Goal: Complete application form

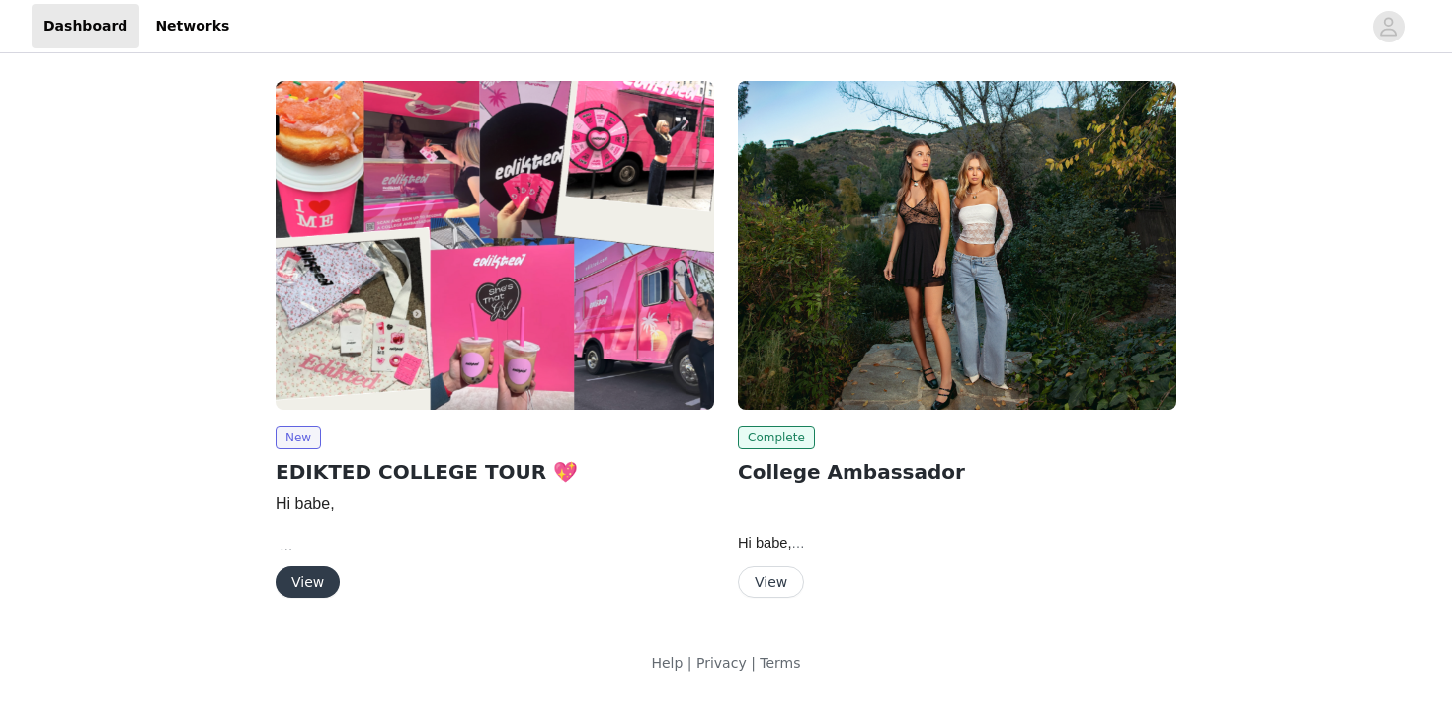
click at [312, 594] on button "View" at bounding box center [308, 582] width 64 height 32
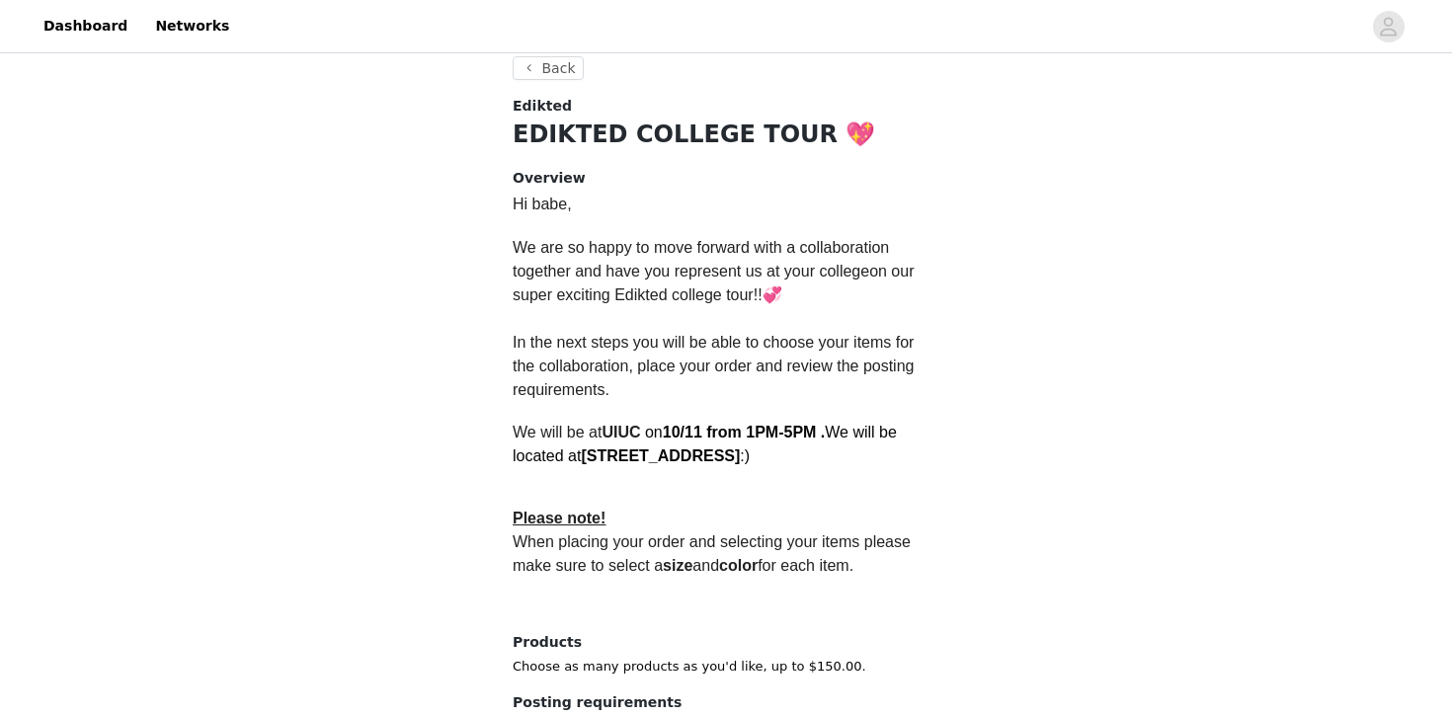
scroll to position [574, 0]
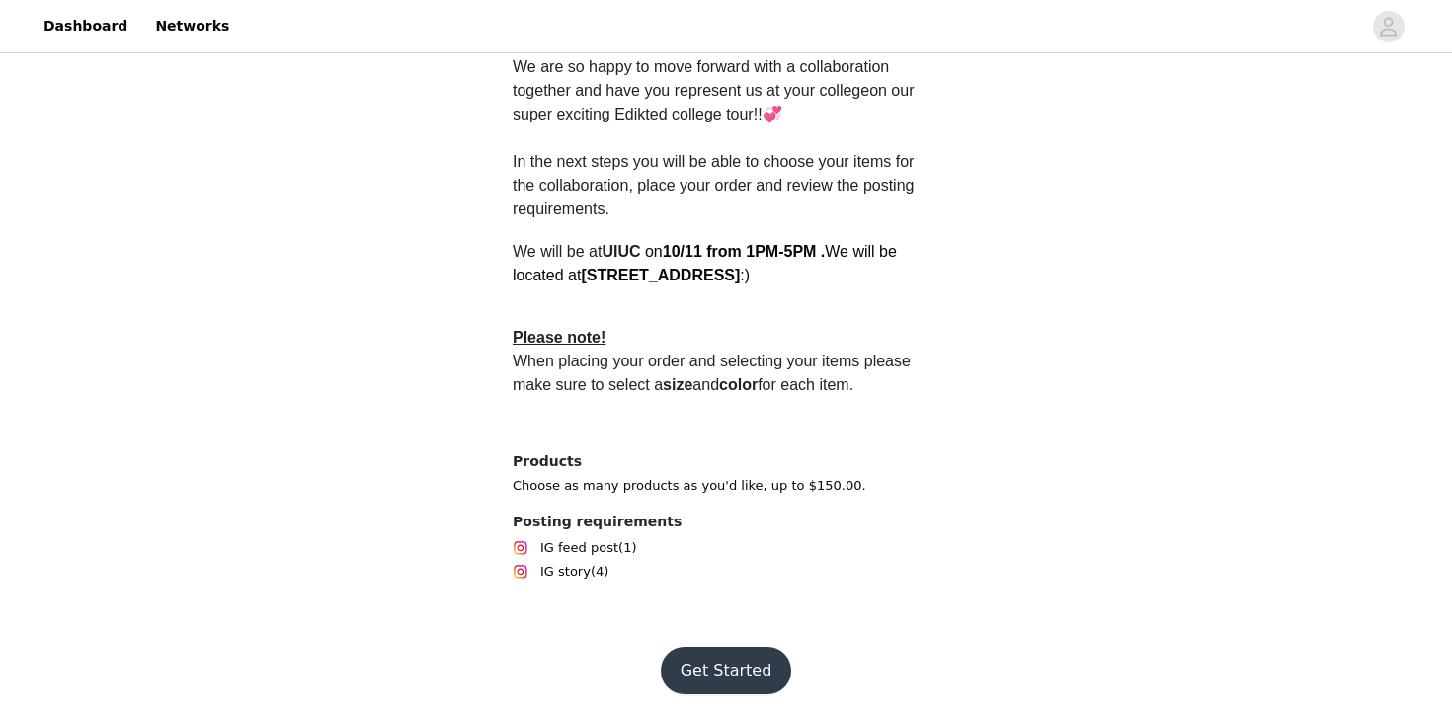
click at [710, 647] on button "Get Started" at bounding box center [726, 670] width 131 height 47
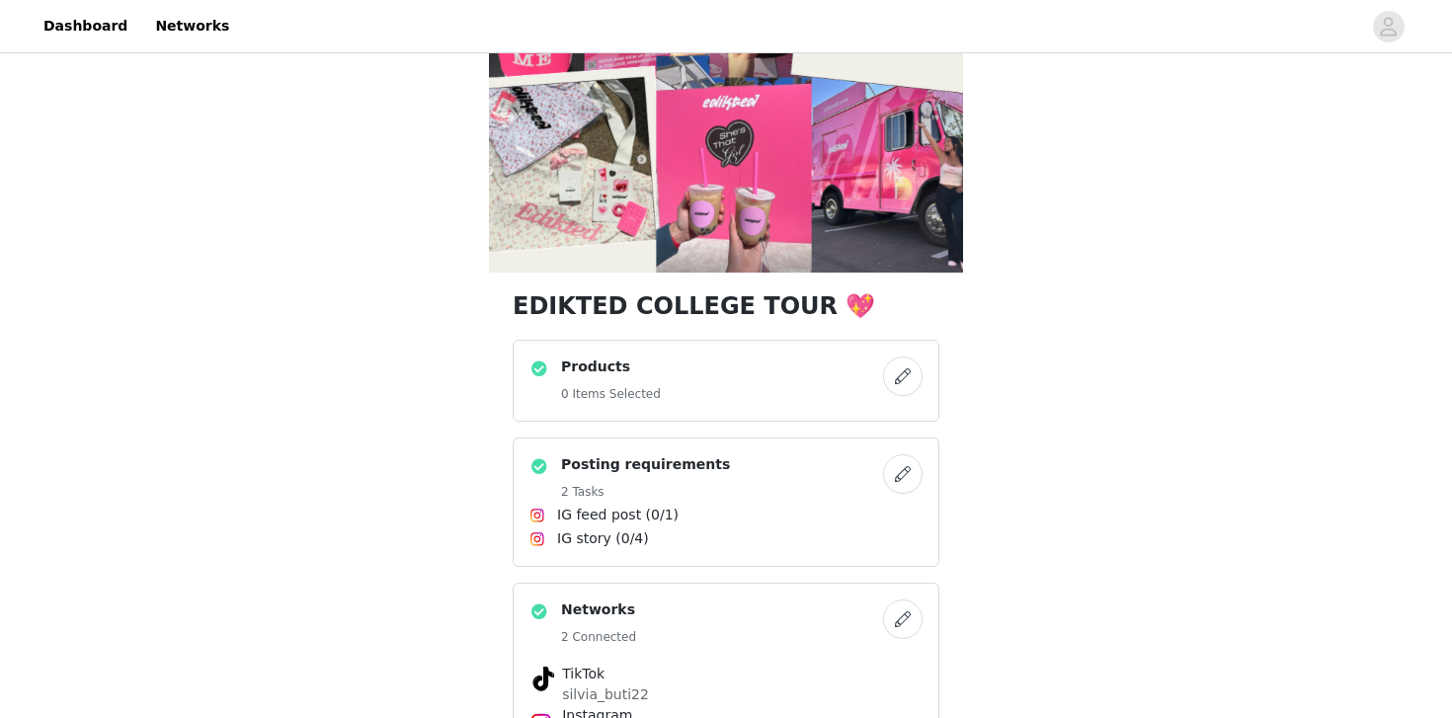
scroll to position [175, 0]
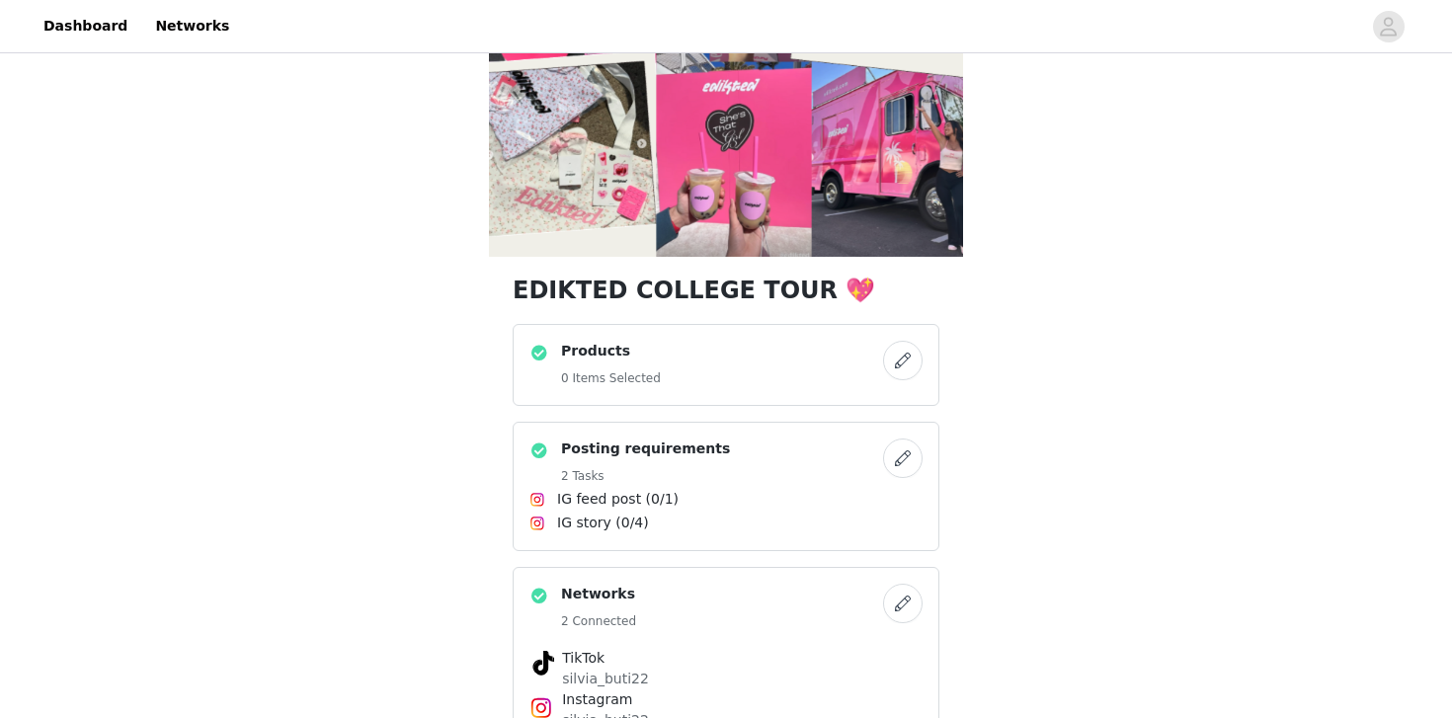
click at [907, 368] on button "button" at bounding box center [903, 361] width 40 height 40
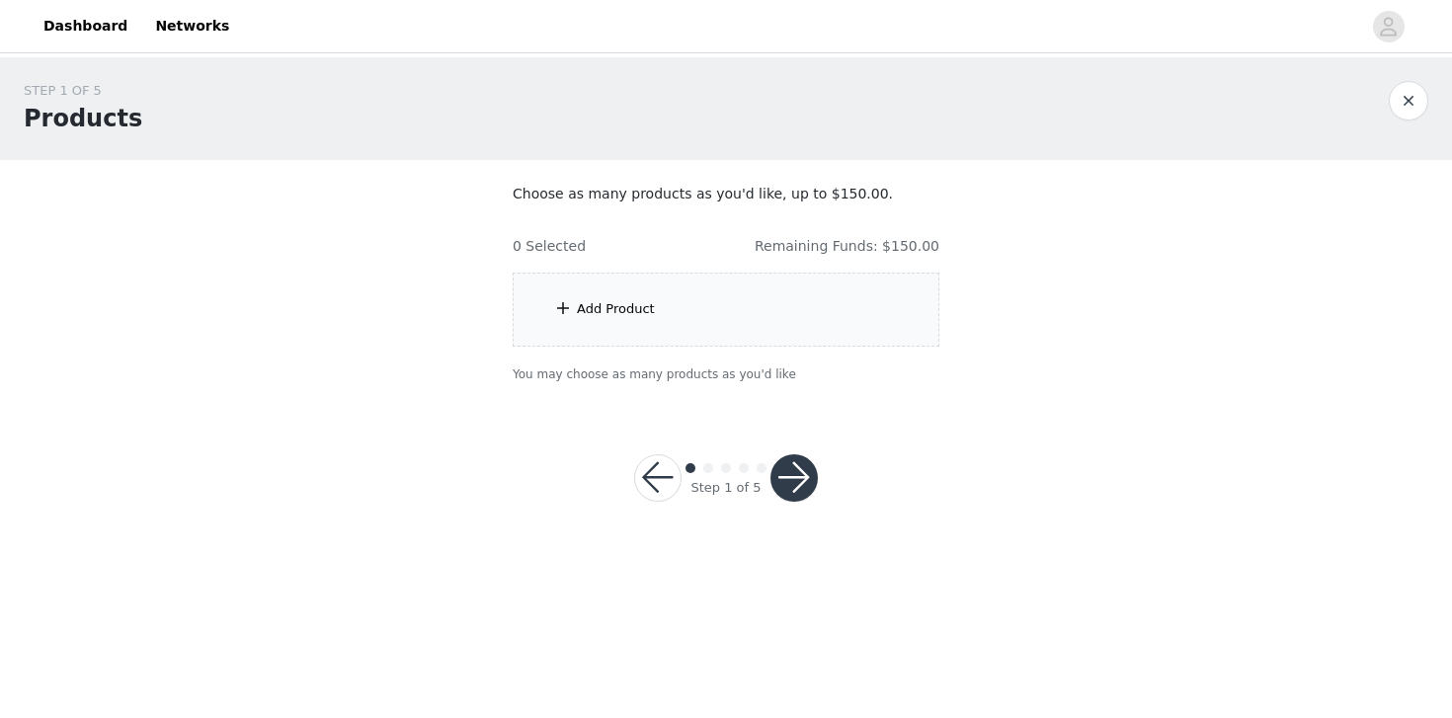
click at [666, 304] on div "Add Product" at bounding box center [726, 310] width 427 height 74
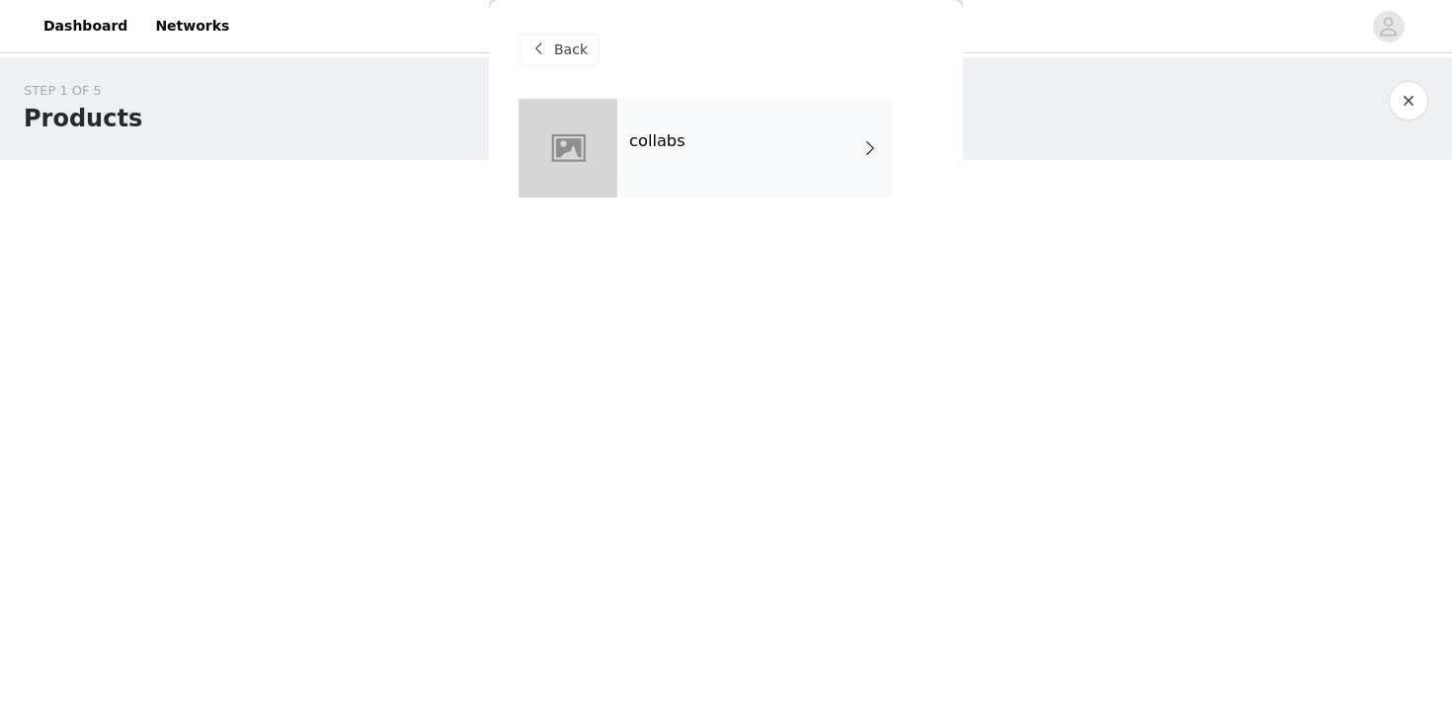
click at [702, 163] on div "collabs" at bounding box center [754, 148] width 275 height 99
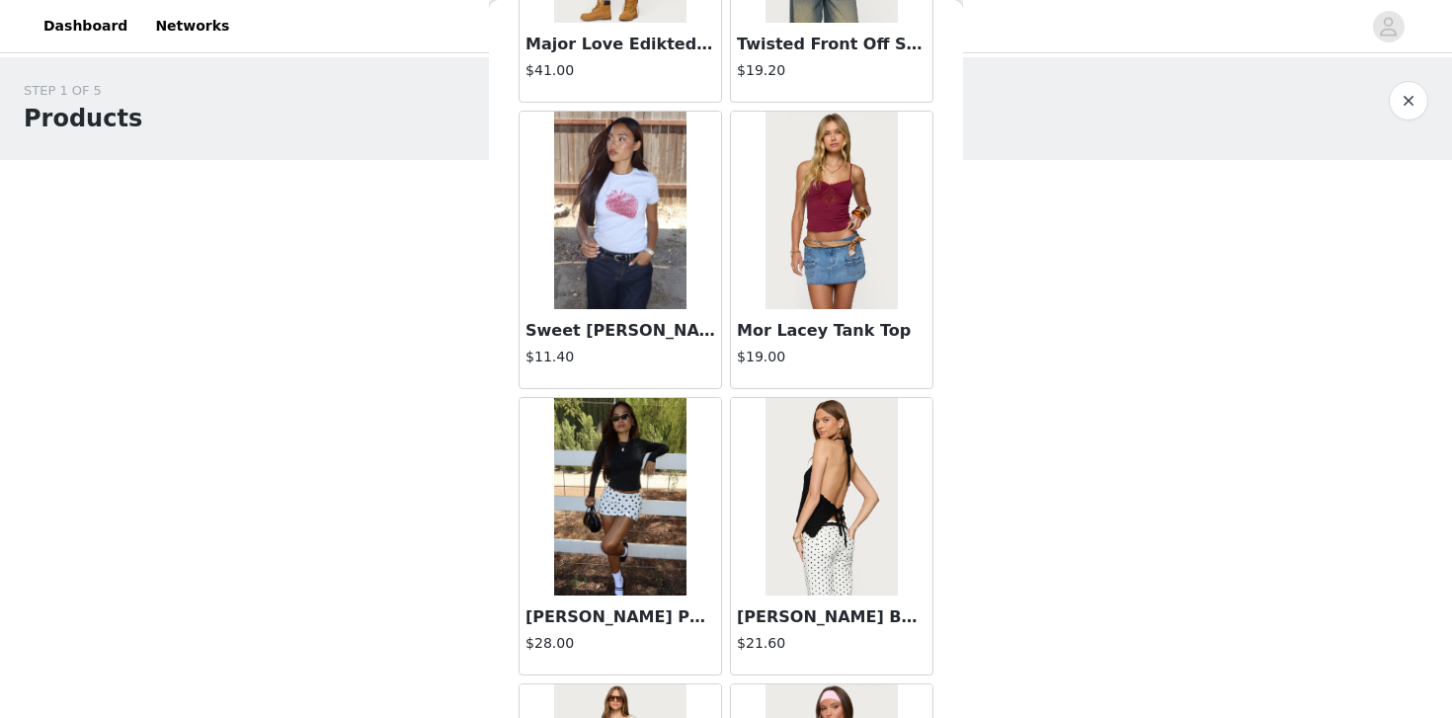
scroll to position [2305, 0]
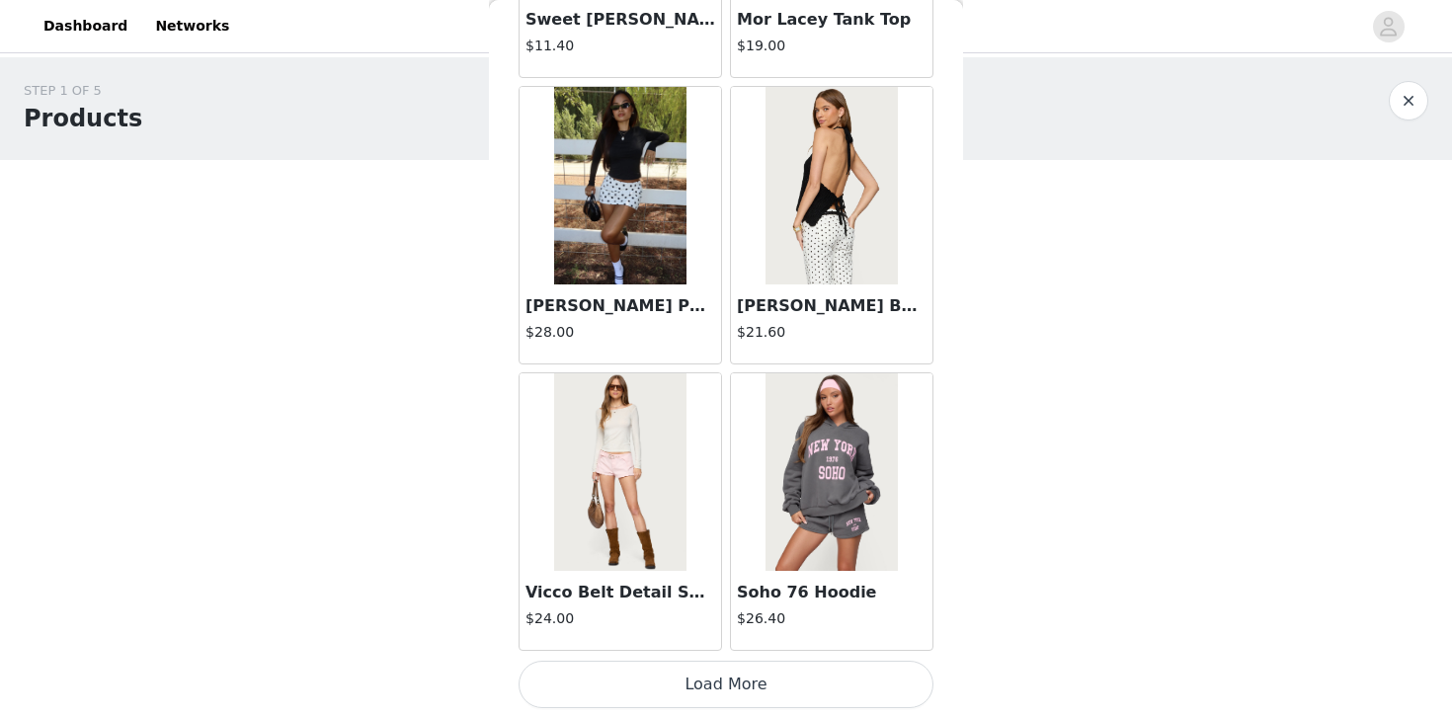
click at [693, 687] on button "Load More" at bounding box center [726, 684] width 415 height 47
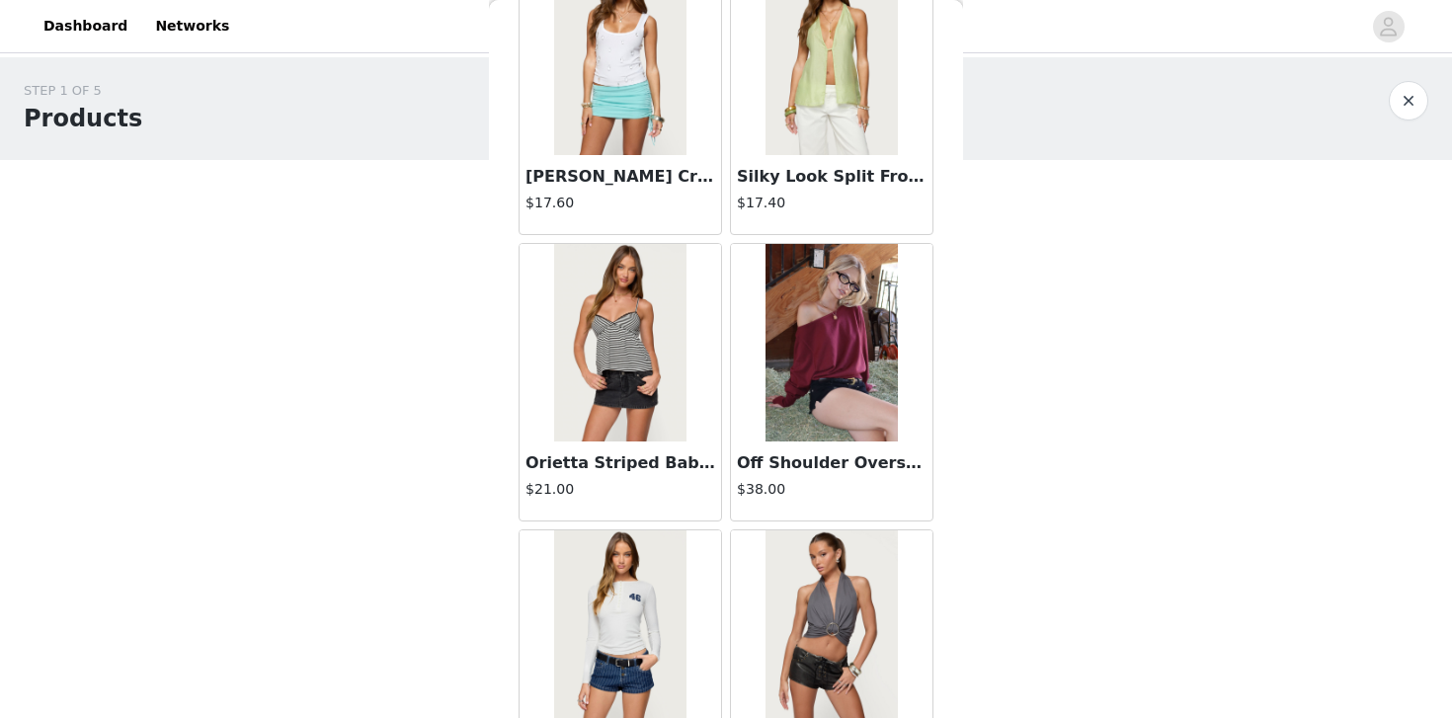
scroll to position [5170, 0]
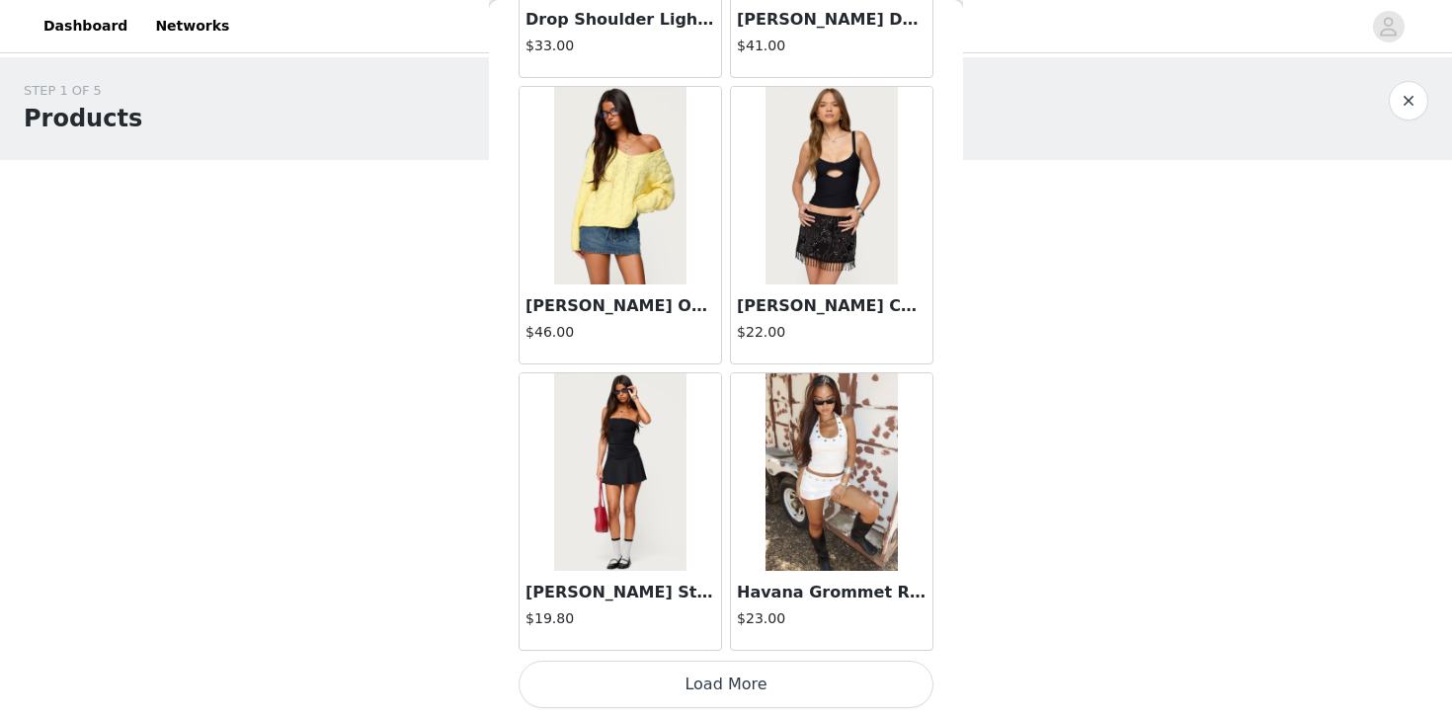
click at [720, 676] on button "Load More" at bounding box center [726, 684] width 415 height 47
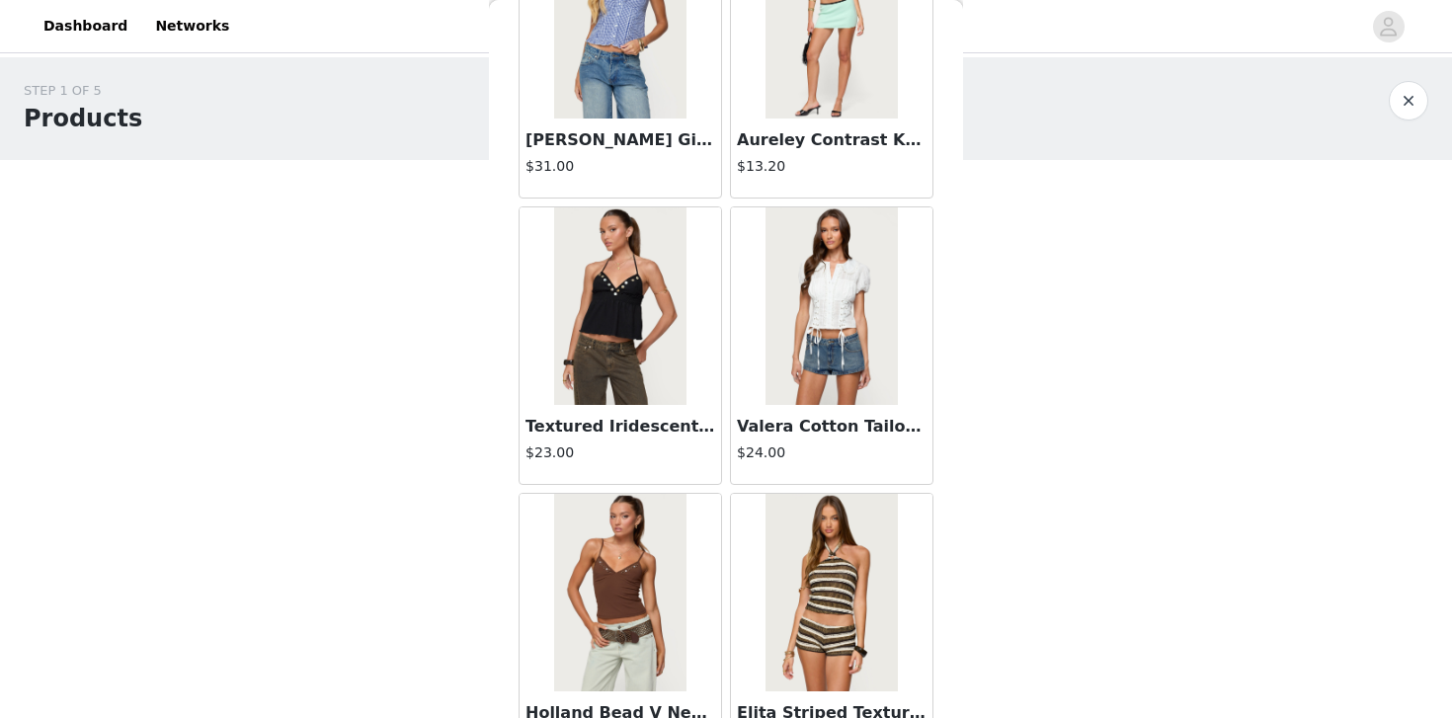
scroll to position [8035, 0]
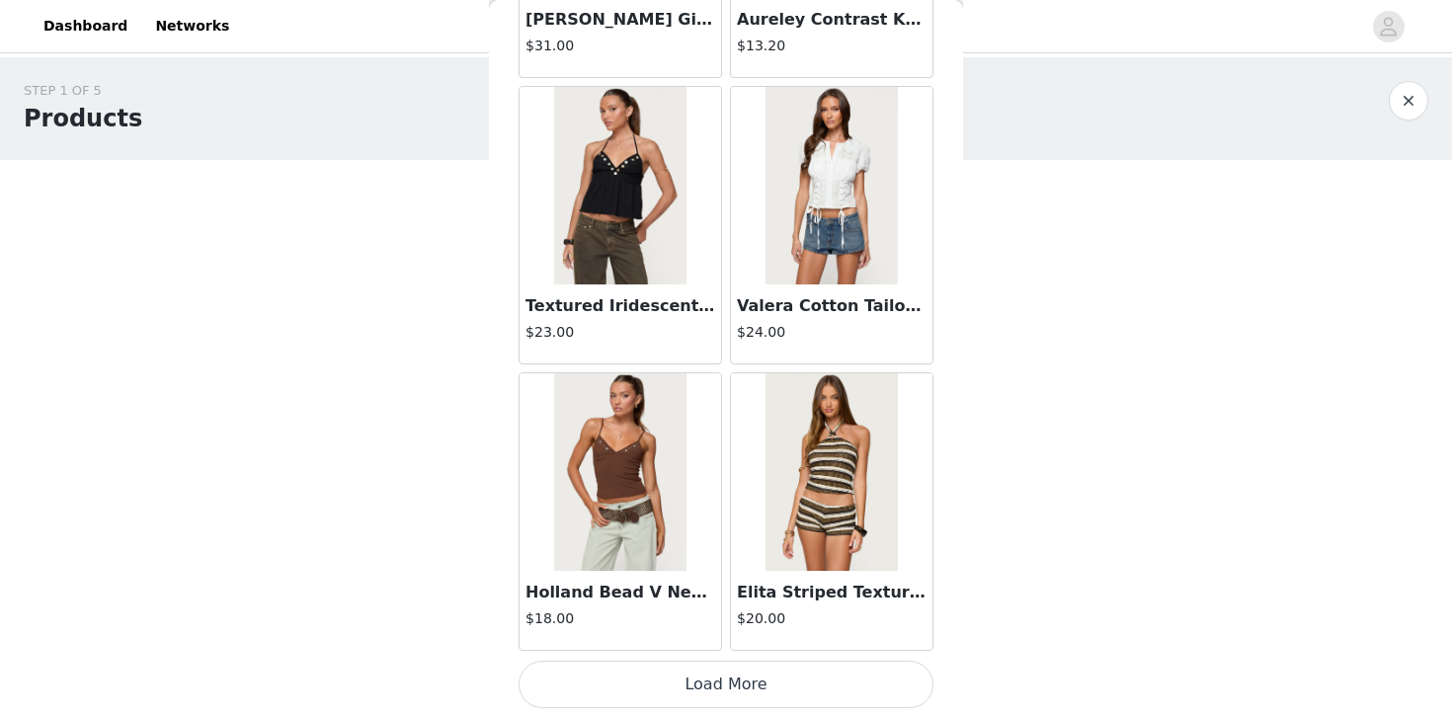
click at [740, 695] on button "Load More" at bounding box center [726, 684] width 415 height 47
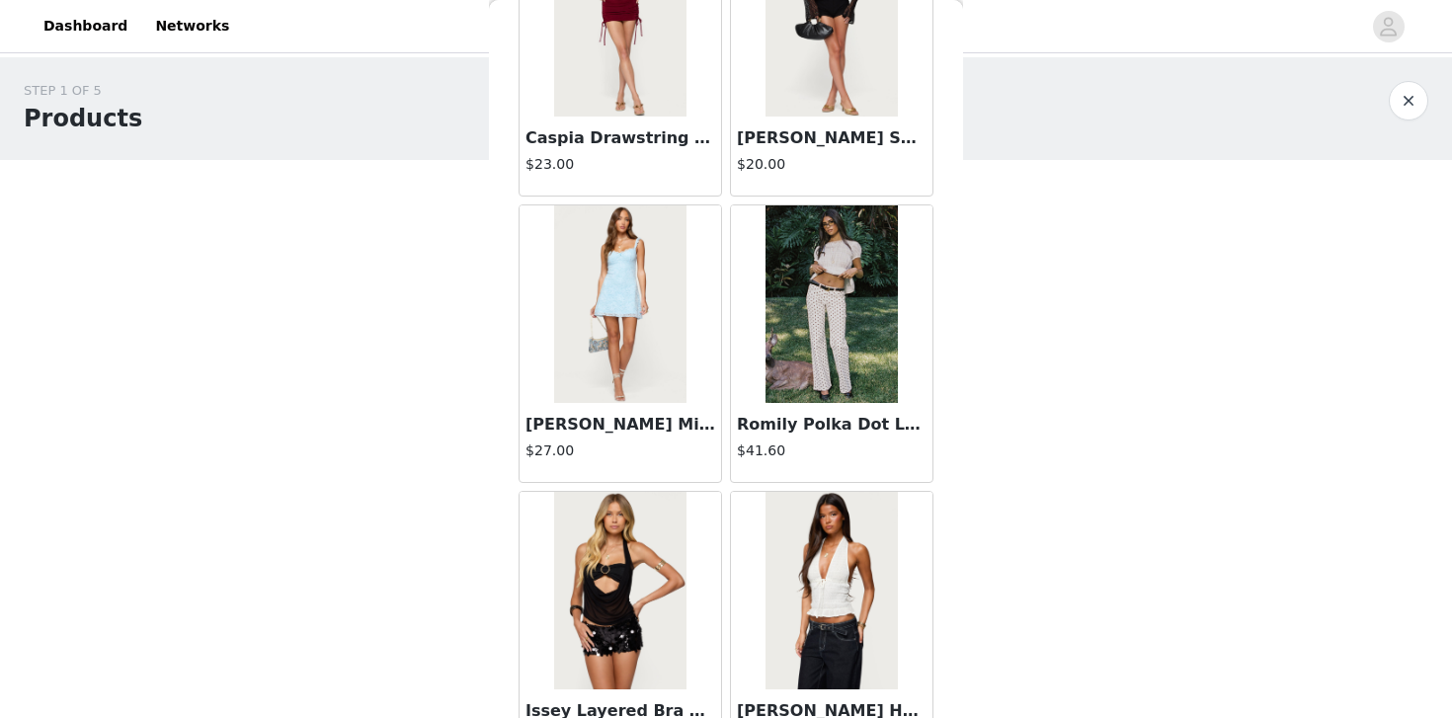
scroll to position [10900, 0]
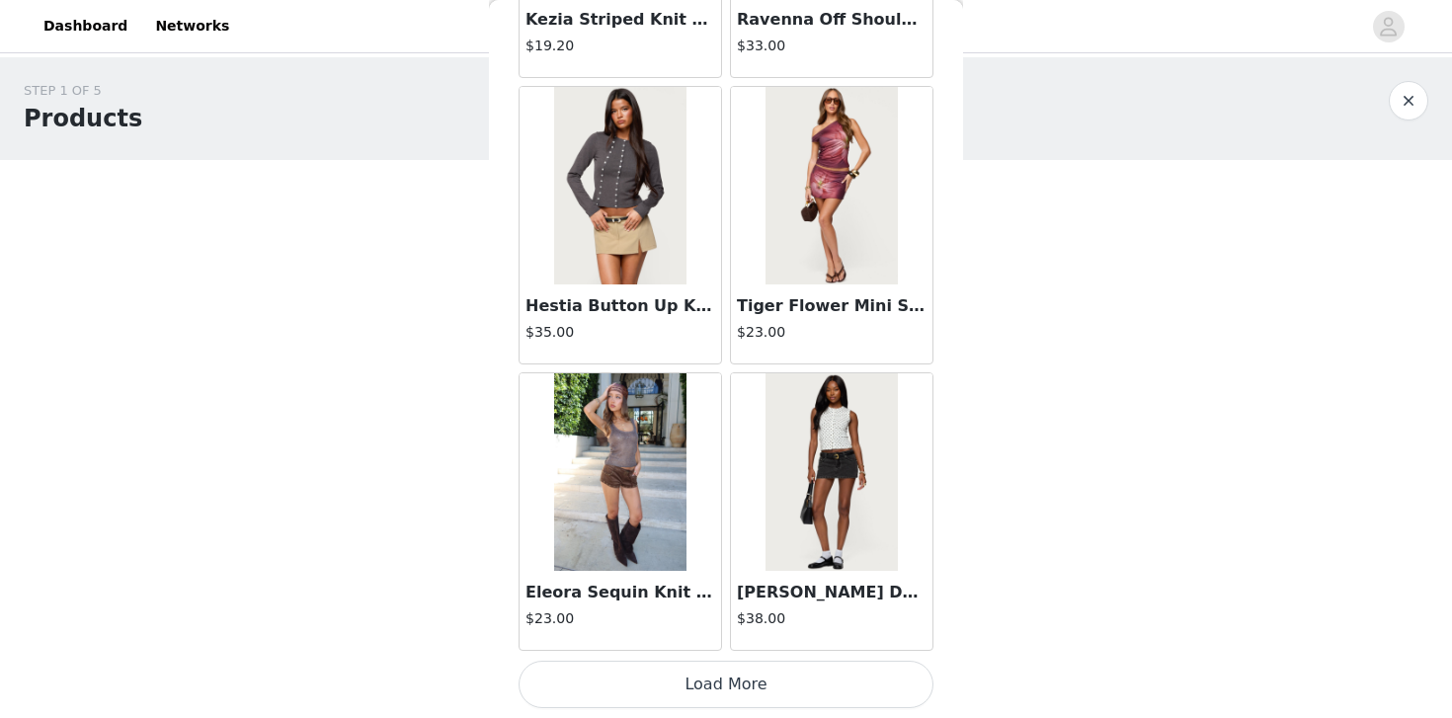
click at [773, 672] on button "Load More" at bounding box center [726, 684] width 415 height 47
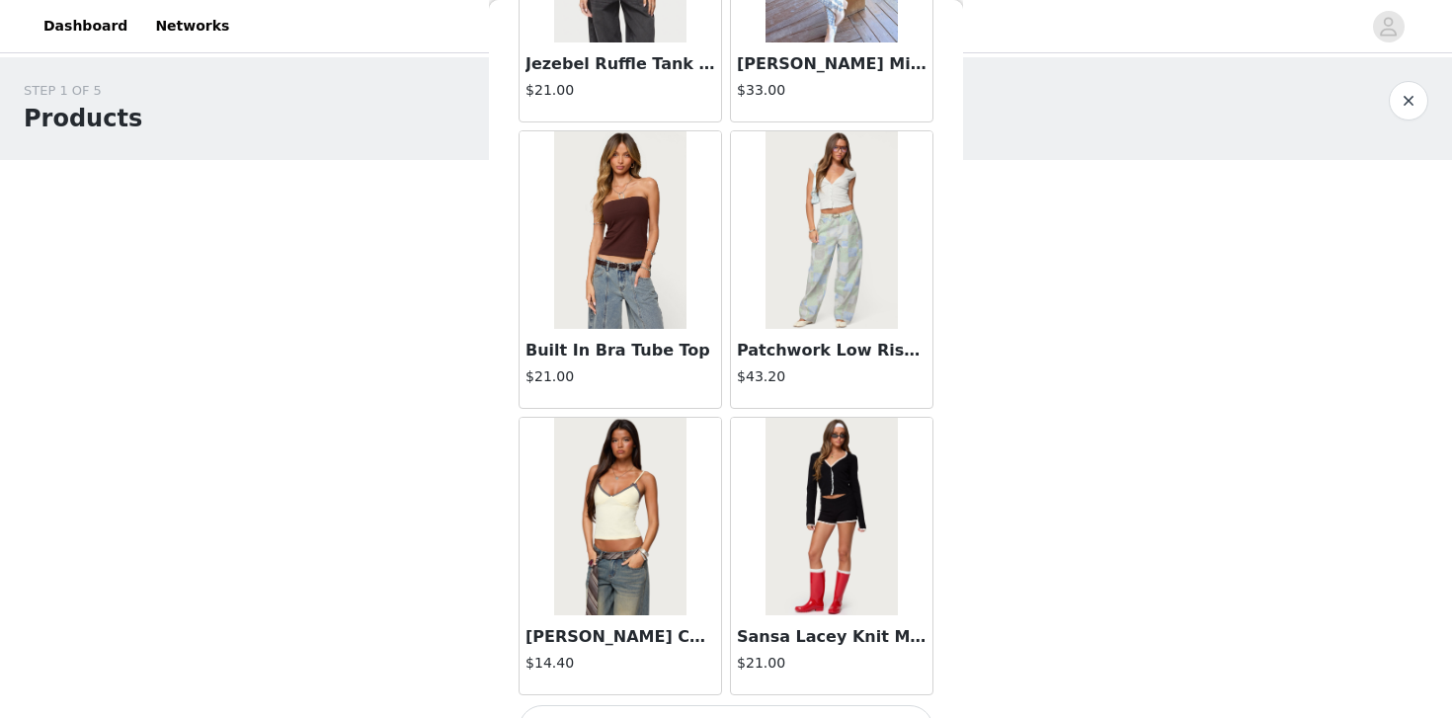
scroll to position [13765, 0]
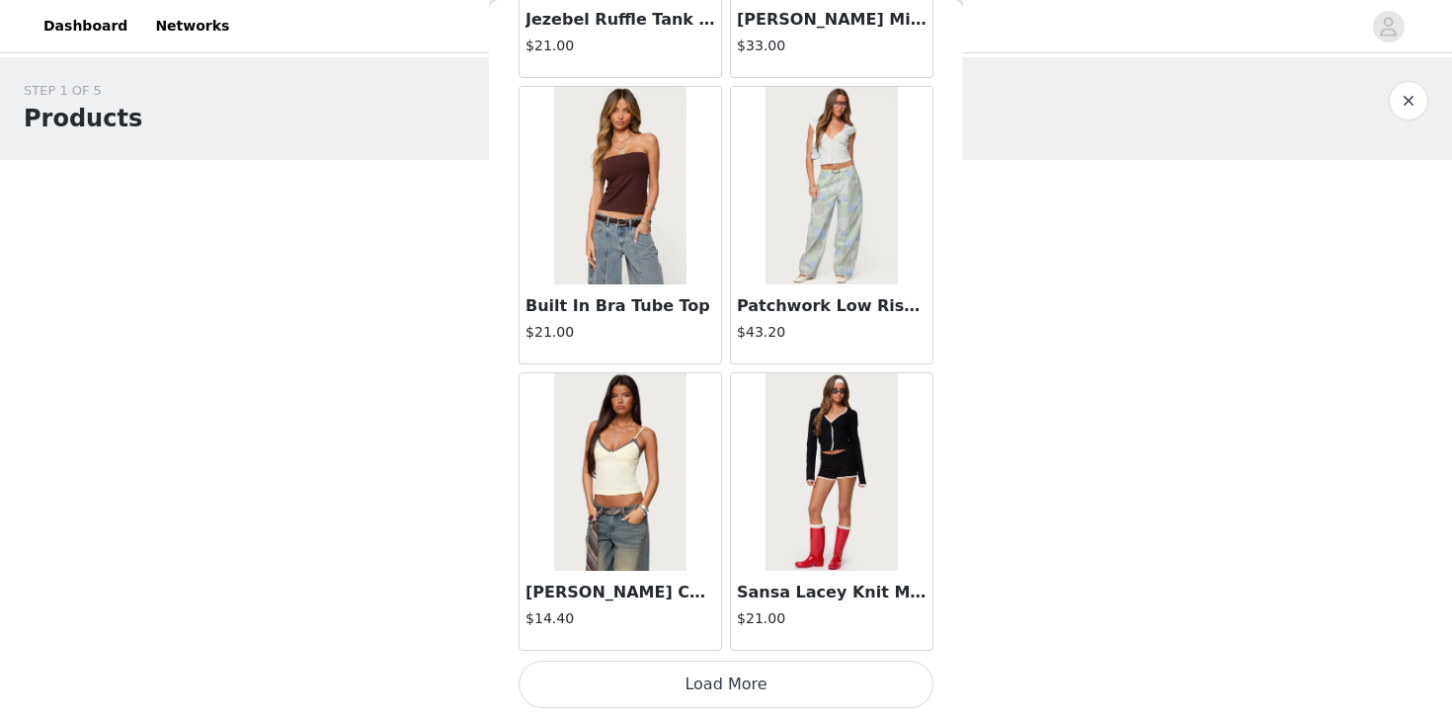
click at [677, 675] on button "Load More" at bounding box center [726, 684] width 415 height 47
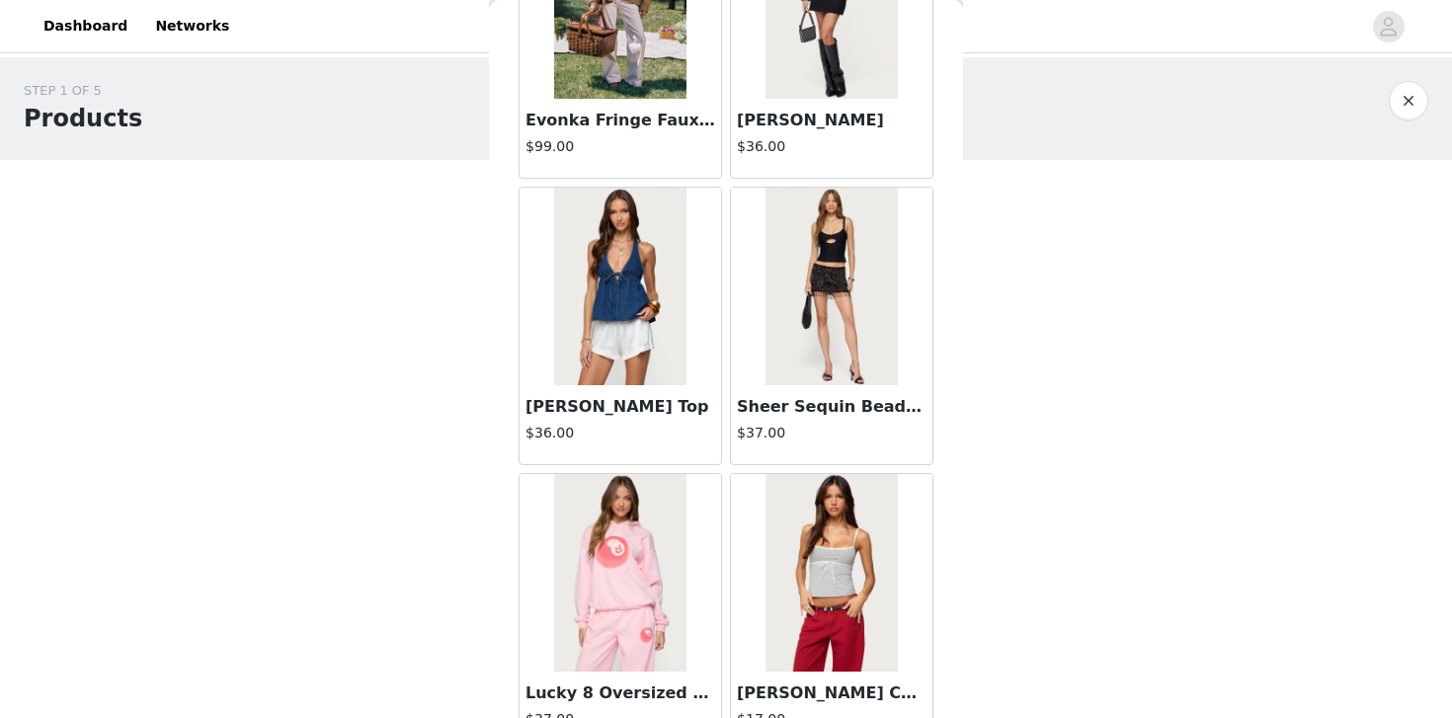
scroll to position [15110, 0]
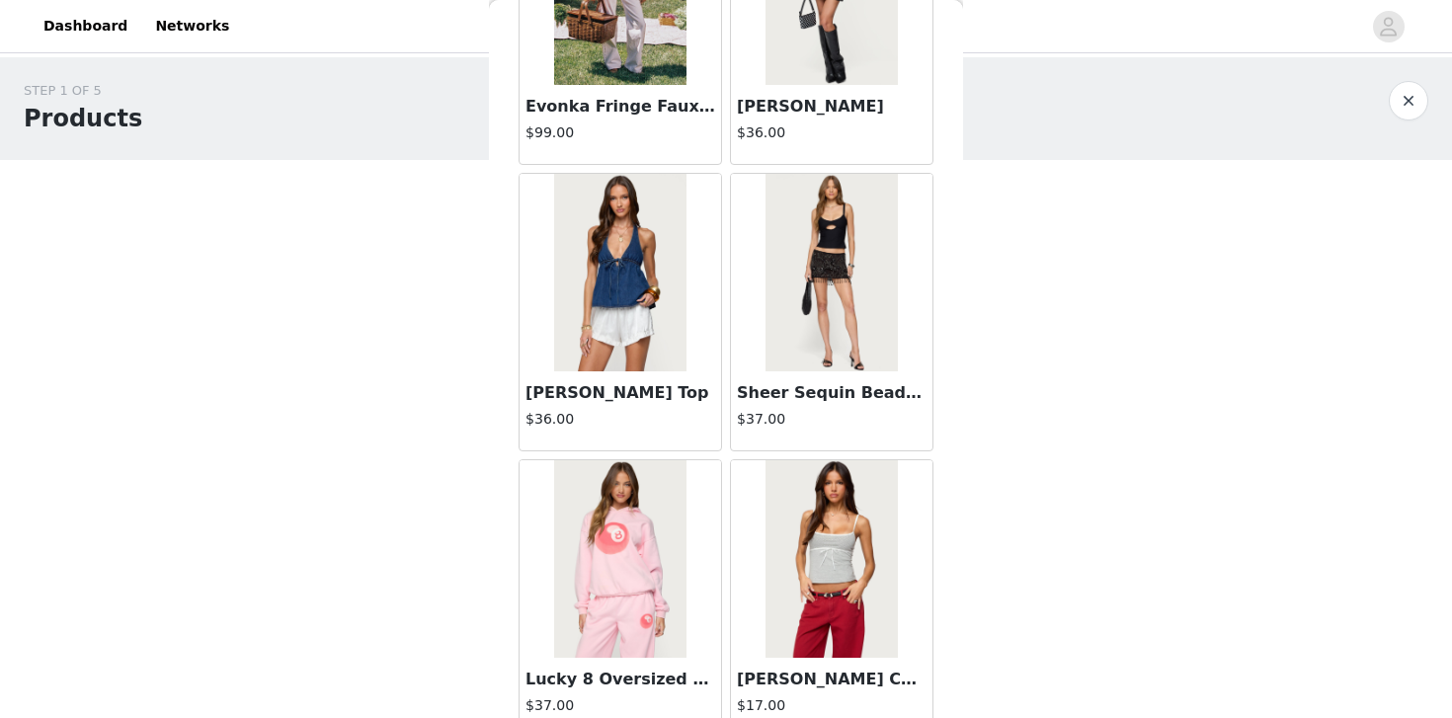
click at [641, 388] on h3 "[PERSON_NAME] Top" at bounding box center [621, 393] width 190 height 24
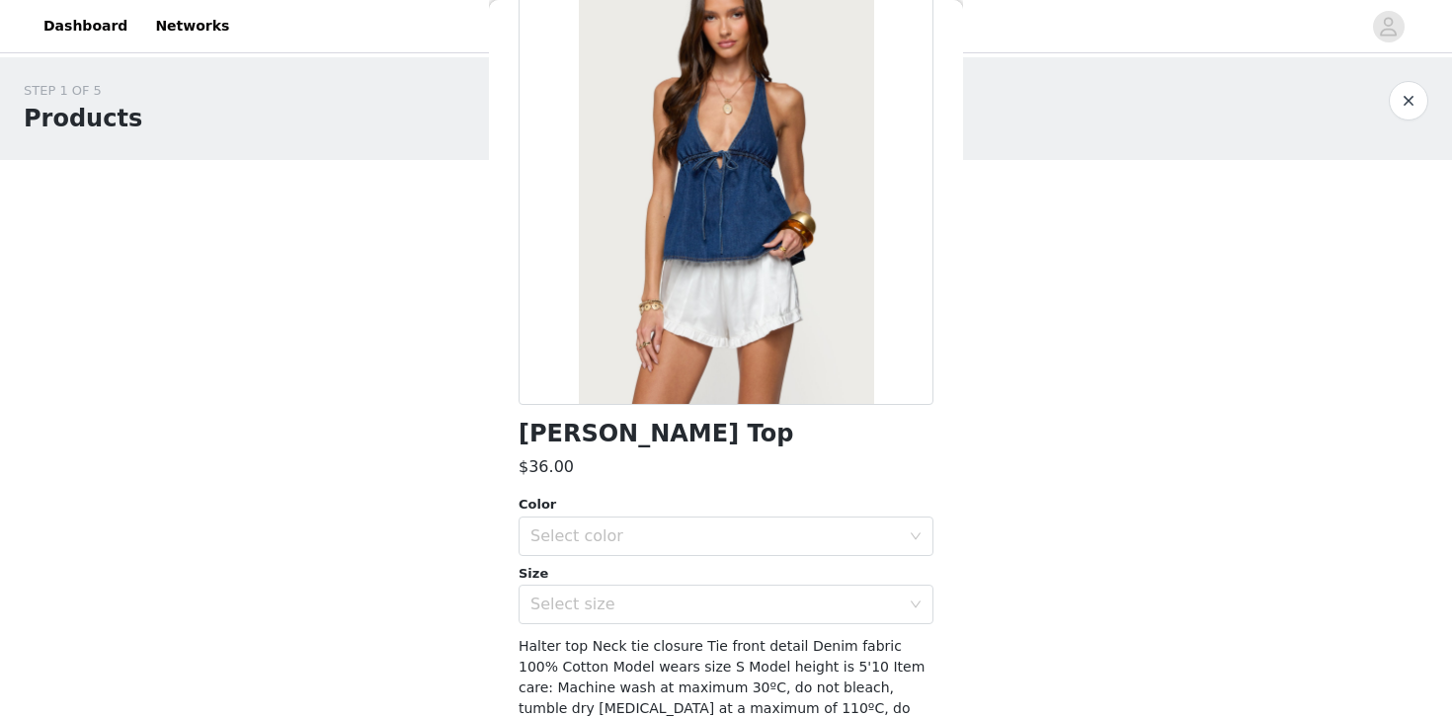
scroll to position [139, 0]
click at [671, 545] on div "Select color" at bounding box center [720, 536] width 378 height 38
click at [652, 587] on li "BLUE" at bounding box center [726, 579] width 415 height 32
click at [652, 601] on div "Select size" at bounding box center [715, 604] width 369 height 20
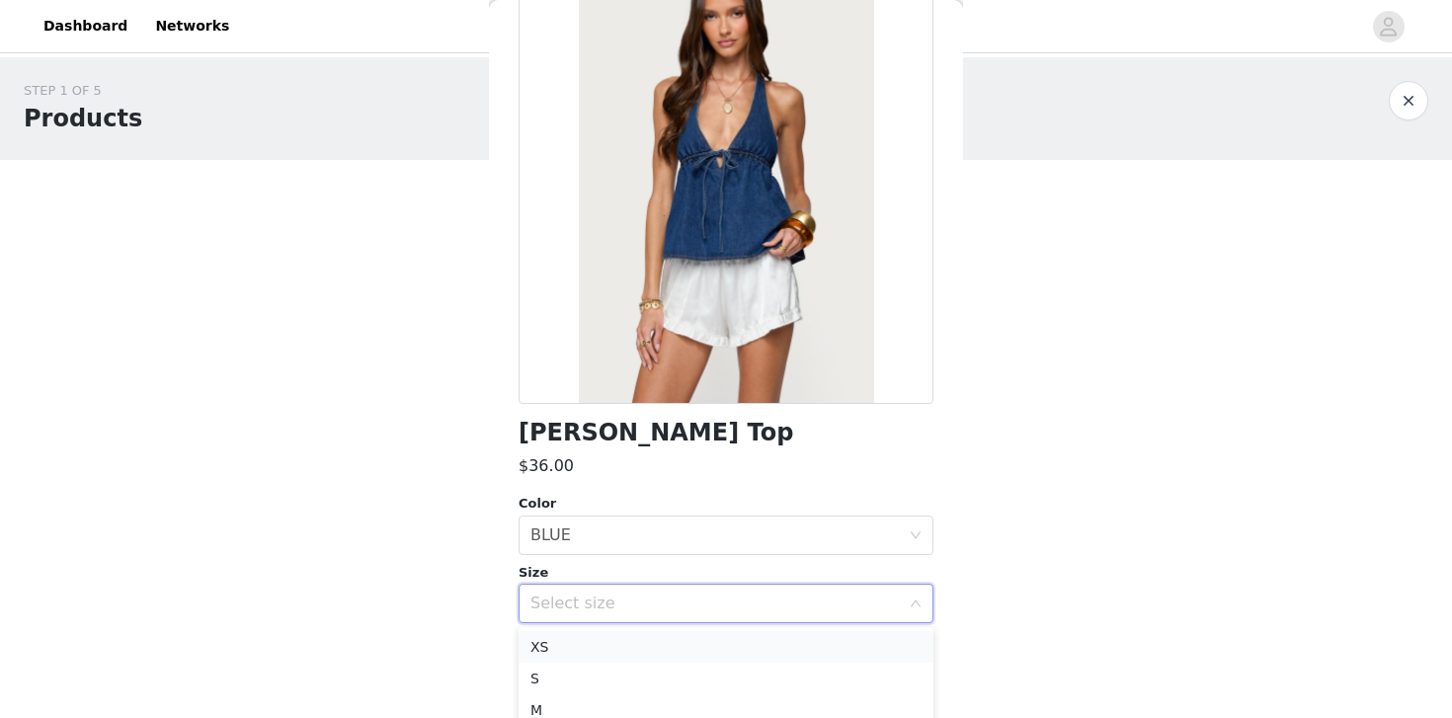
click at [641, 647] on li "XS" at bounding box center [726, 647] width 415 height 32
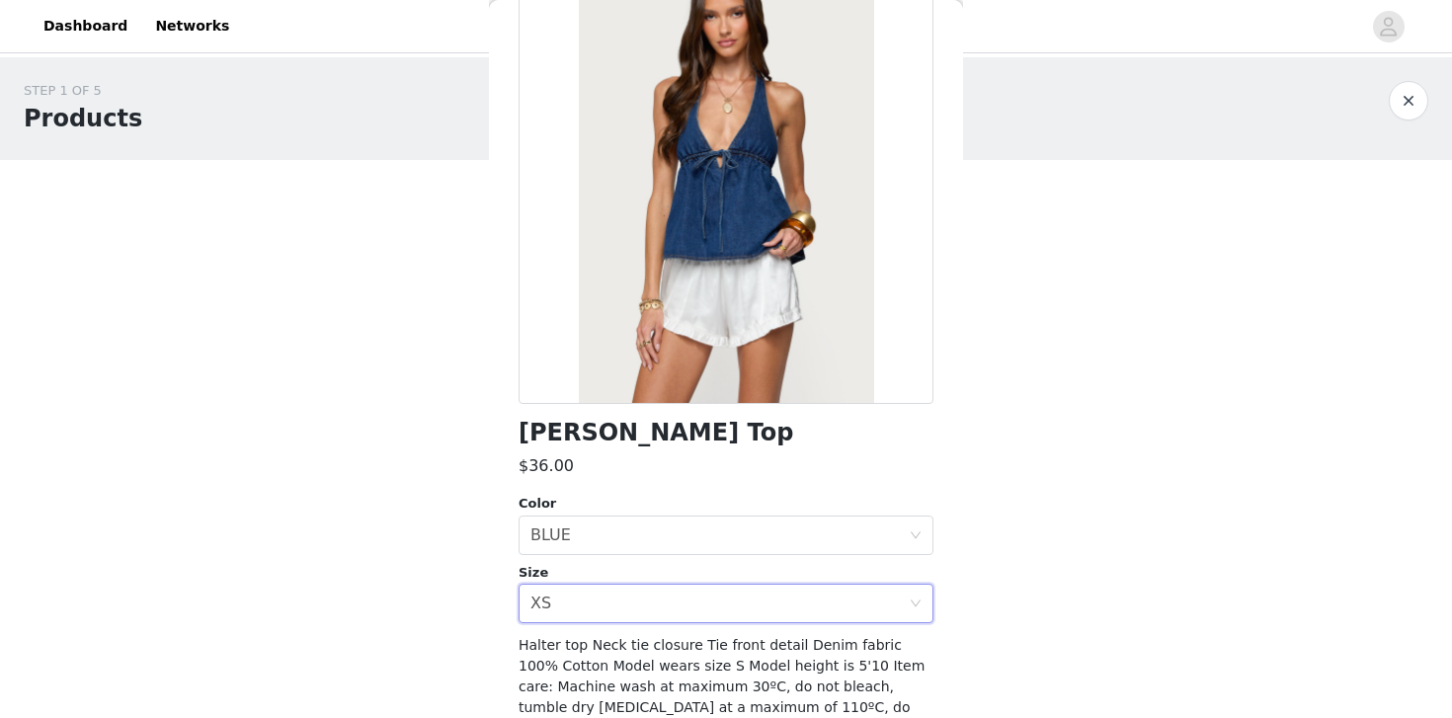
scroll to position [222, 0]
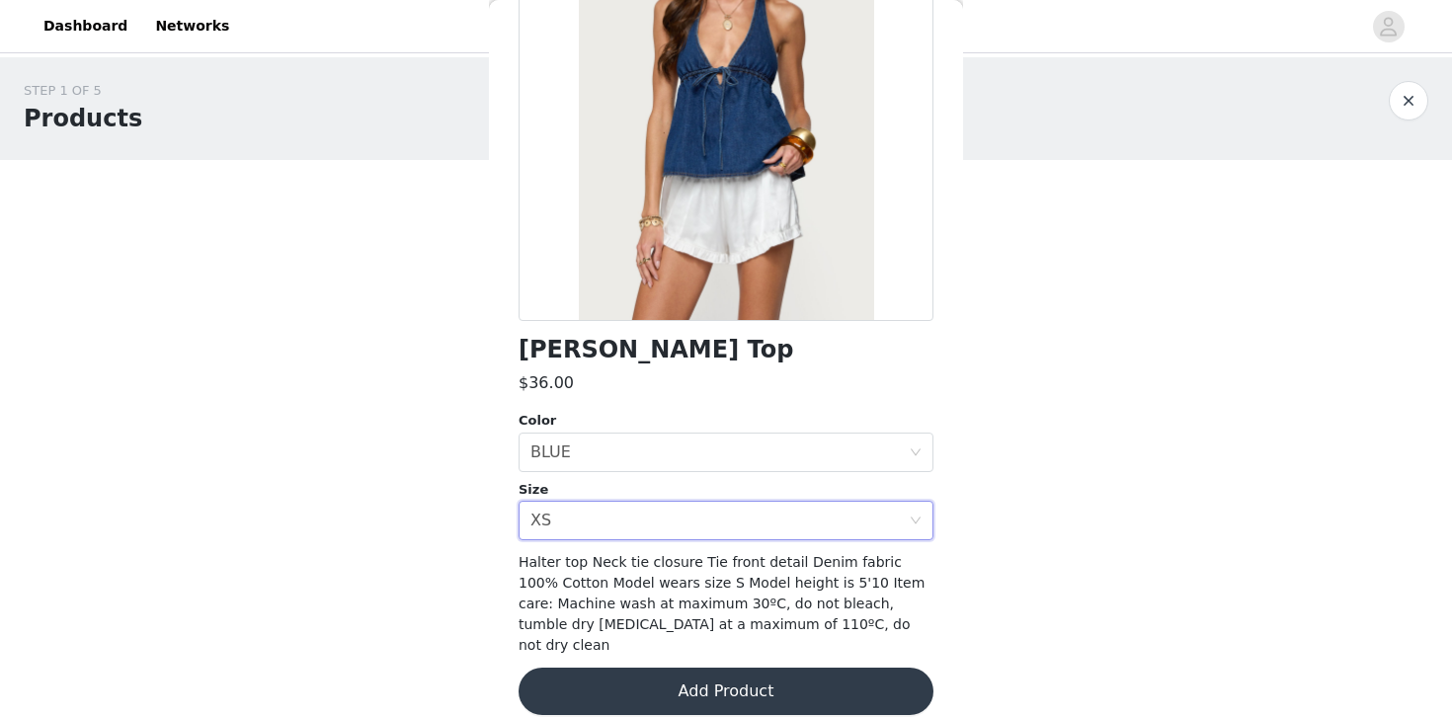
click at [699, 671] on button "Add Product" at bounding box center [726, 691] width 415 height 47
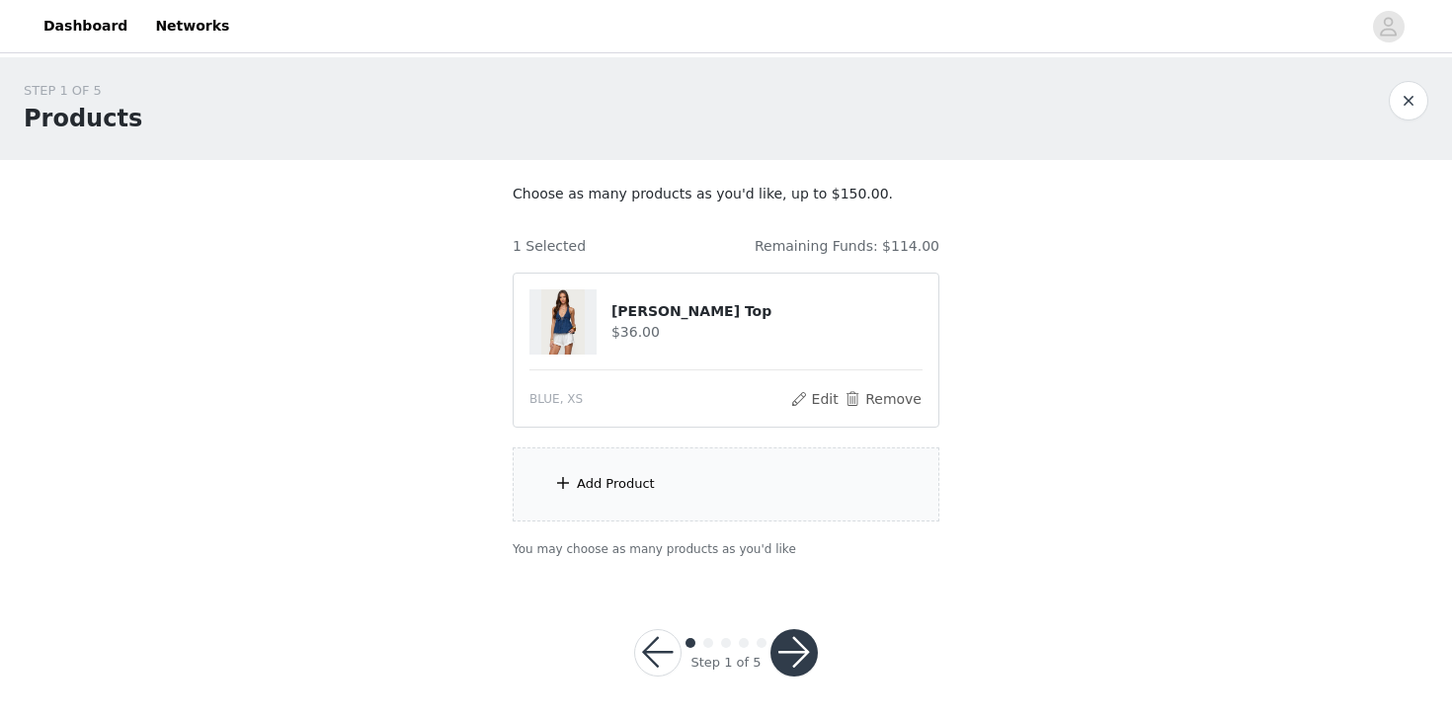
click at [661, 487] on div "Add Product" at bounding box center [726, 485] width 427 height 74
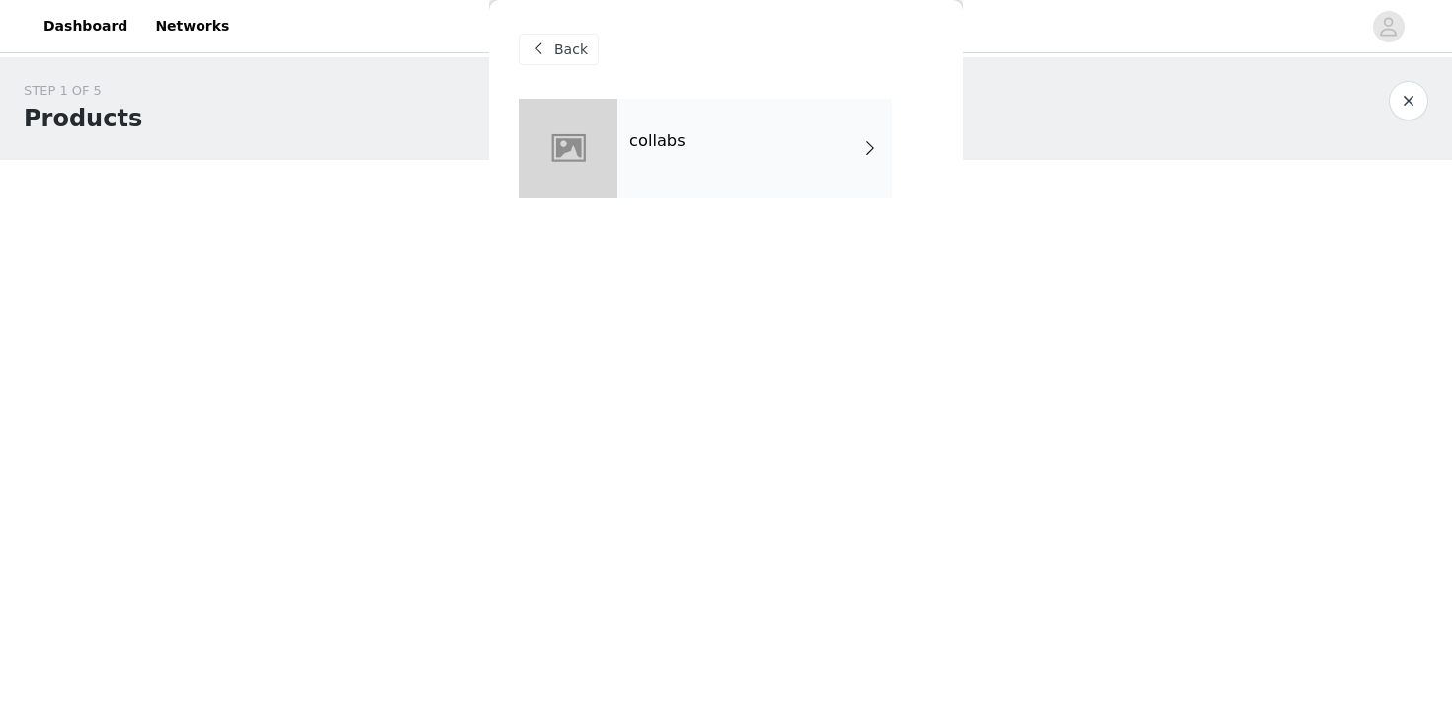
click at [720, 185] on div "collabs" at bounding box center [754, 148] width 275 height 99
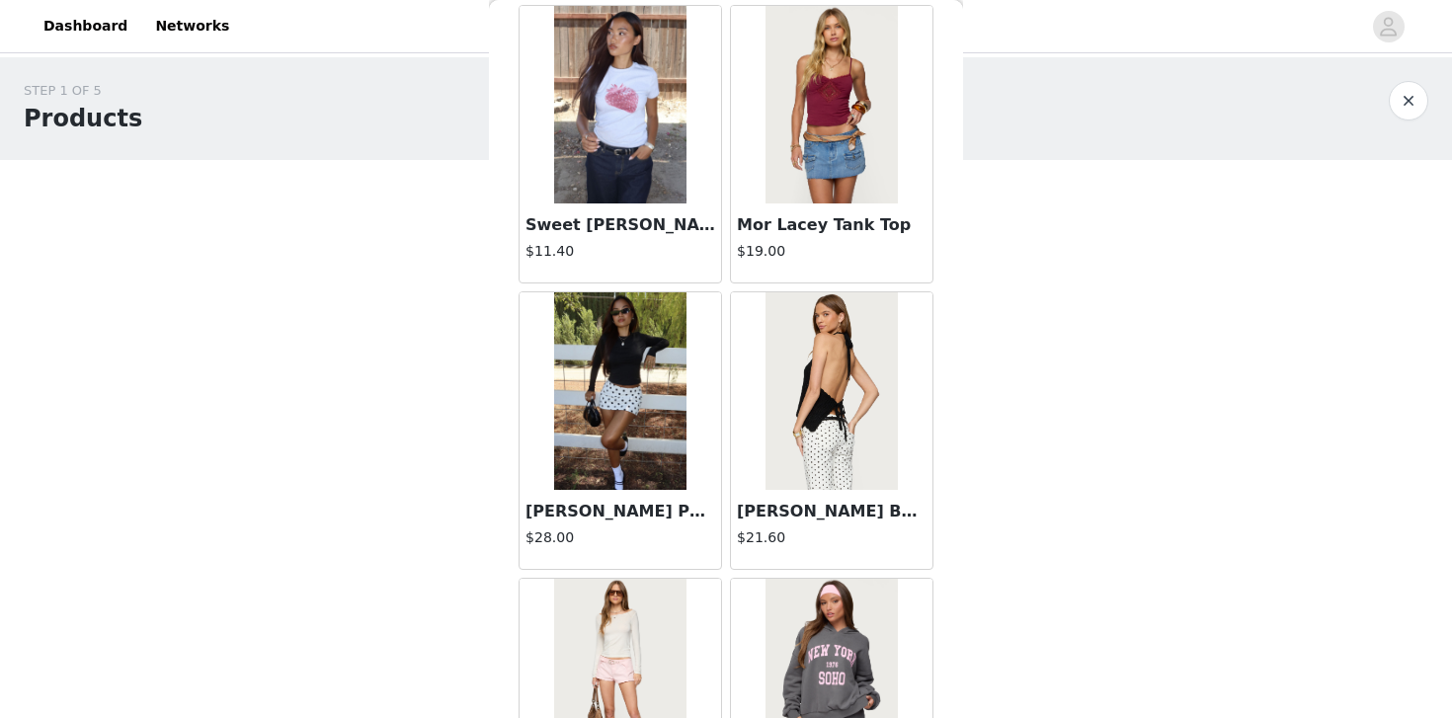
scroll to position [2305, 0]
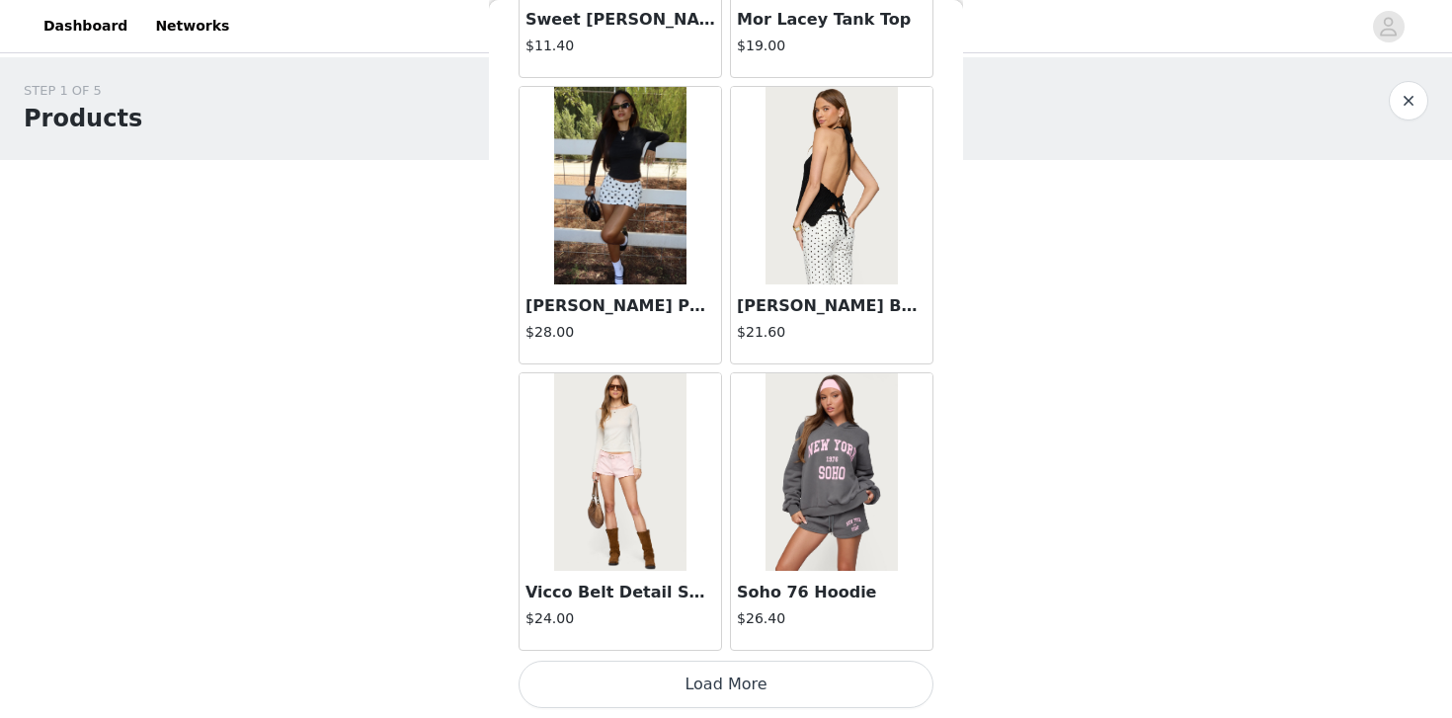
click at [705, 680] on button "Load More" at bounding box center [726, 684] width 415 height 47
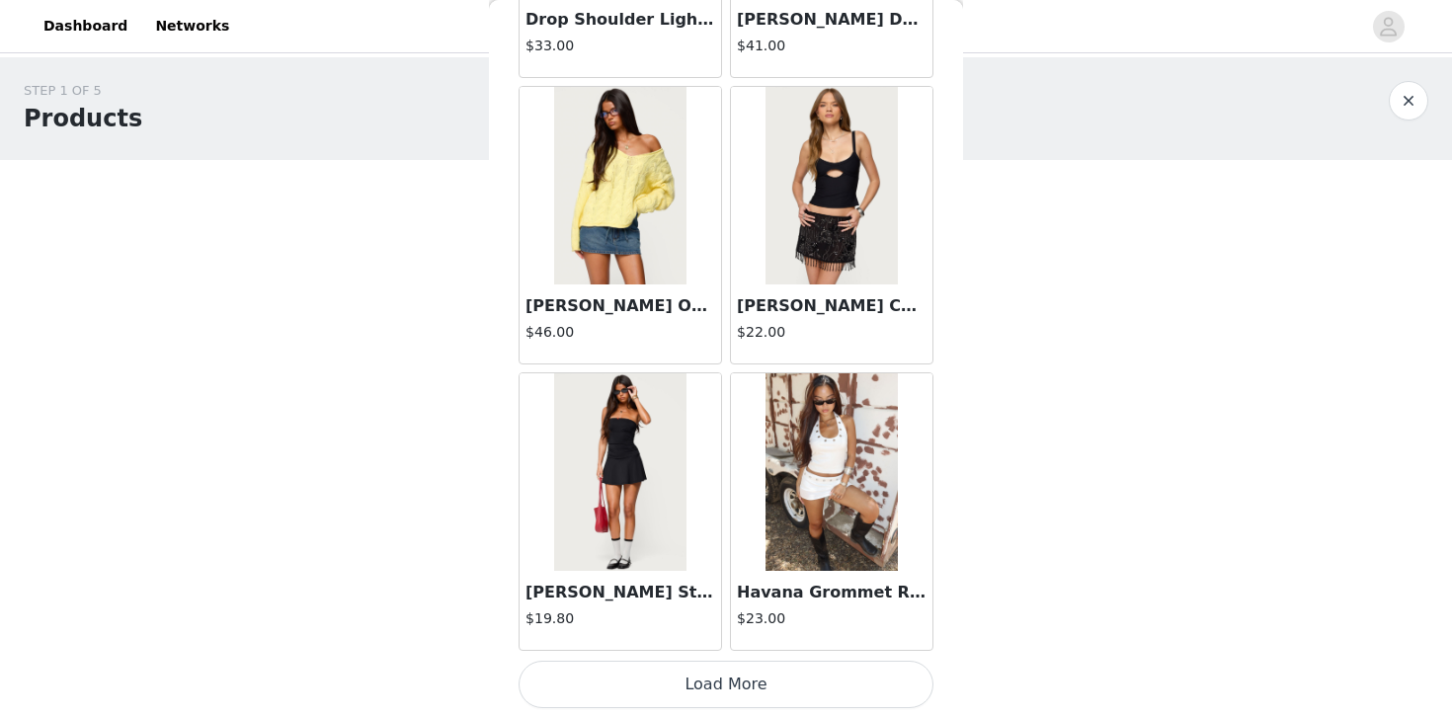
scroll to position [6, 0]
click at [719, 703] on button "Load More" at bounding box center [726, 684] width 415 height 47
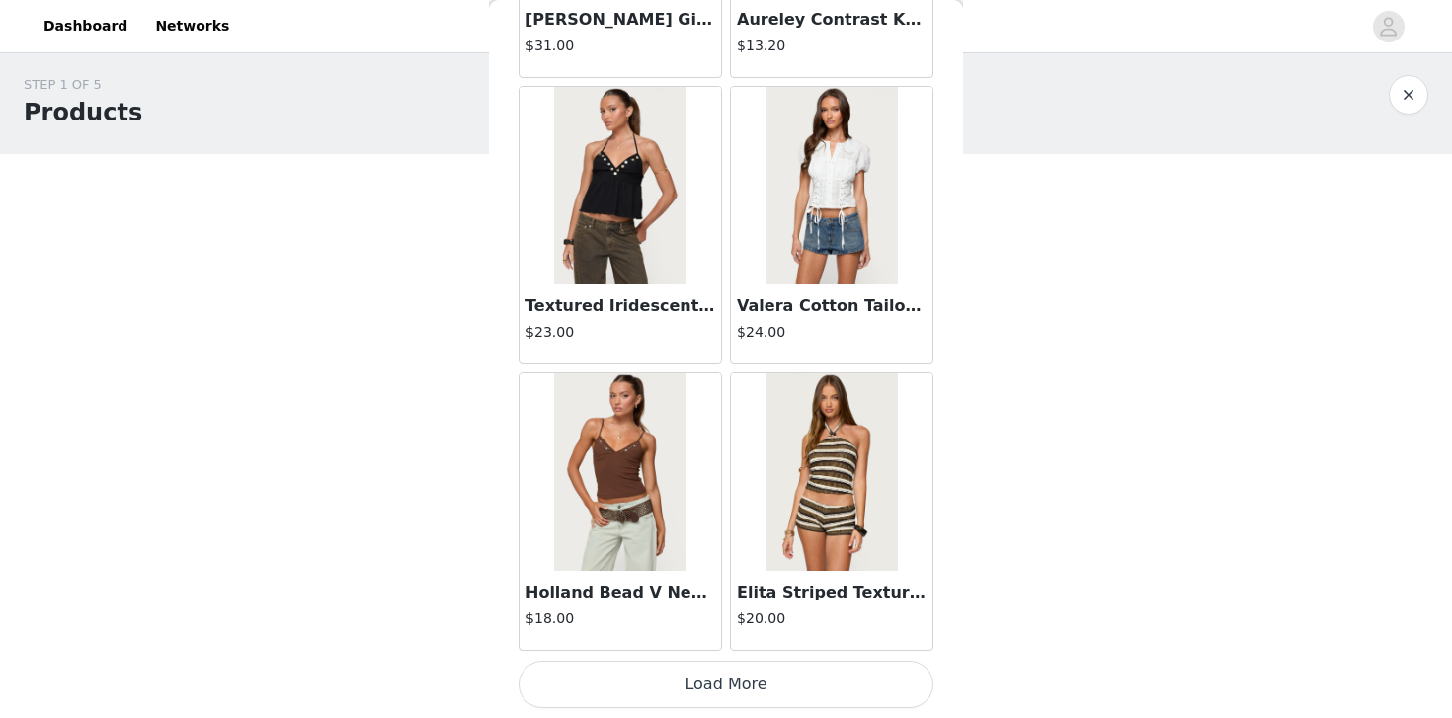
click at [730, 692] on button "Load More" at bounding box center [726, 684] width 415 height 47
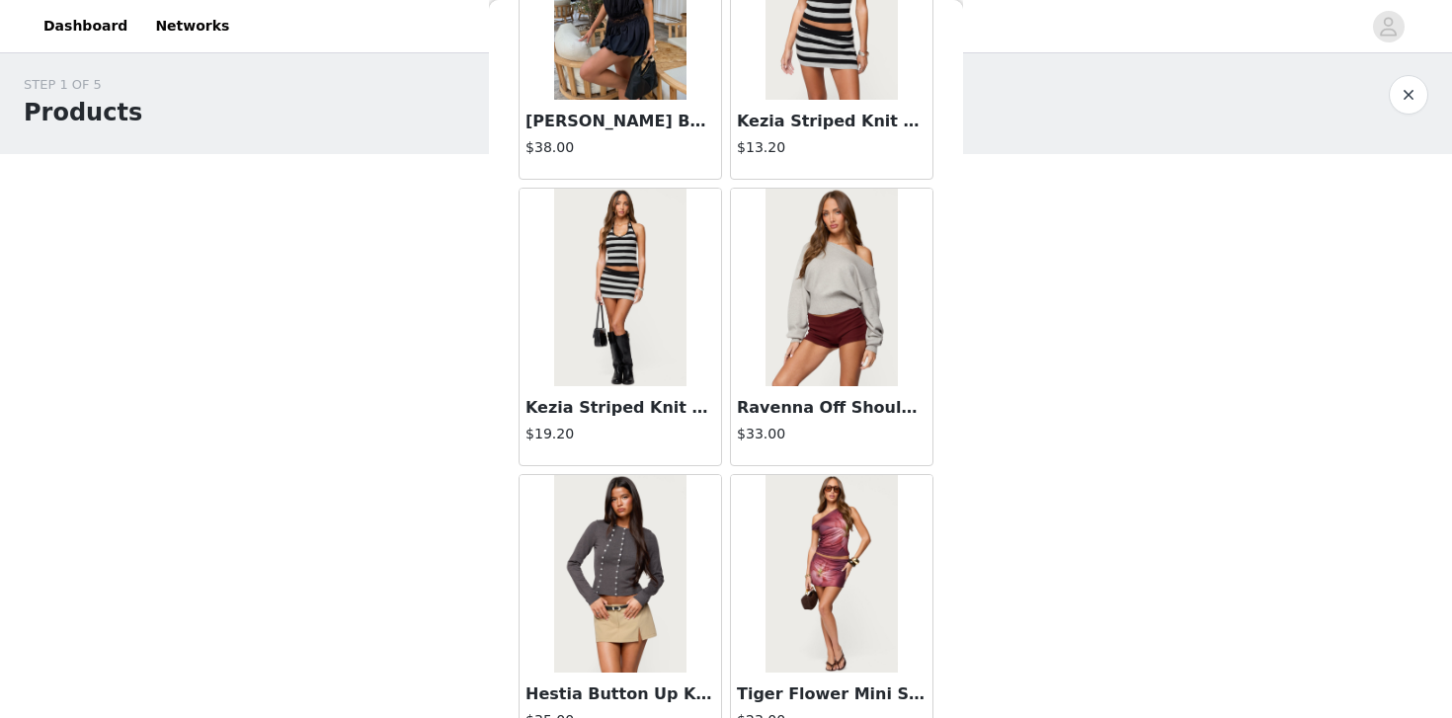
scroll to position [10900, 0]
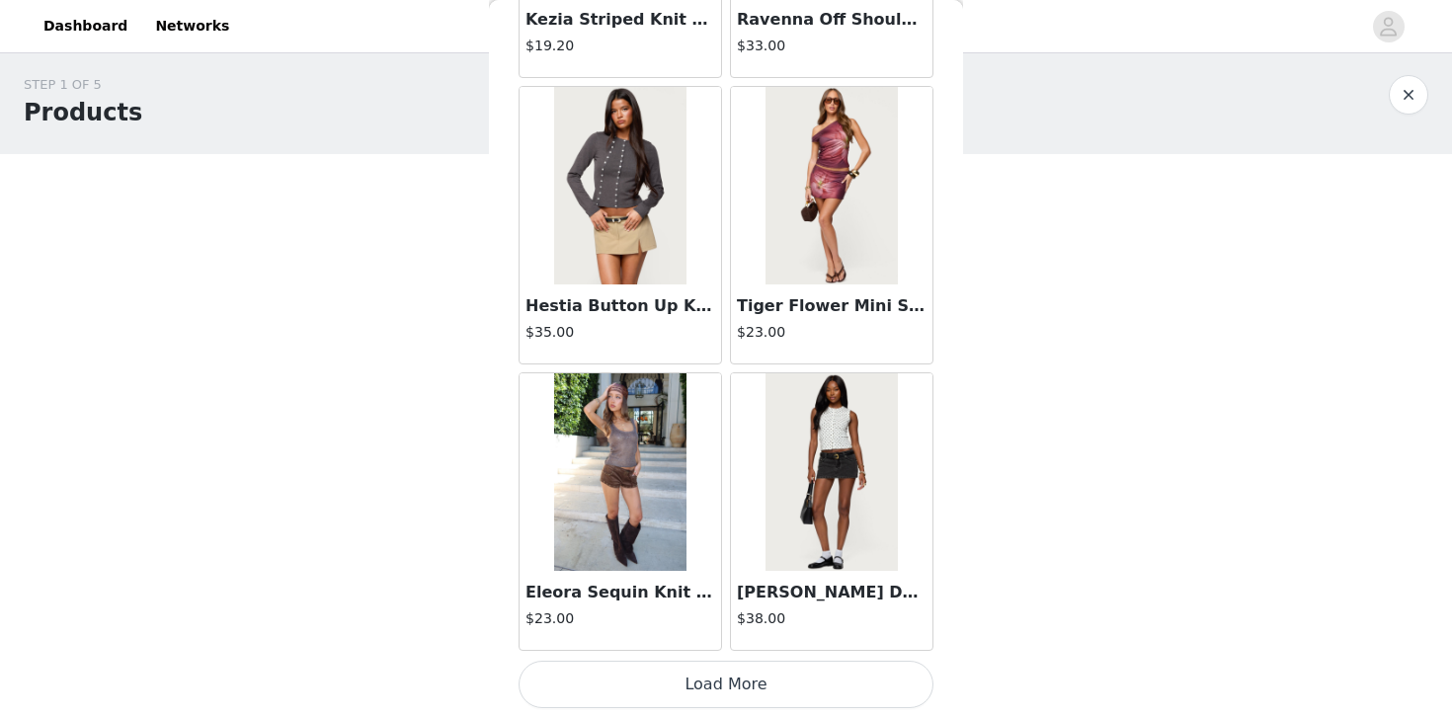
click at [708, 675] on button "Load More" at bounding box center [726, 684] width 415 height 47
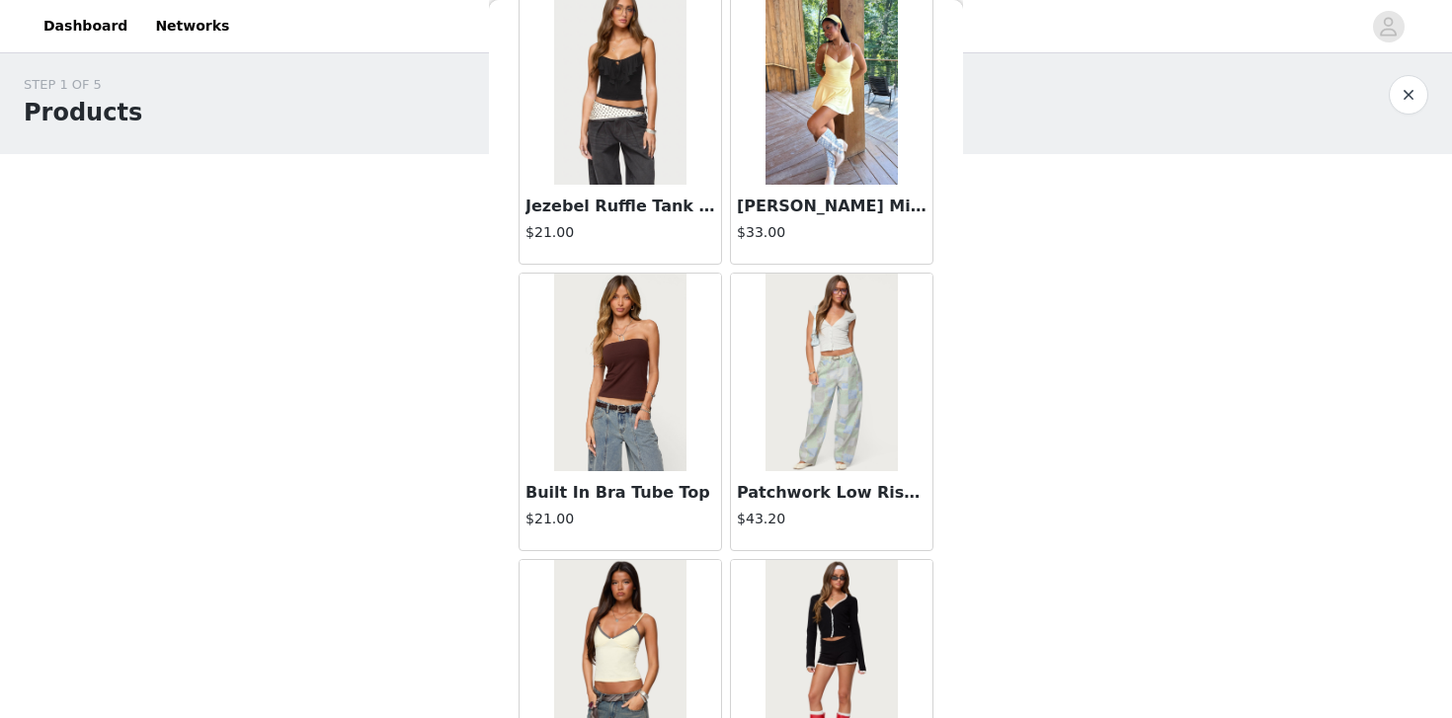
scroll to position [13765, 0]
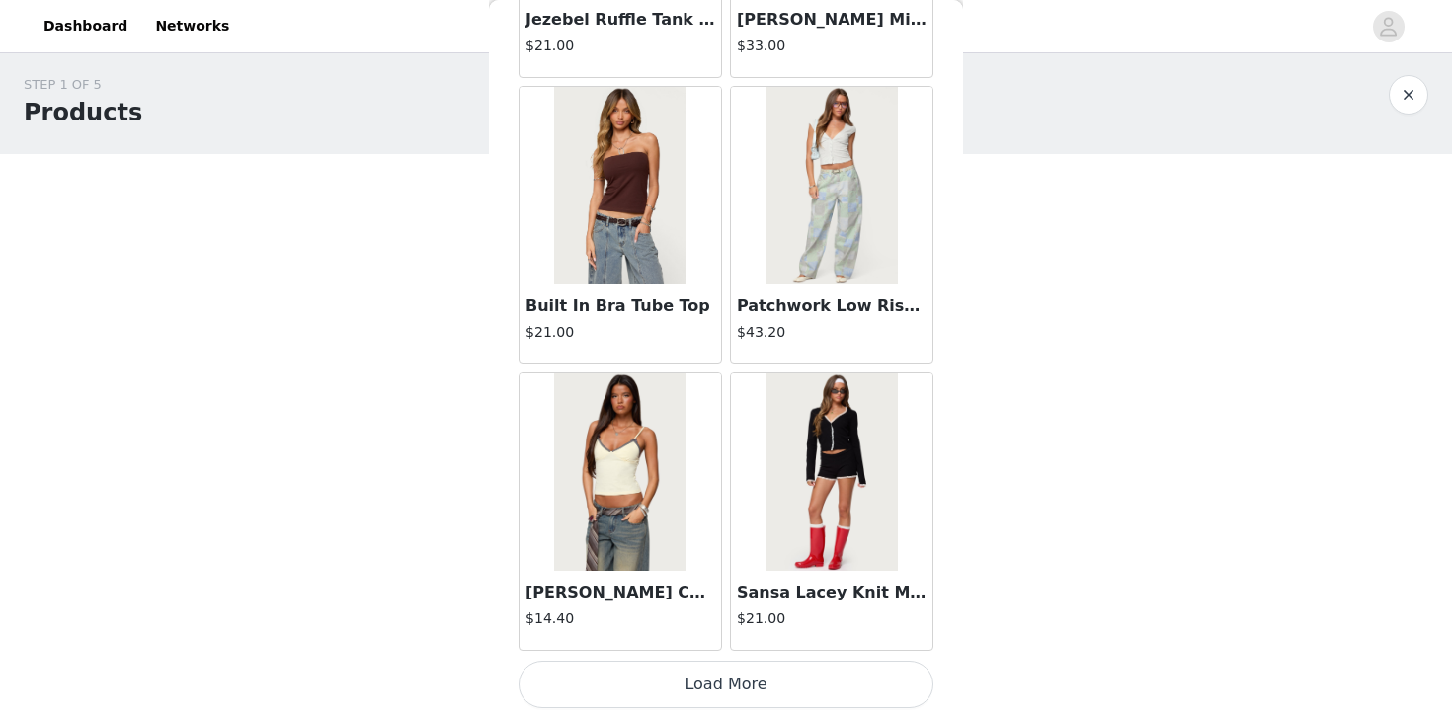
click at [740, 702] on button "Load More" at bounding box center [726, 684] width 415 height 47
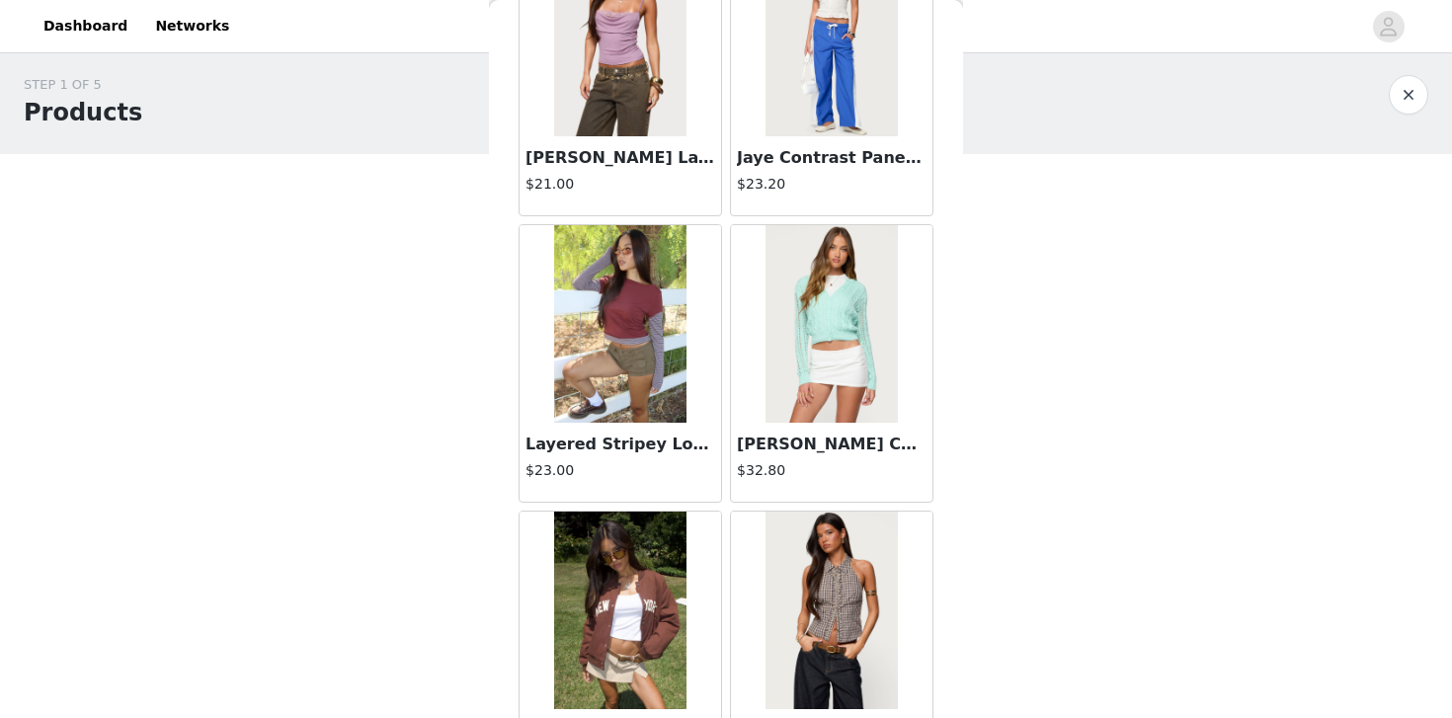
scroll to position [16630, 0]
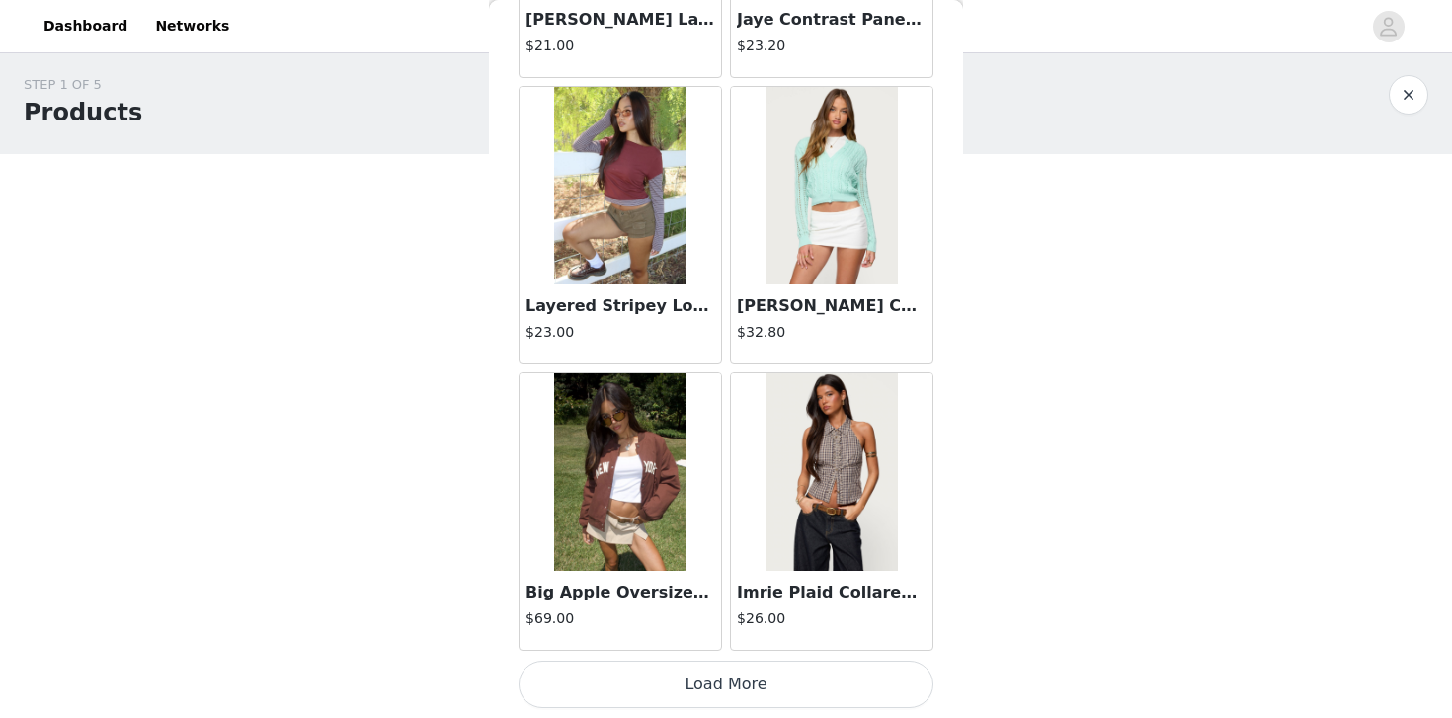
click at [715, 687] on button "Load More" at bounding box center [726, 684] width 415 height 47
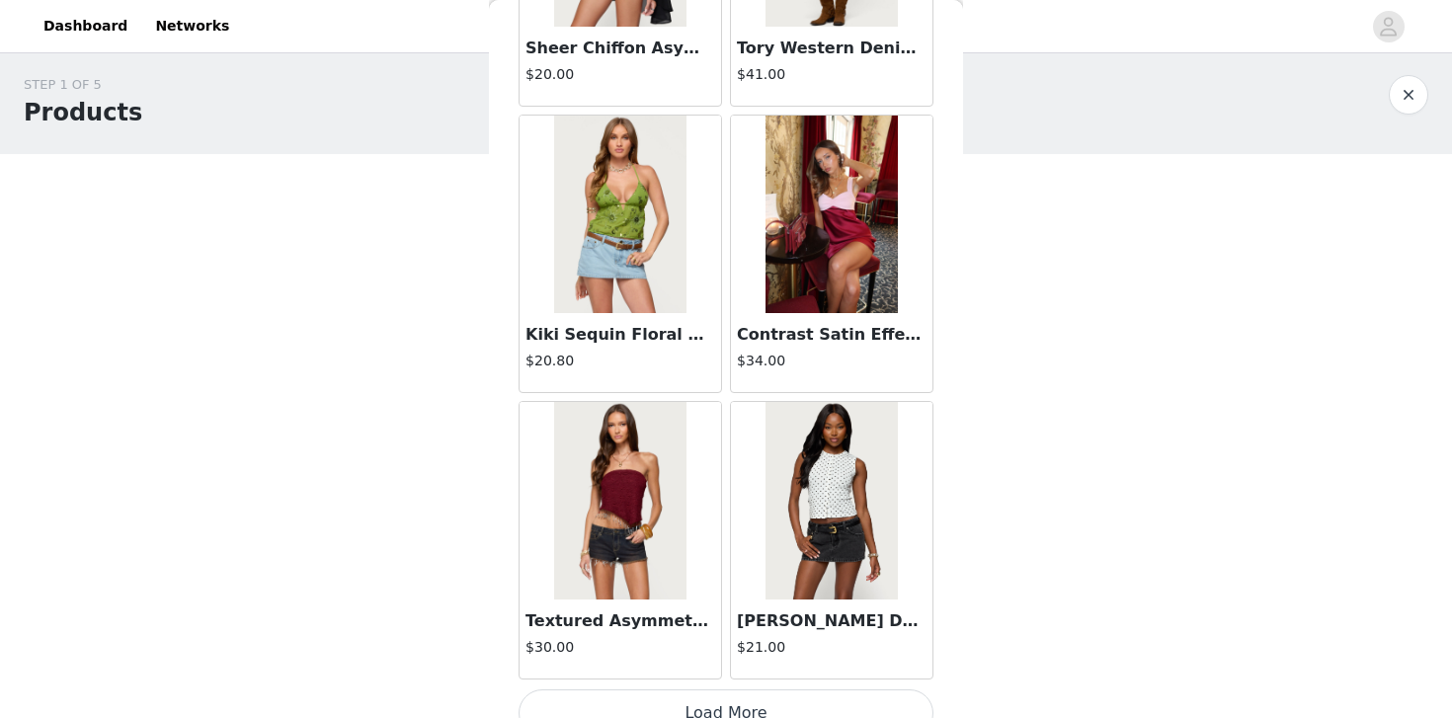
scroll to position [19494, 0]
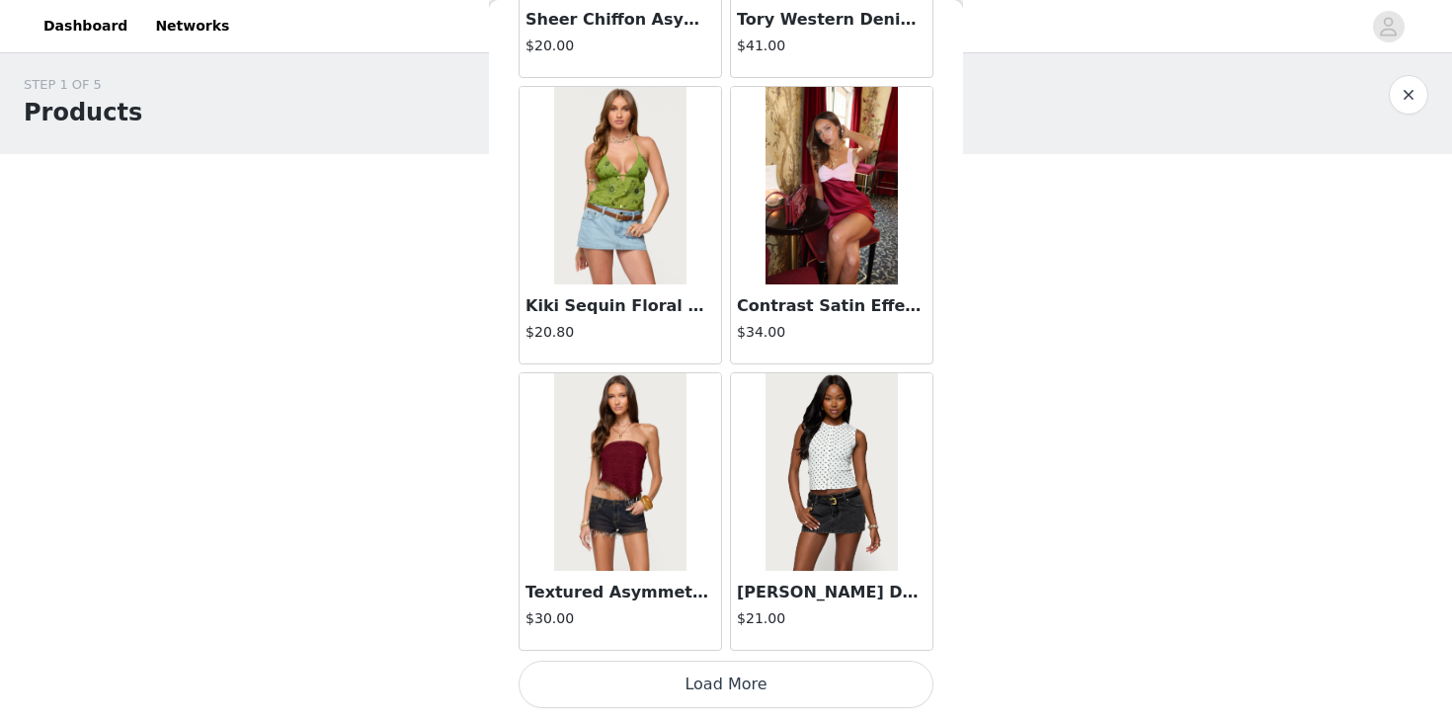
click at [743, 686] on button "Load More" at bounding box center [726, 684] width 415 height 47
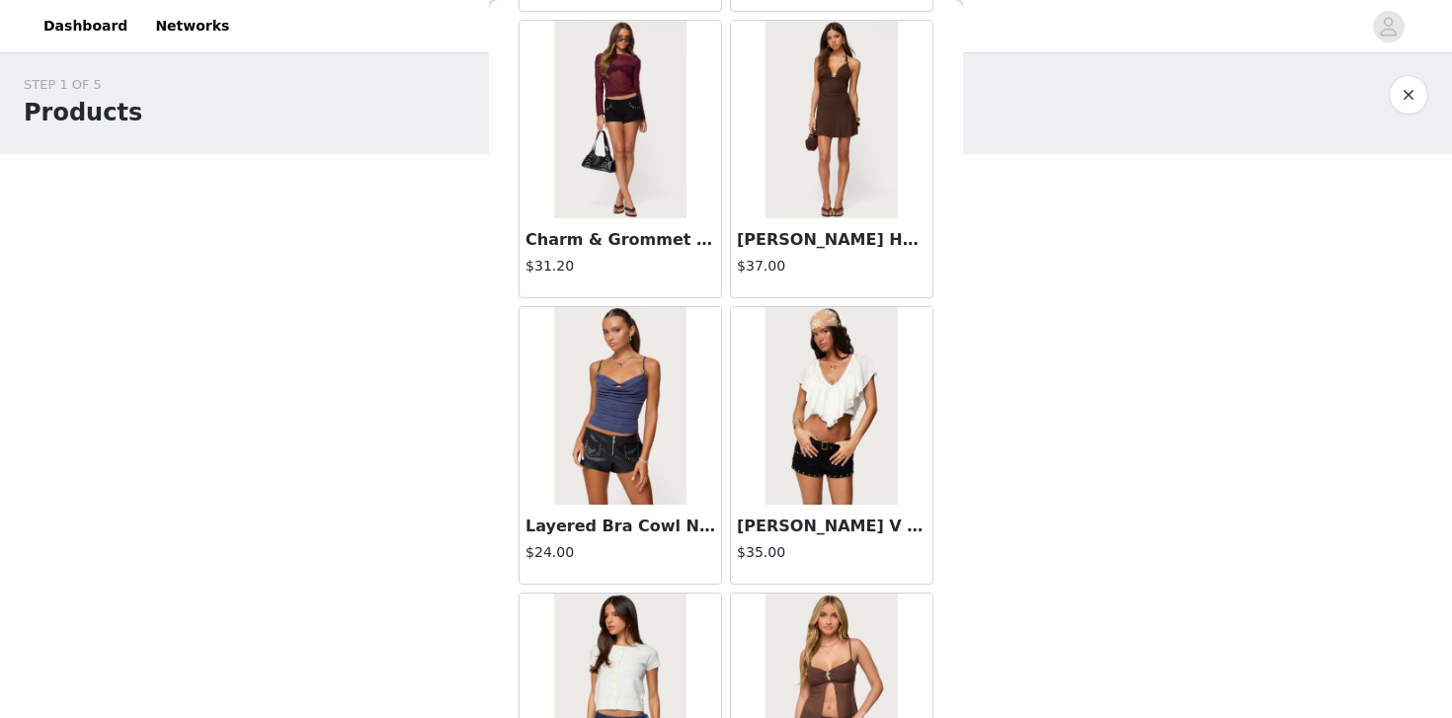
scroll to position [22140, 0]
click at [662, 447] on img at bounding box center [619, 405] width 131 height 198
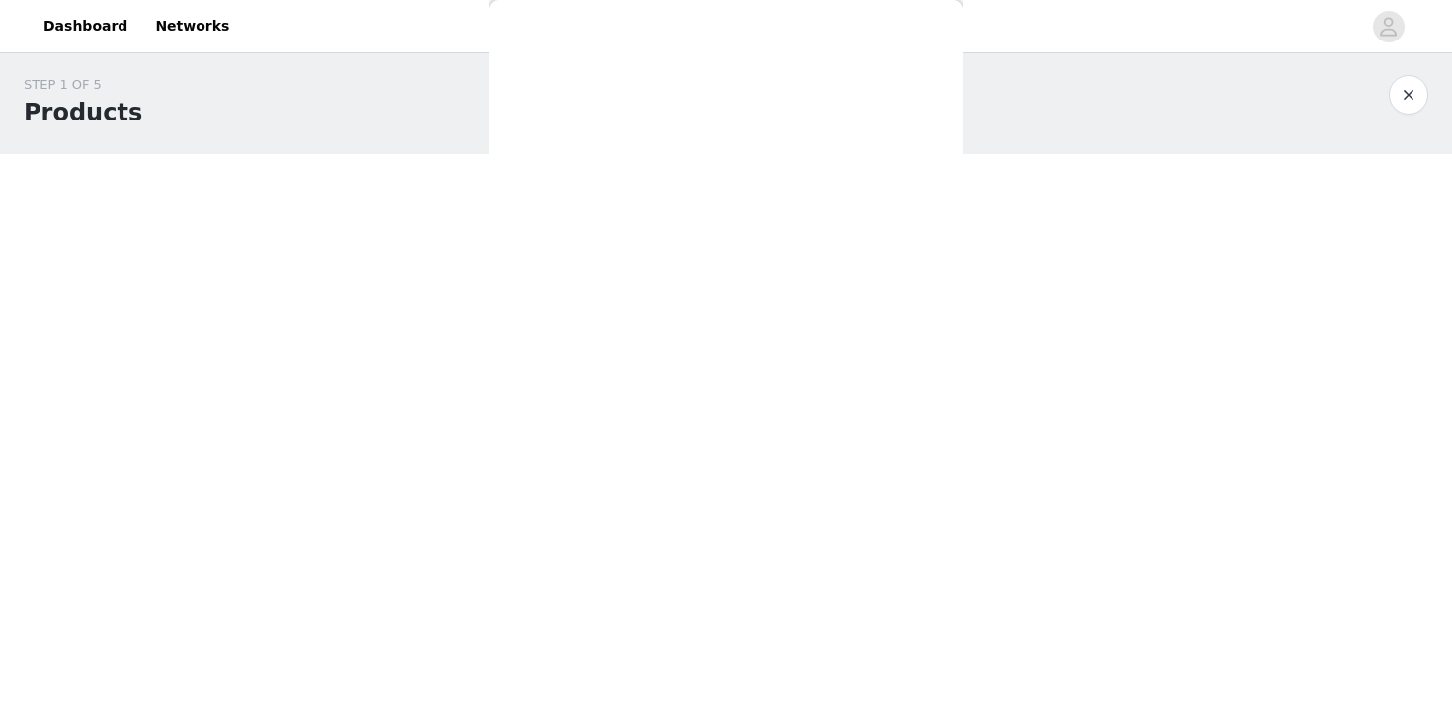
scroll to position [243, 0]
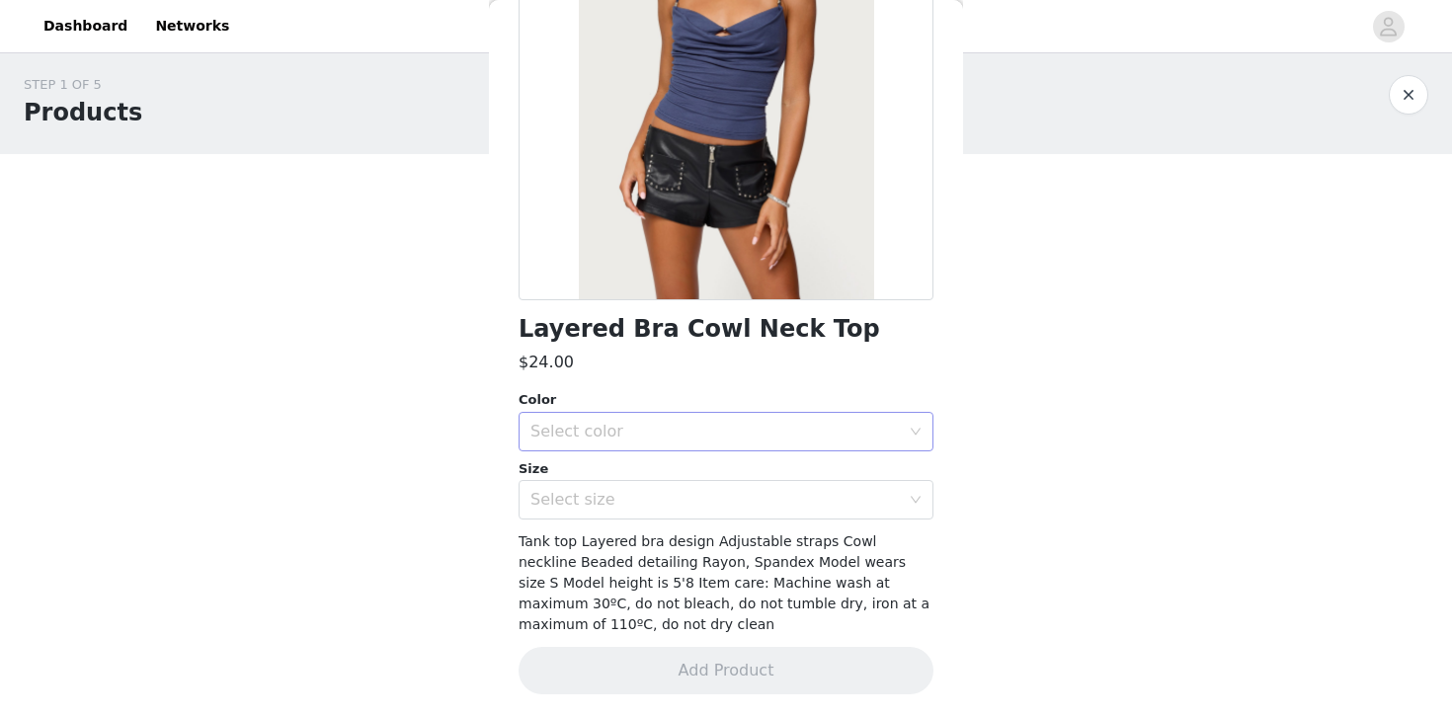
click at [706, 434] on div "Select color" at bounding box center [715, 432] width 369 height 20
click at [690, 473] on li "DARK BLUE" at bounding box center [726, 475] width 415 height 32
click at [688, 493] on div "Select size" at bounding box center [715, 500] width 369 height 20
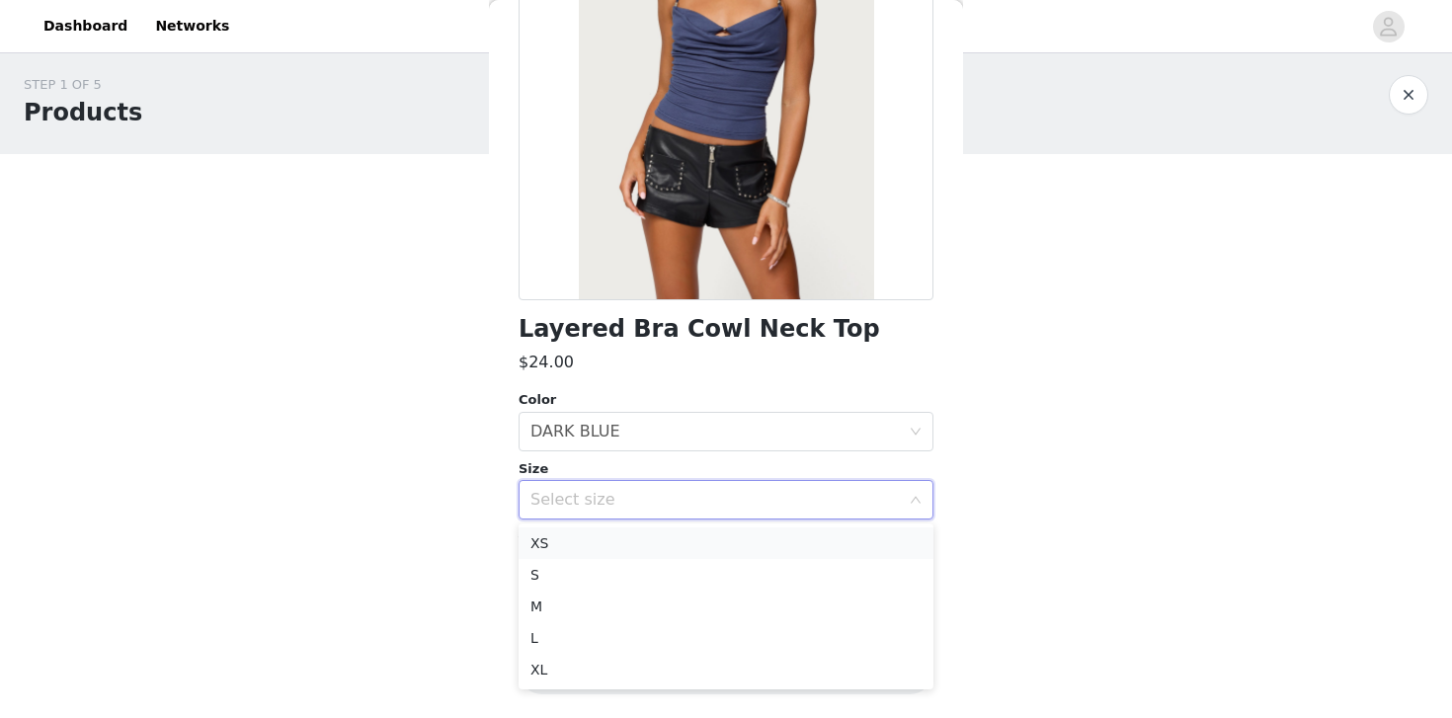
click at [667, 552] on li "XS" at bounding box center [726, 544] width 415 height 32
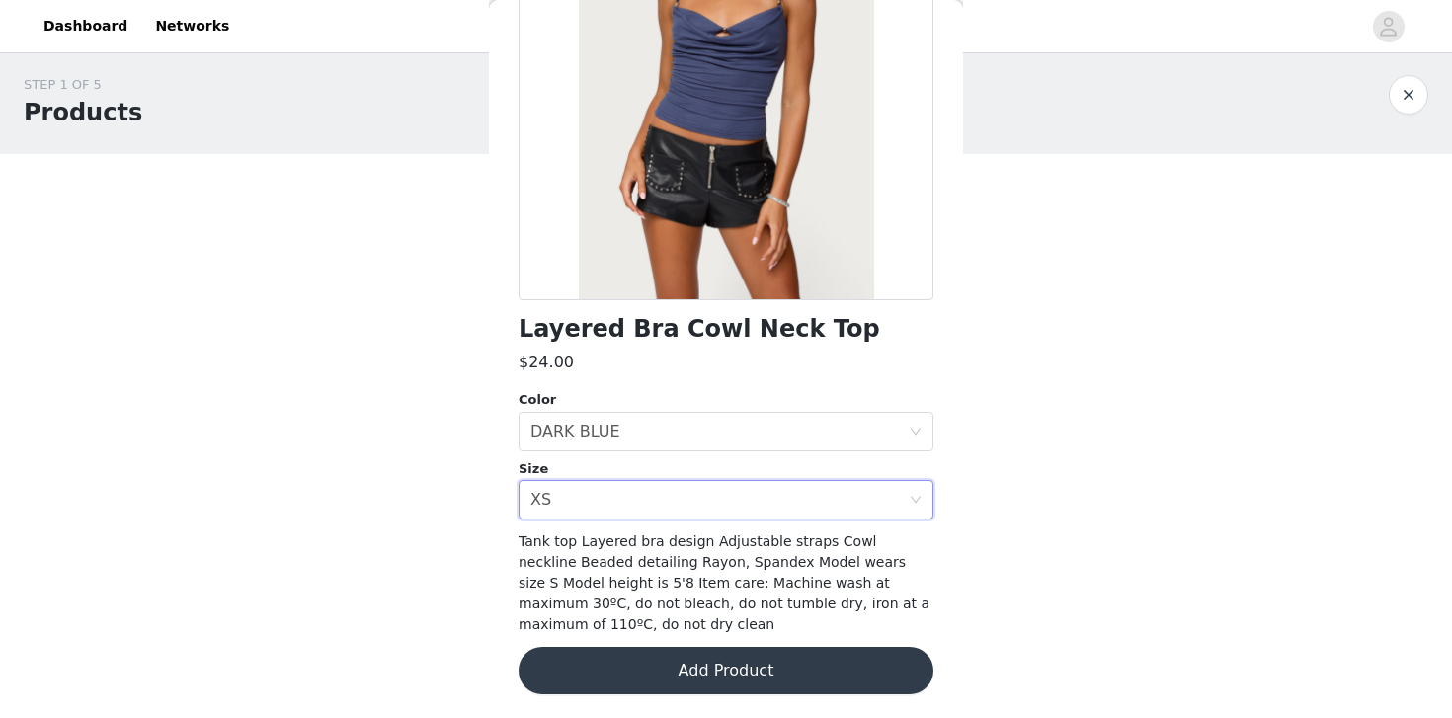
click at [681, 660] on button "Add Product" at bounding box center [726, 670] width 415 height 47
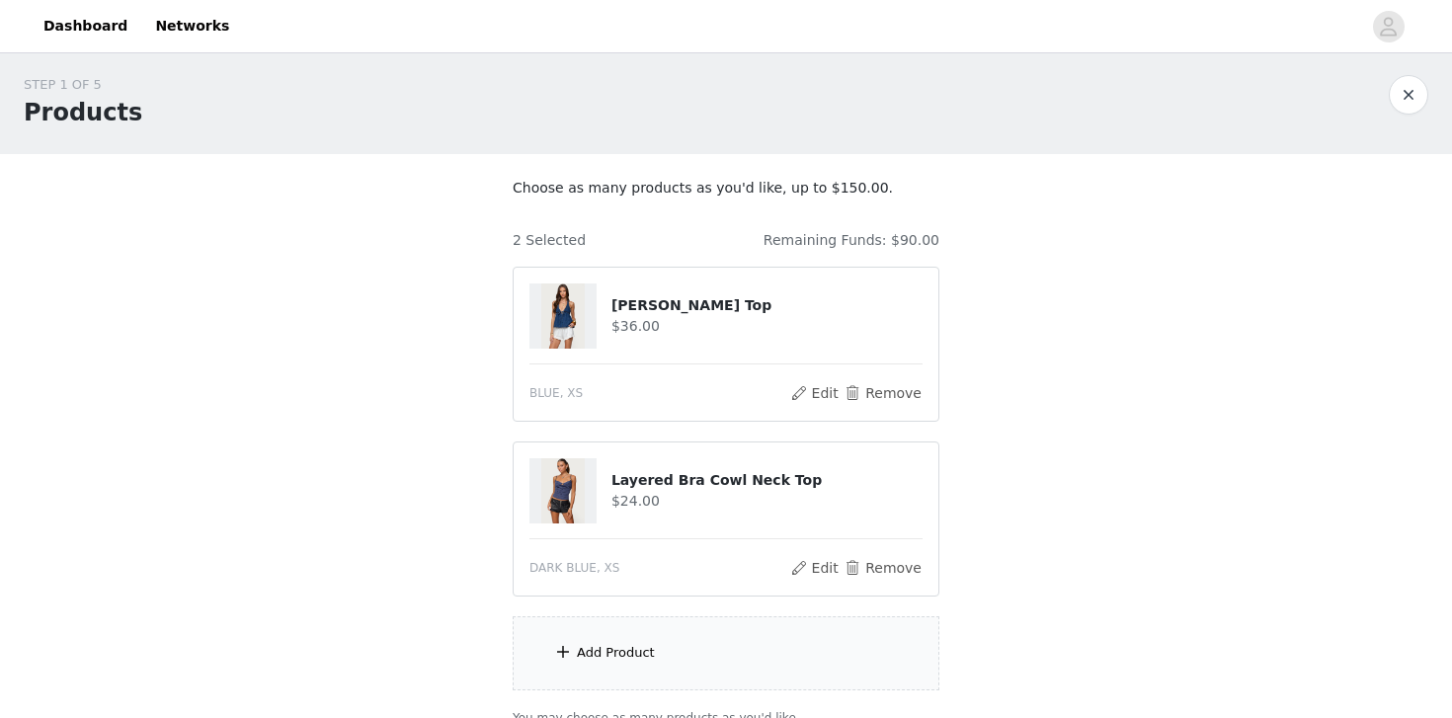
click at [646, 656] on div "Add Product" at bounding box center [616, 653] width 78 height 20
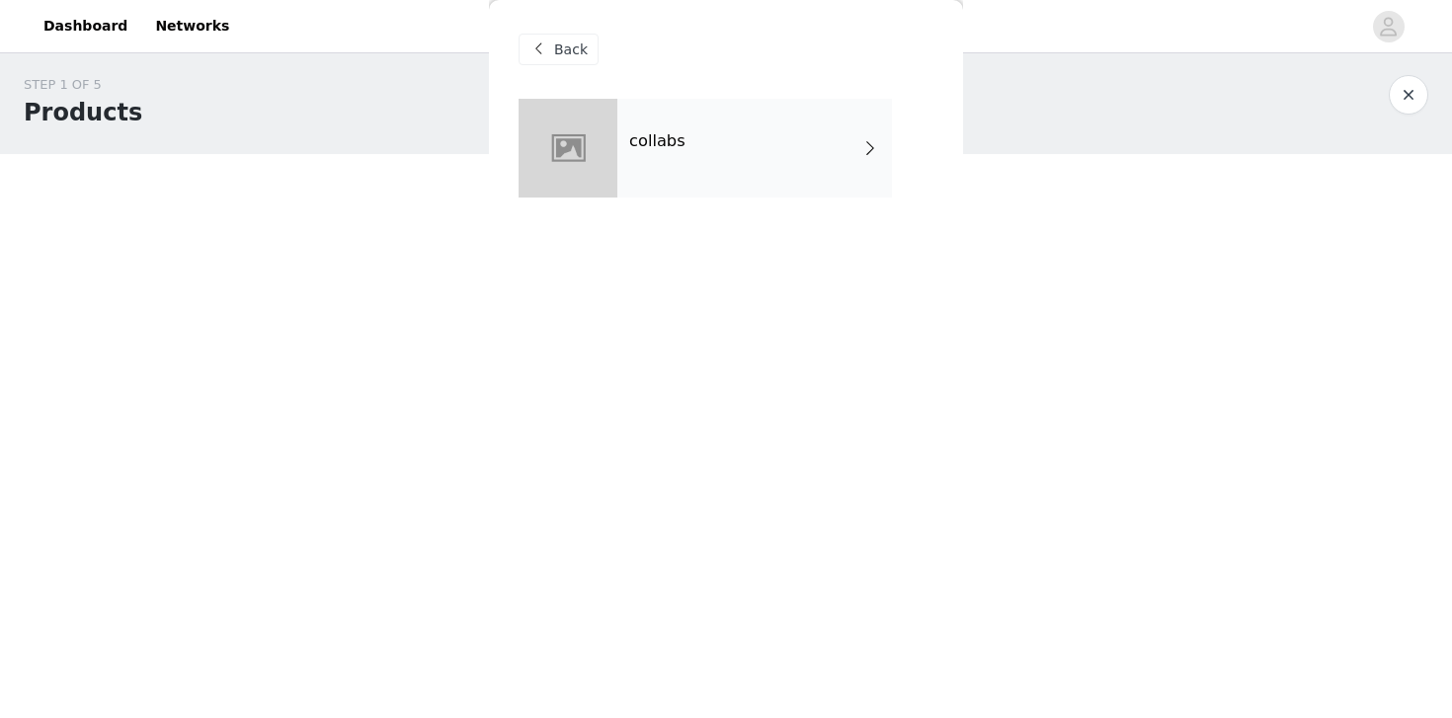
click at [663, 116] on div "collabs" at bounding box center [754, 148] width 275 height 99
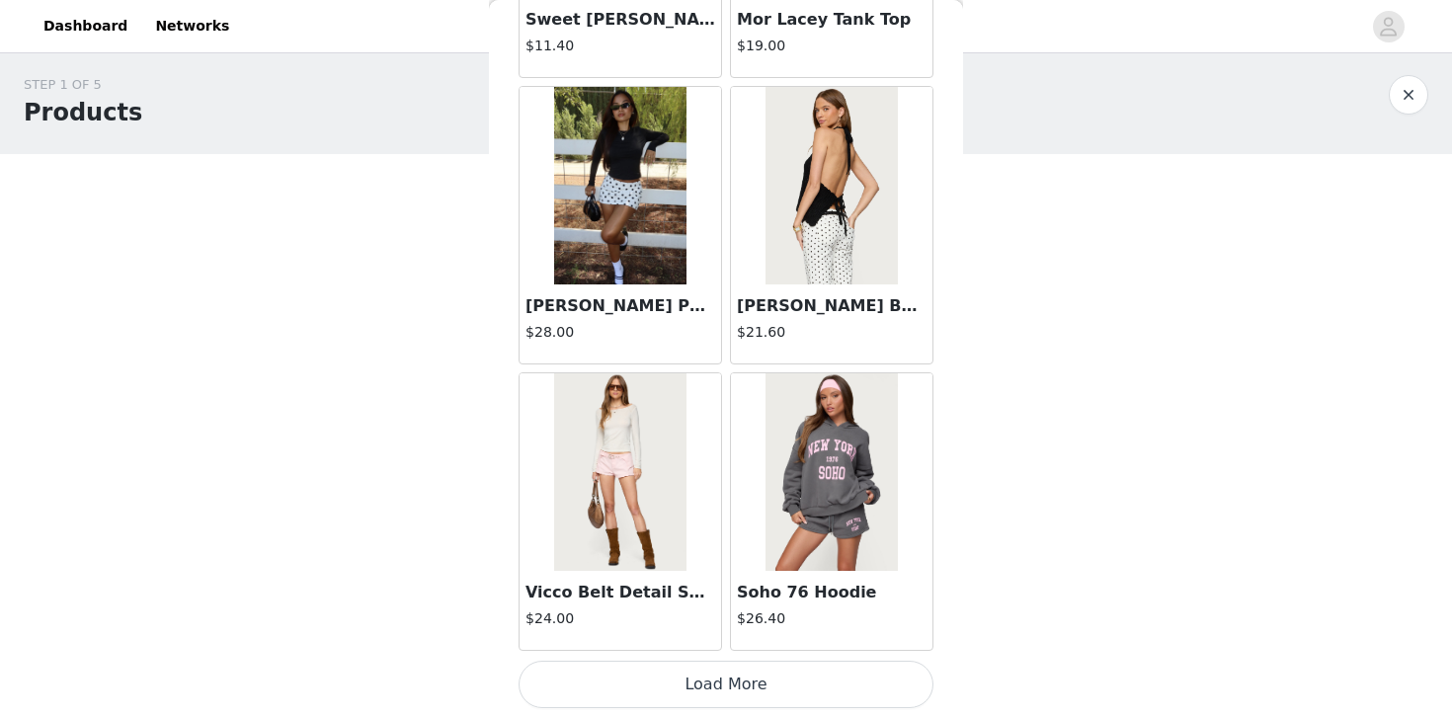
scroll to position [181, 0]
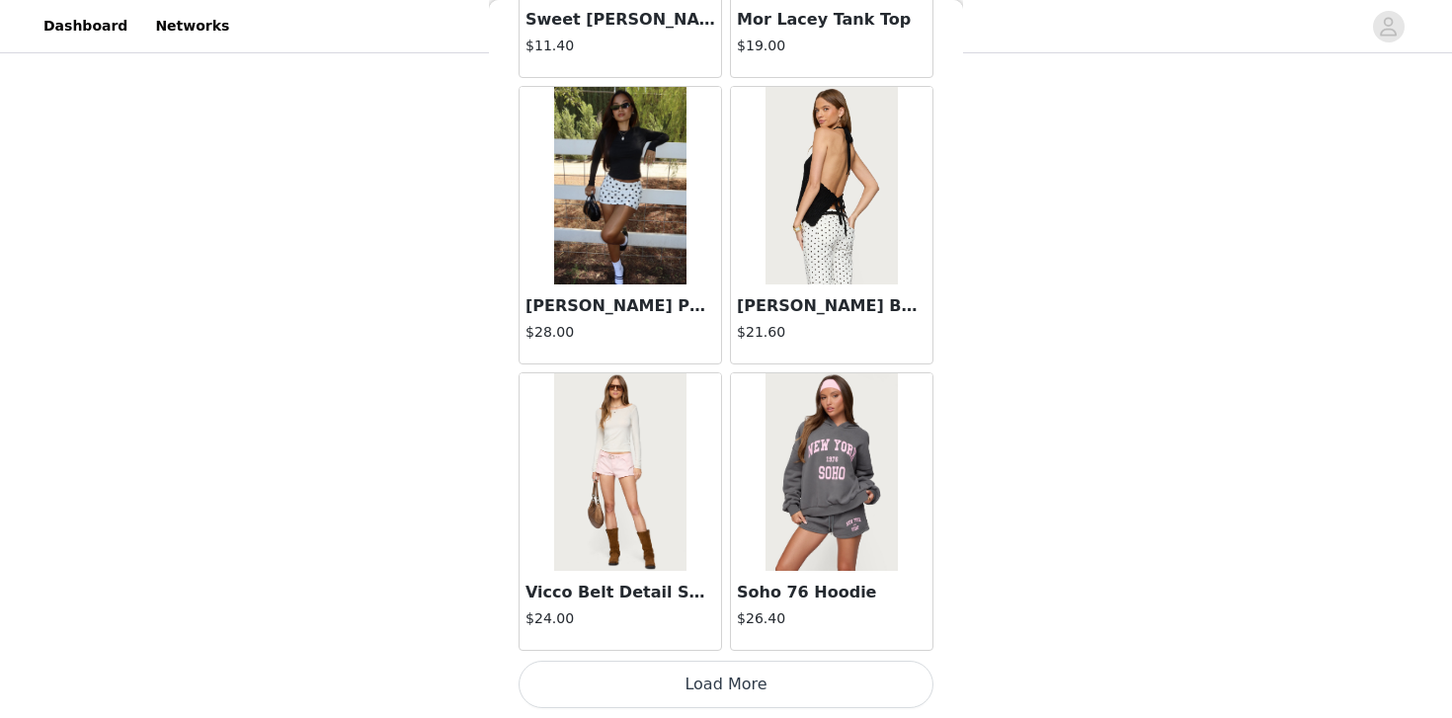
click at [683, 684] on button "Load More" at bounding box center [726, 684] width 415 height 47
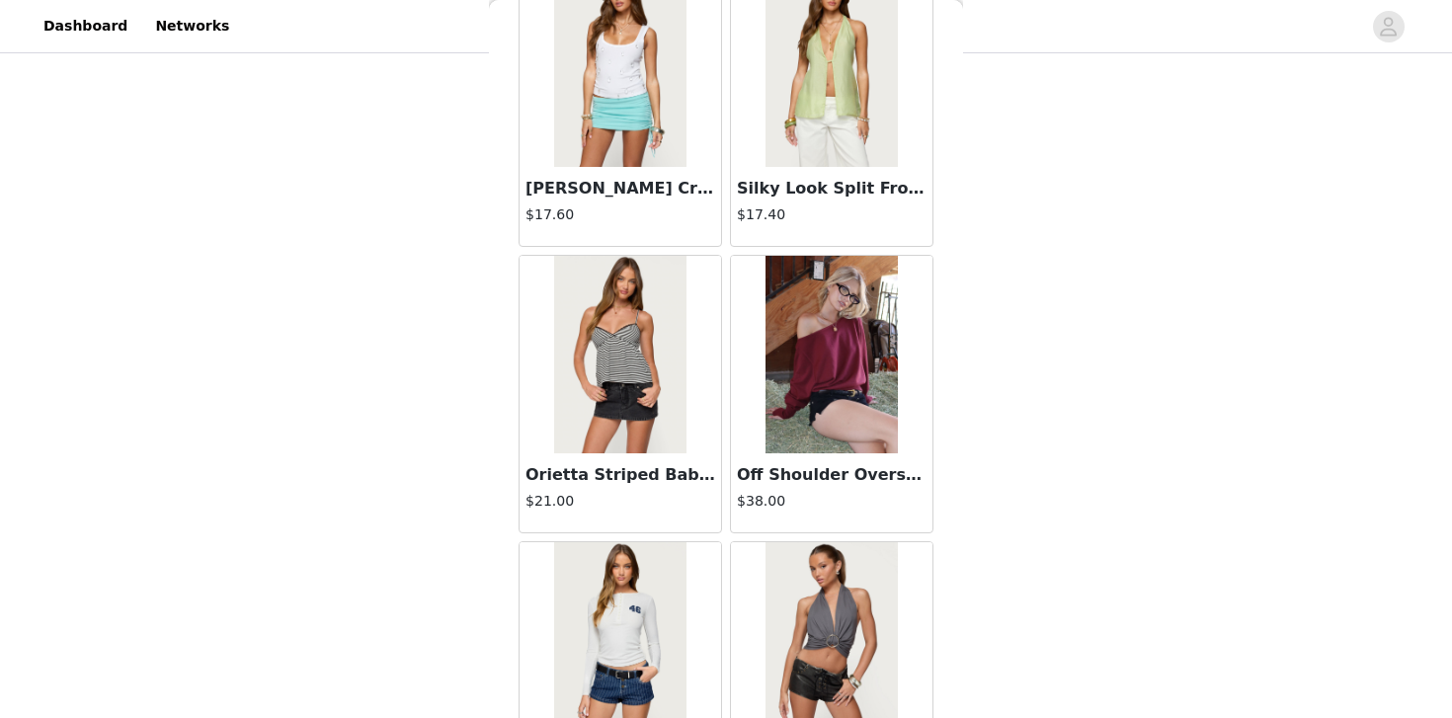
scroll to position [5170, 0]
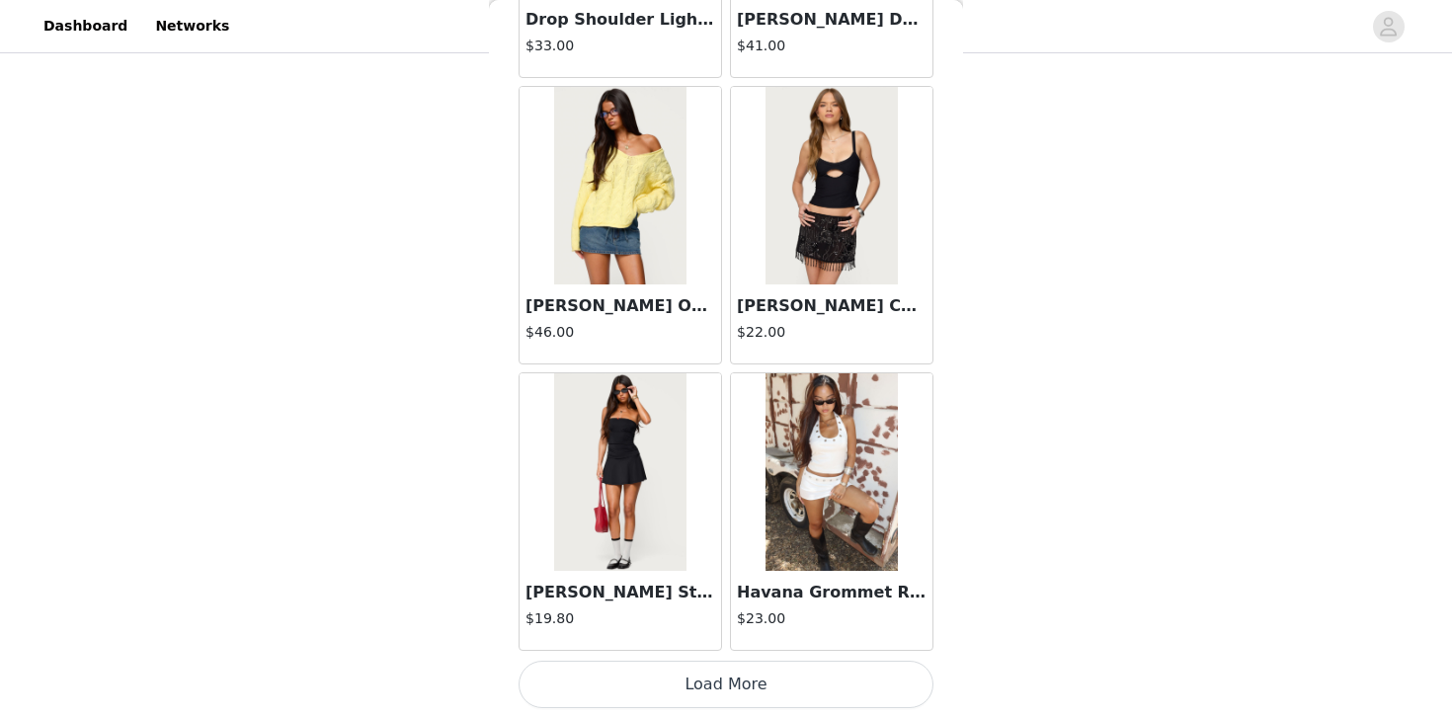
click at [736, 671] on button "Load More" at bounding box center [726, 684] width 415 height 47
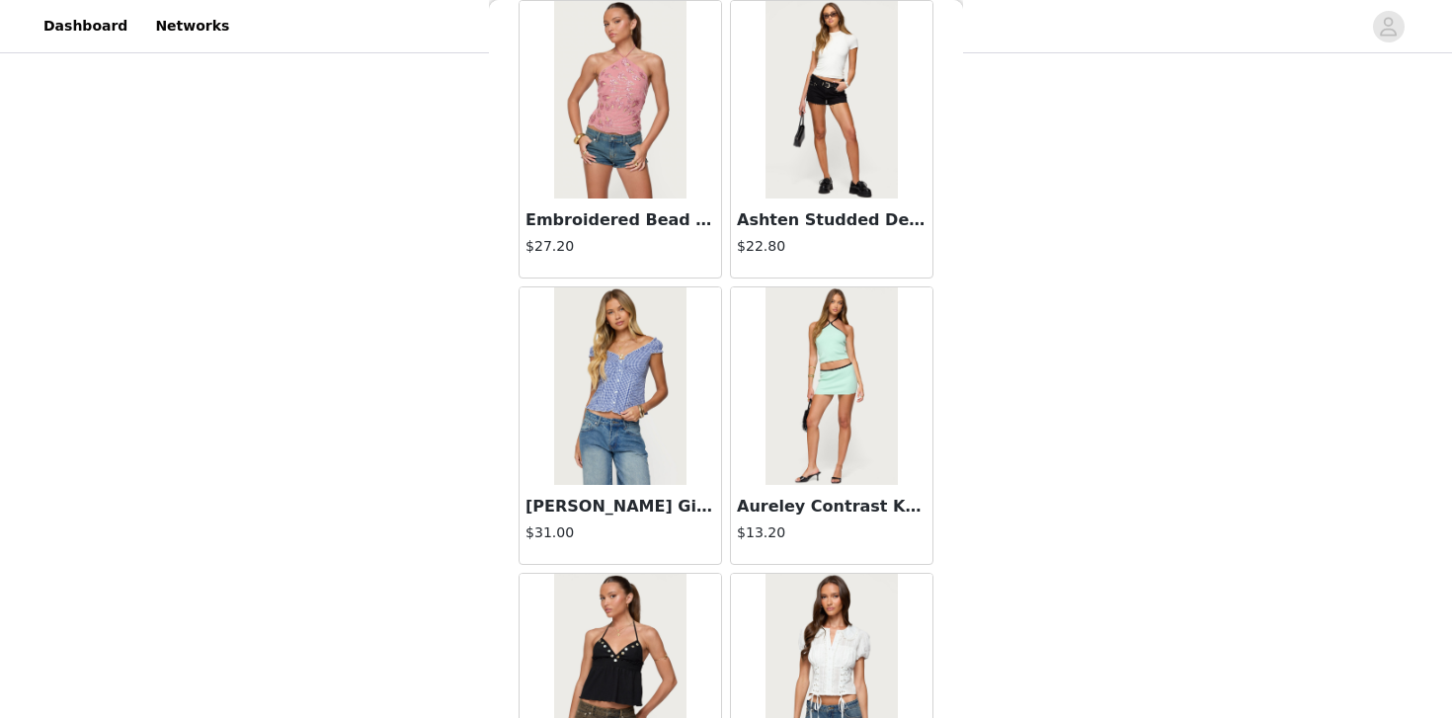
scroll to position [8035, 0]
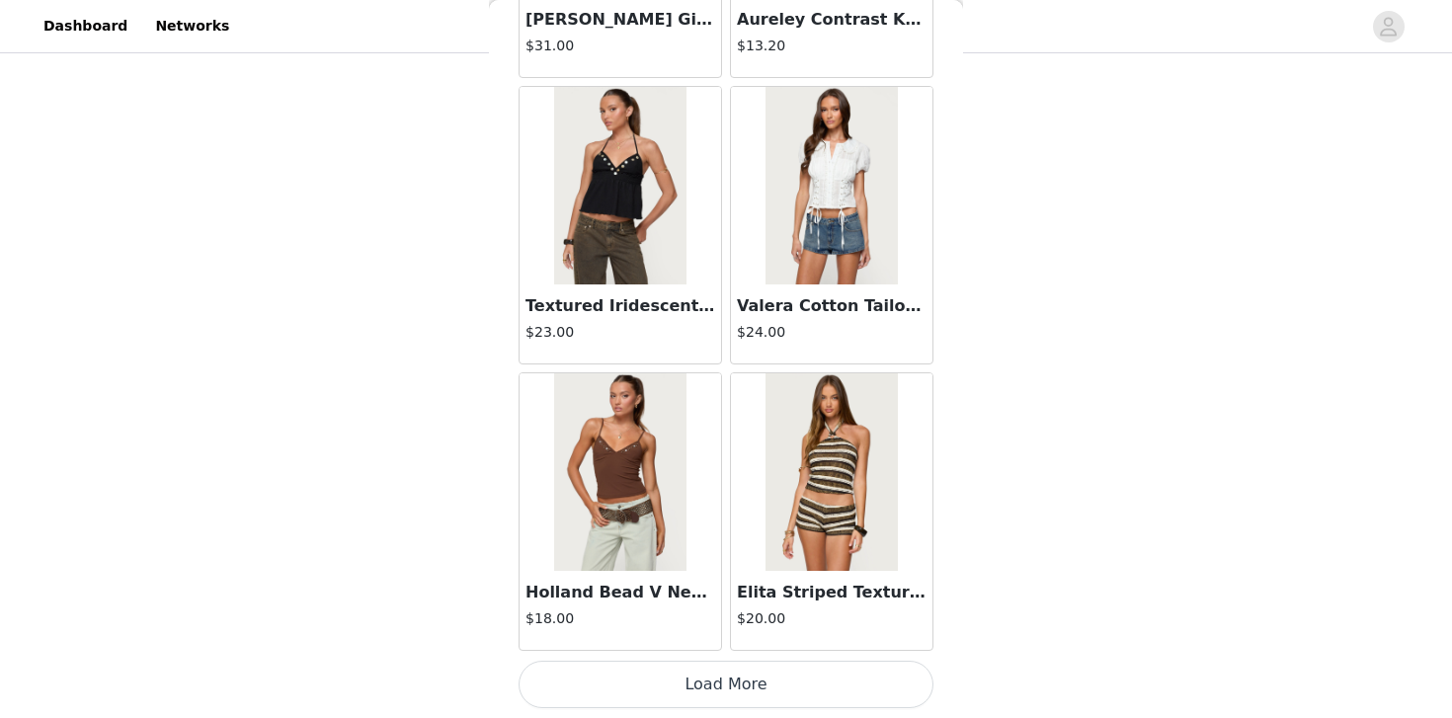
click at [733, 681] on button "Load More" at bounding box center [726, 684] width 415 height 47
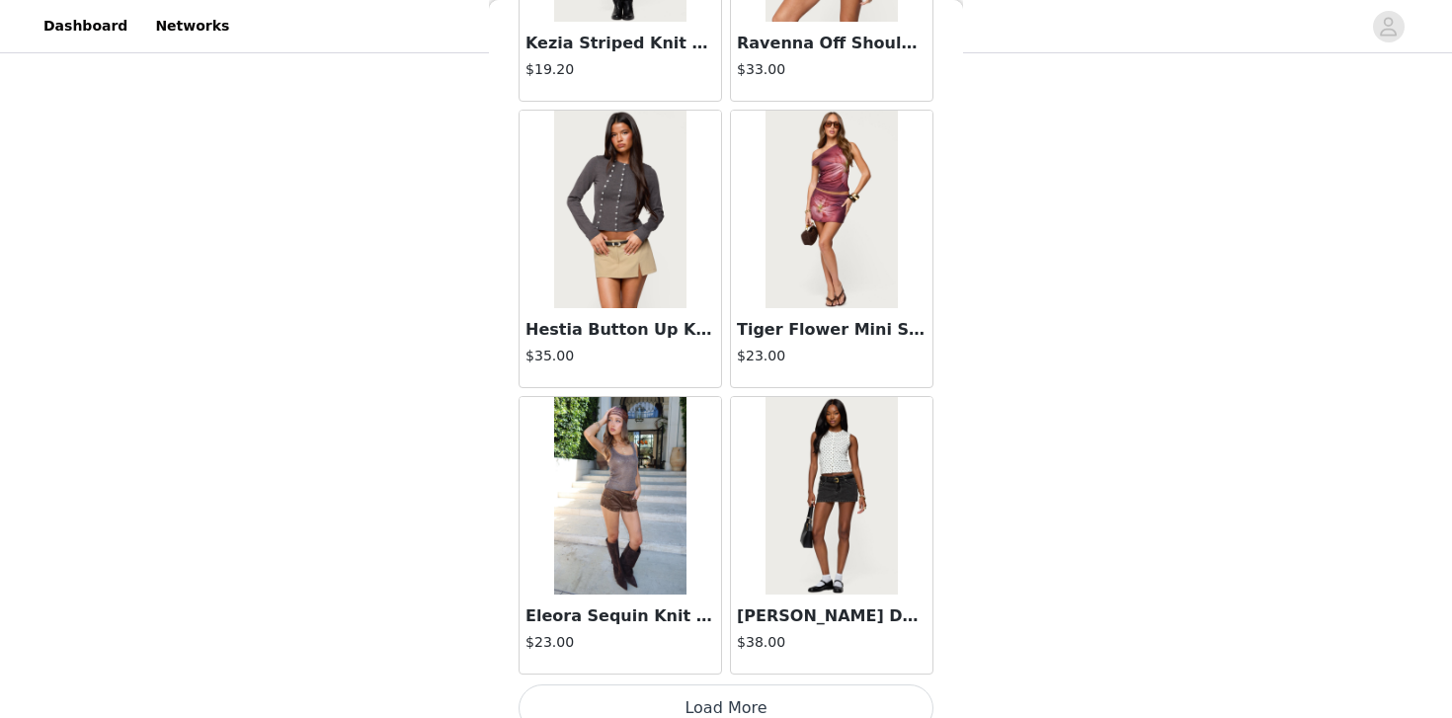
scroll to position [10900, 0]
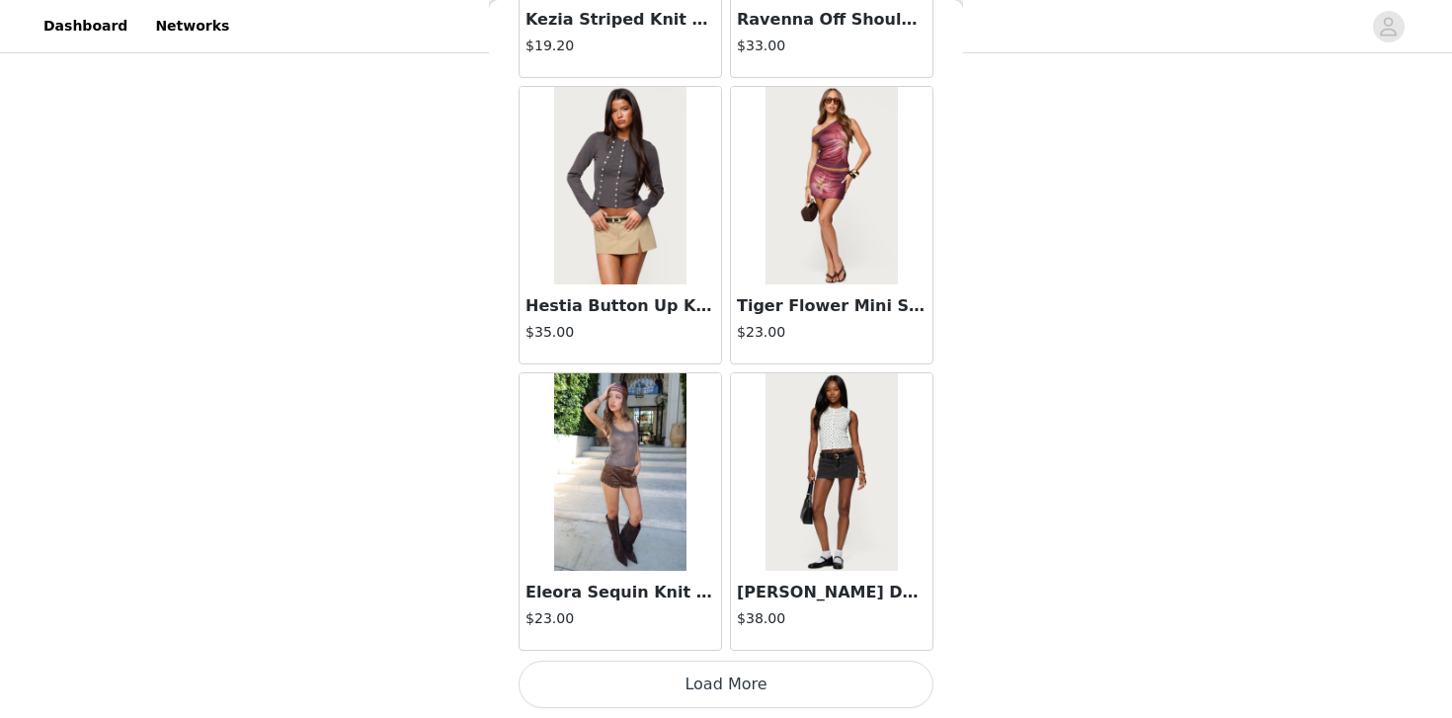
click at [726, 693] on button "Load More" at bounding box center [726, 684] width 415 height 47
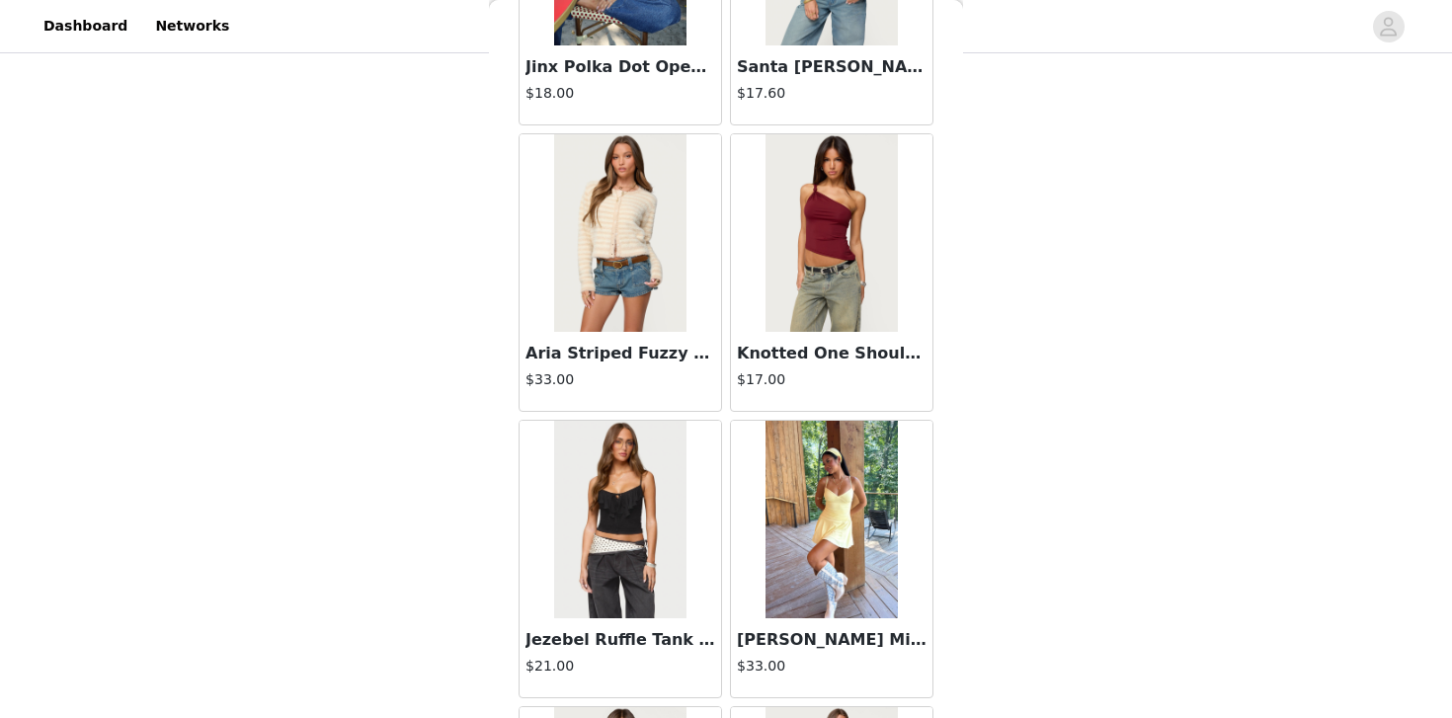
scroll to position [13765, 0]
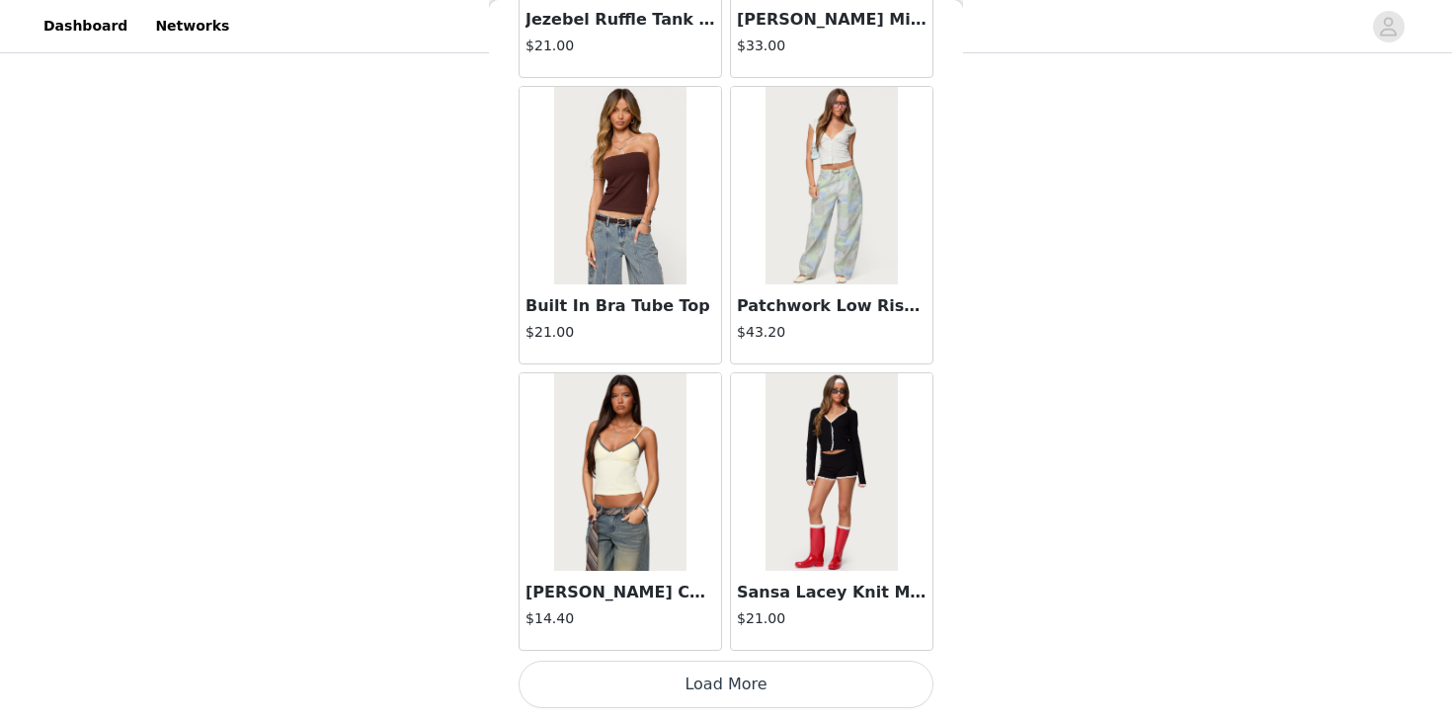
click at [740, 688] on button "Load More" at bounding box center [726, 684] width 415 height 47
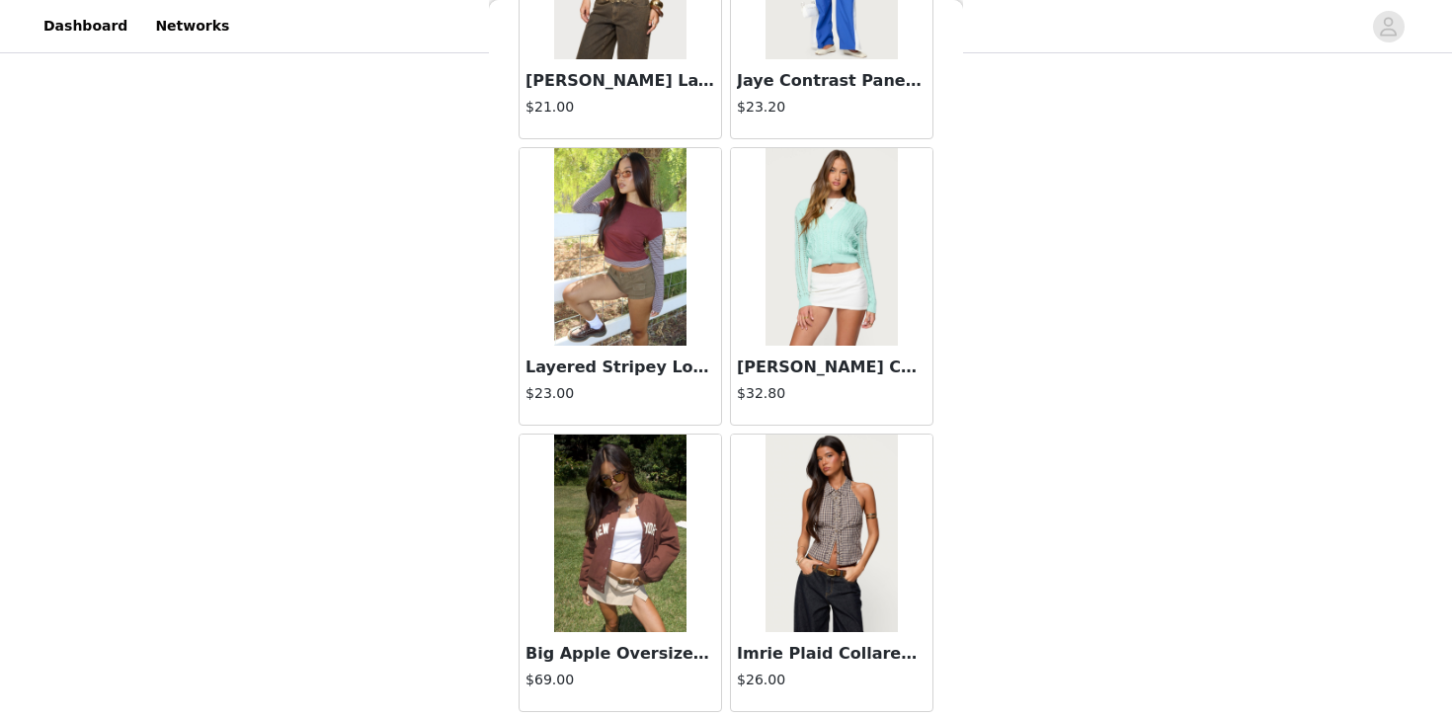
scroll to position [16630, 0]
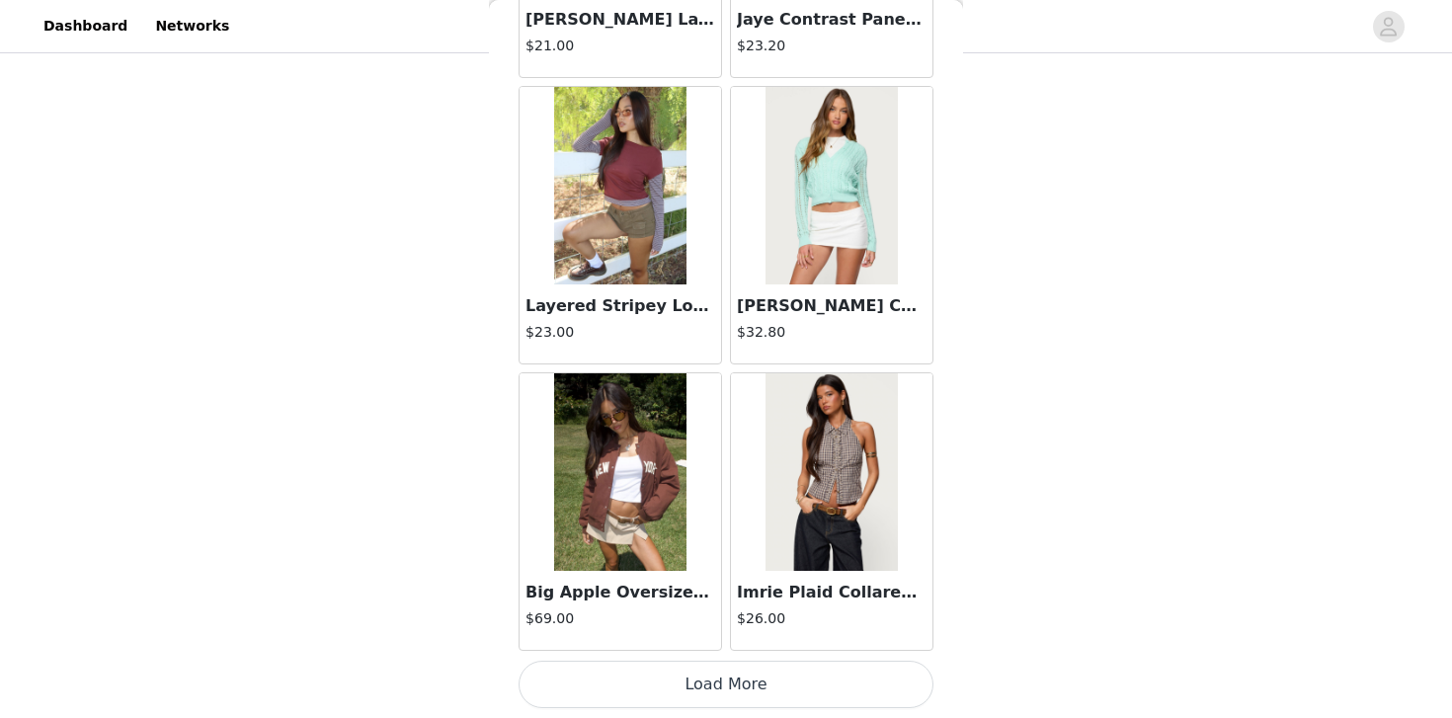
click at [710, 695] on button "Load More" at bounding box center [726, 684] width 415 height 47
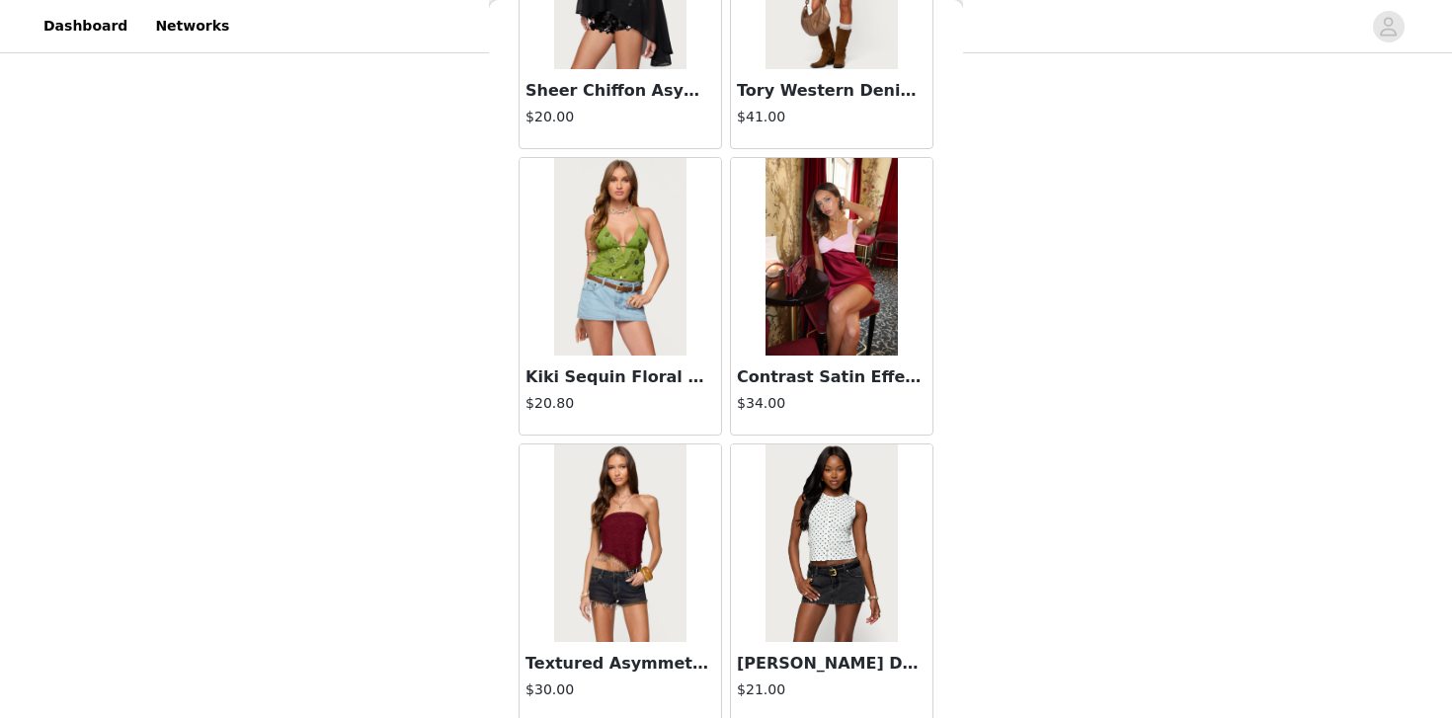
scroll to position [19494, 0]
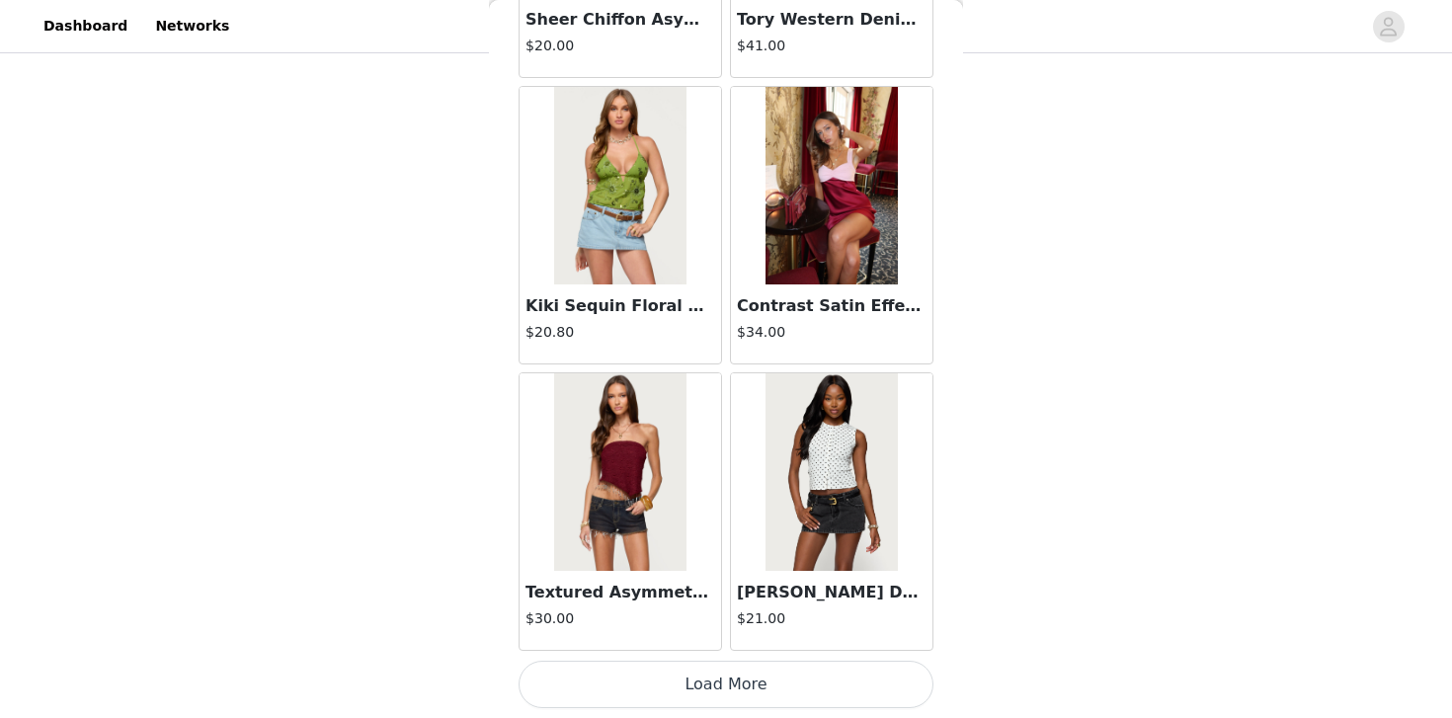
click at [734, 686] on button "Load More" at bounding box center [726, 684] width 415 height 47
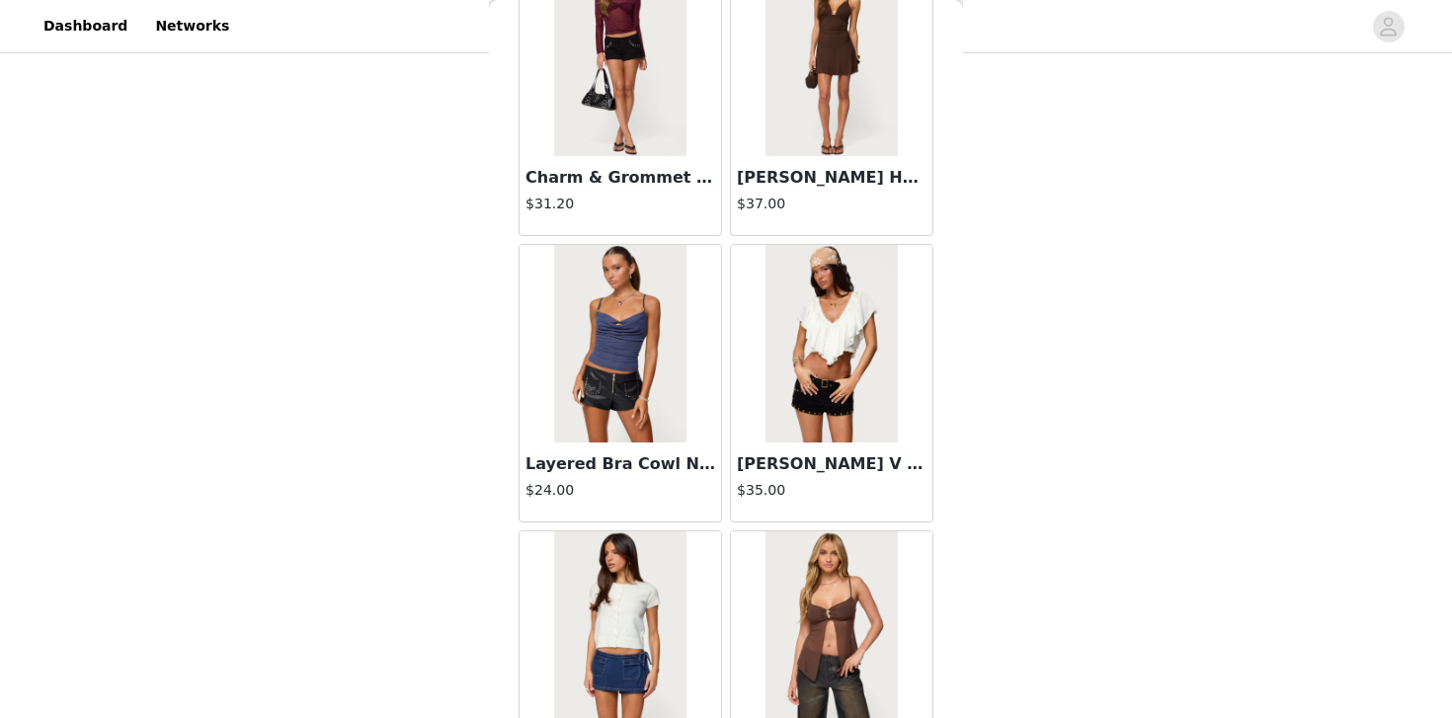
scroll to position [22359, 0]
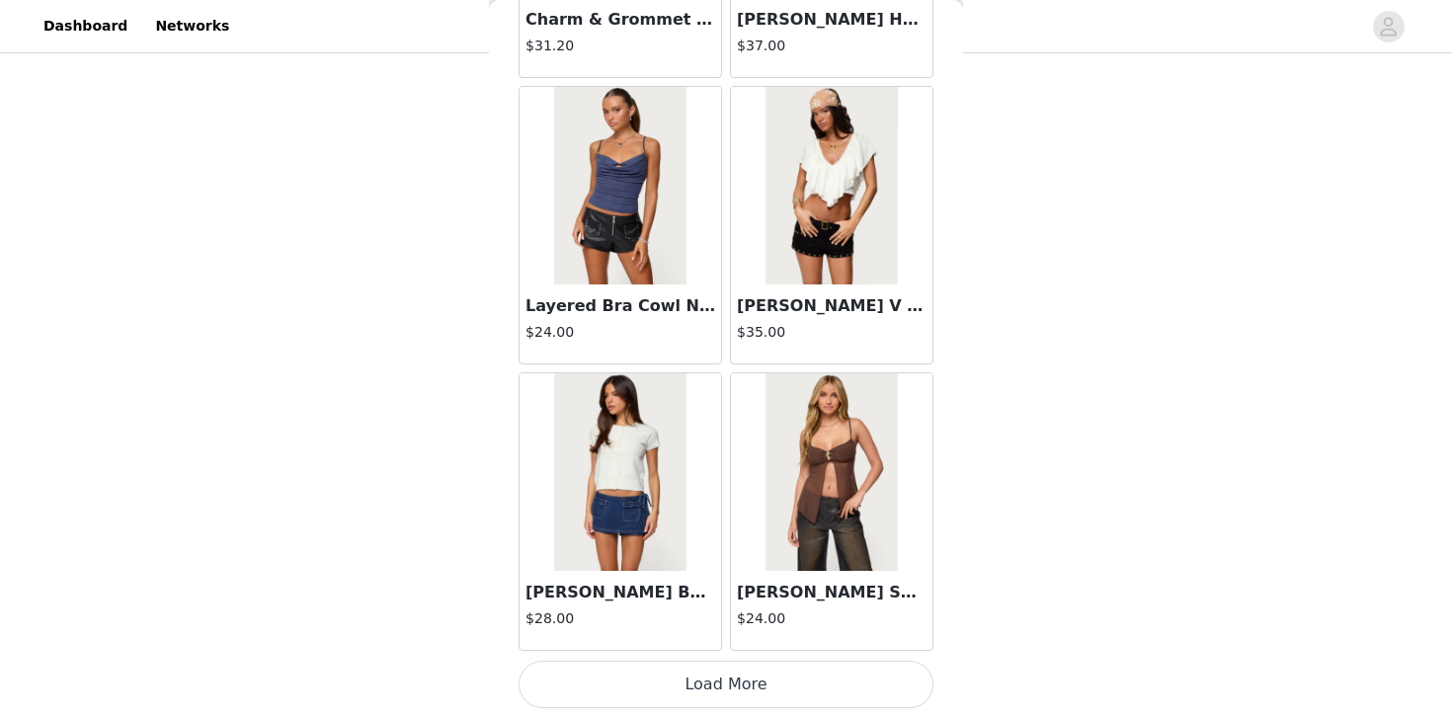
click at [727, 687] on button "Load More" at bounding box center [726, 684] width 415 height 47
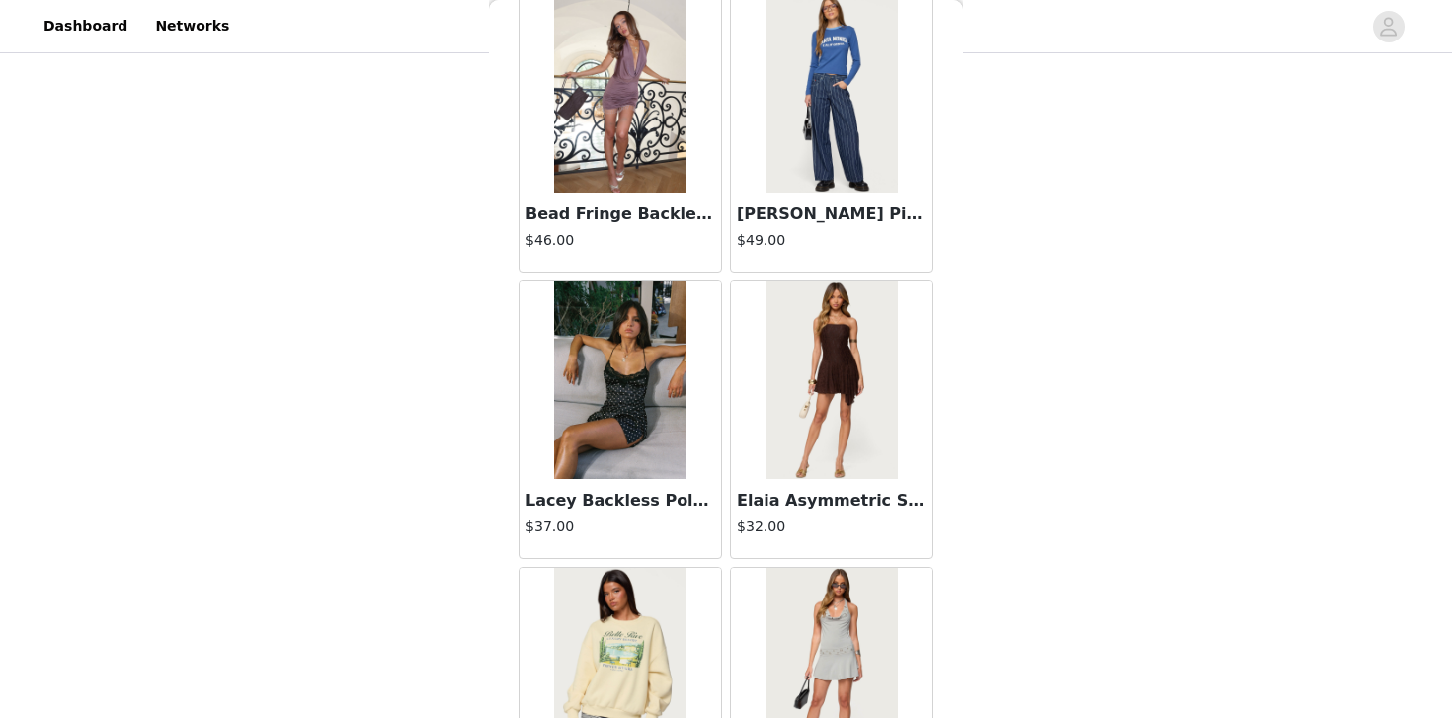
scroll to position [24171, 0]
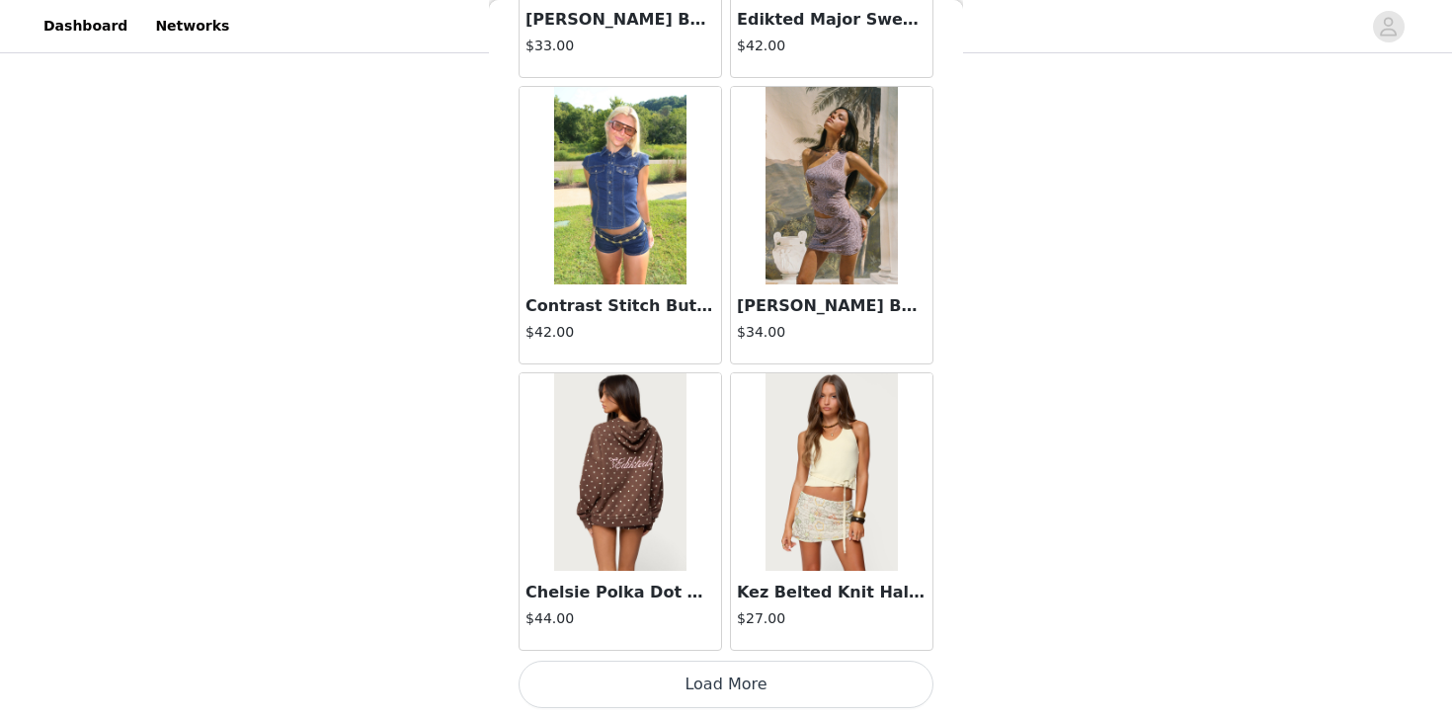
click at [706, 677] on button "Load More" at bounding box center [726, 684] width 415 height 47
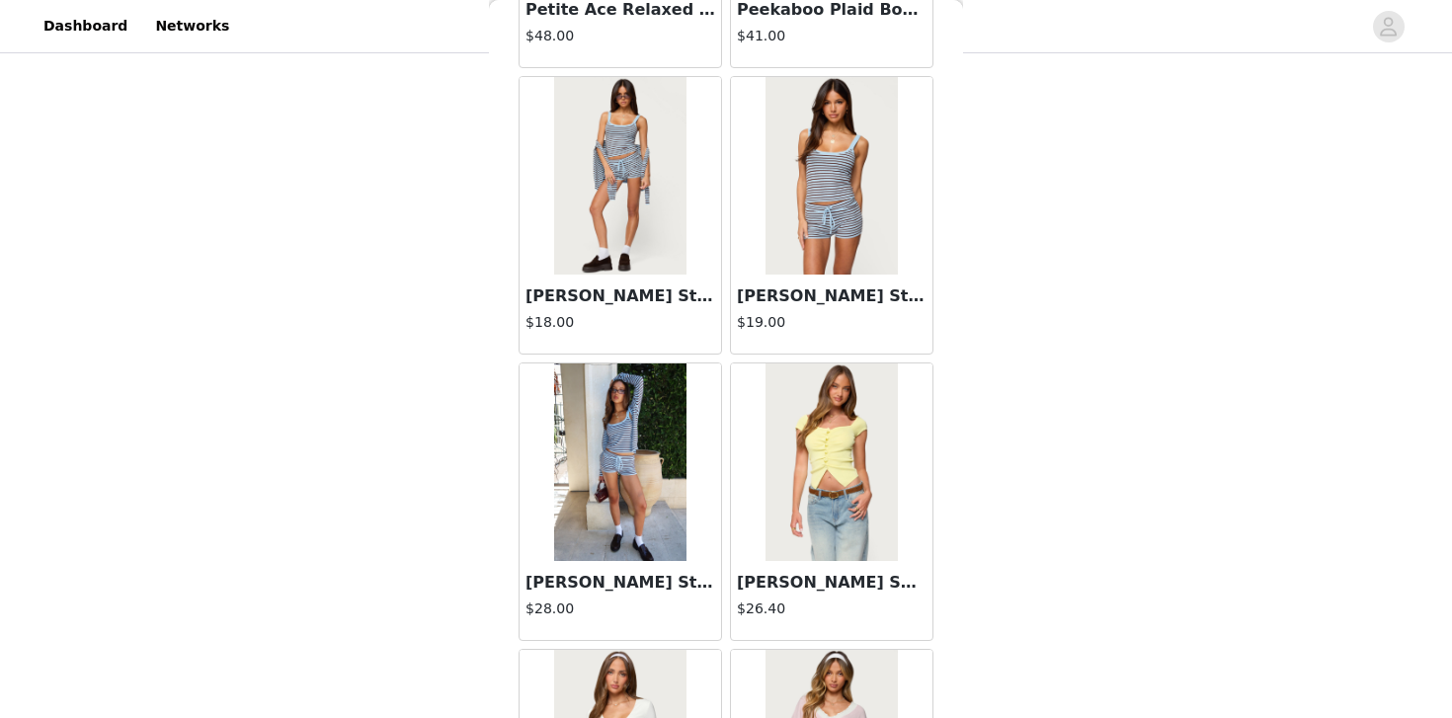
scroll to position [26689, 0]
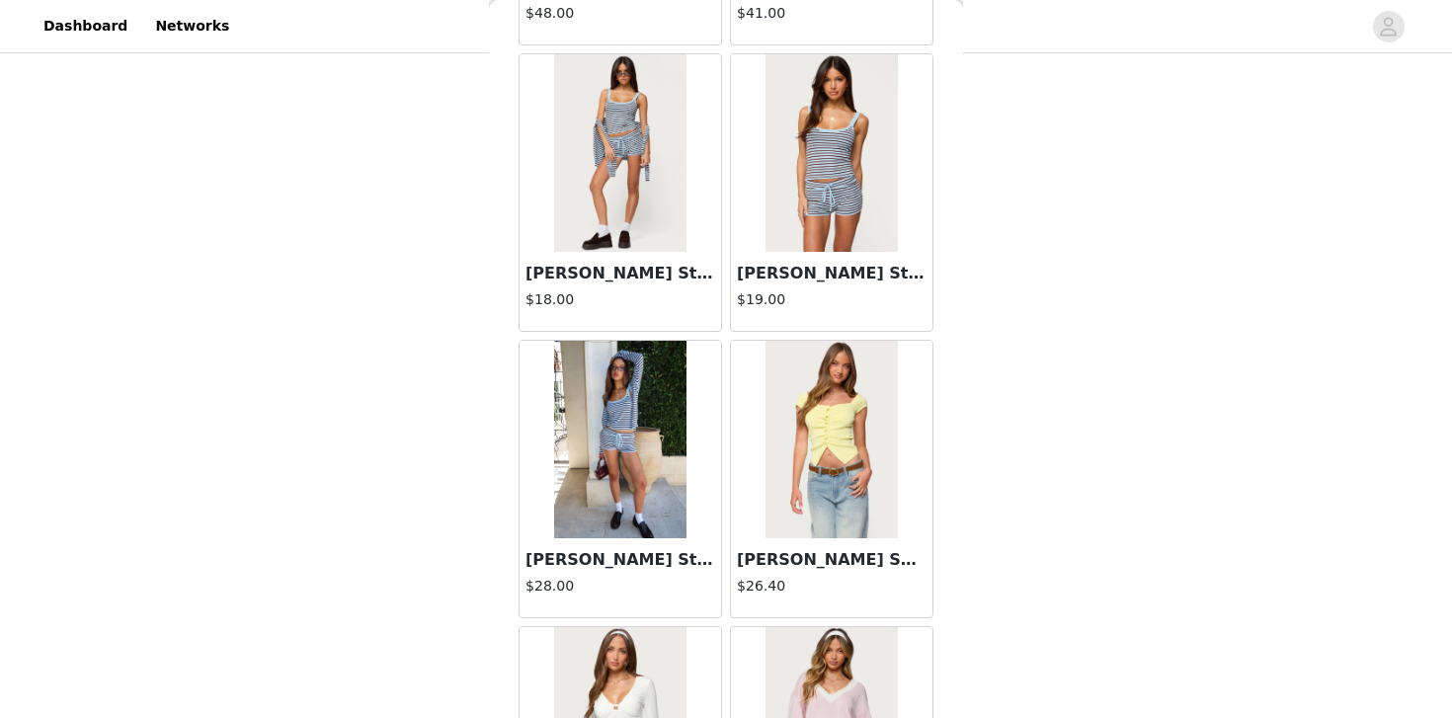
click at [803, 195] on img at bounding box center [831, 153] width 131 height 198
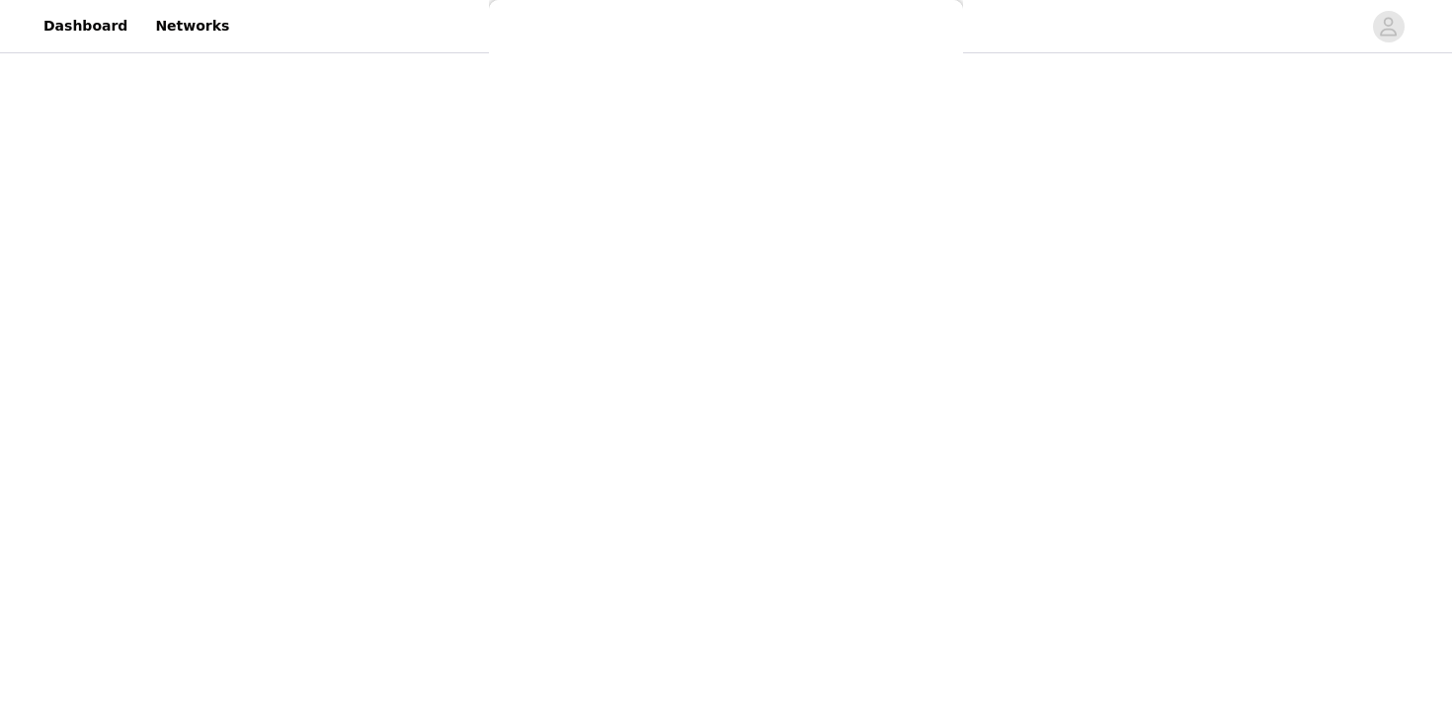
scroll to position [243, 0]
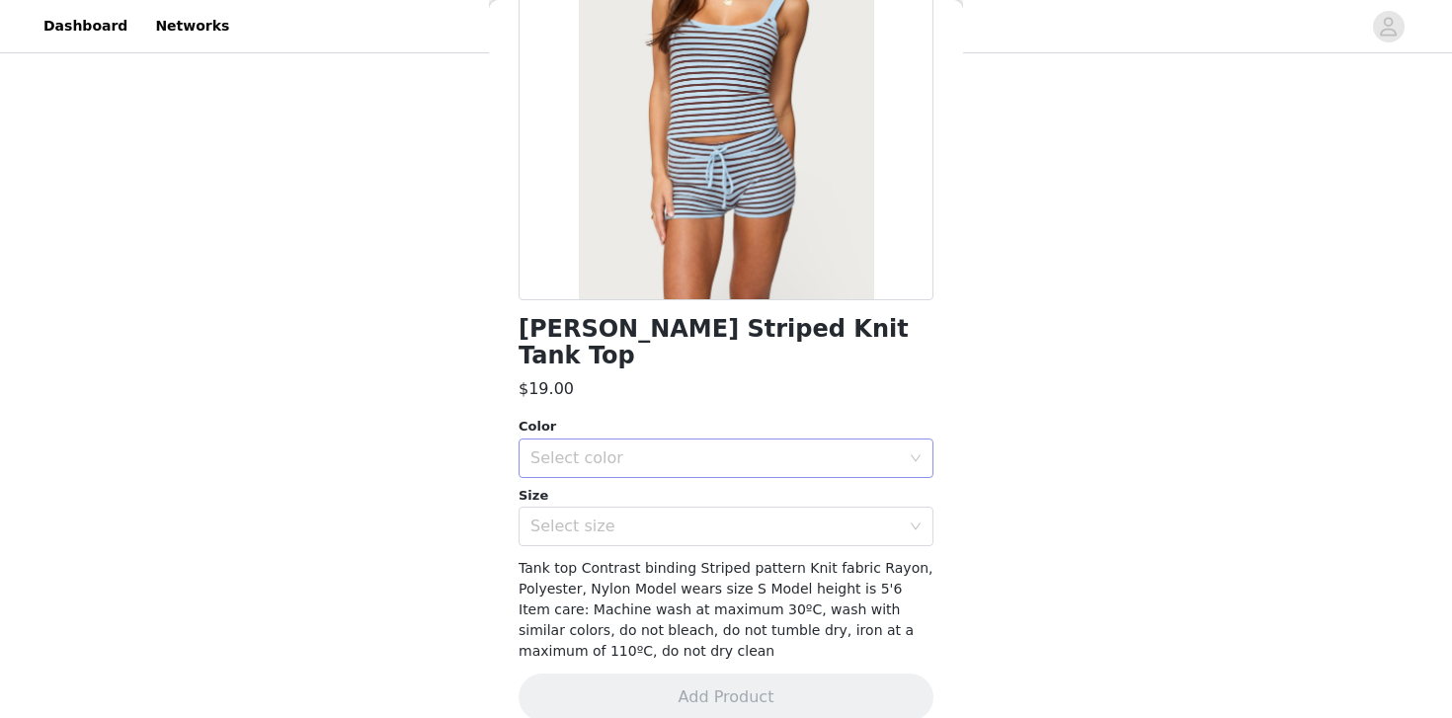
click at [655, 449] on div "Select color" at bounding box center [715, 459] width 369 height 20
click at [637, 462] on li "LIGHT BLUE" at bounding box center [726, 475] width 415 height 32
click at [637, 517] on div "Select size" at bounding box center [715, 527] width 369 height 20
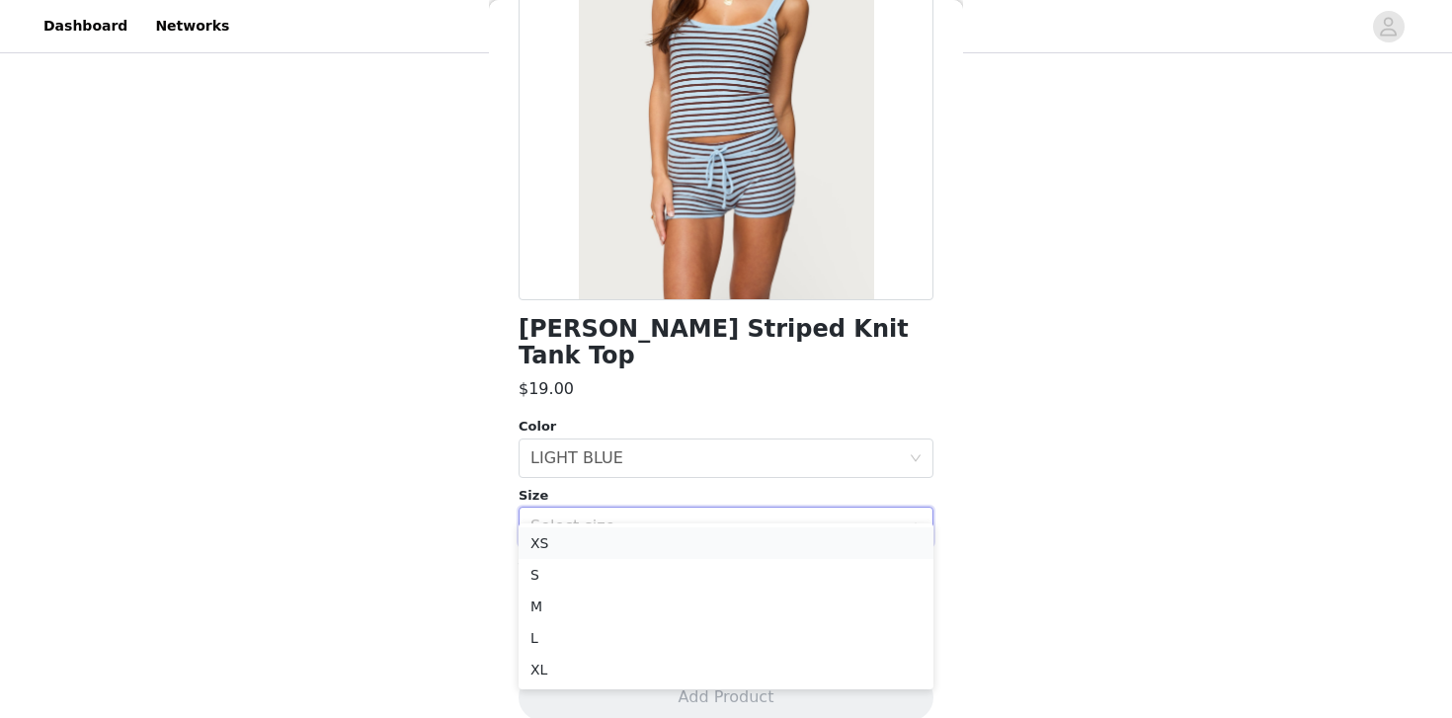
click at [631, 542] on li "XS" at bounding box center [726, 544] width 415 height 32
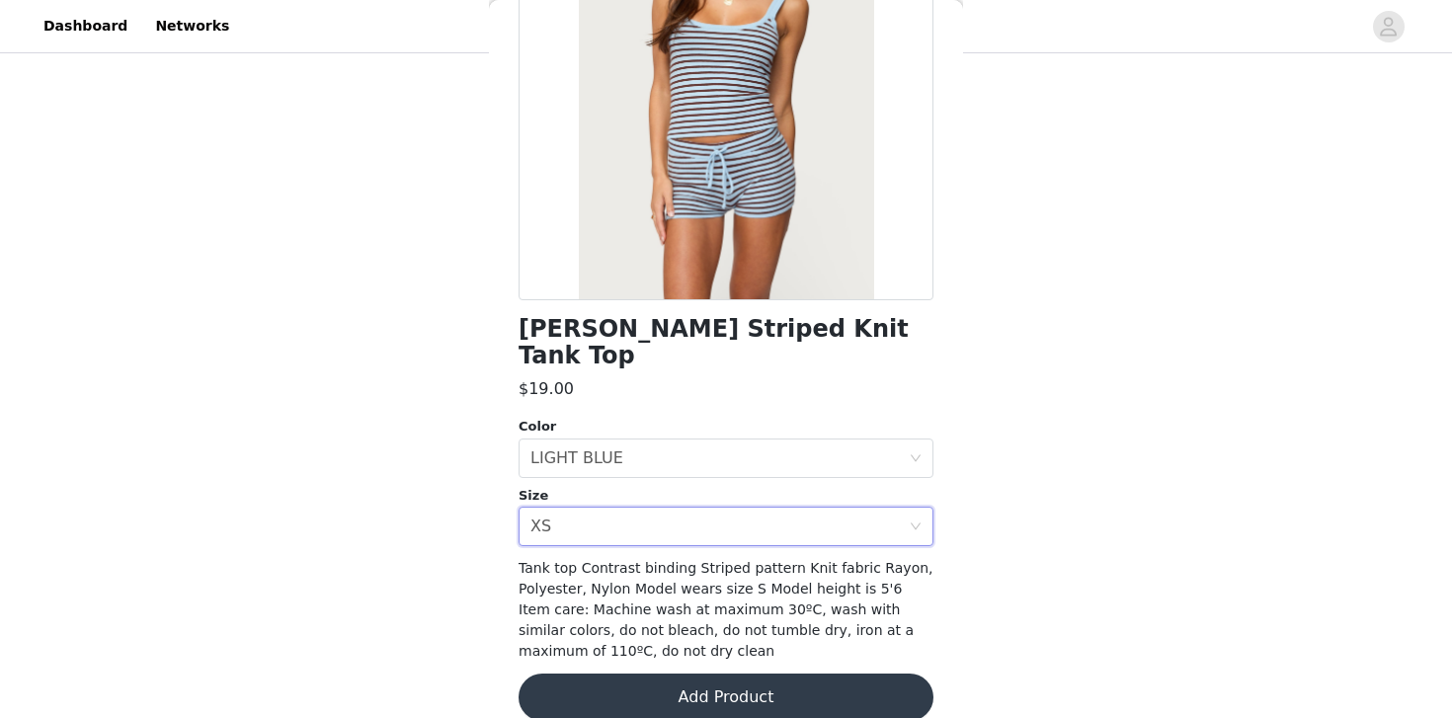
click at [710, 674] on button "Add Product" at bounding box center [726, 697] width 415 height 47
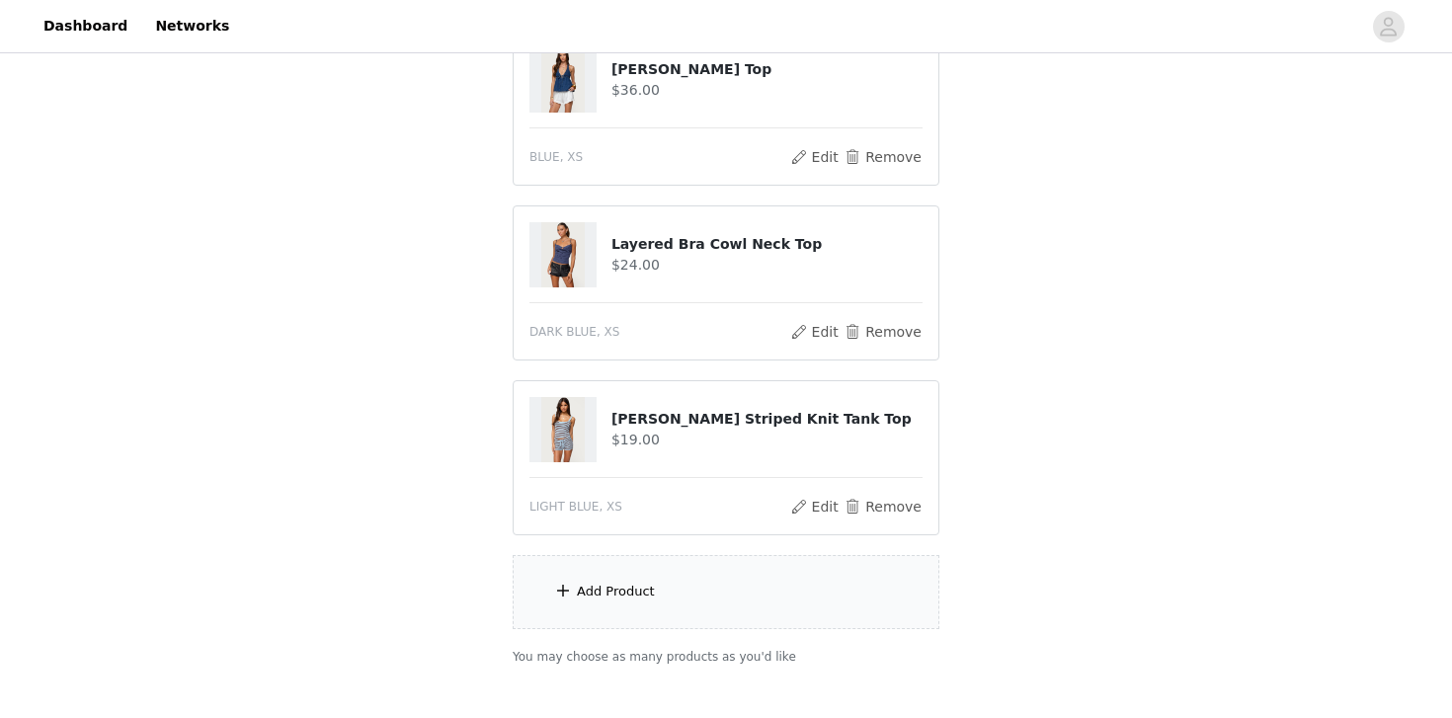
scroll to position [356, 0]
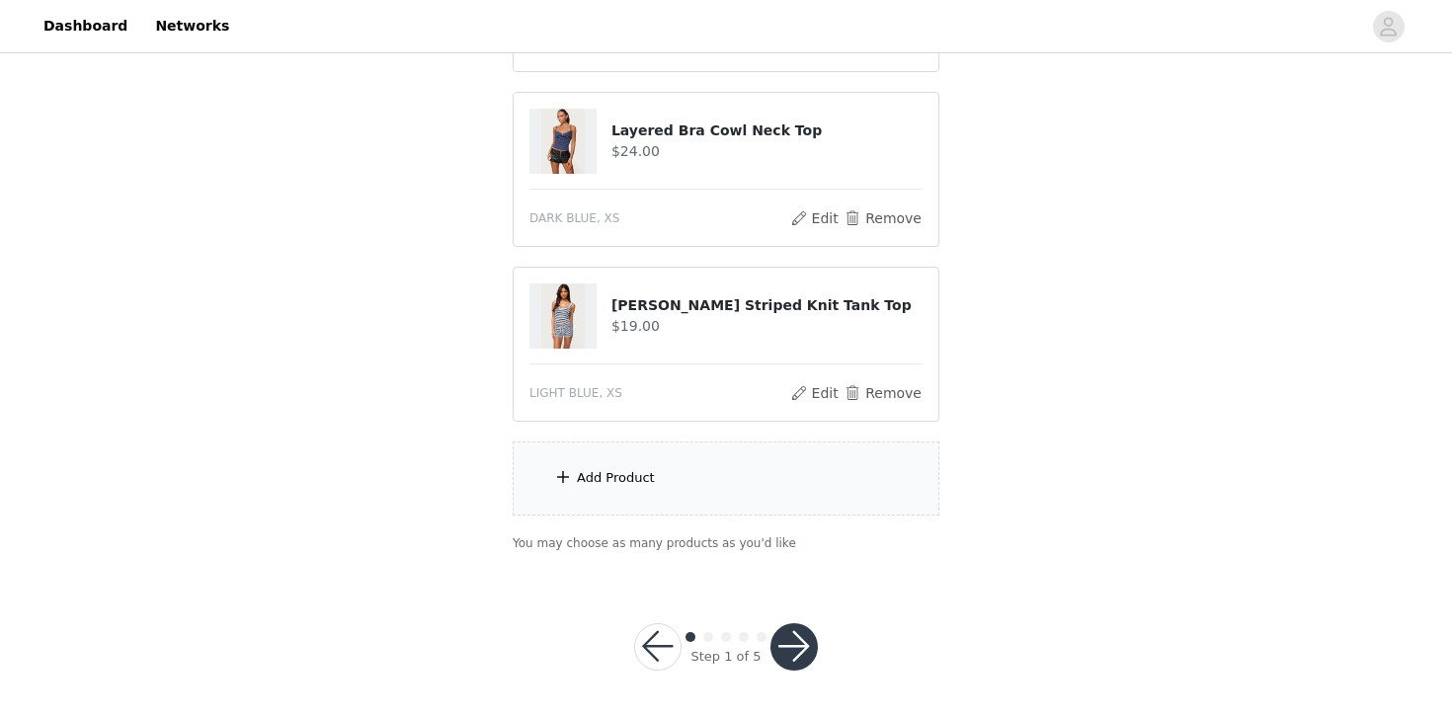
click at [623, 476] on div "Add Product" at bounding box center [616, 478] width 78 height 20
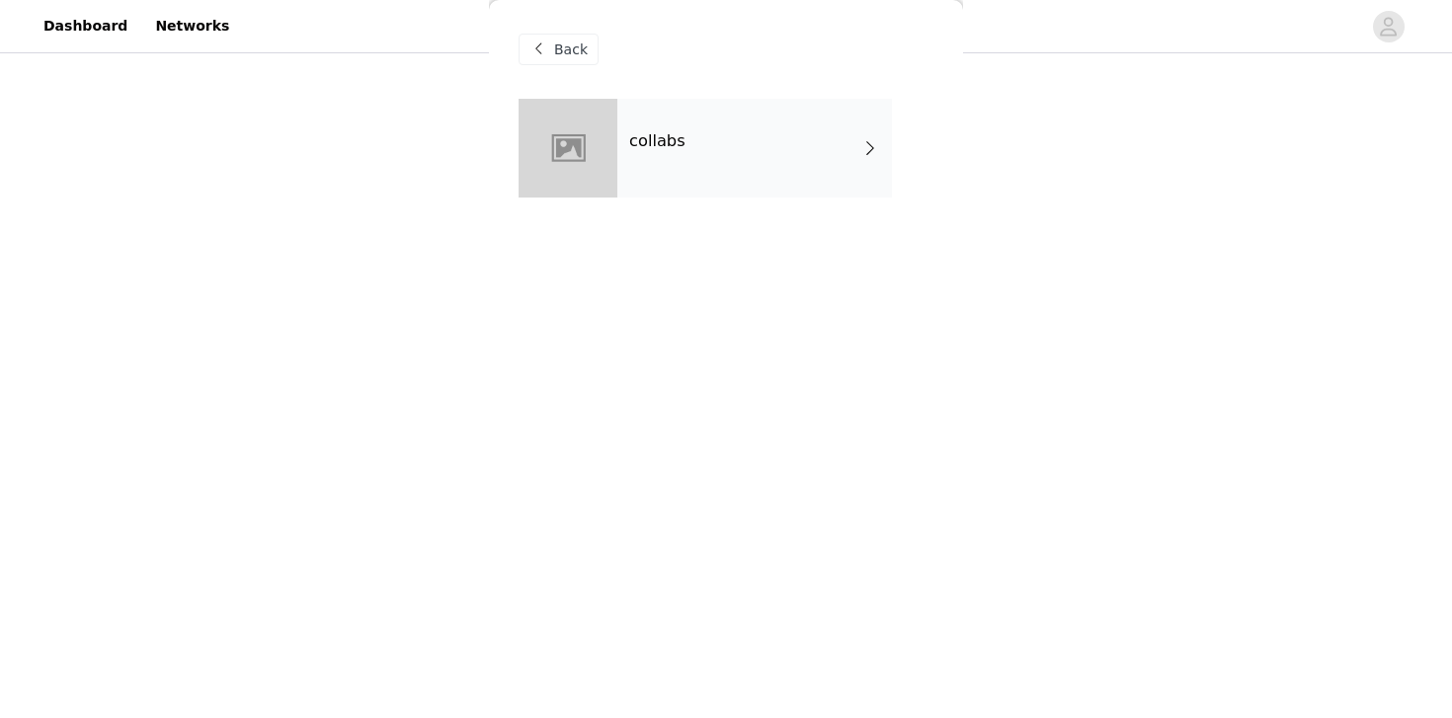
click at [783, 131] on div "collabs" at bounding box center [754, 148] width 275 height 99
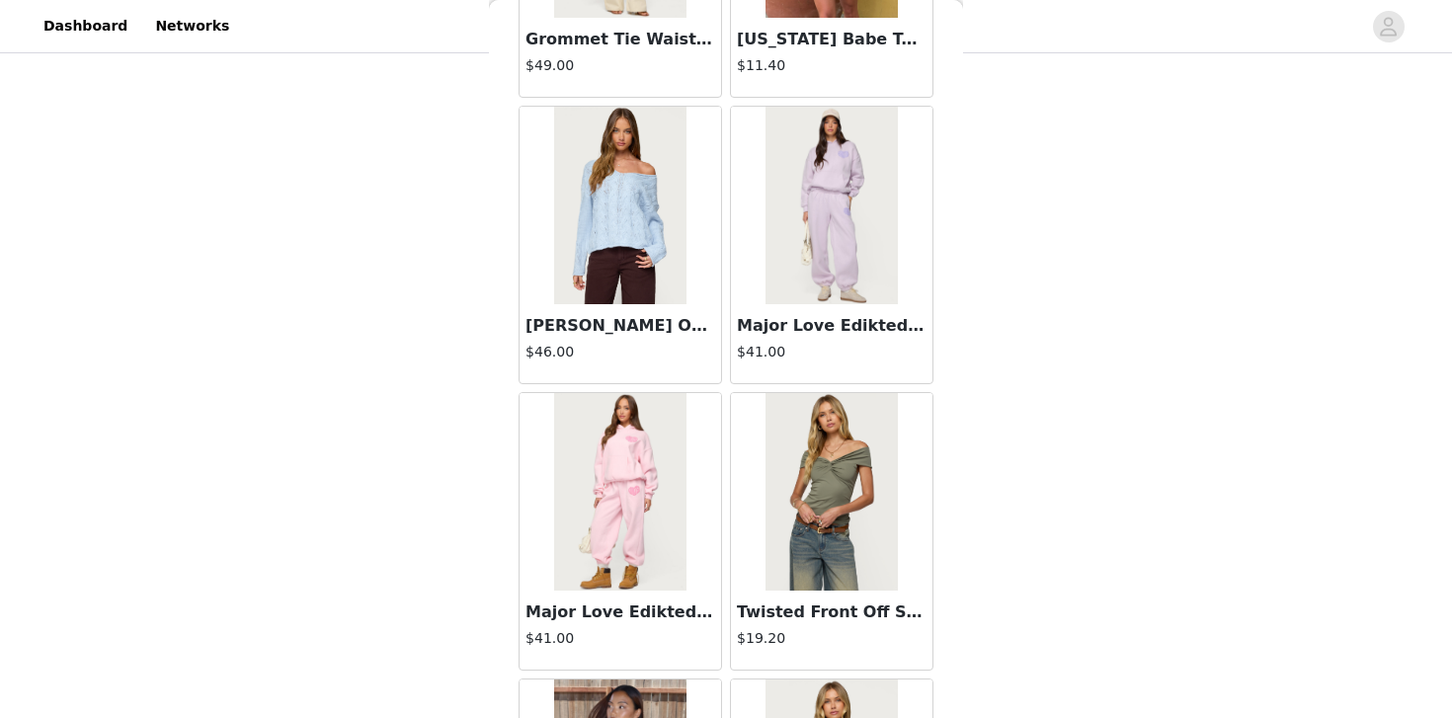
scroll to position [2305, 0]
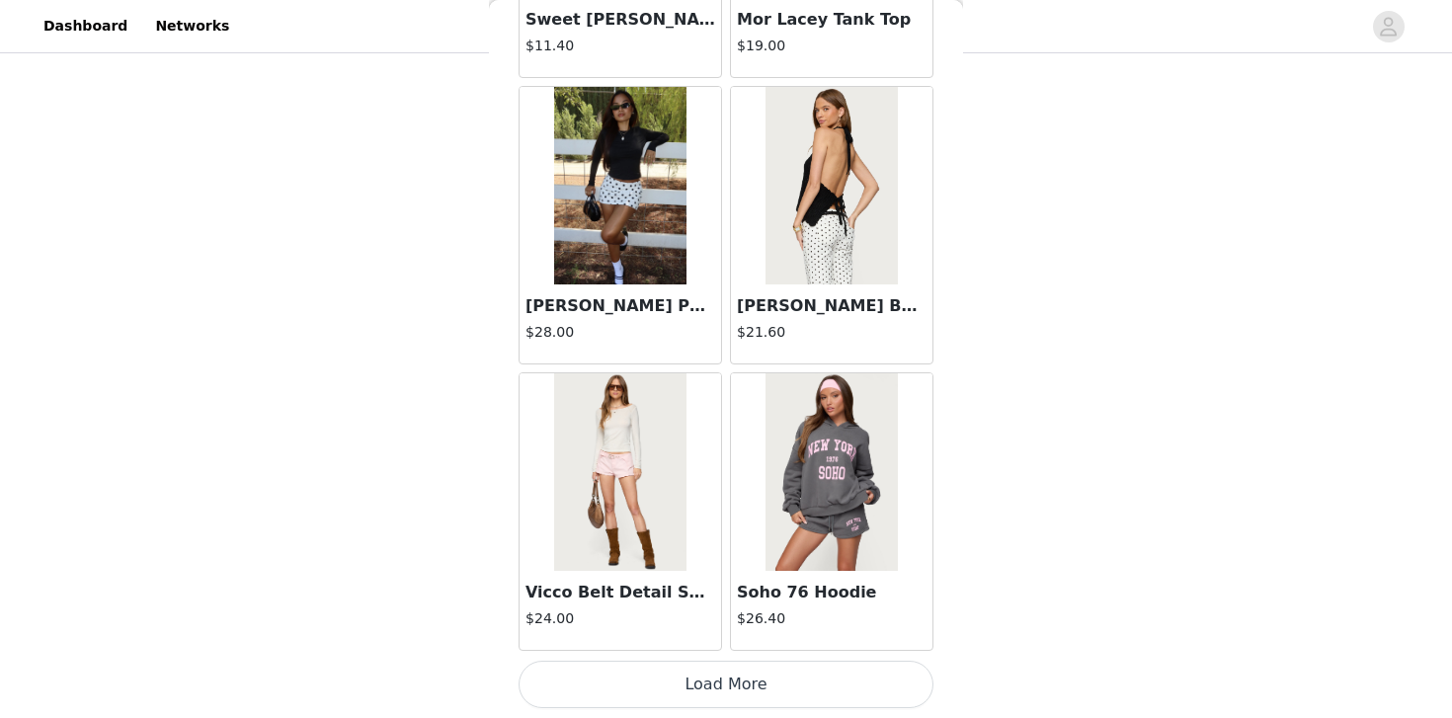
click at [679, 690] on button "Load More" at bounding box center [726, 684] width 415 height 47
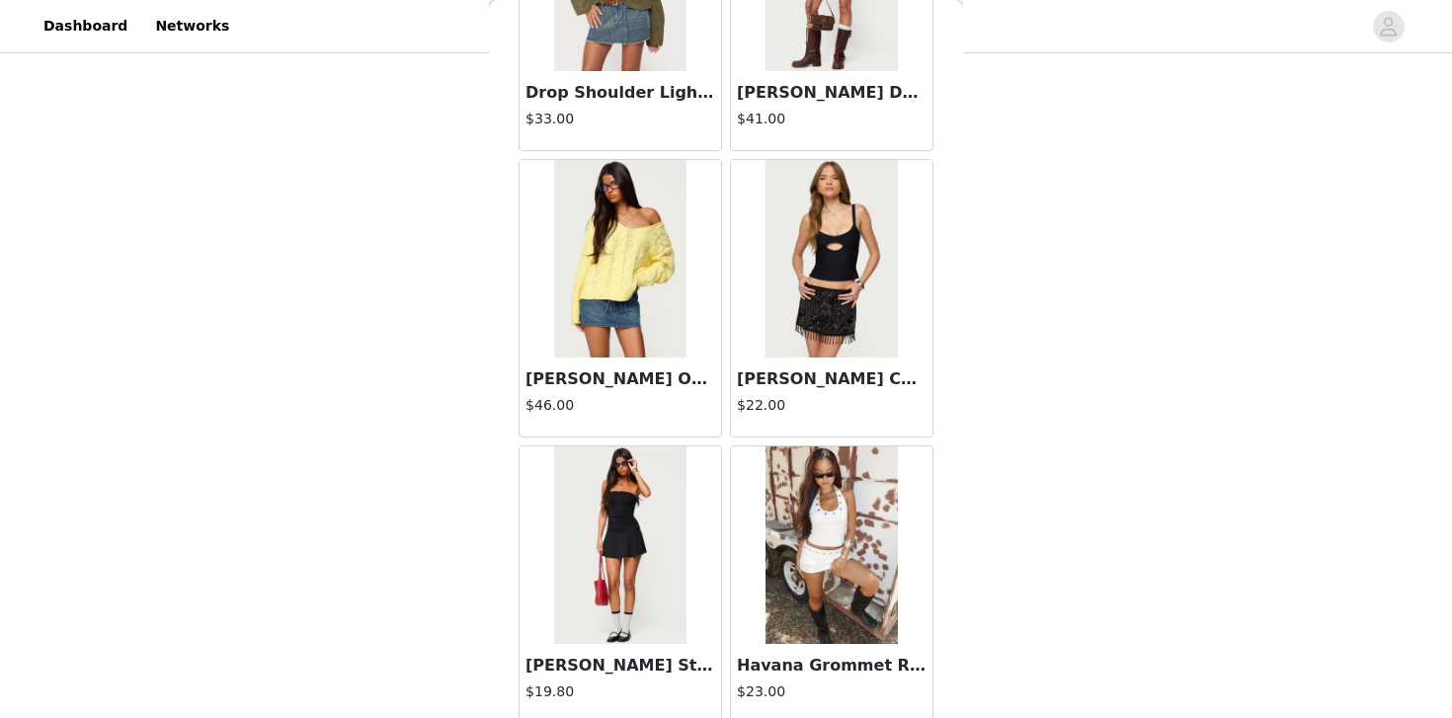
scroll to position [5170, 0]
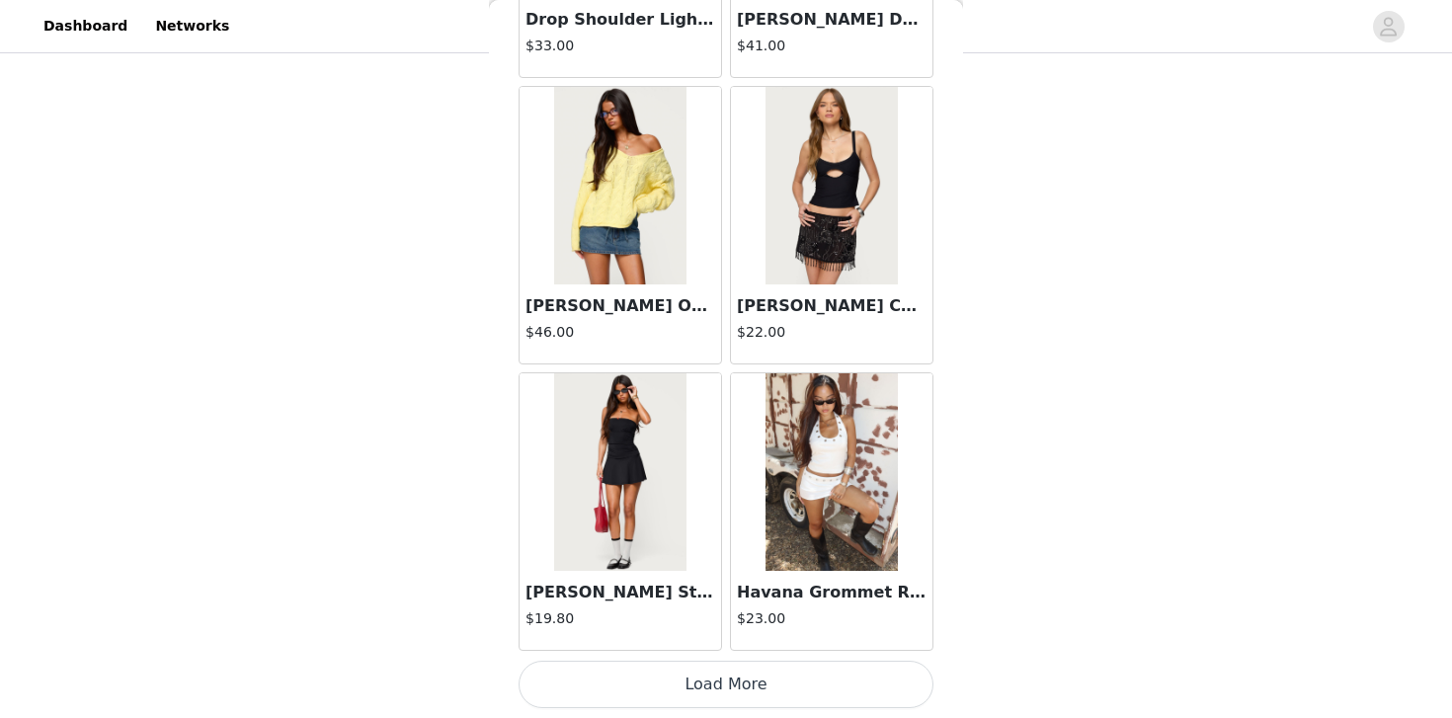
click at [719, 682] on button "Load More" at bounding box center [726, 684] width 415 height 47
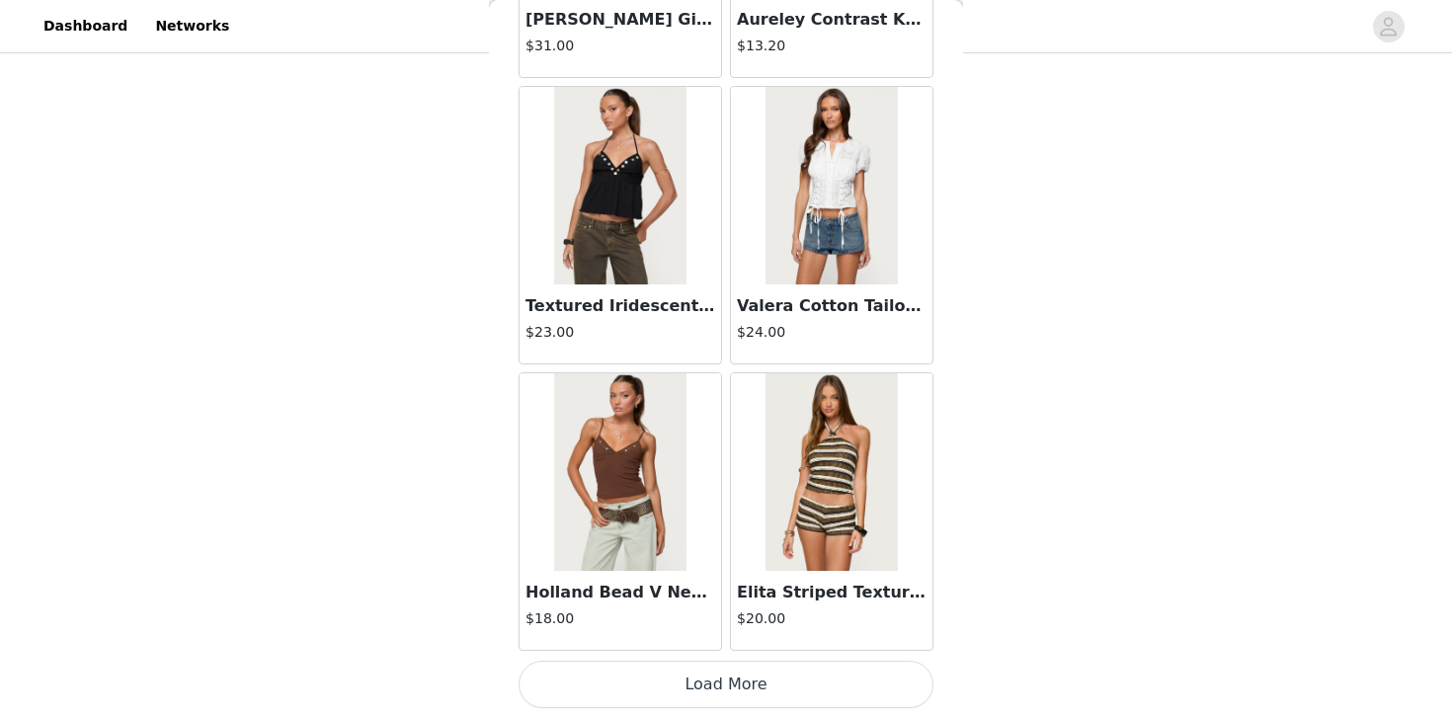
click at [718, 679] on button "Load More" at bounding box center [726, 684] width 415 height 47
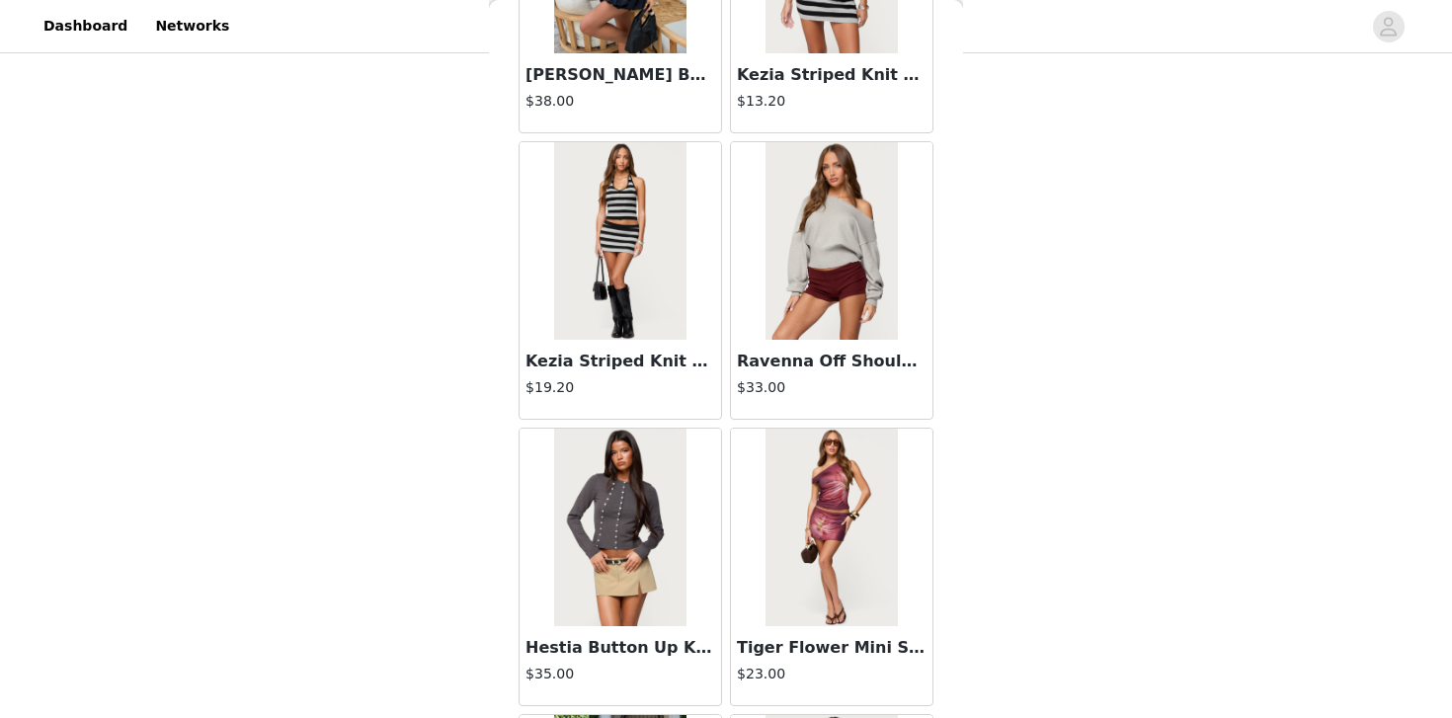
scroll to position [10900, 0]
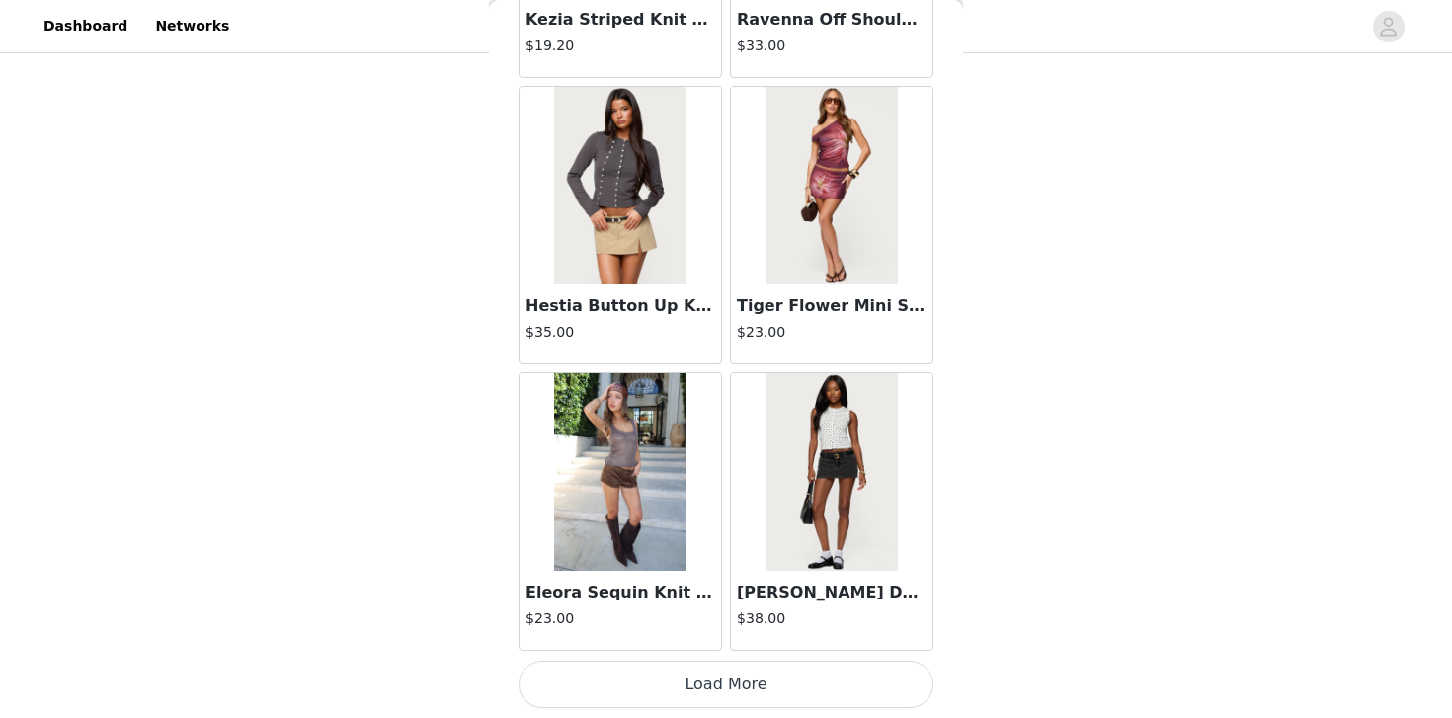
click at [734, 685] on button "Load More" at bounding box center [726, 684] width 415 height 47
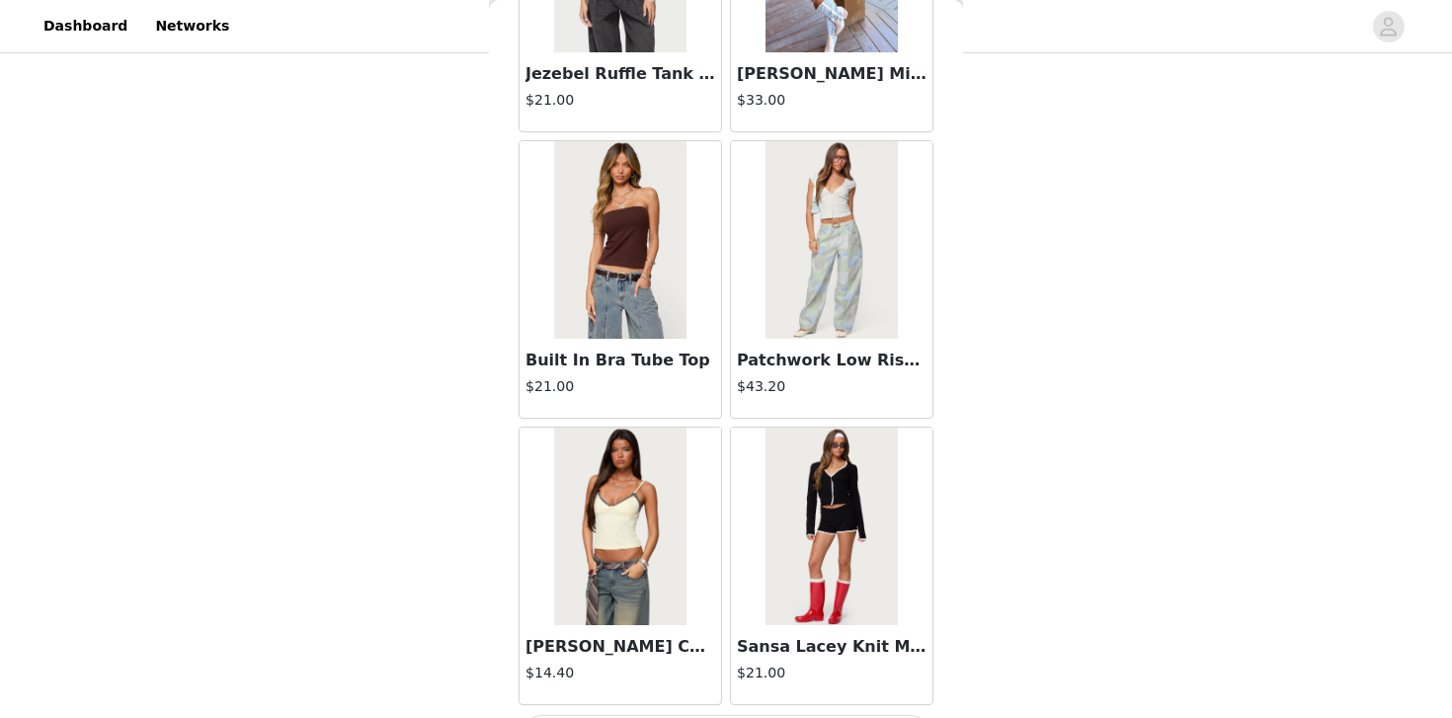
scroll to position [13765, 0]
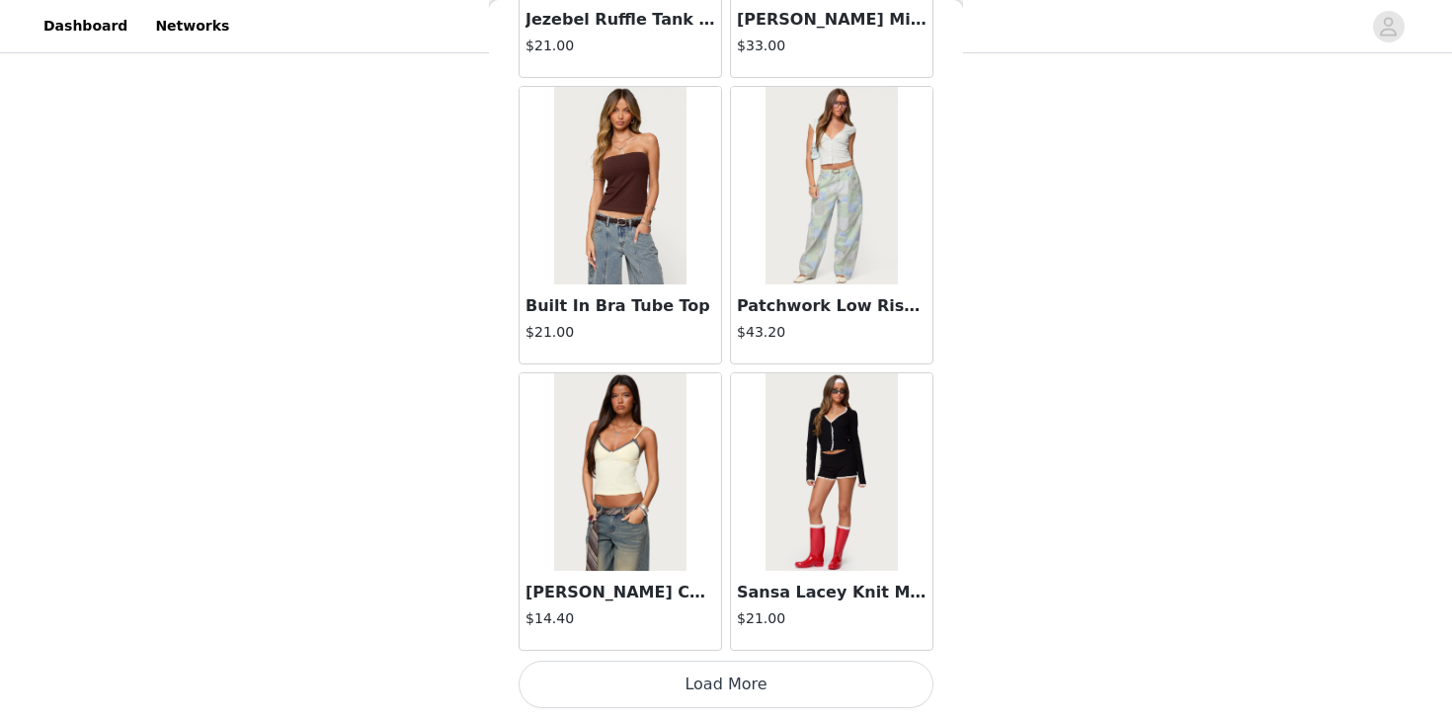
click at [740, 681] on button "Load More" at bounding box center [726, 684] width 415 height 47
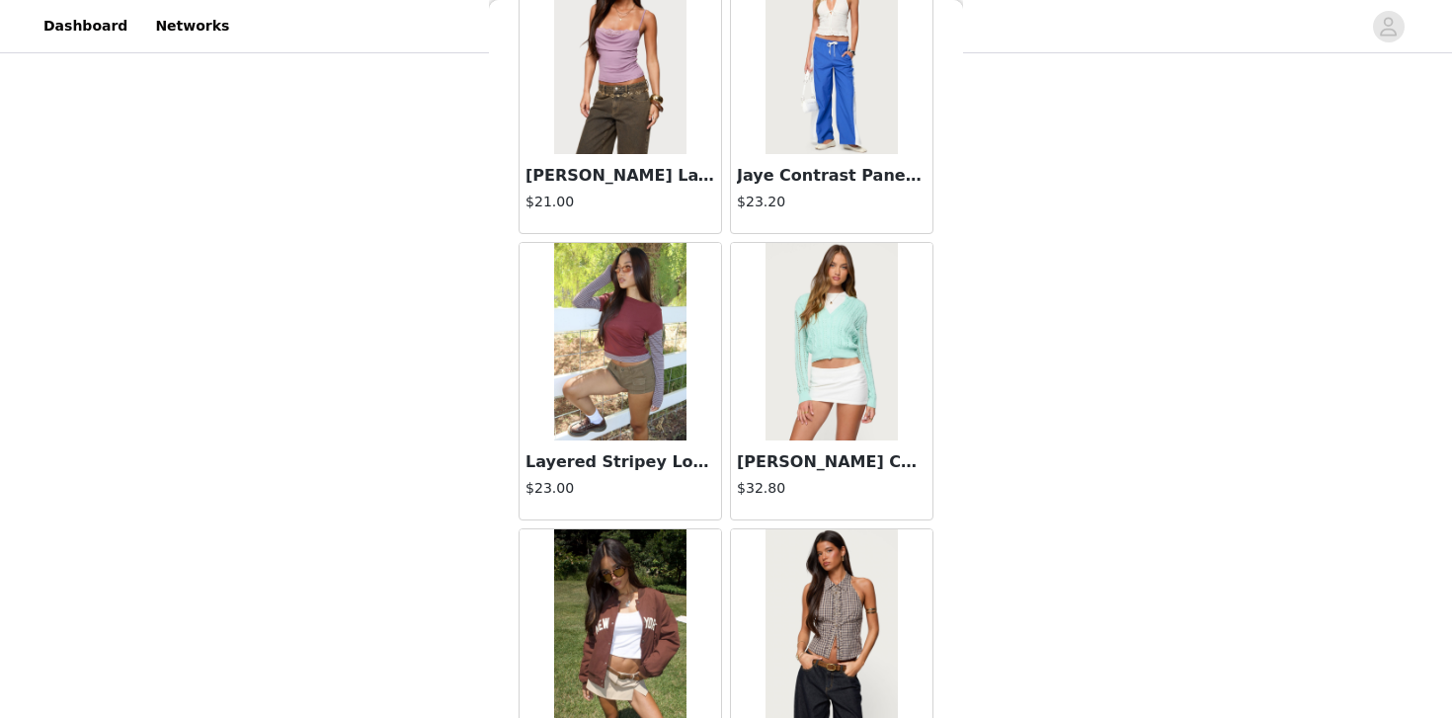
scroll to position [16630, 0]
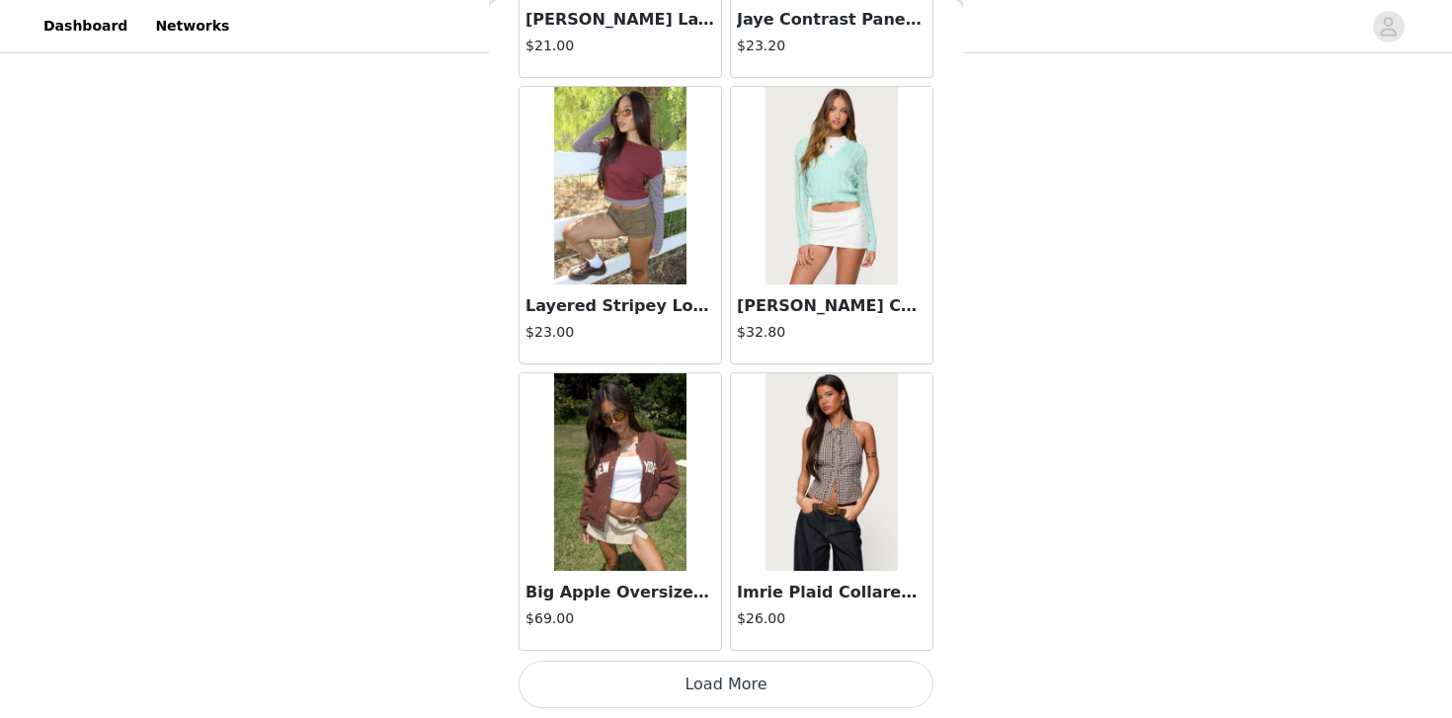
click at [728, 681] on button "Load More" at bounding box center [726, 684] width 415 height 47
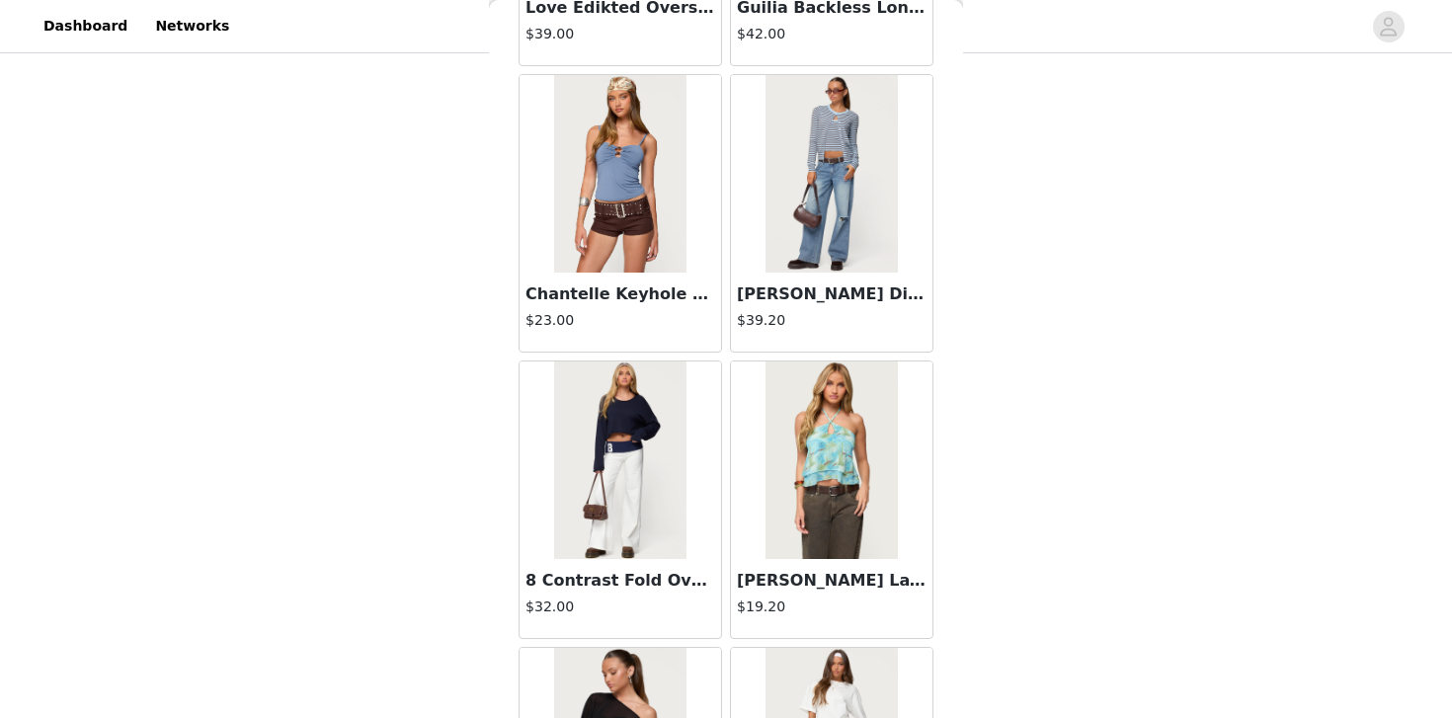
scroll to position [19494, 0]
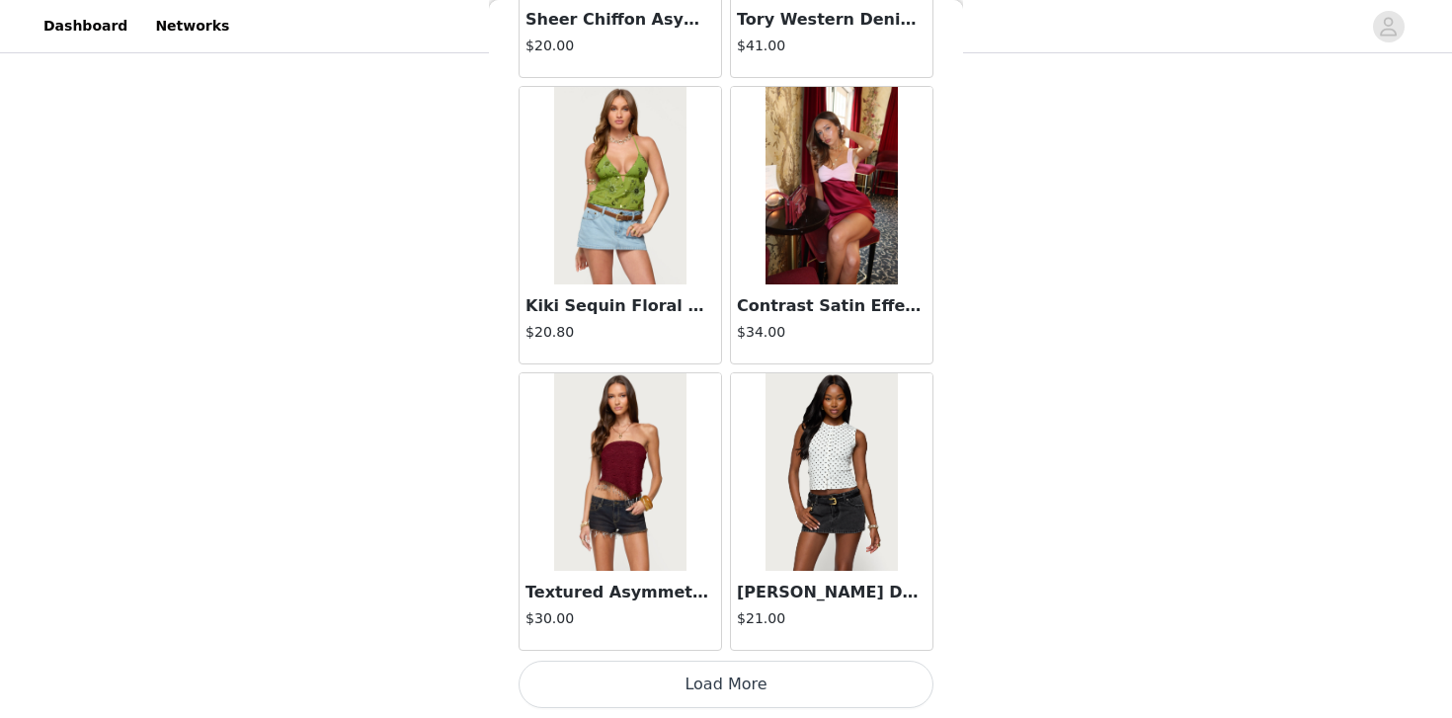
click at [743, 678] on button "Load More" at bounding box center [726, 684] width 415 height 47
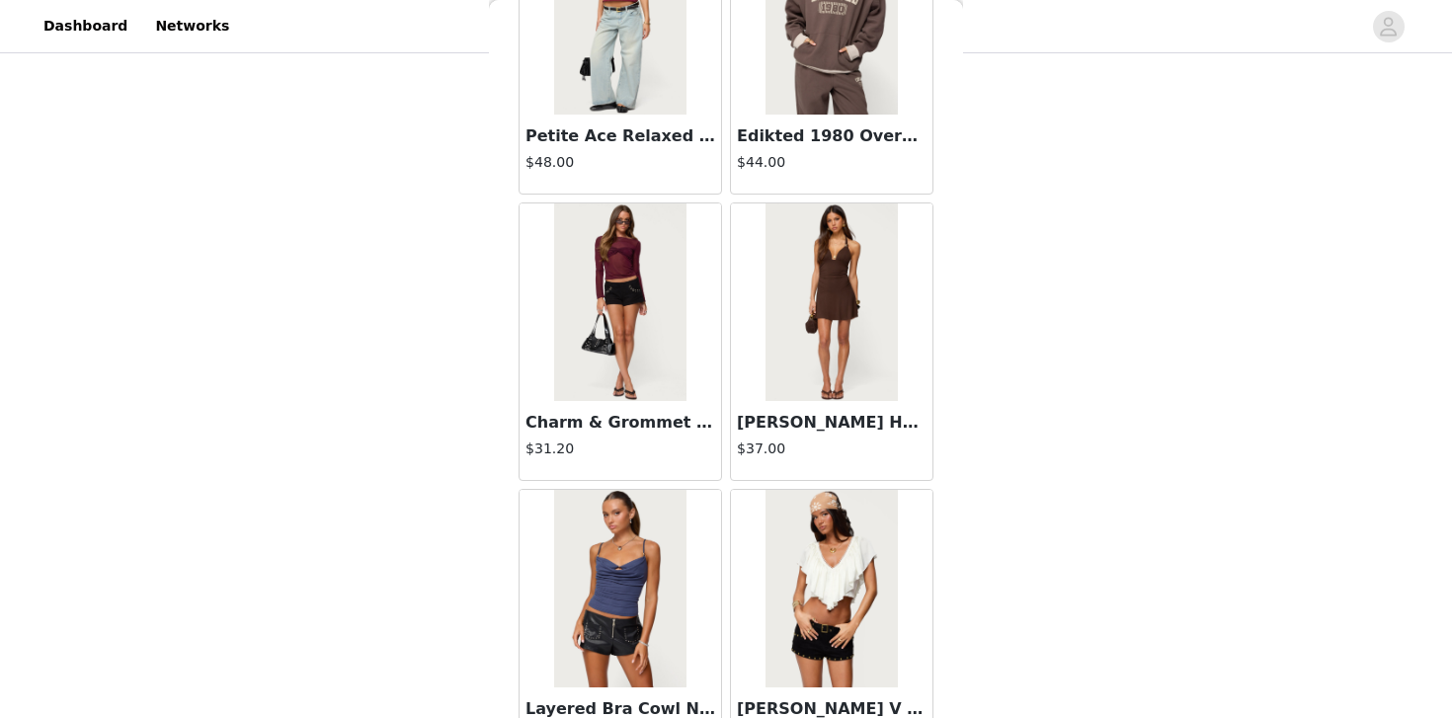
scroll to position [22359, 0]
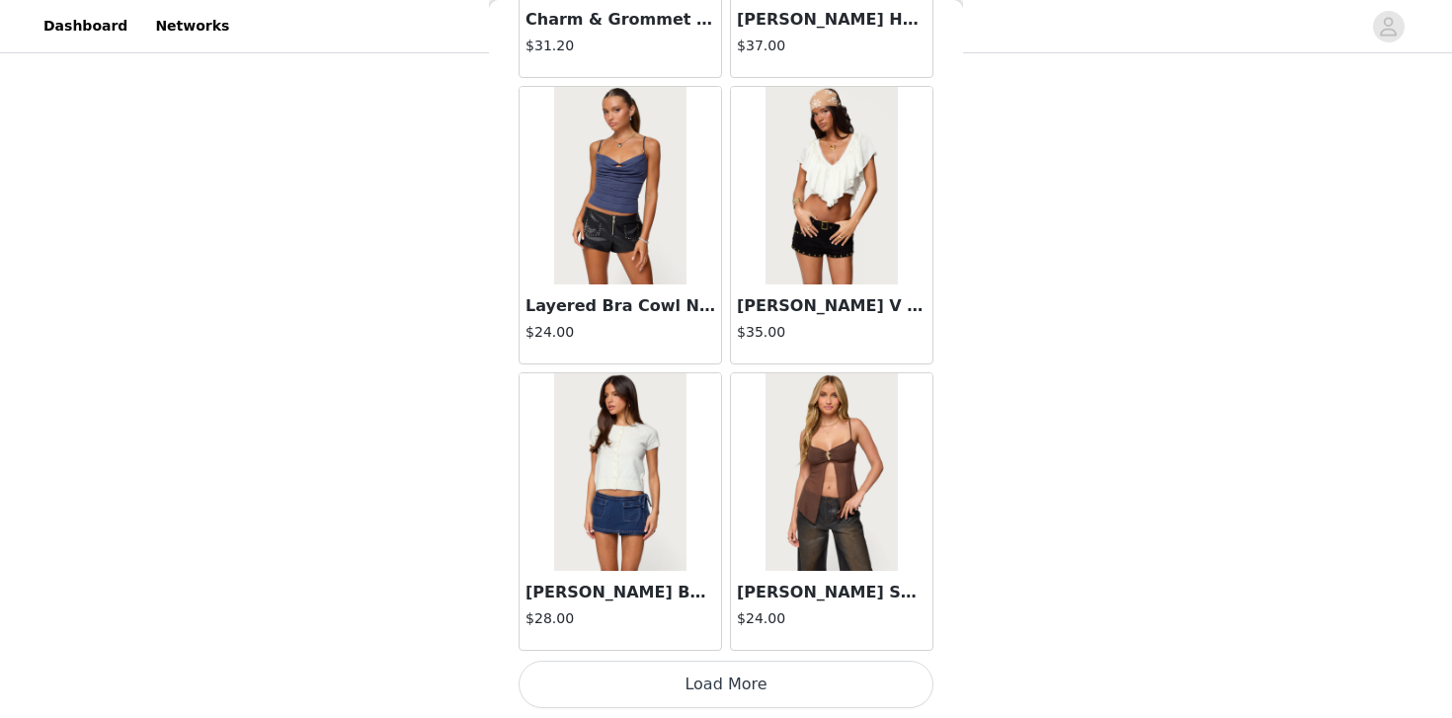
click at [734, 683] on button "Load More" at bounding box center [726, 684] width 415 height 47
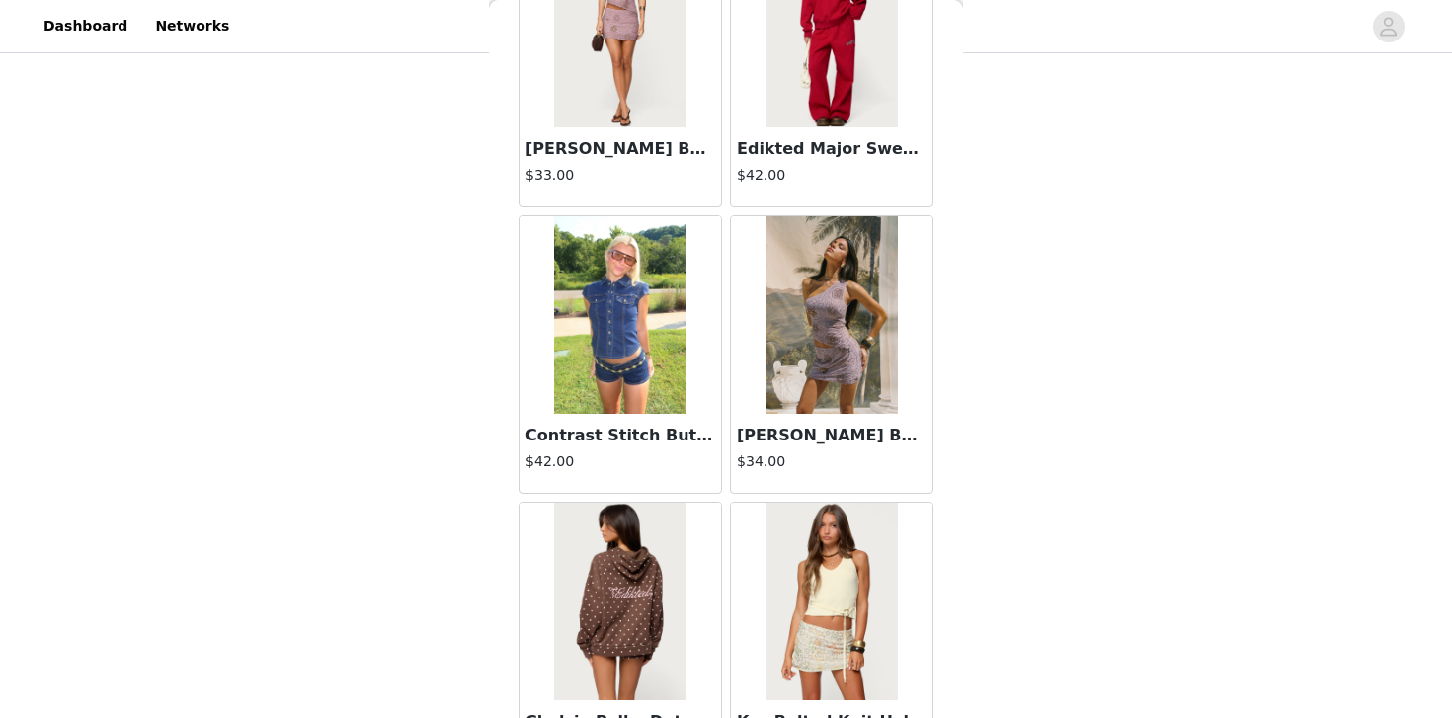
scroll to position [25224, 0]
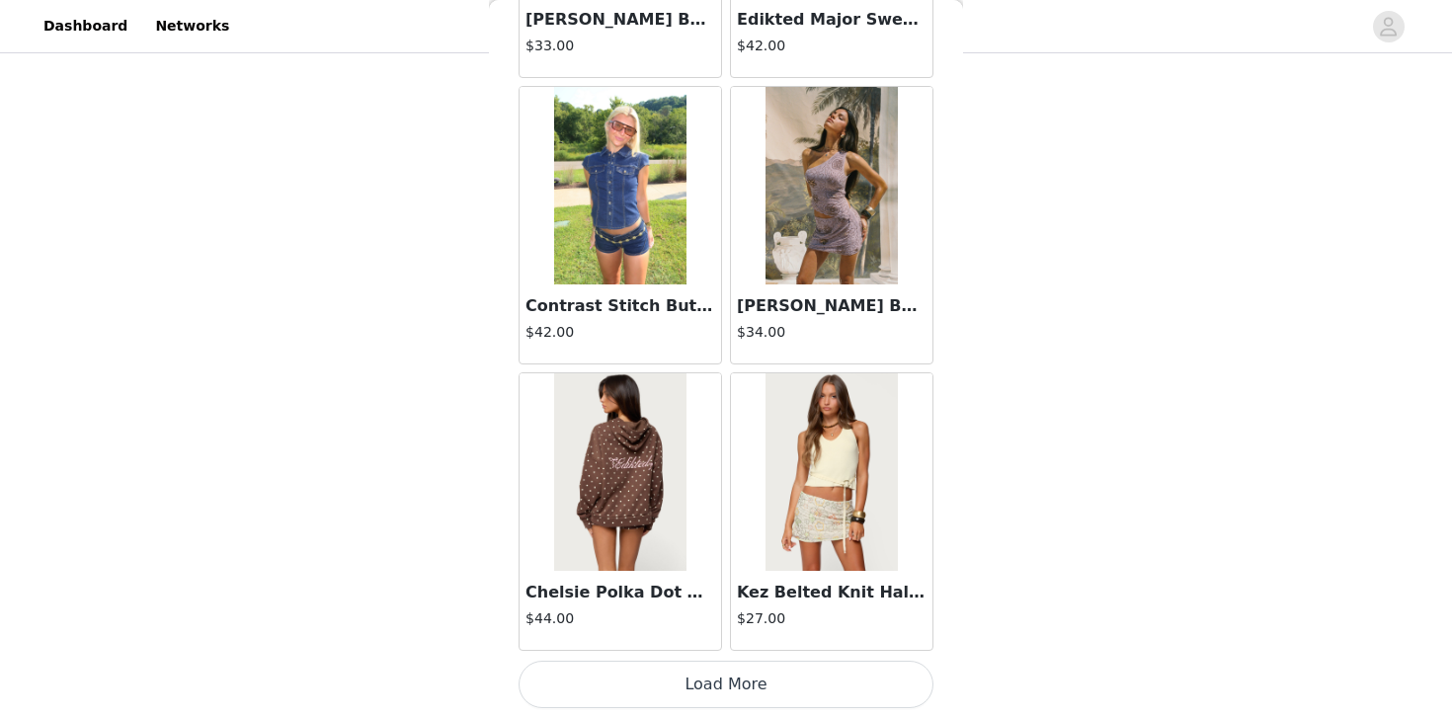
click at [713, 674] on button "Load More" at bounding box center [726, 684] width 415 height 47
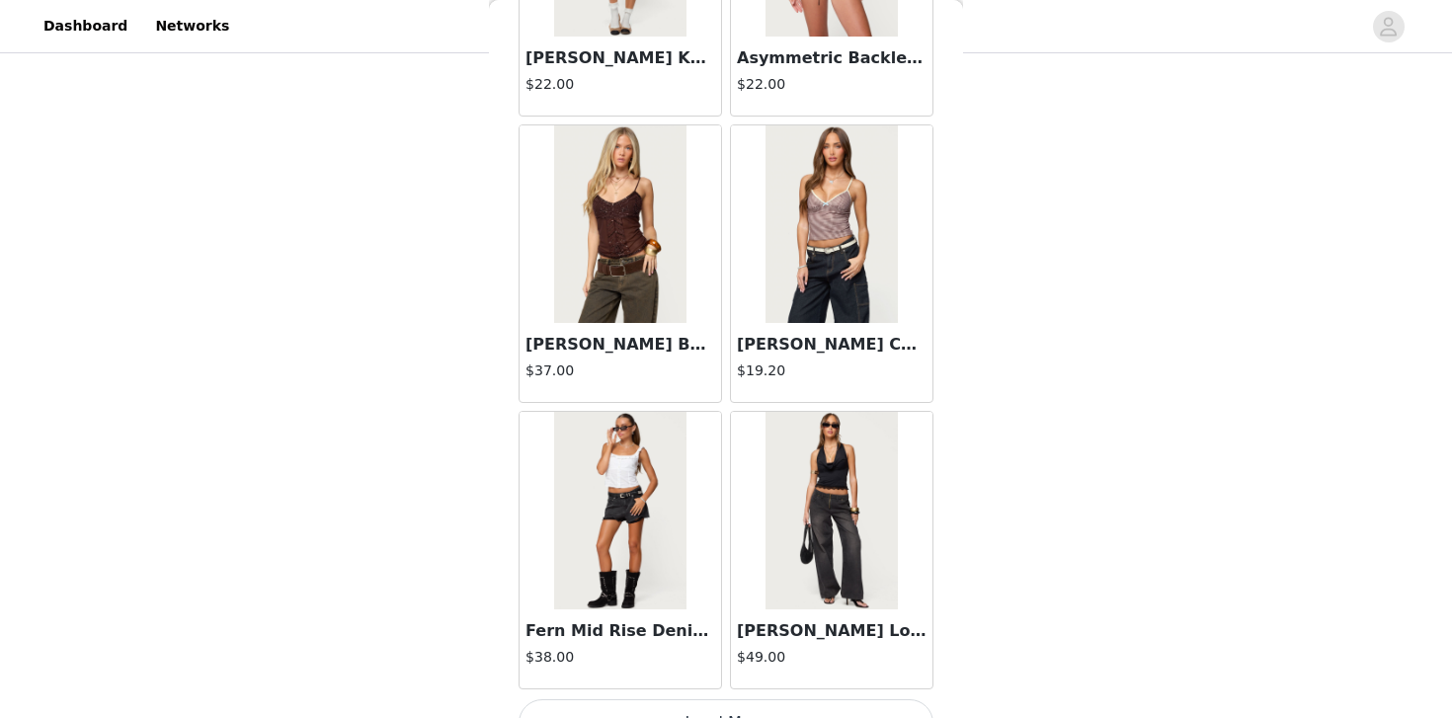
scroll to position [28089, 0]
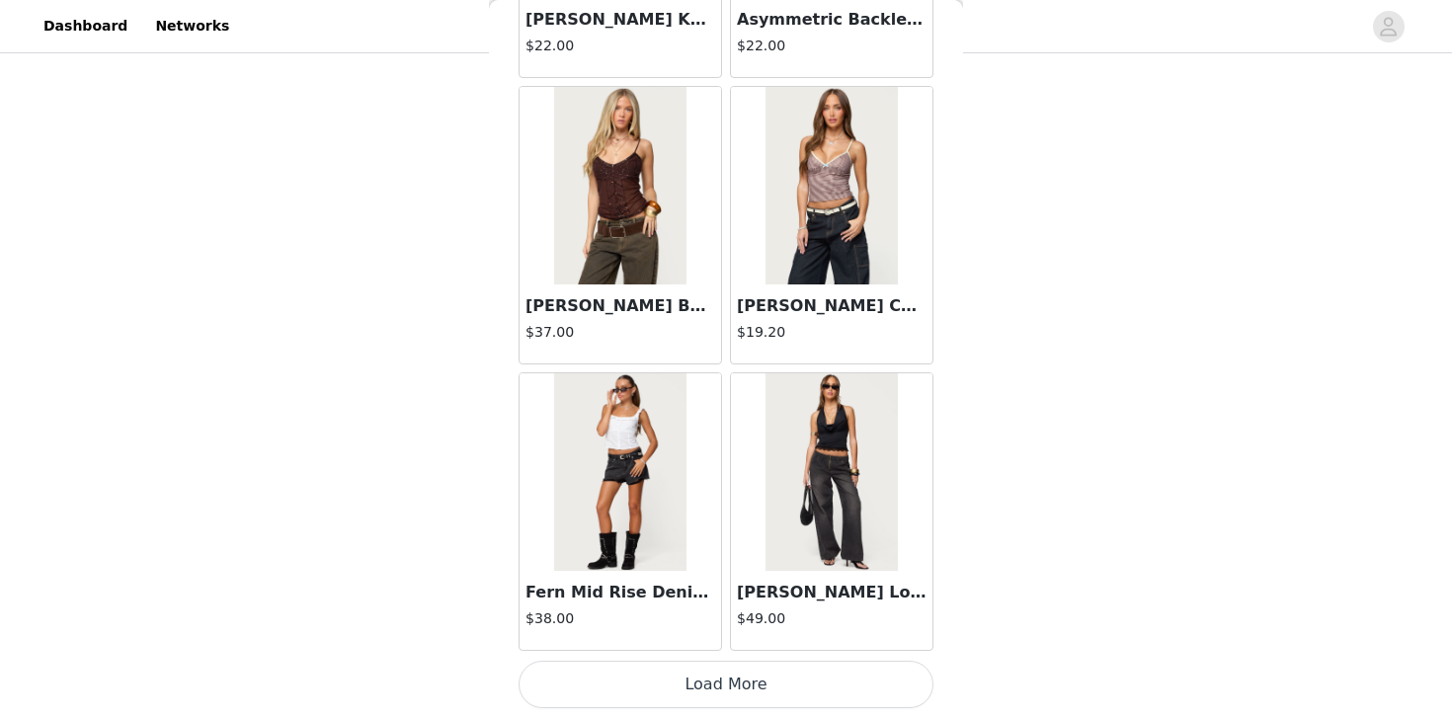
click at [717, 685] on button "Load More" at bounding box center [726, 684] width 415 height 47
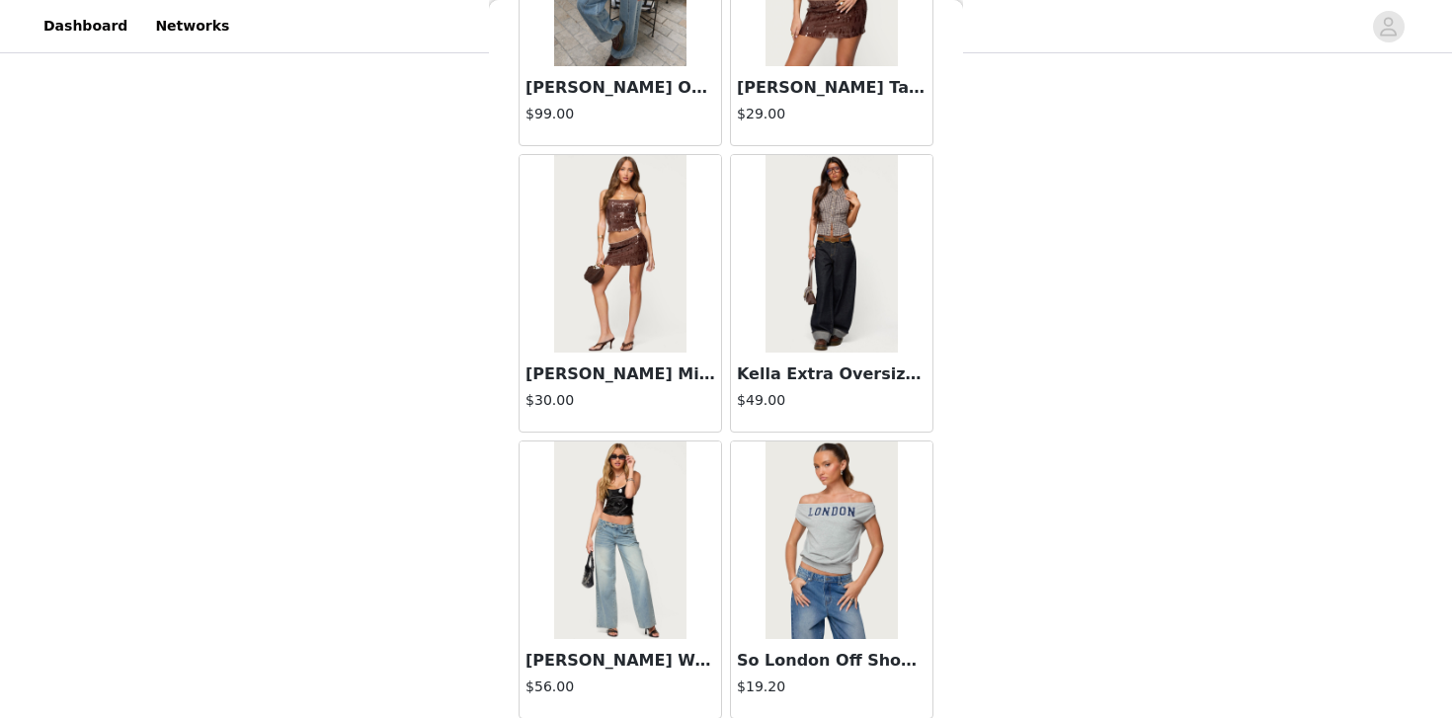
scroll to position [30954, 0]
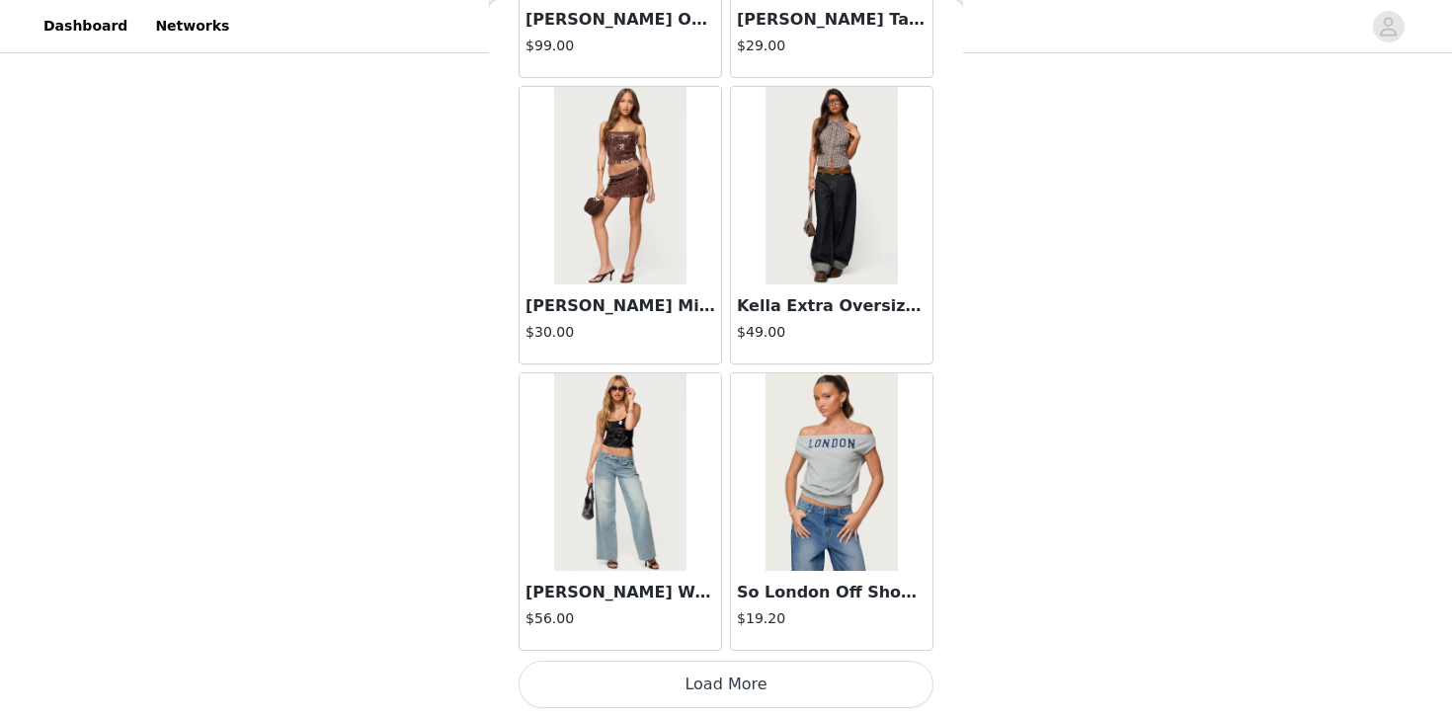
click at [727, 678] on button "Load More" at bounding box center [726, 684] width 415 height 47
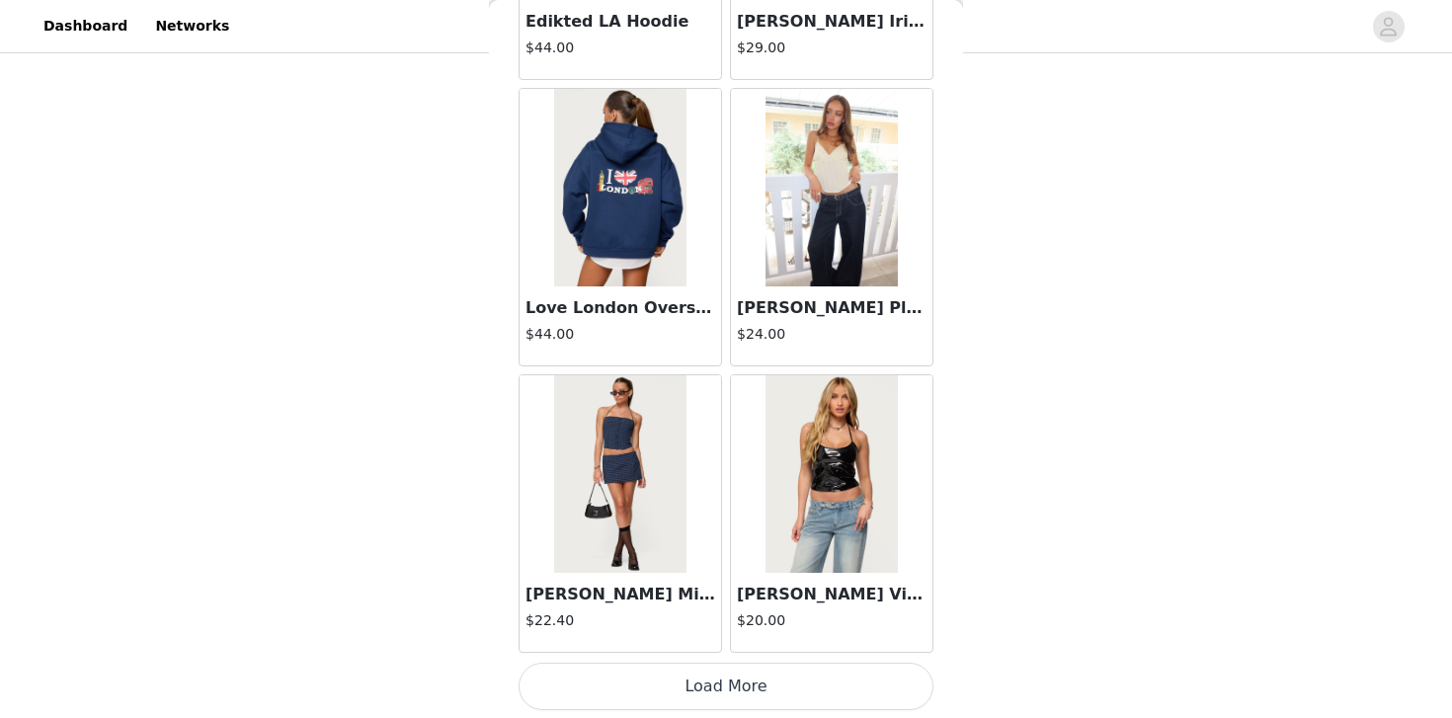
scroll to position [33819, 0]
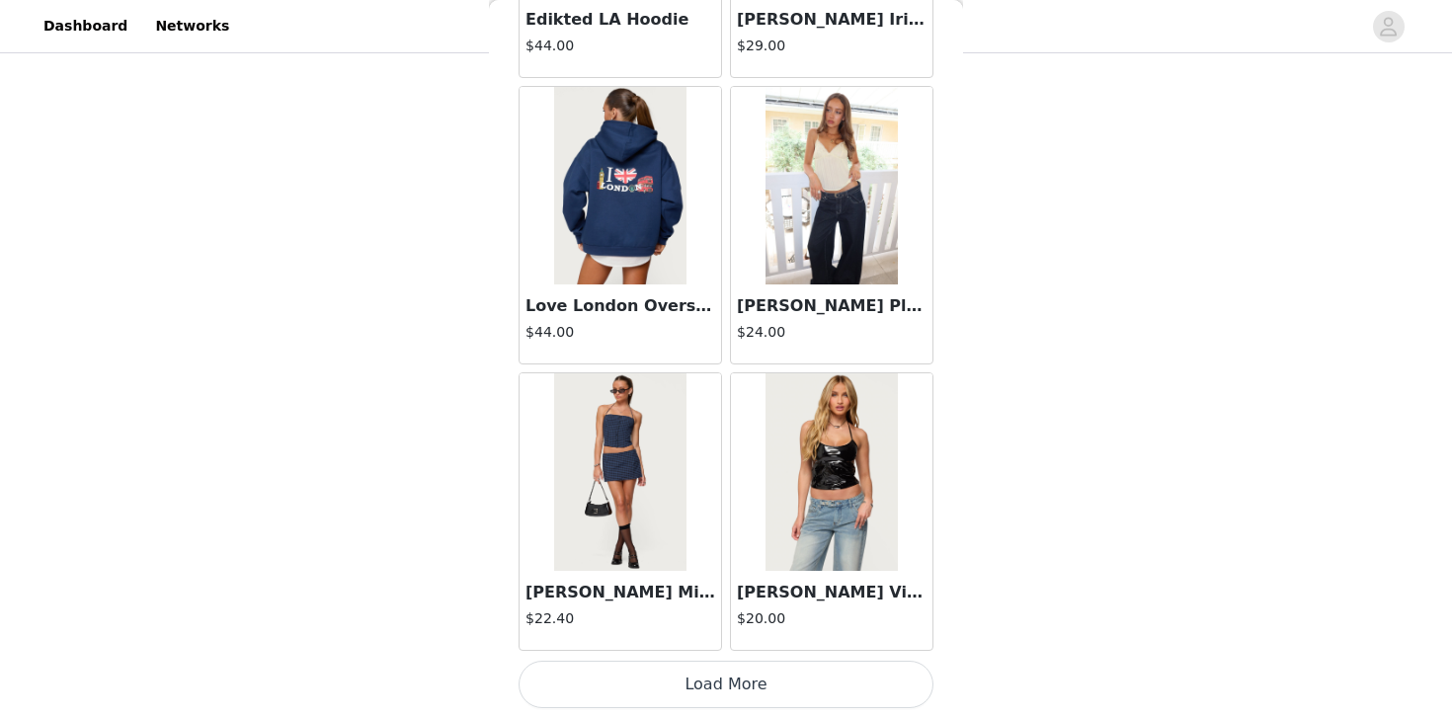
click at [726, 676] on button "Load More" at bounding box center [726, 684] width 415 height 47
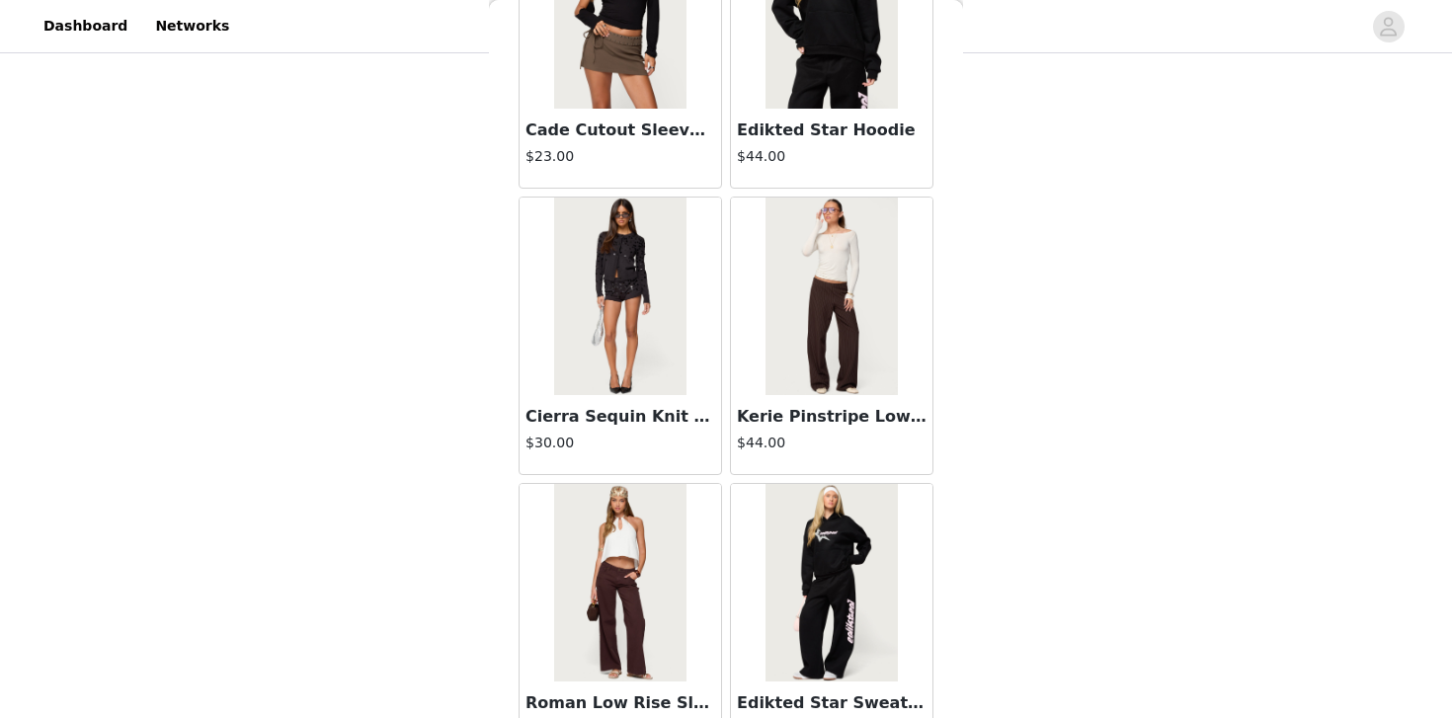
scroll to position [36684, 0]
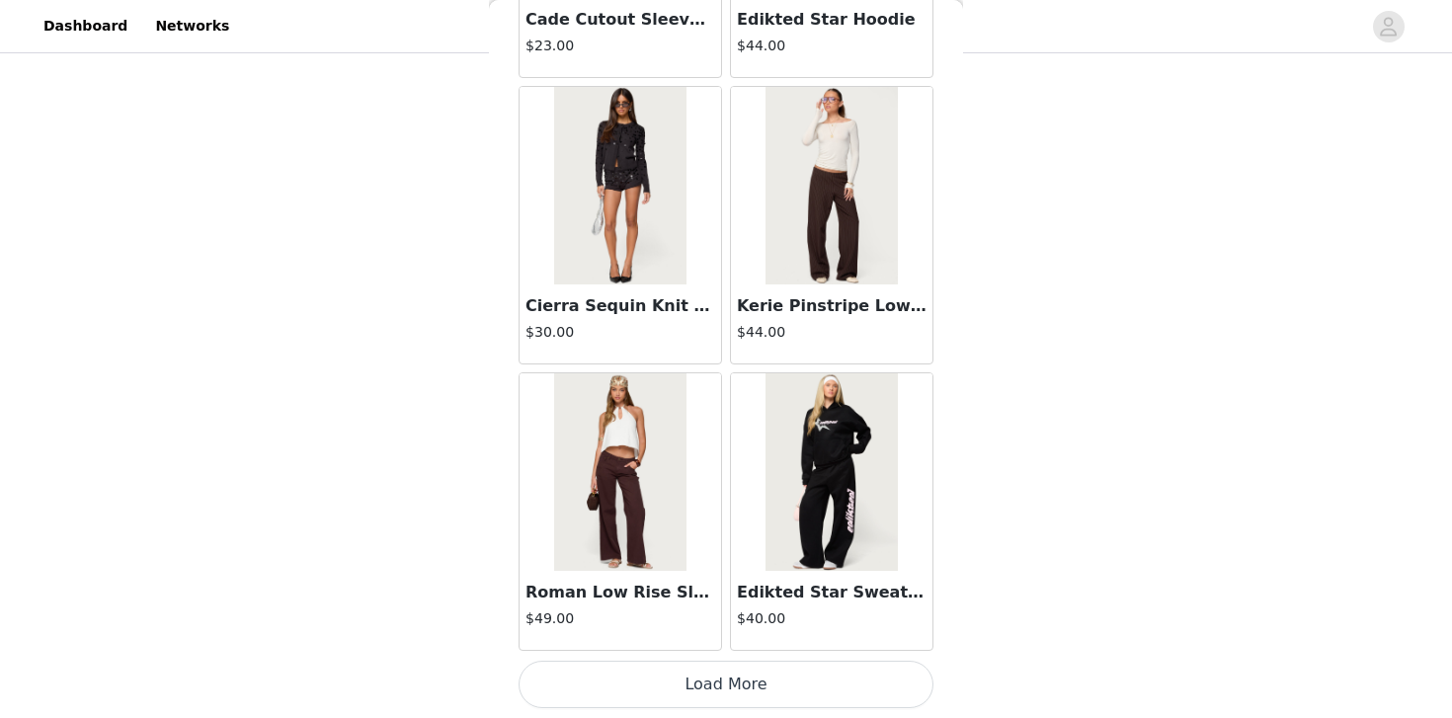
click at [742, 686] on button "Load More" at bounding box center [726, 684] width 415 height 47
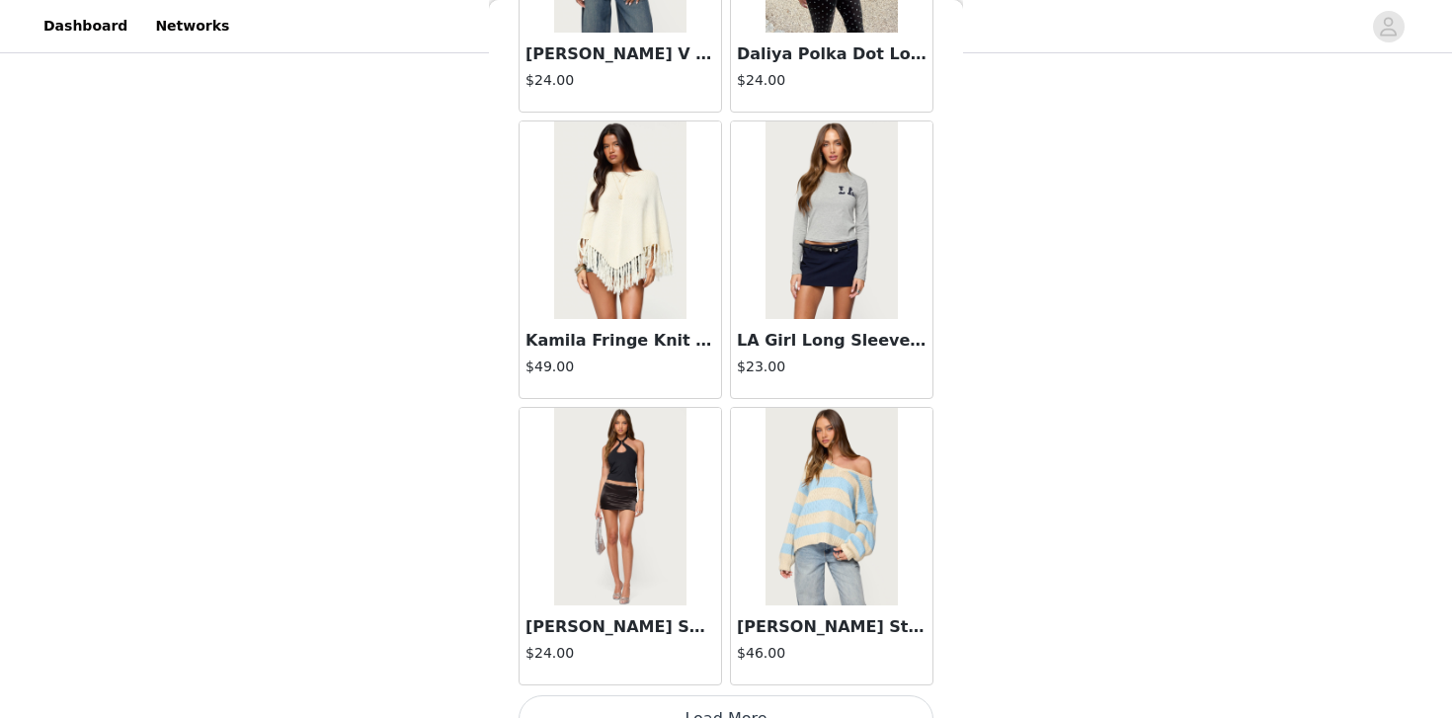
scroll to position [39549, 0]
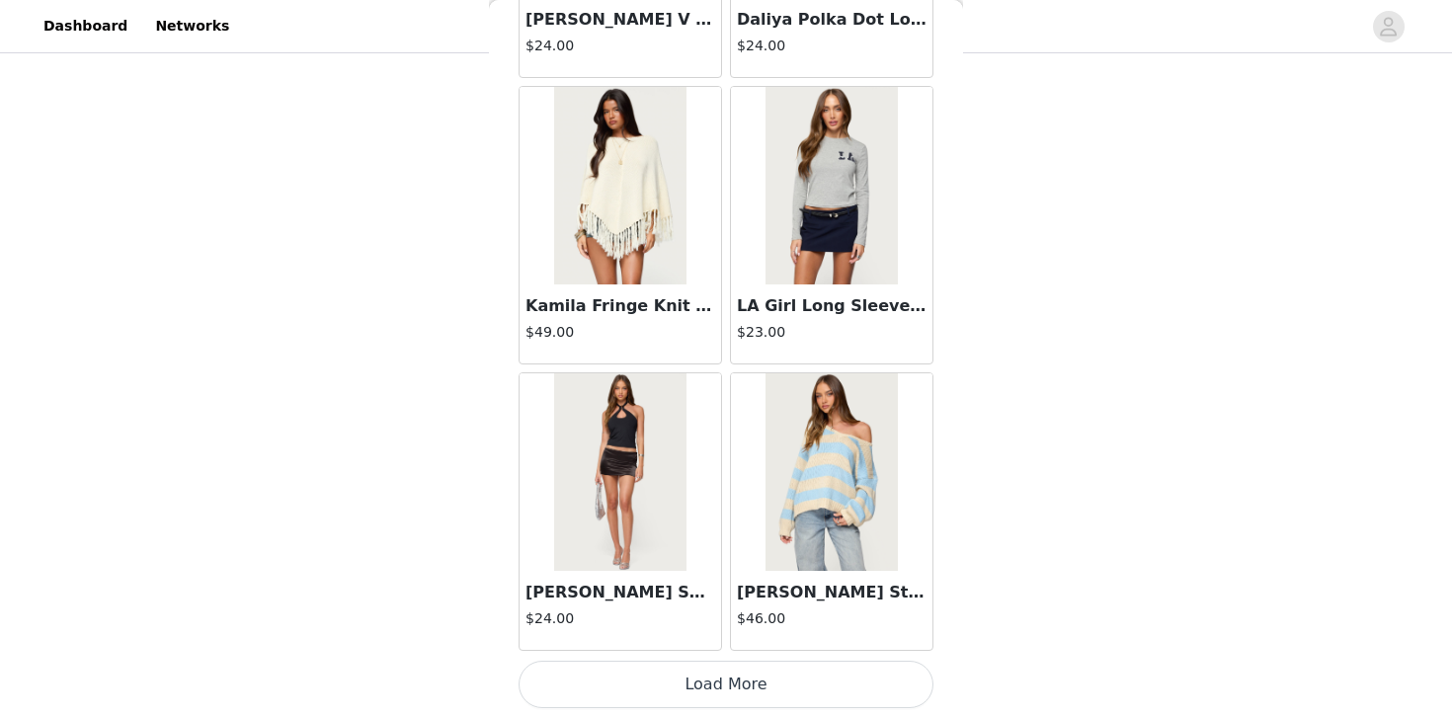
click at [716, 679] on button "Load More" at bounding box center [726, 684] width 415 height 47
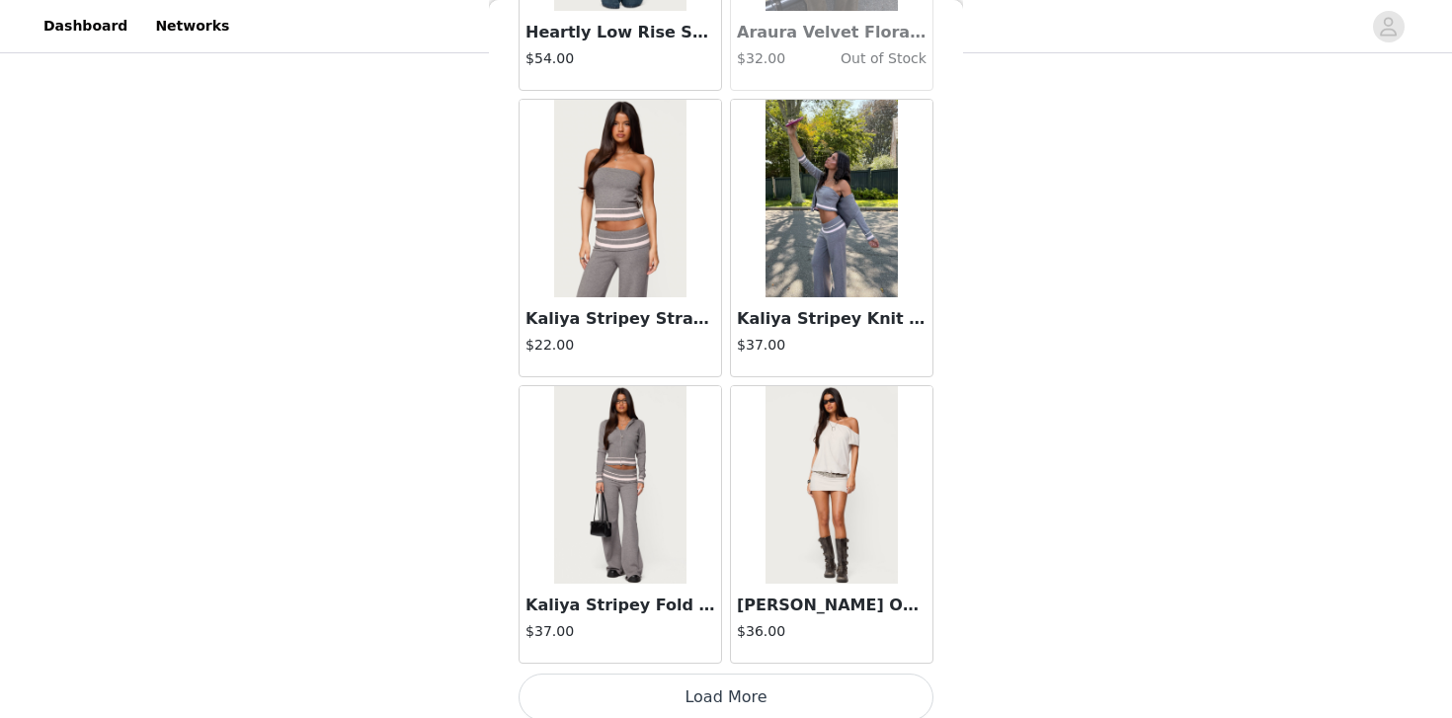
scroll to position [42414, 0]
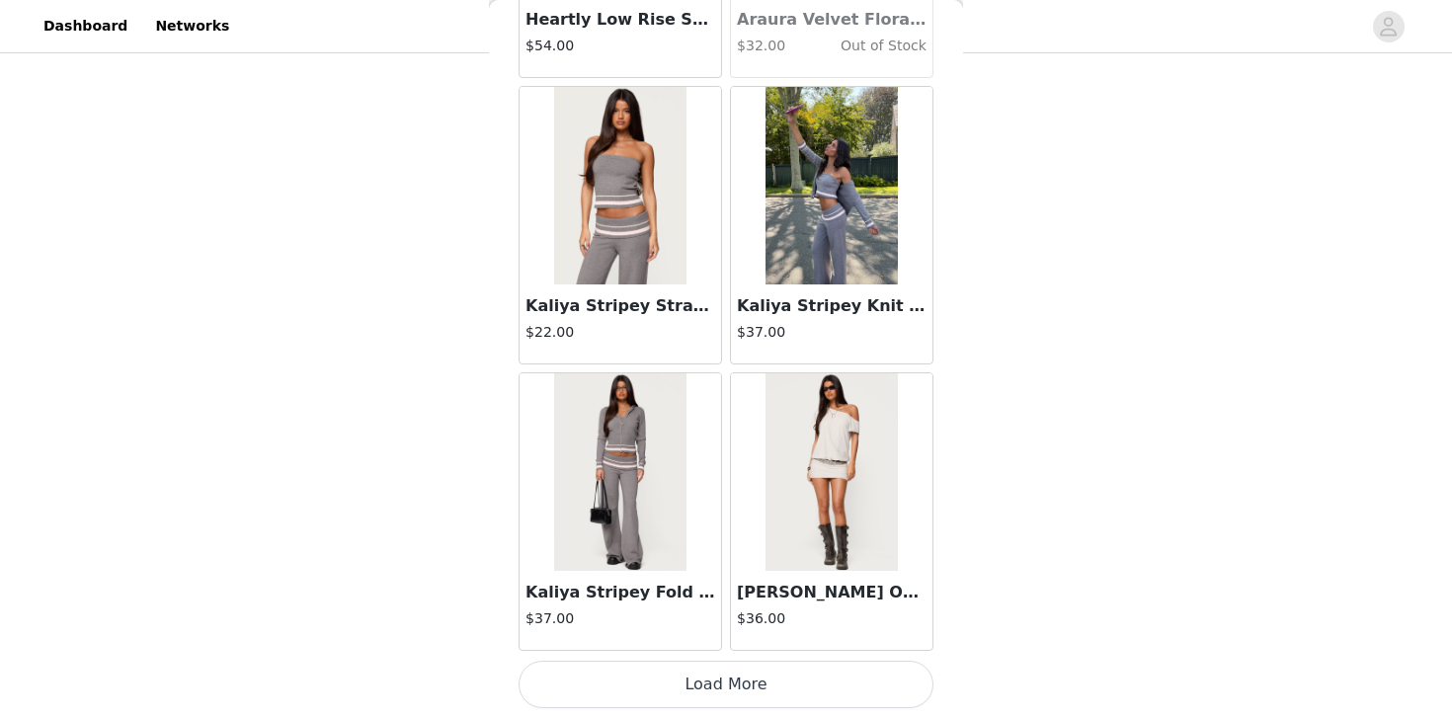
click at [721, 670] on button "Load More" at bounding box center [726, 684] width 415 height 47
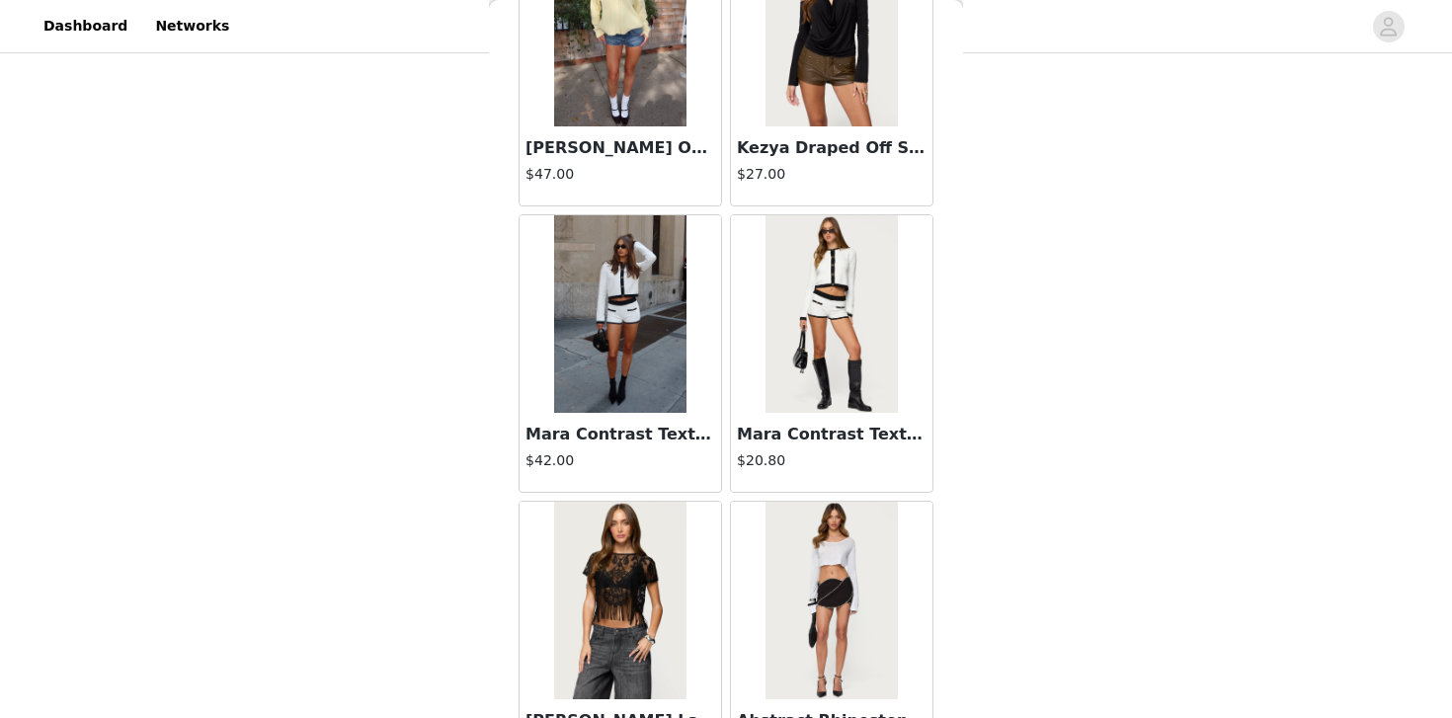
scroll to position [45279, 0]
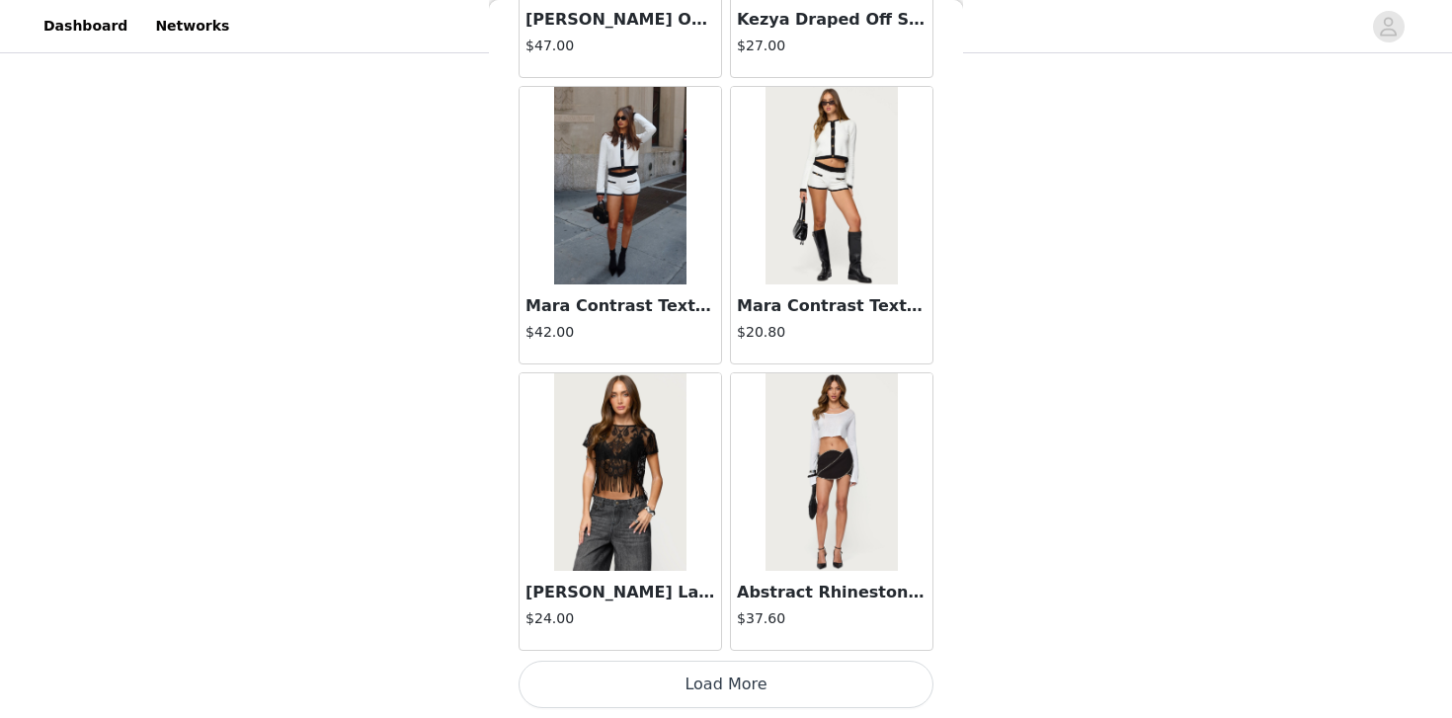
click at [720, 672] on button "Load More" at bounding box center [726, 684] width 415 height 47
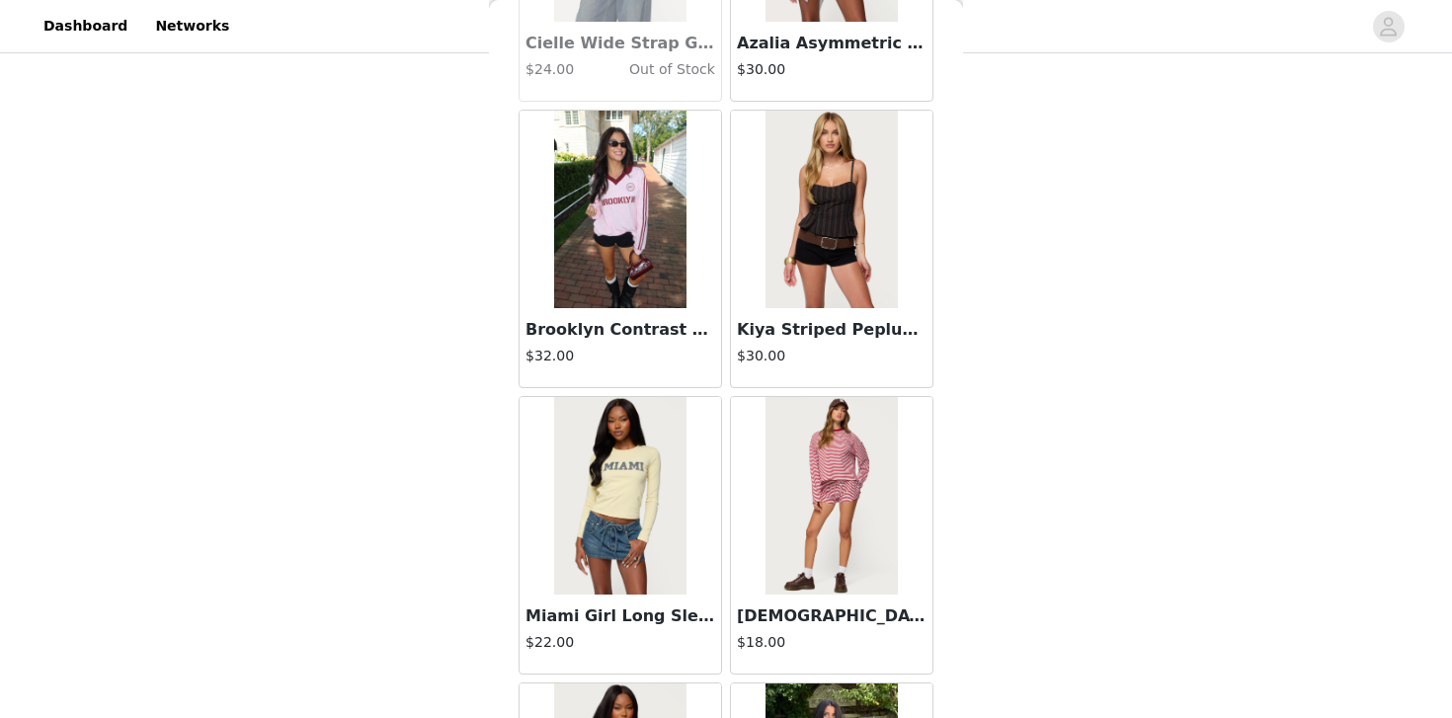
scroll to position [46501, 0]
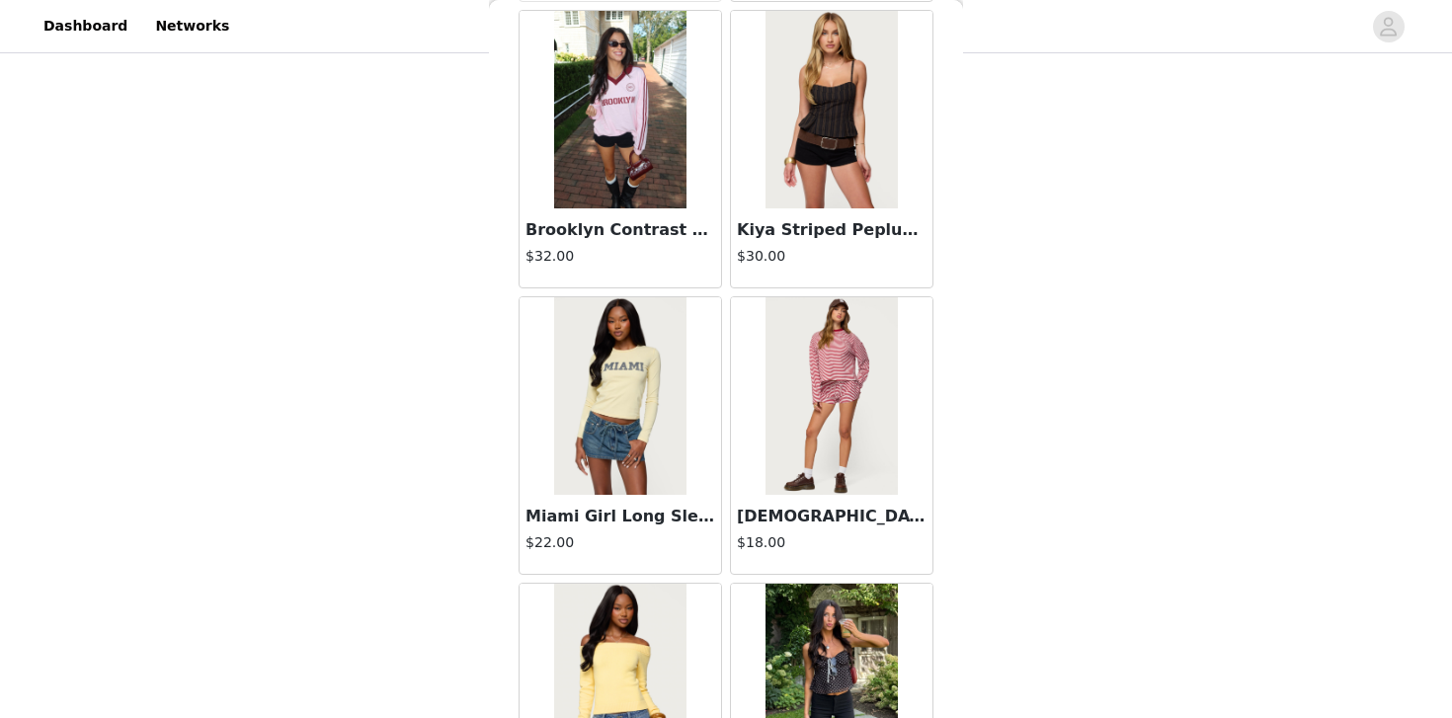
click at [808, 384] on img at bounding box center [831, 396] width 131 height 198
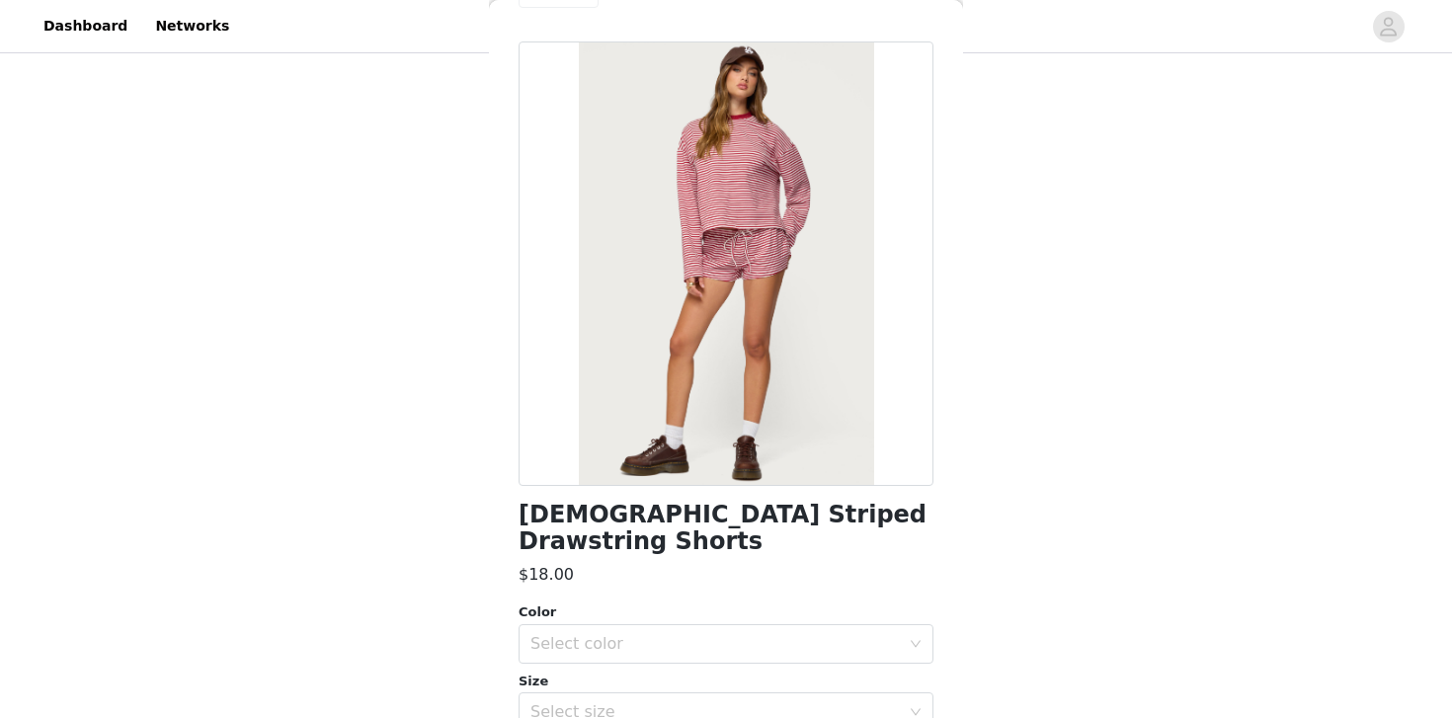
scroll to position [68, 0]
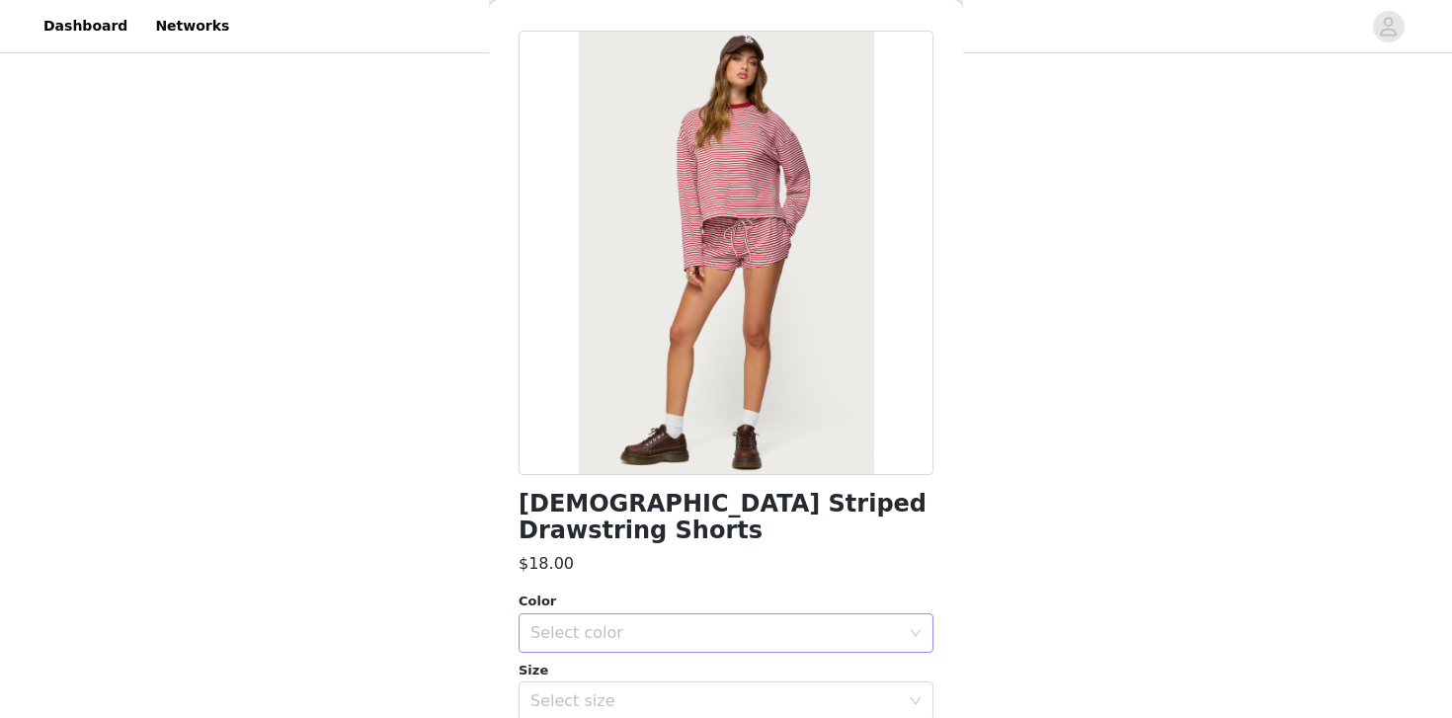
click at [715, 623] on div "Select color" at bounding box center [715, 633] width 369 height 20
click at [693, 643] on li "BURGUNDY" at bounding box center [726, 650] width 415 height 32
click at [687, 683] on div "Select size" at bounding box center [720, 702] width 378 height 38
click at [656, 692] on div "Select size" at bounding box center [715, 702] width 369 height 20
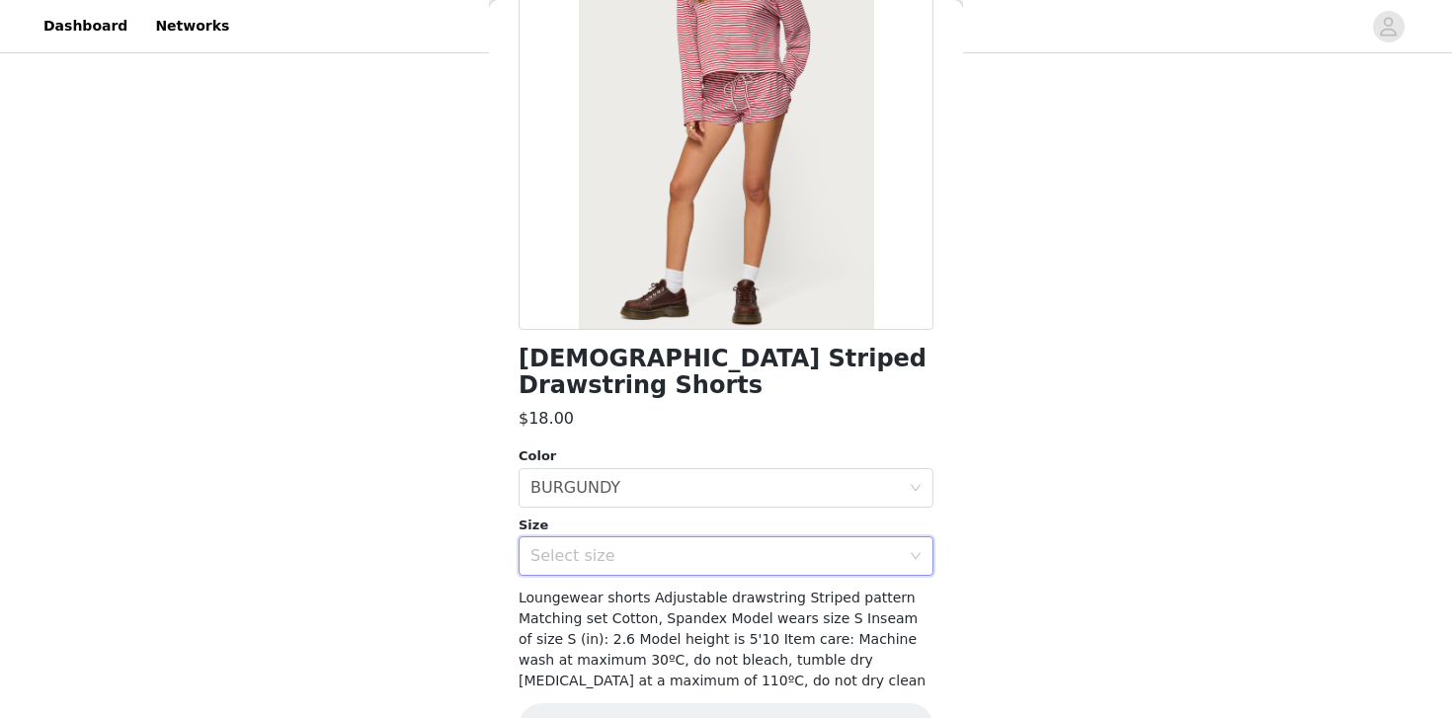
scroll to position [216, 0]
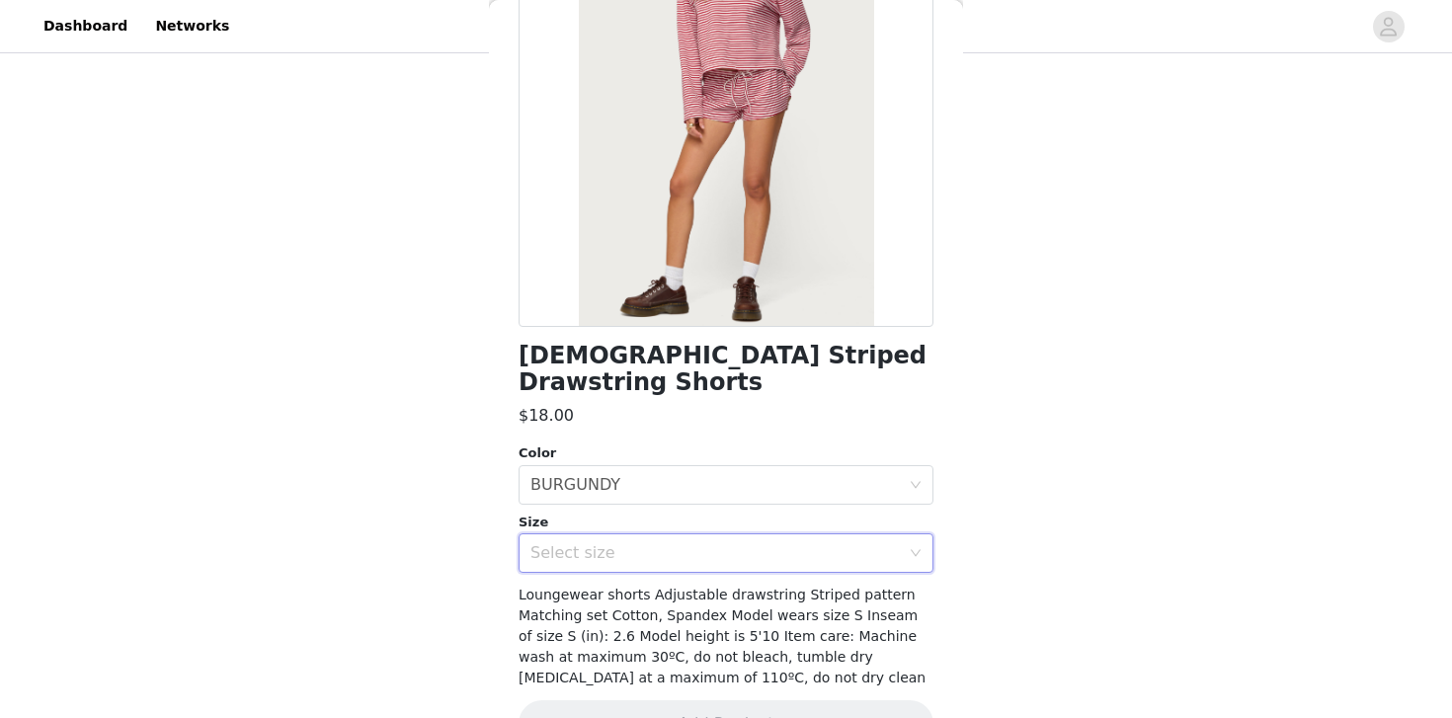
click at [674, 543] on div "Select size" at bounding box center [715, 553] width 369 height 20
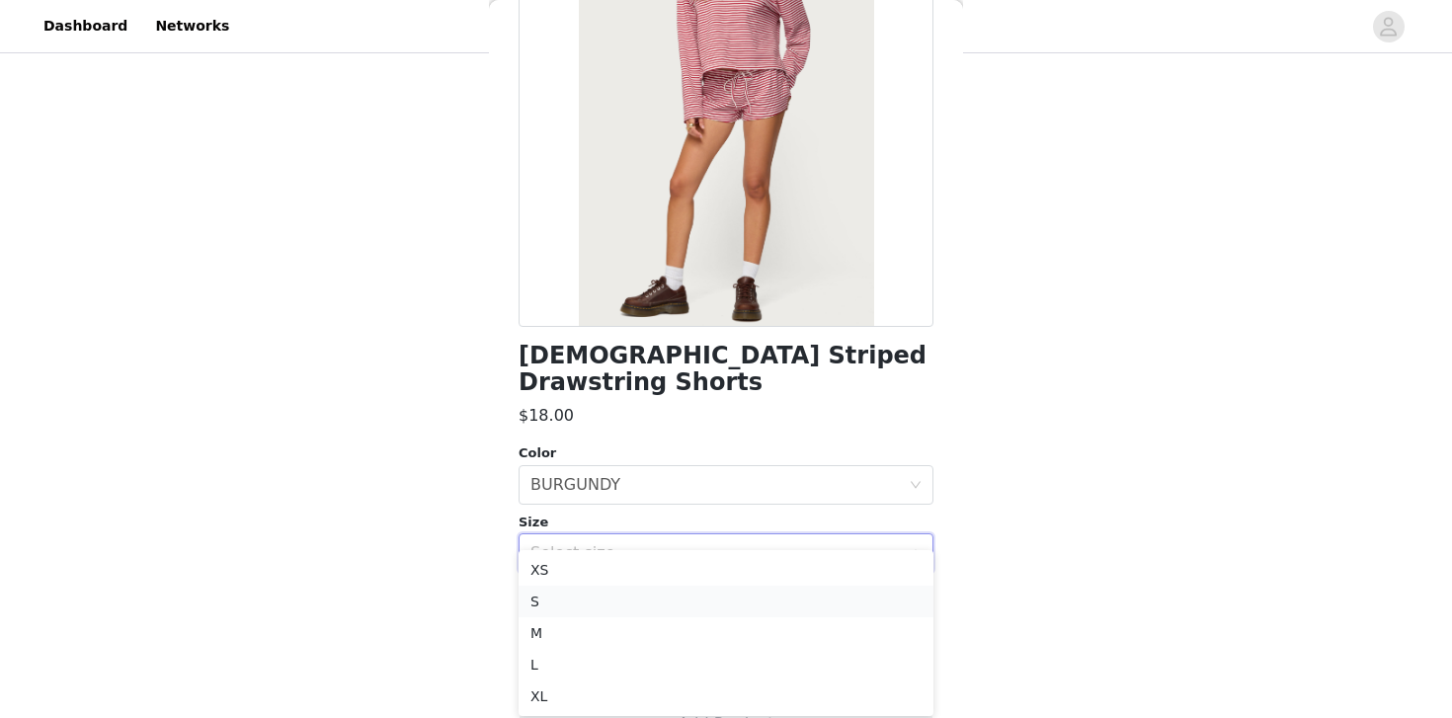
click at [622, 602] on li "S" at bounding box center [726, 602] width 415 height 32
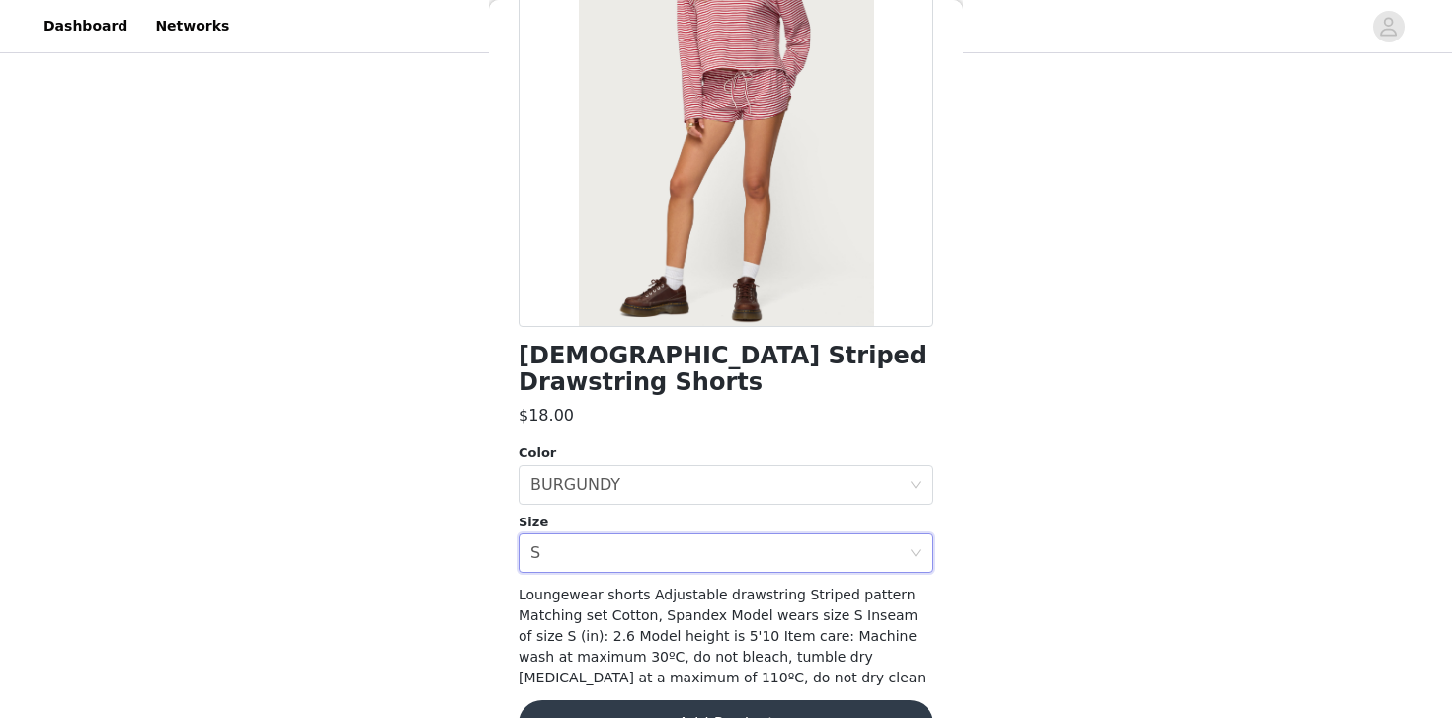
click at [649, 700] on button "Add Product" at bounding box center [726, 723] width 415 height 47
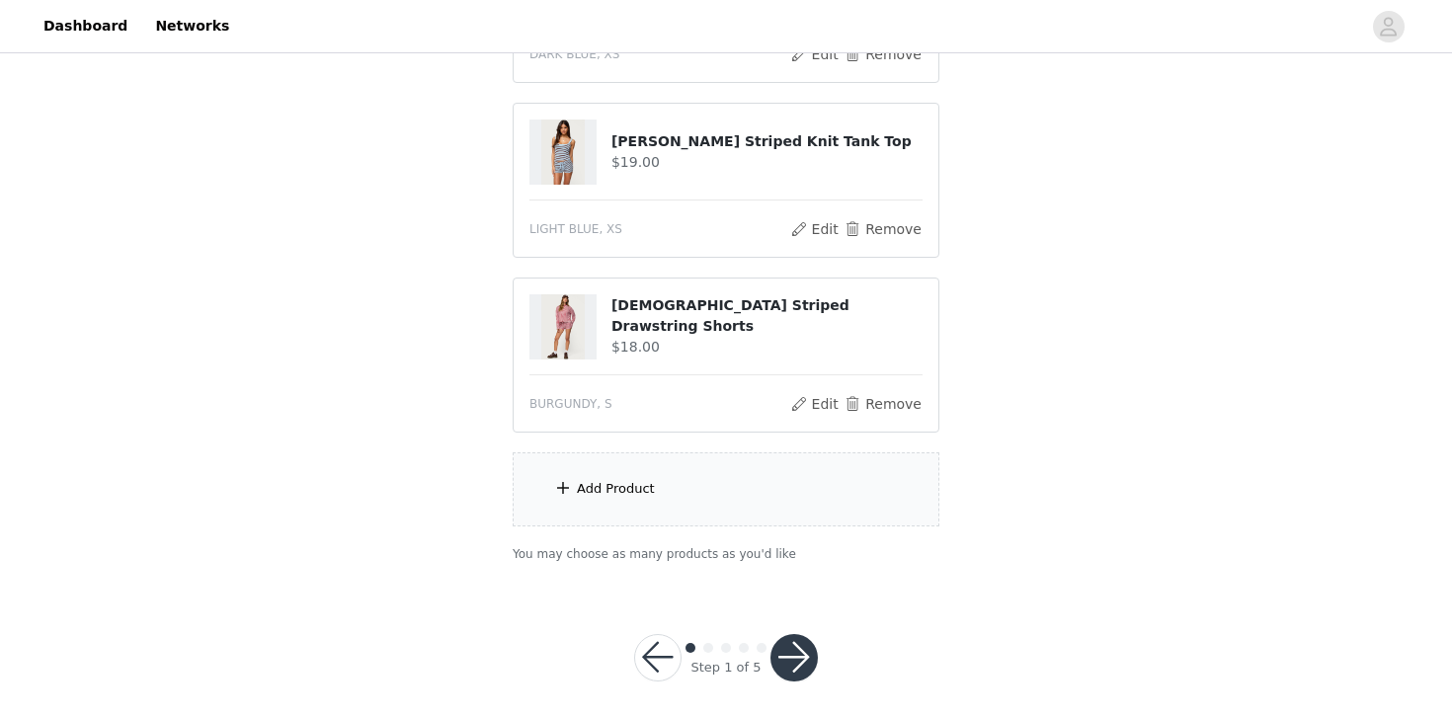
scroll to position [531, 0]
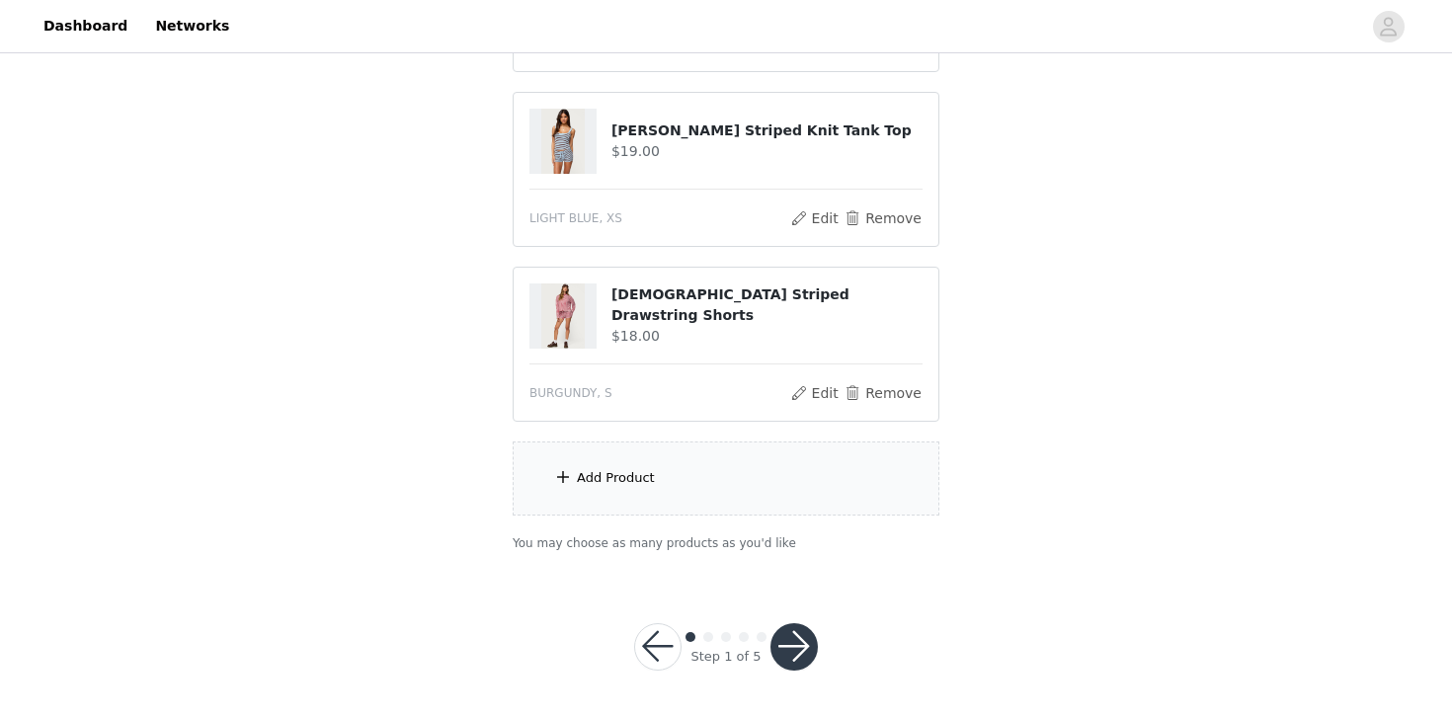
click at [681, 469] on div "Add Product" at bounding box center [726, 479] width 427 height 74
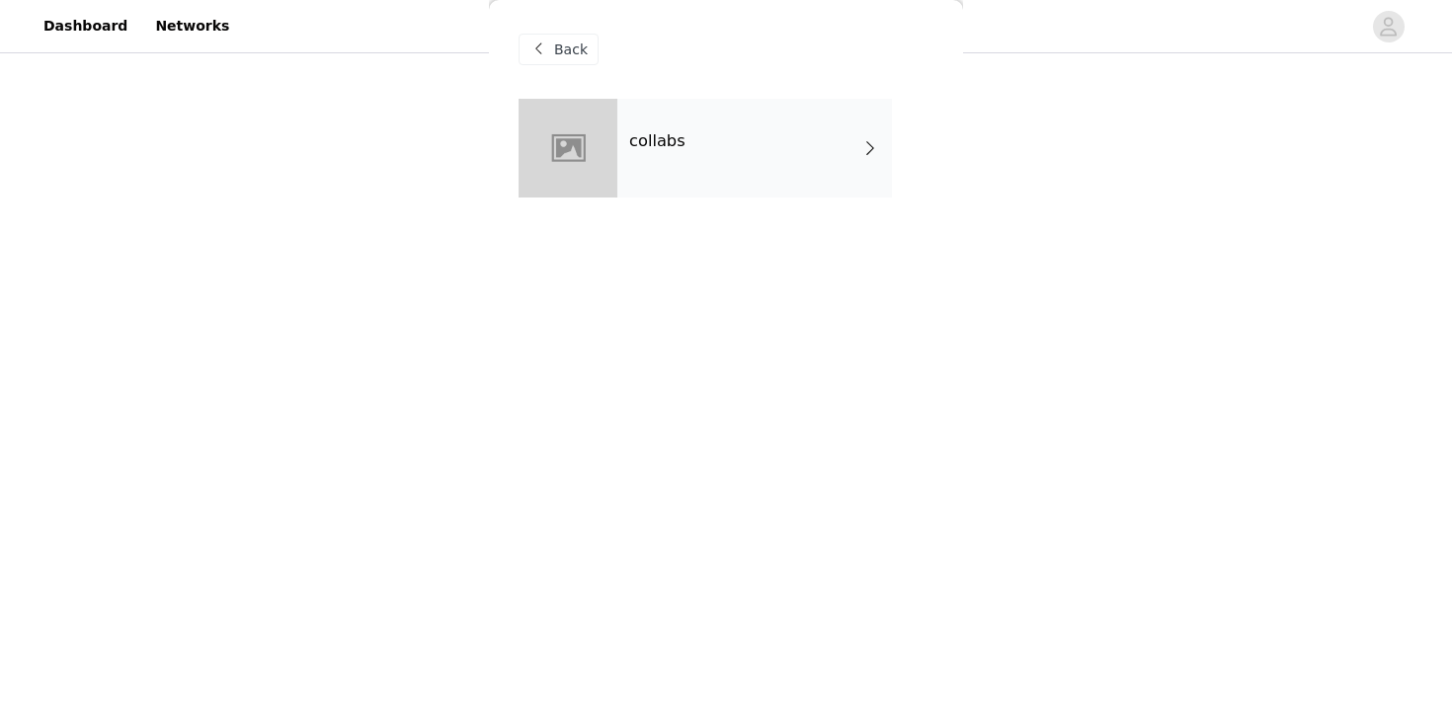
click at [754, 134] on div "collabs" at bounding box center [754, 148] width 275 height 99
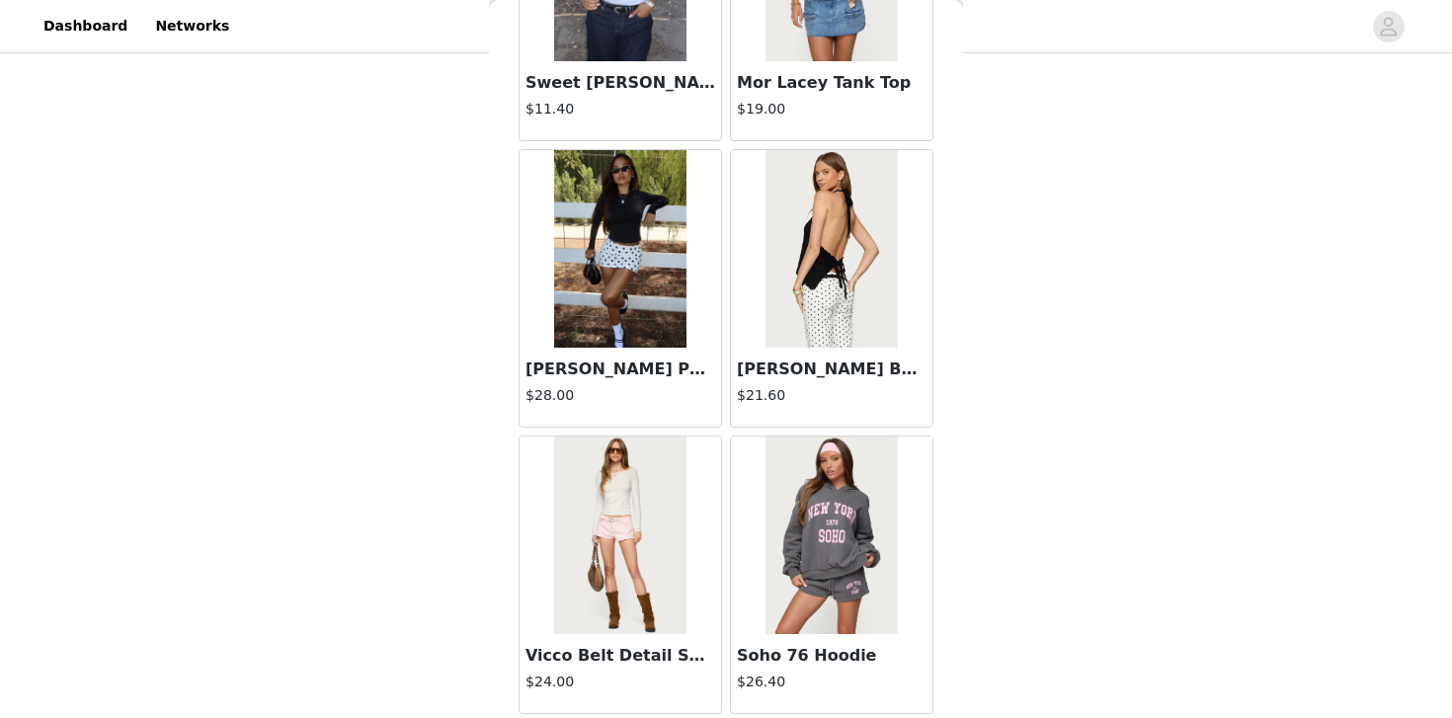
scroll to position [2305, 0]
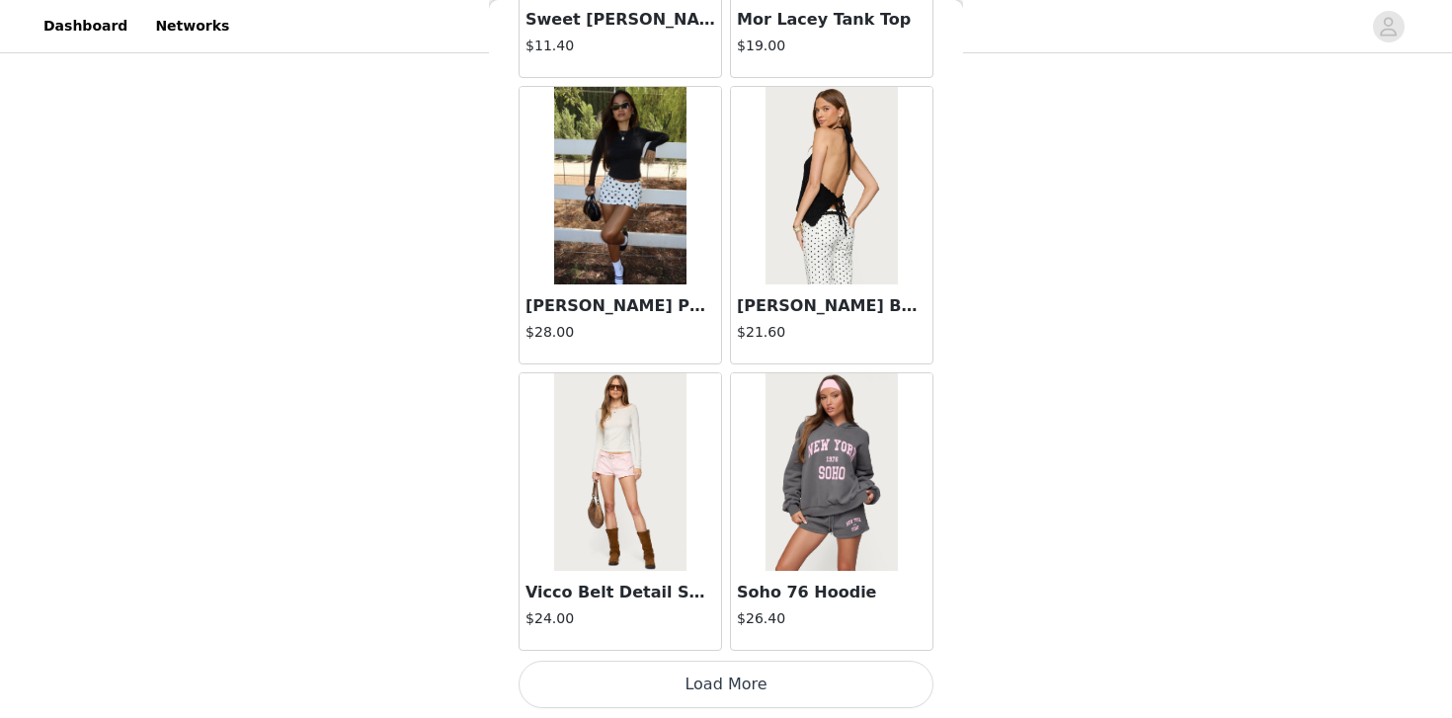
click at [711, 686] on button "Load More" at bounding box center [726, 684] width 415 height 47
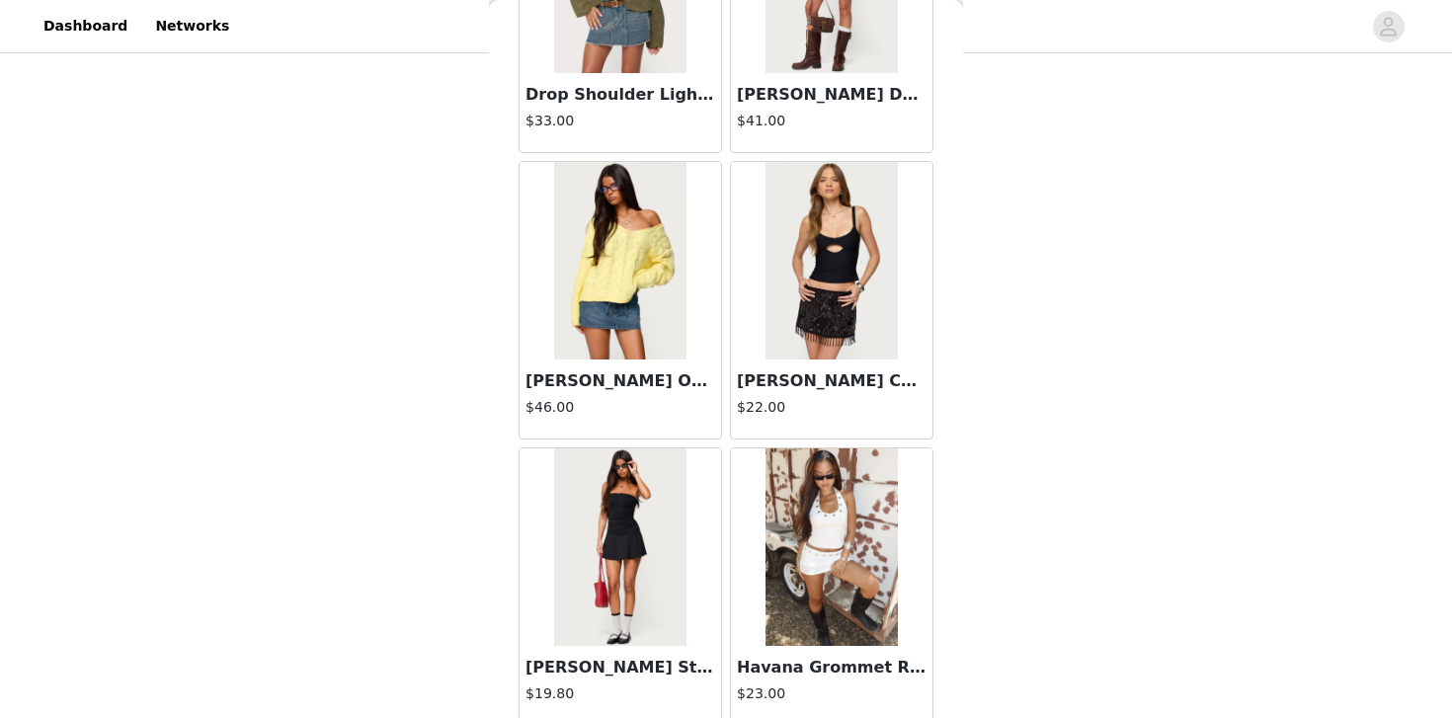
scroll to position [5170, 0]
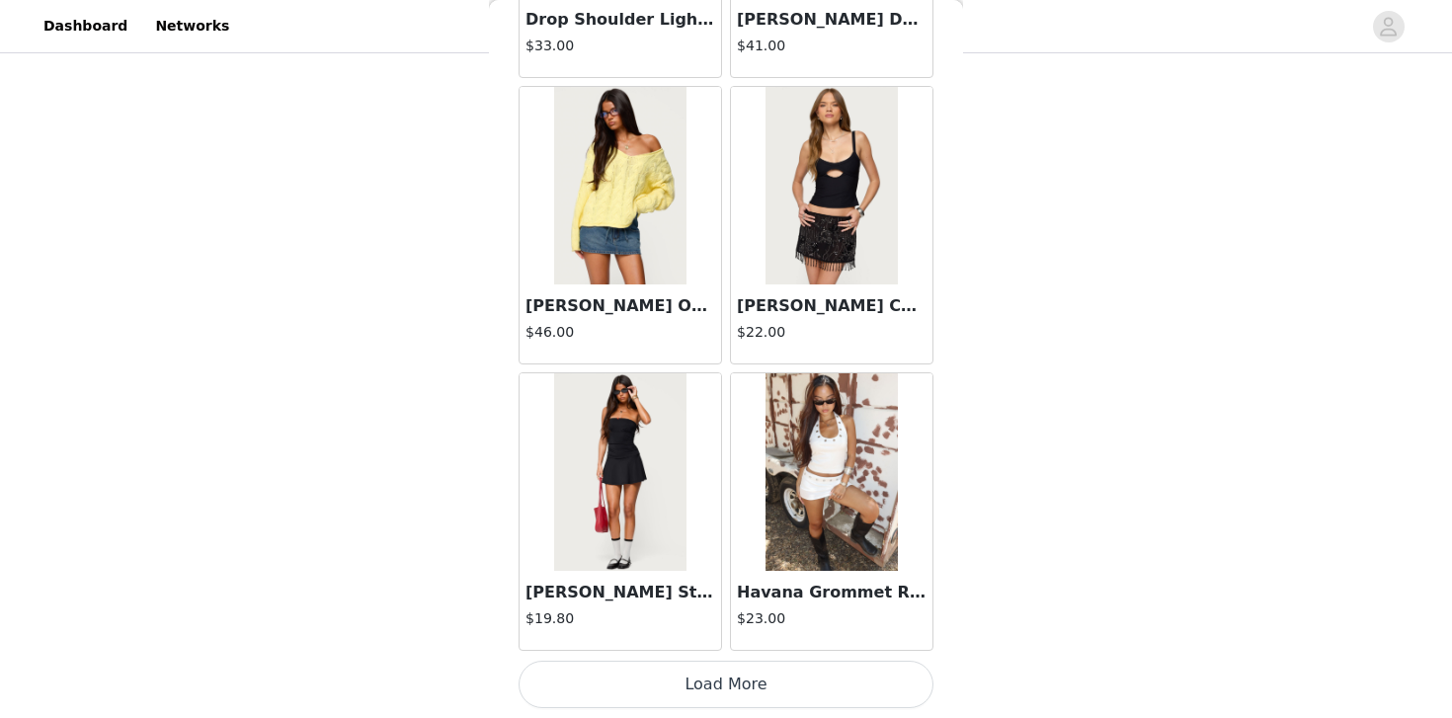
click at [723, 692] on button "Load More" at bounding box center [726, 684] width 415 height 47
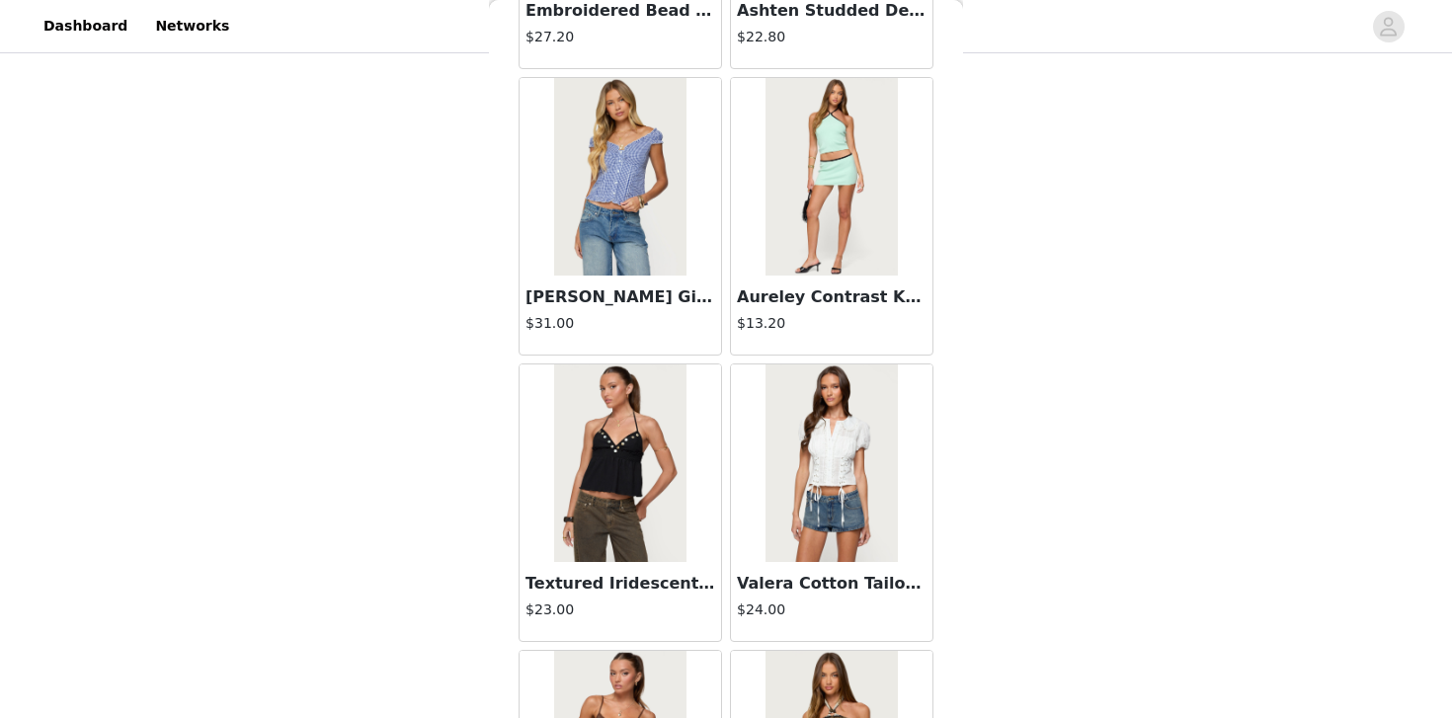
scroll to position [8035, 0]
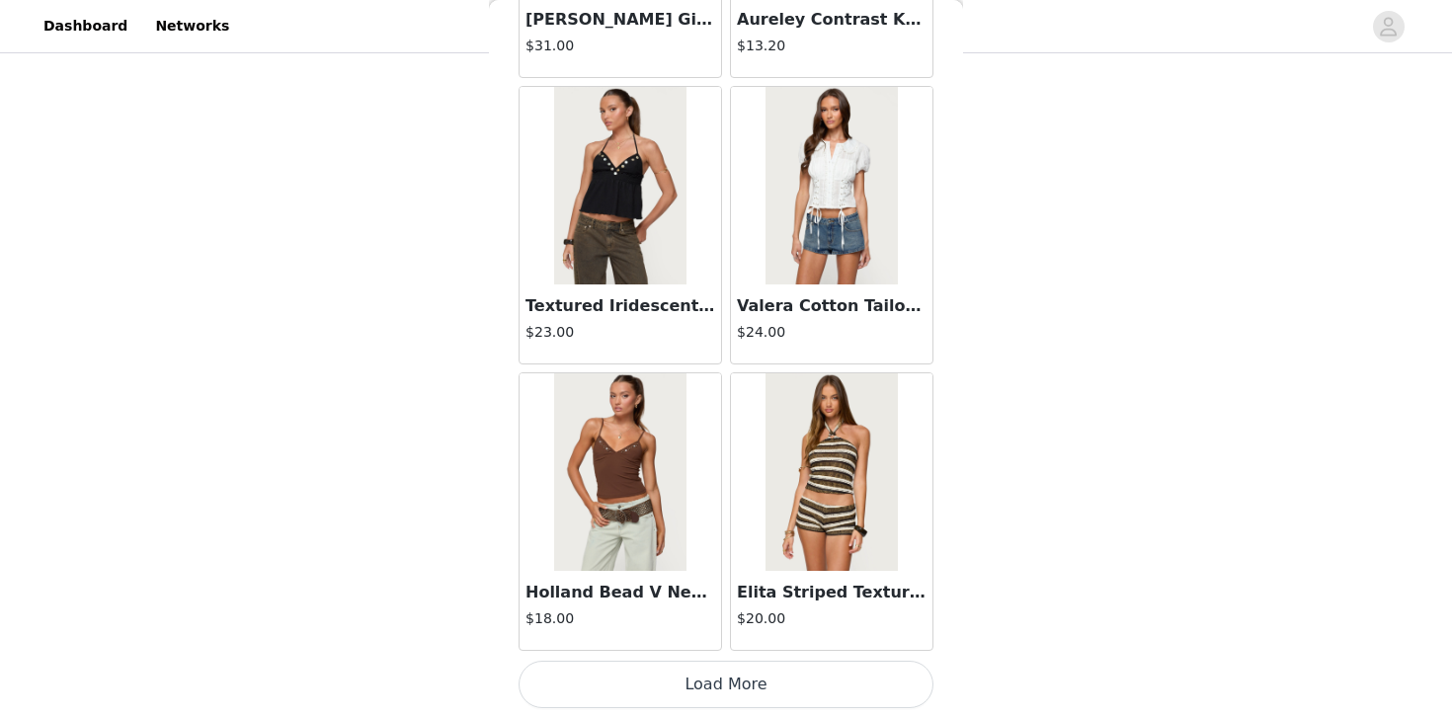
click at [696, 684] on button "Load More" at bounding box center [726, 684] width 415 height 47
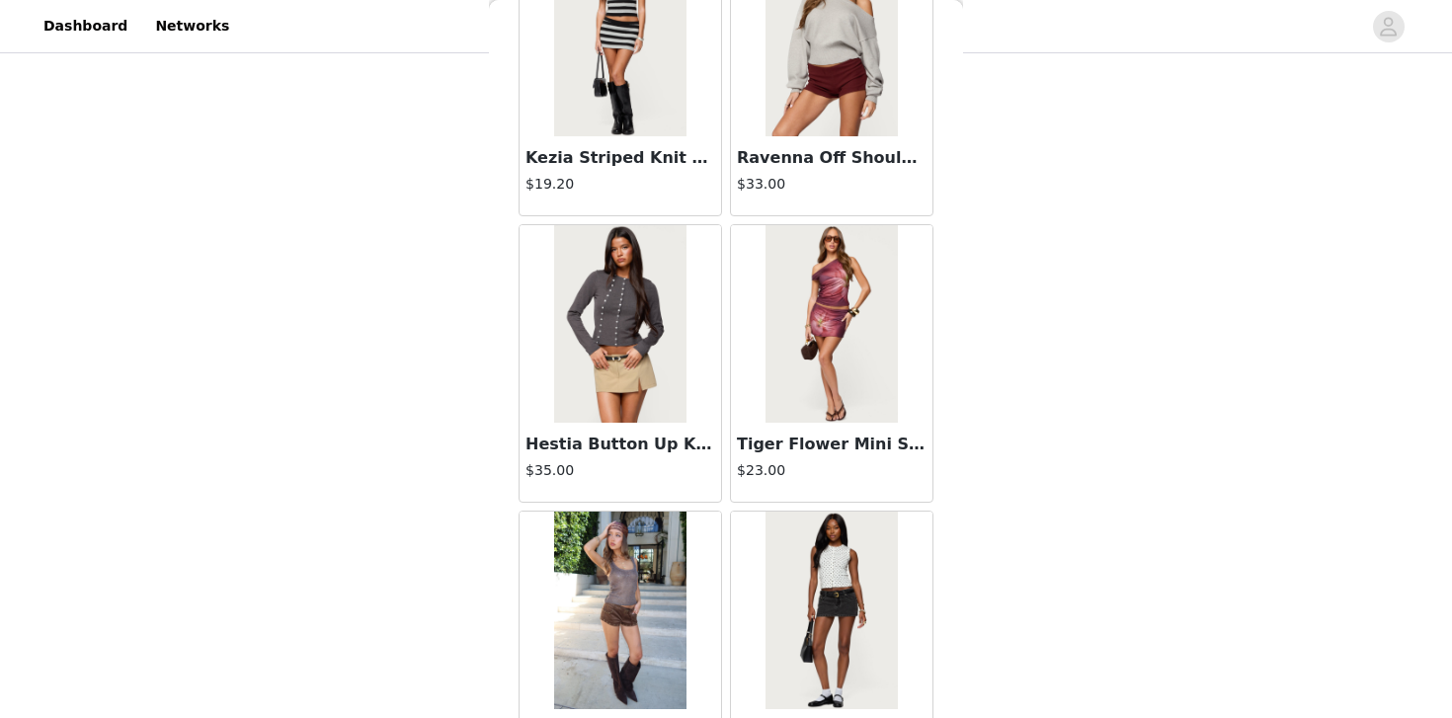
scroll to position [10900, 0]
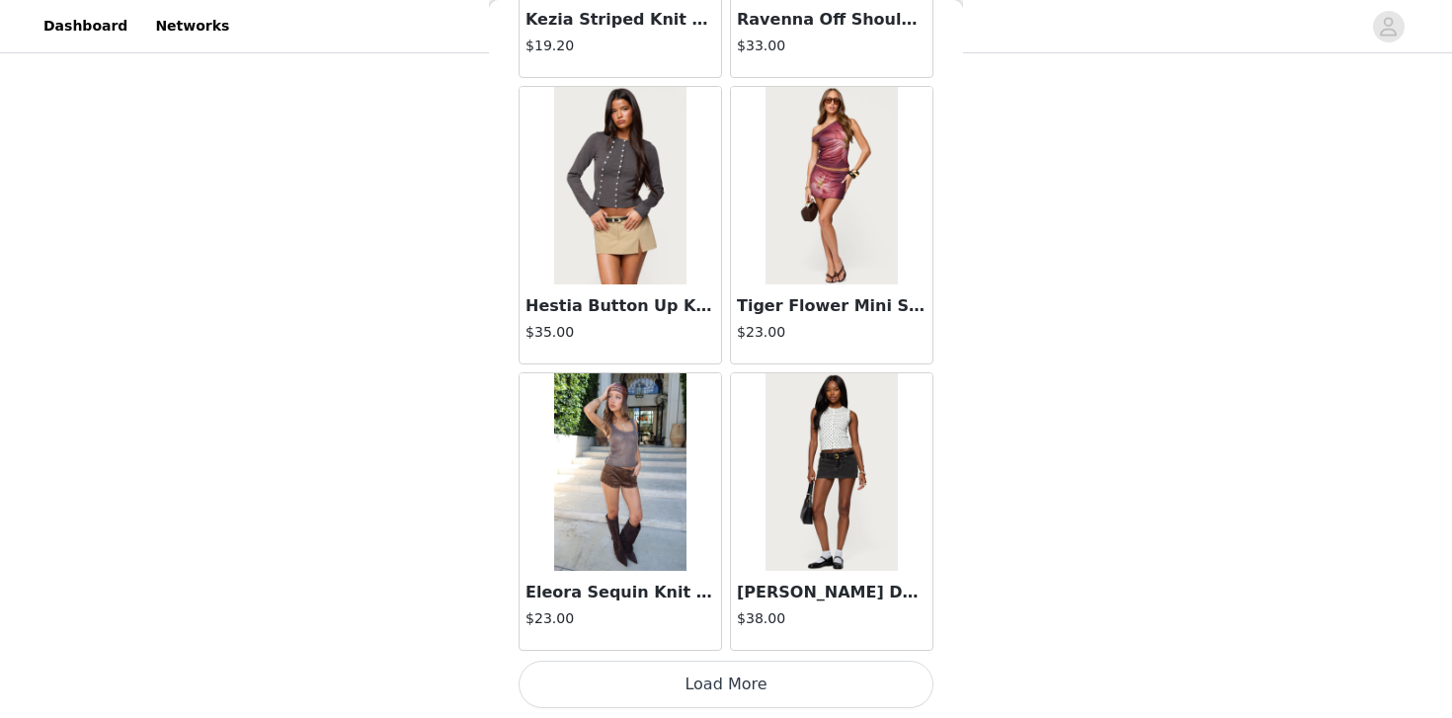
click at [716, 668] on button "Load More" at bounding box center [726, 684] width 415 height 47
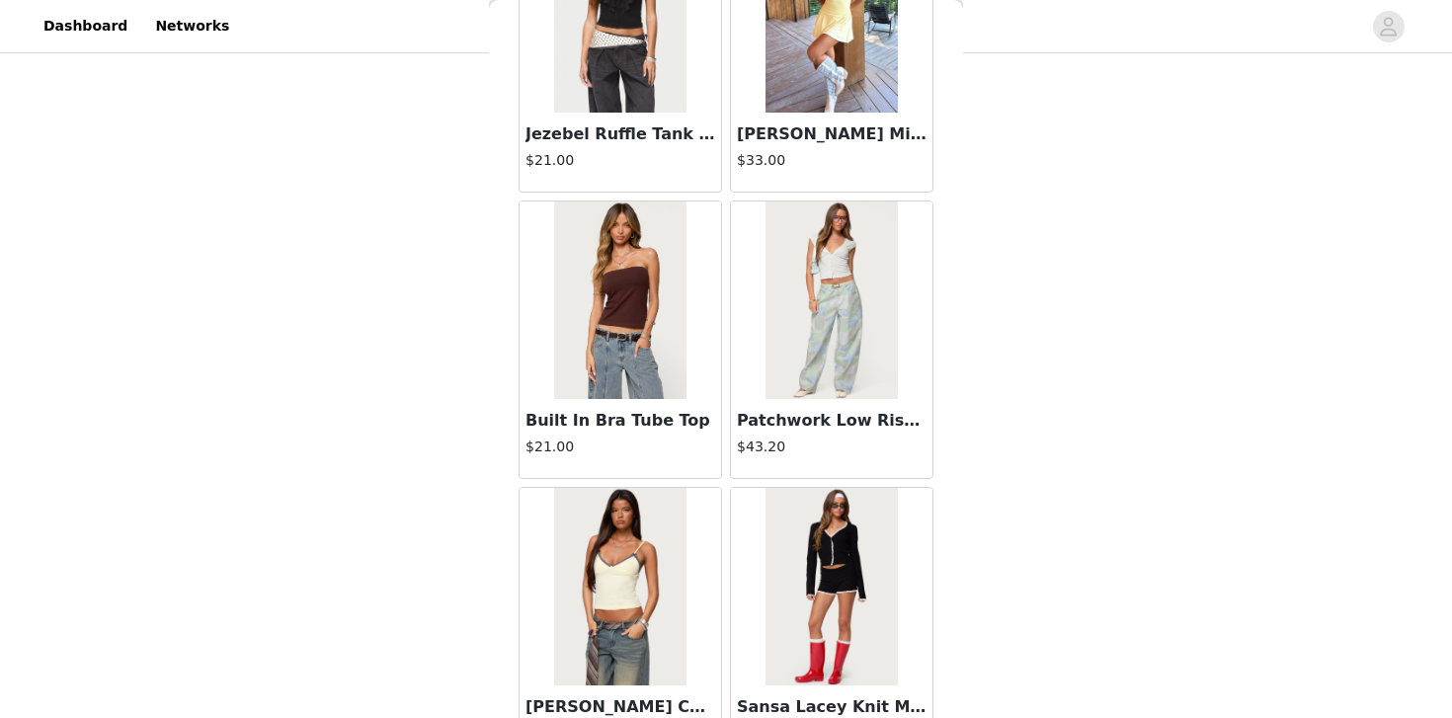
scroll to position [13765, 0]
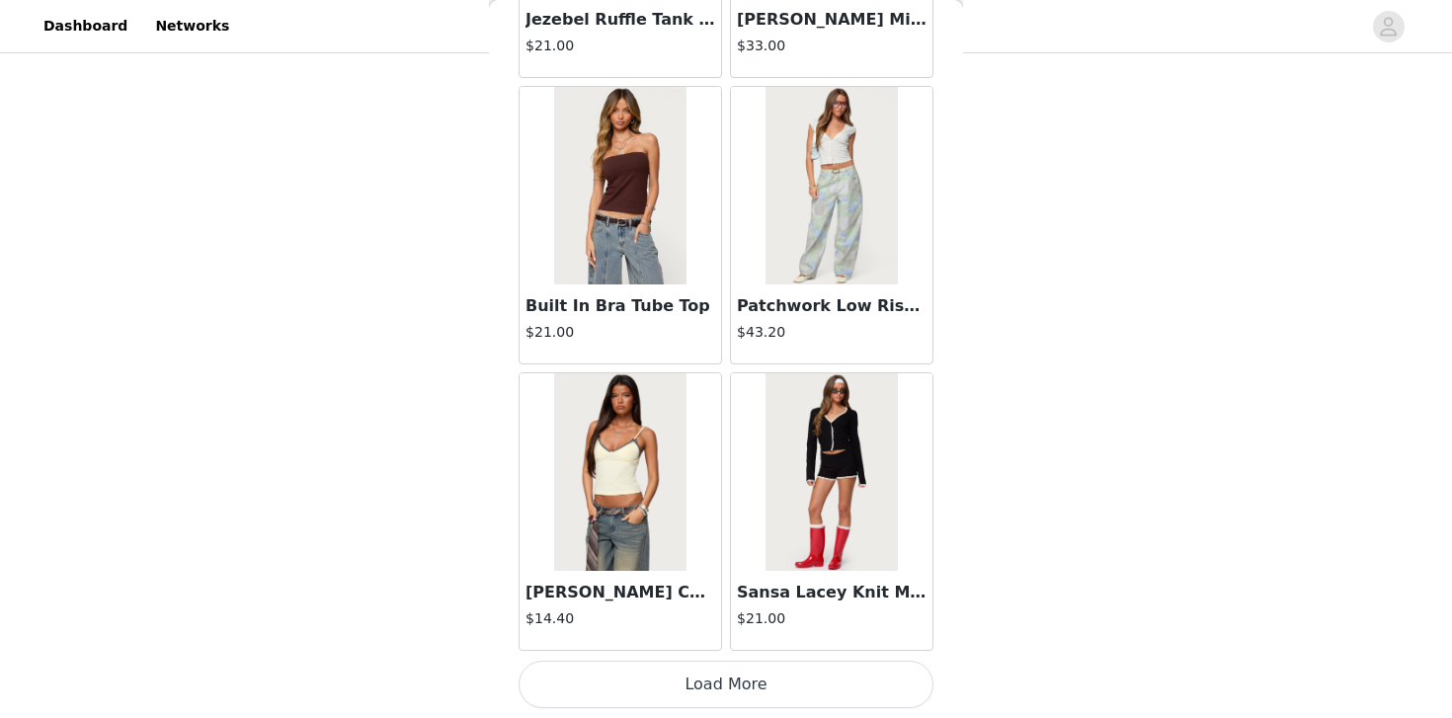
click at [733, 687] on button "Load More" at bounding box center [726, 684] width 415 height 47
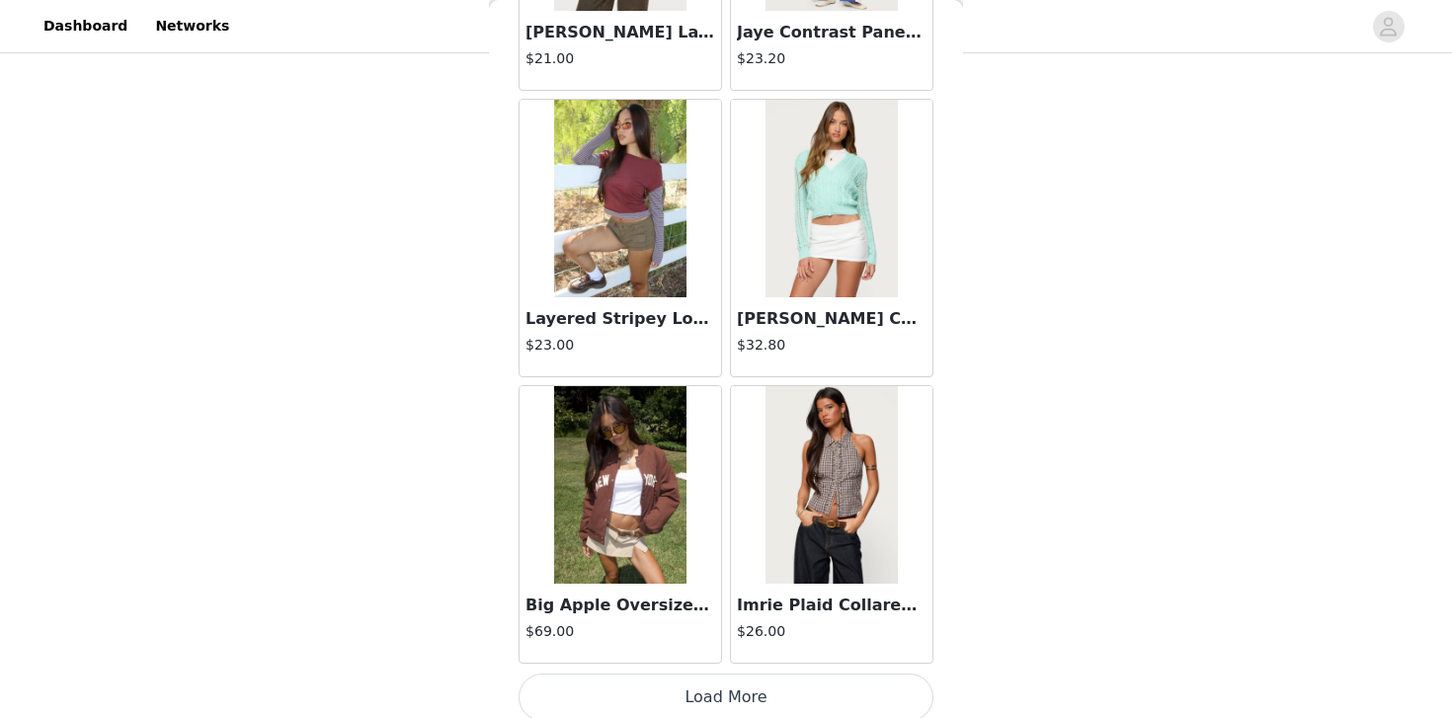
scroll to position [16630, 0]
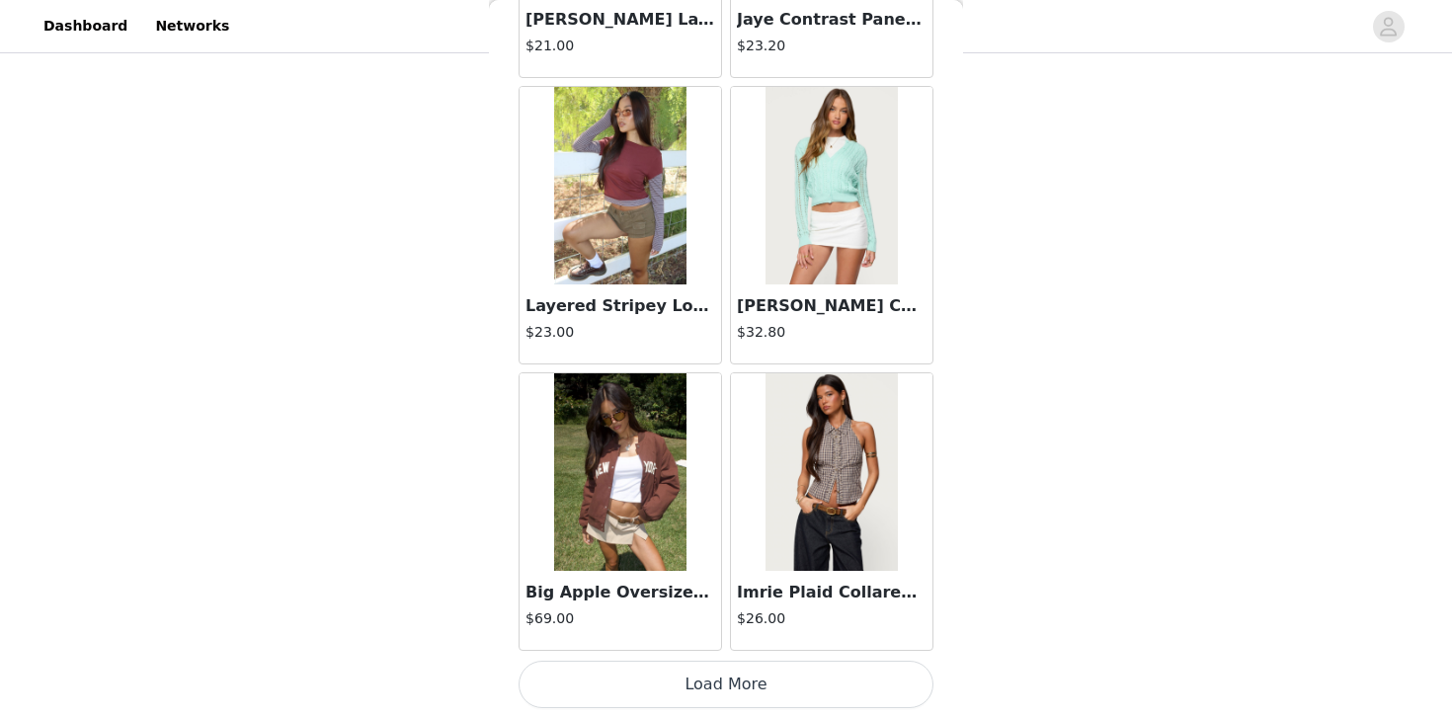
click at [725, 688] on button "Load More" at bounding box center [726, 684] width 415 height 47
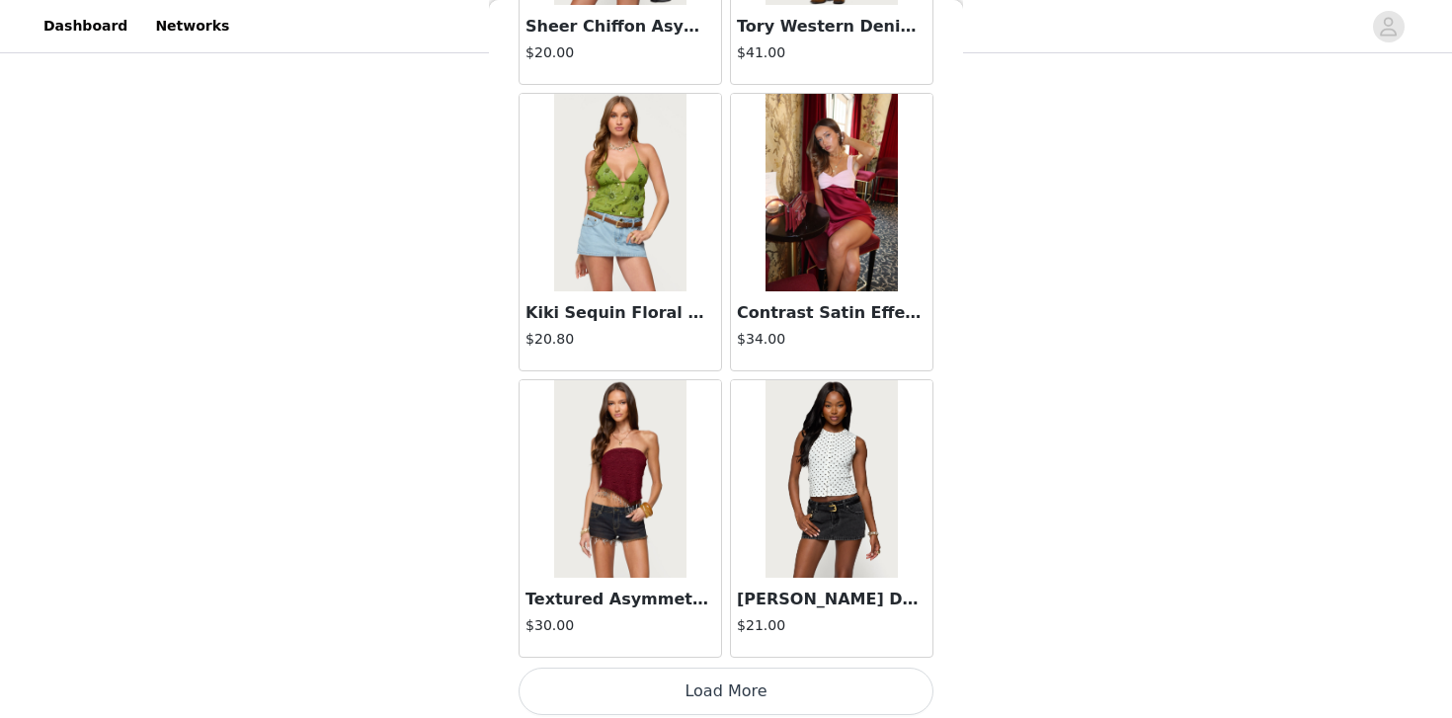
scroll to position [19494, 0]
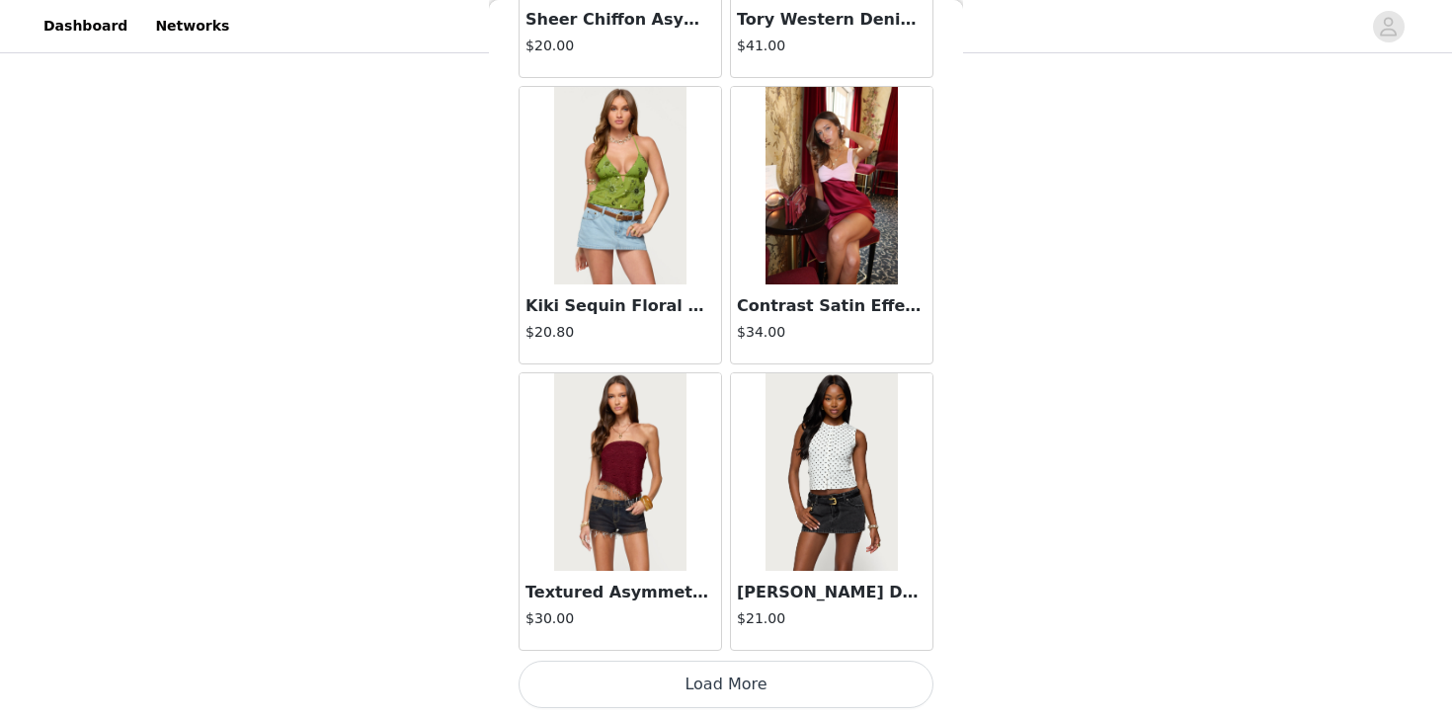
click at [719, 670] on button "Load More" at bounding box center [726, 684] width 415 height 47
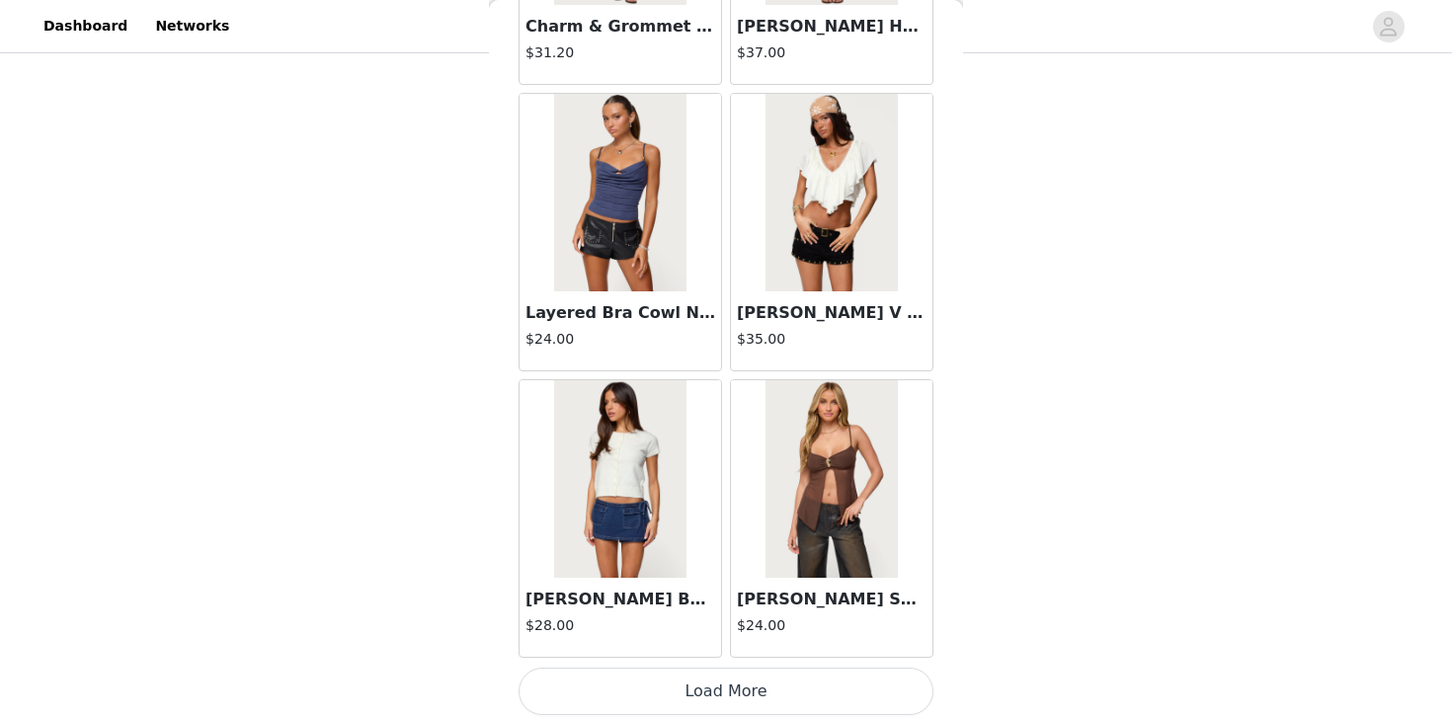
scroll to position [22359, 0]
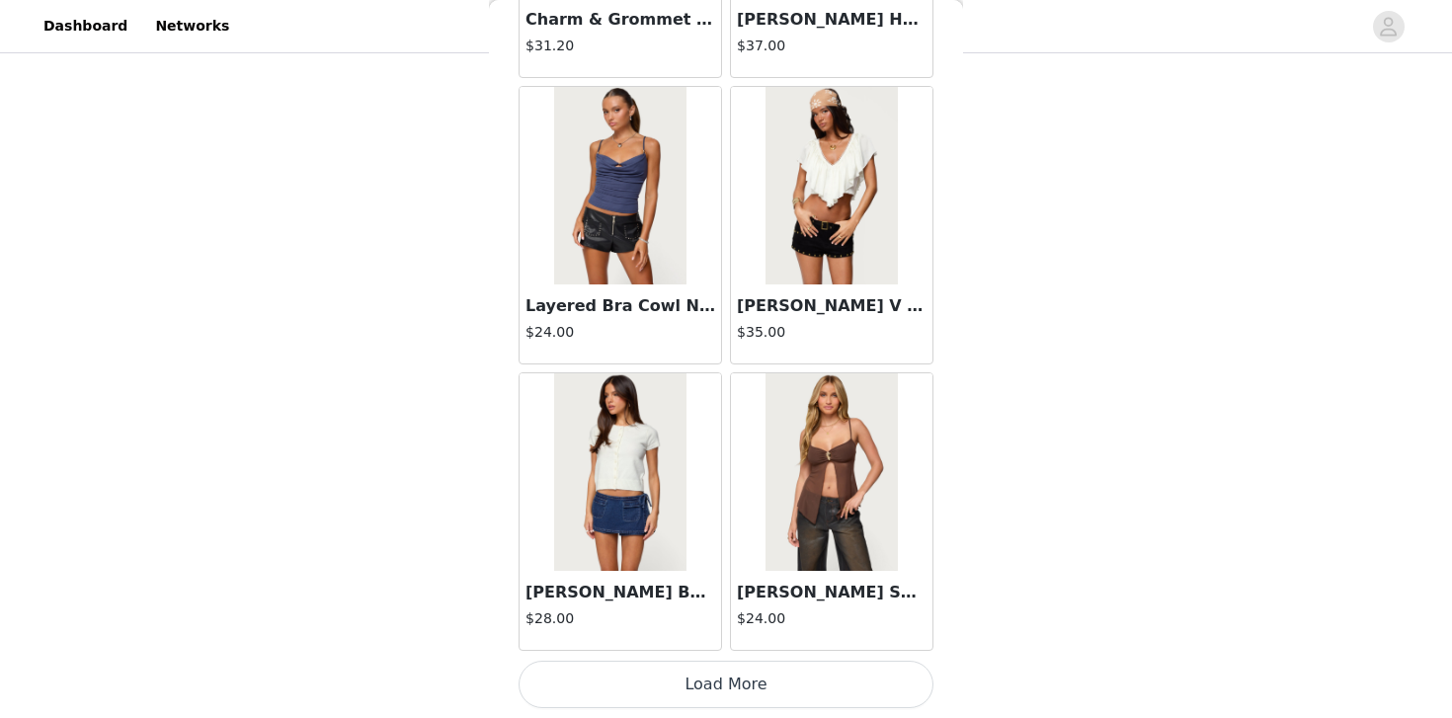
click at [718, 679] on button "Load More" at bounding box center [726, 684] width 415 height 47
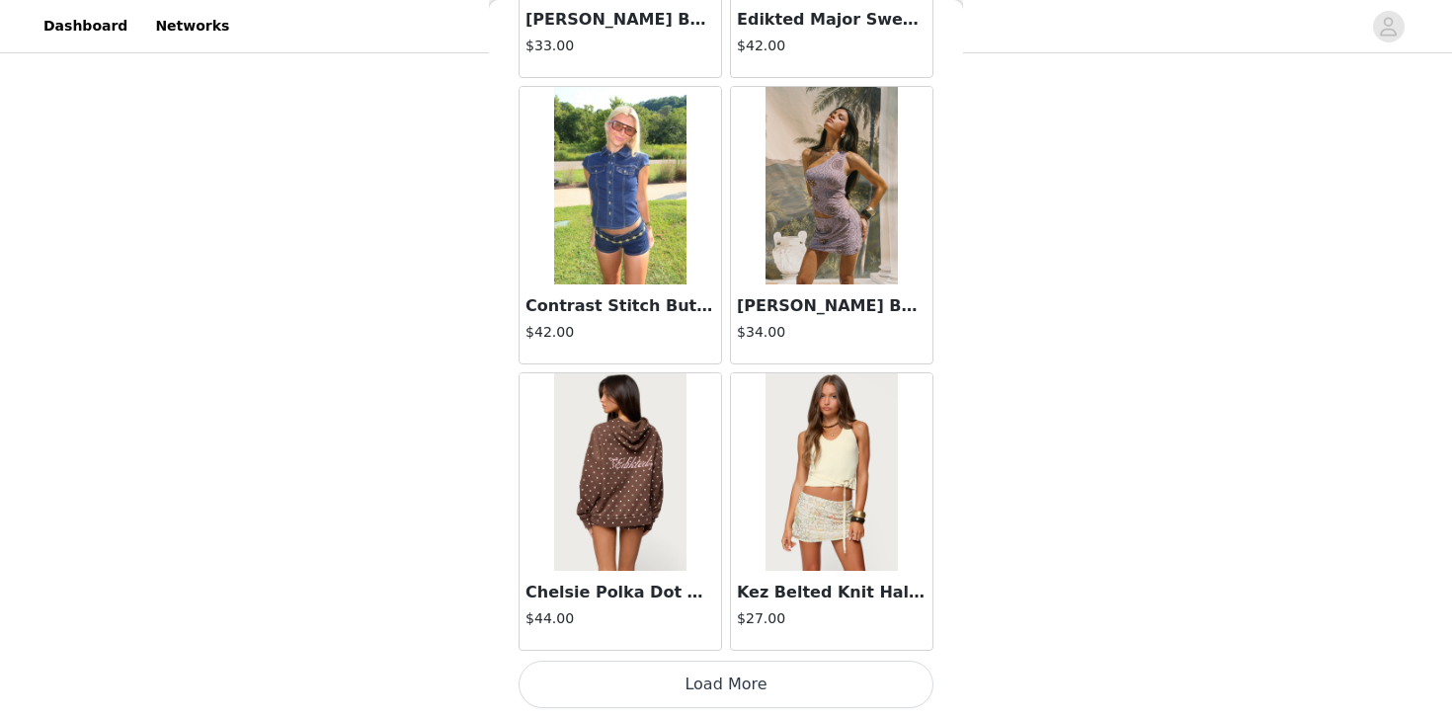
scroll to position [523, 0]
click at [718, 682] on button "Load More" at bounding box center [726, 684] width 415 height 47
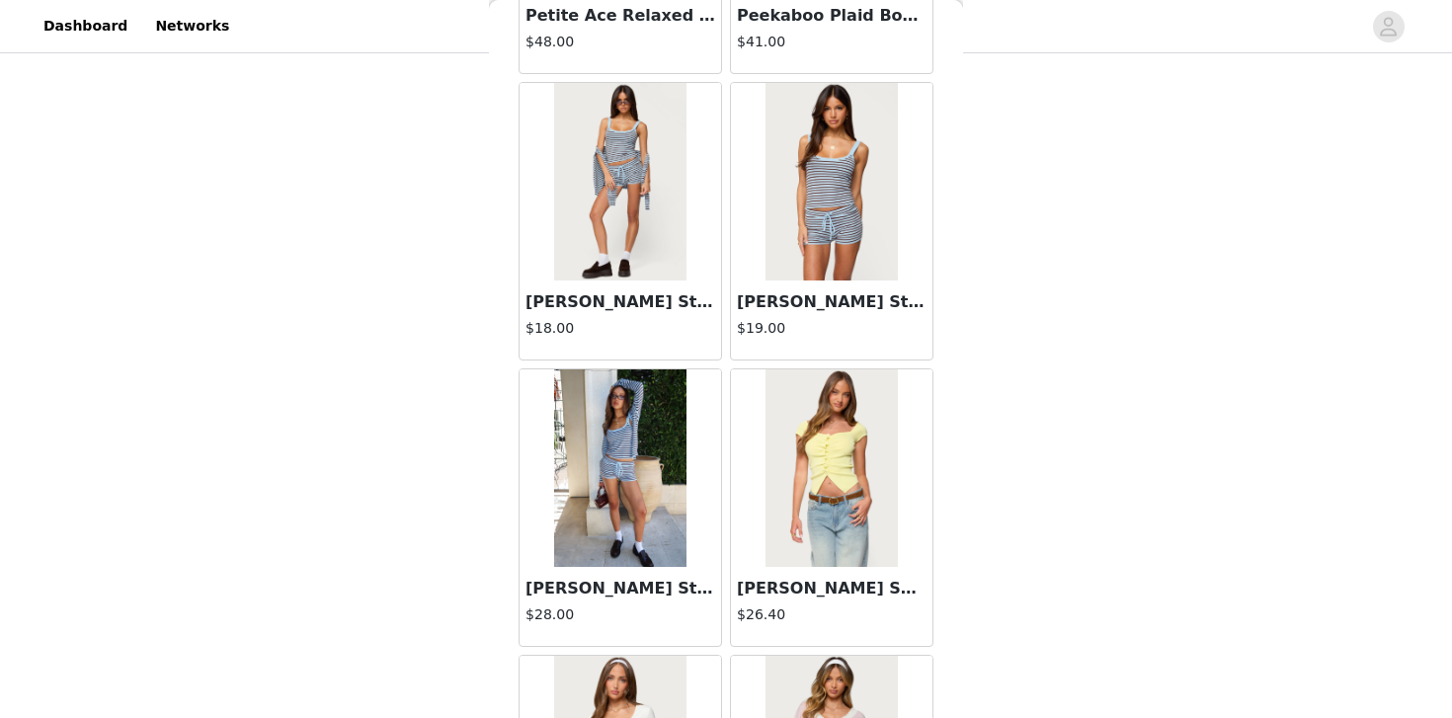
scroll to position [26653, 0]
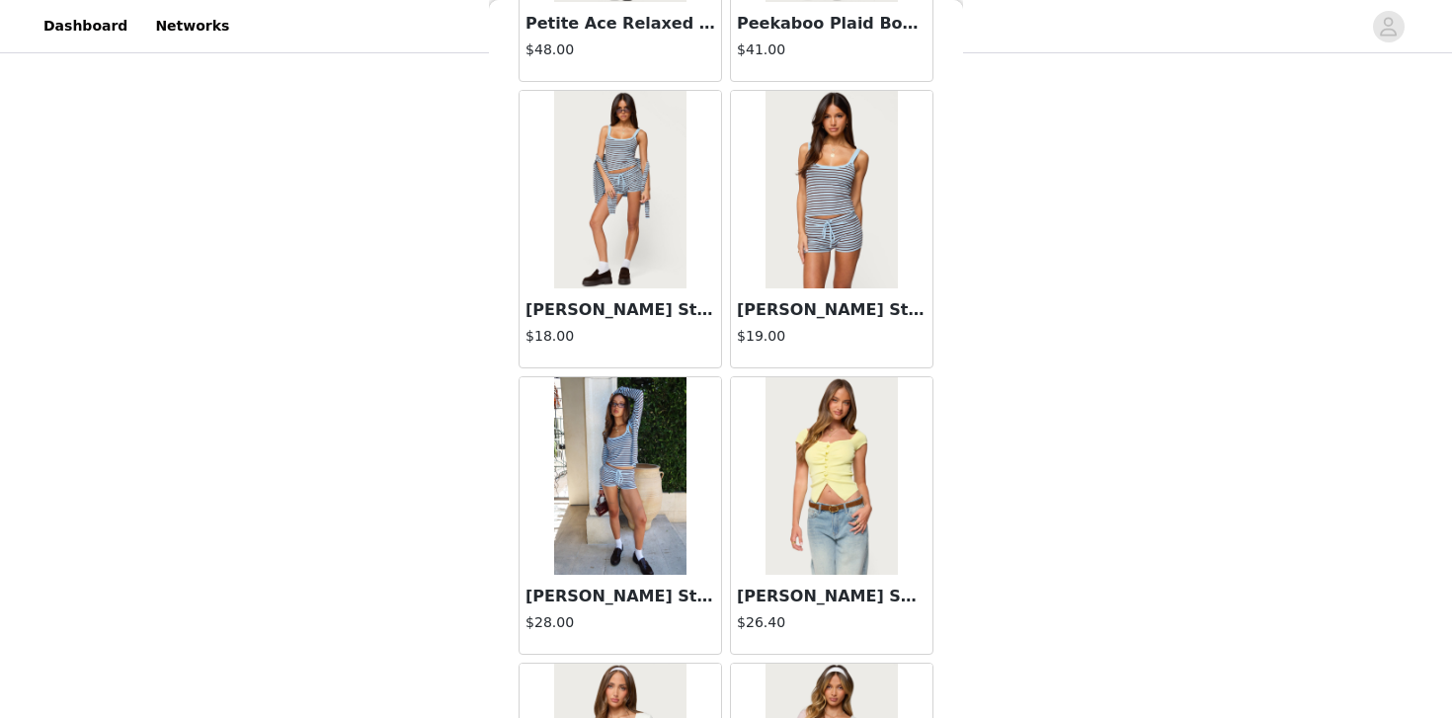
click at [621, 309] on h3 "[PERSON_NAME] Striped Knit Shorts" at bounding box center [621, 310] width 190 height 24
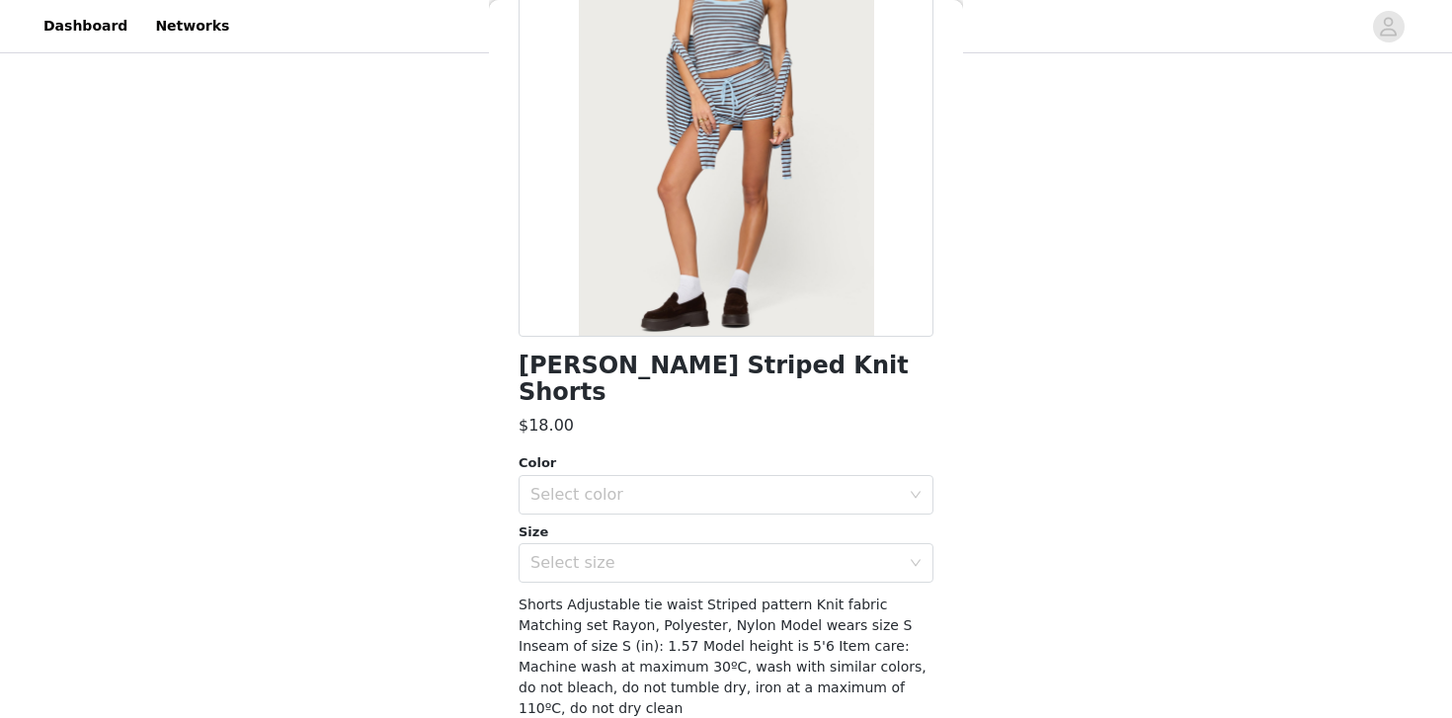
scroll to position [243, 0]
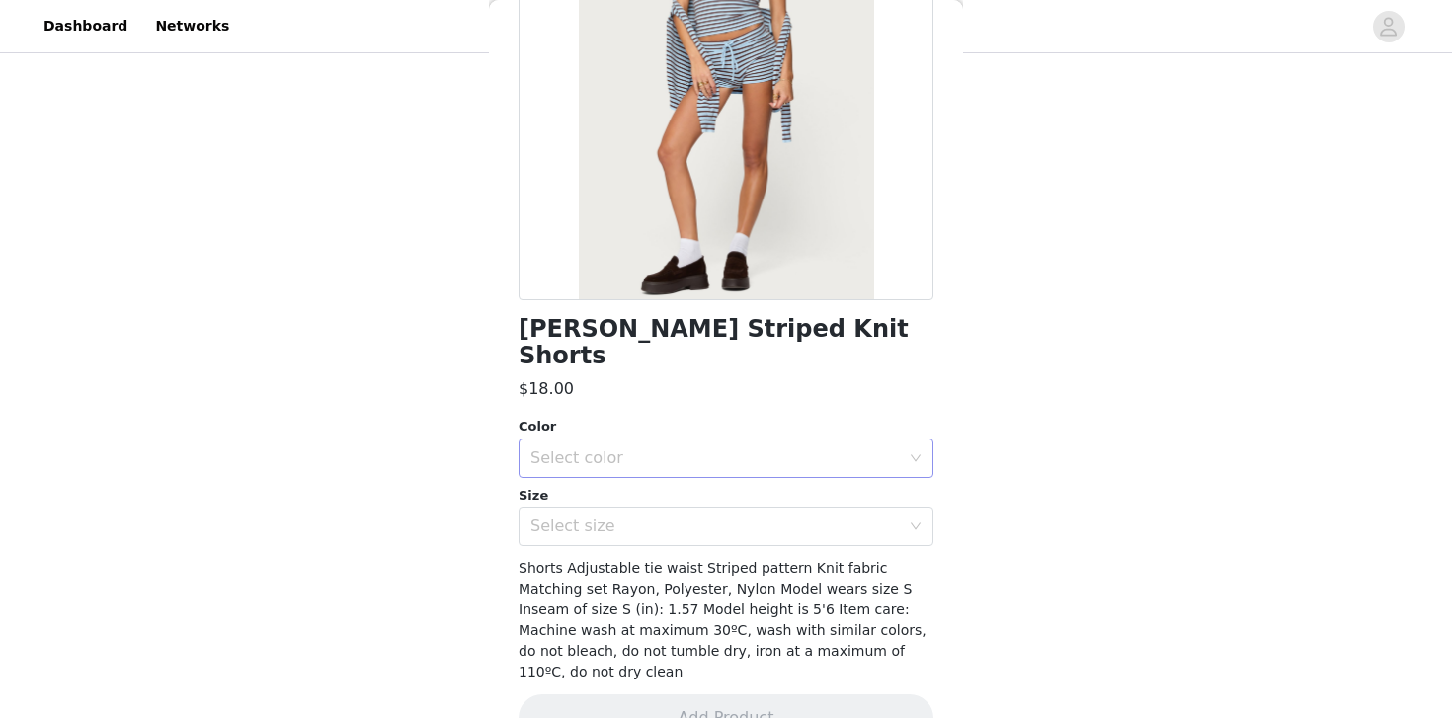
click at [706, 449] on div "Select color" at bounding box center [715, 459] width 369 height 20
click at [685, 462] on li "LIGHT BLUE" at bounding box center [726, 475] width 415 height 32
click at [683, 508] on div "Select size" at bounding box center [720, 527] width 378 height 38
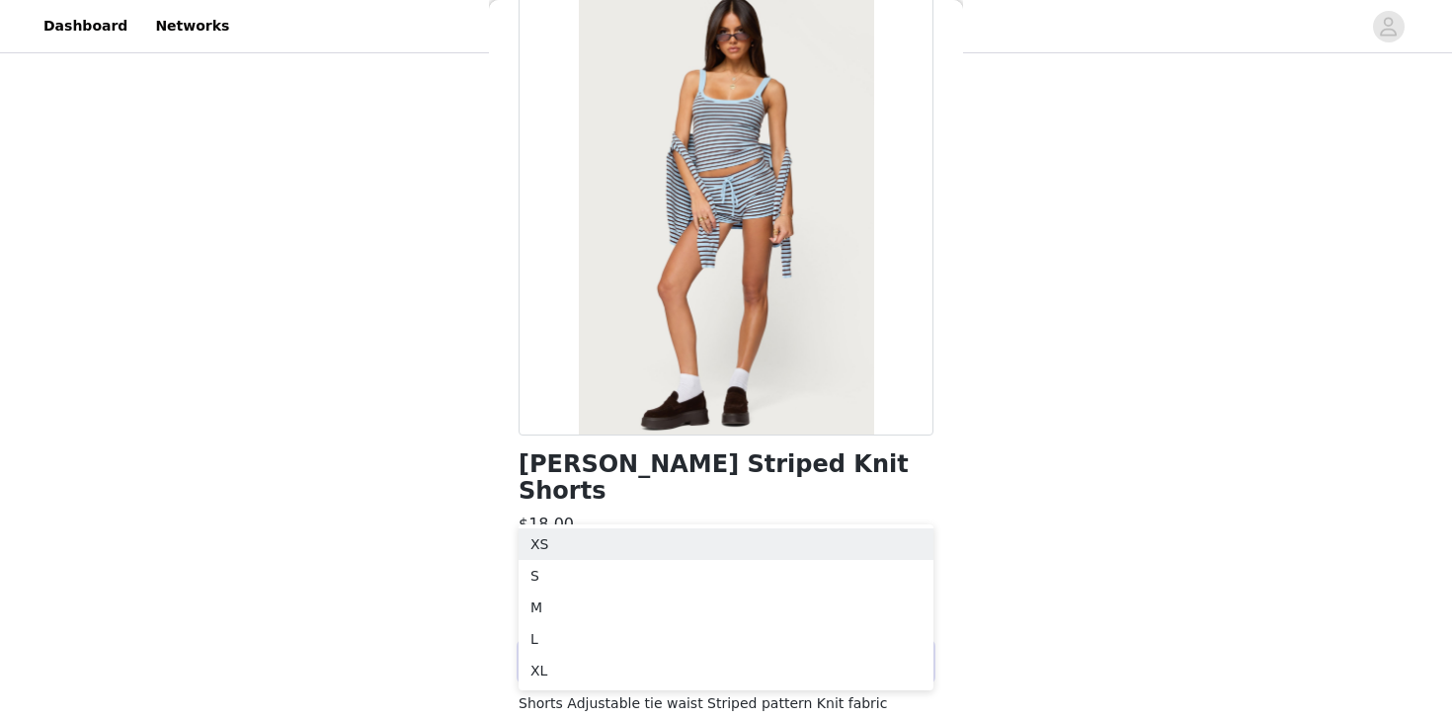
scroll to position [115, 0]
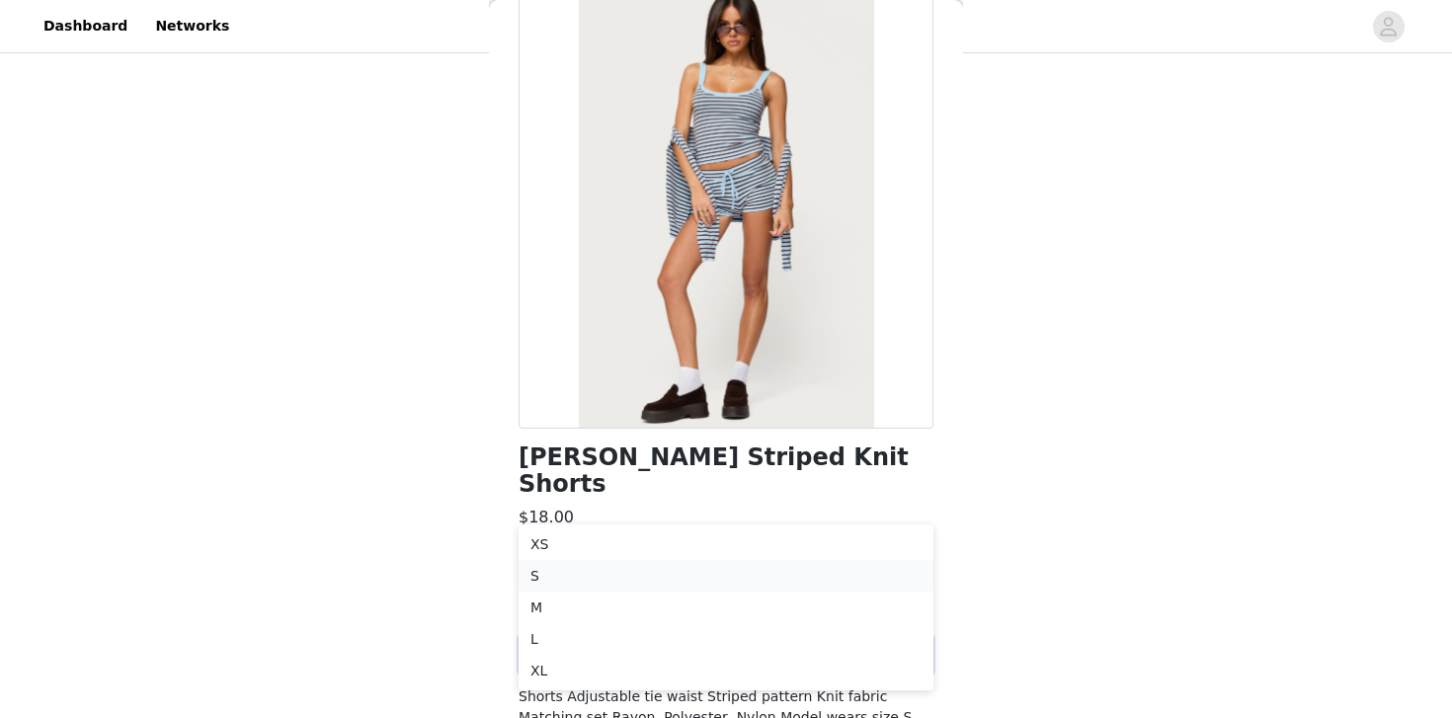
click at [656, 566] on li "S" at bounding box center [726, 576] width 415 height 32
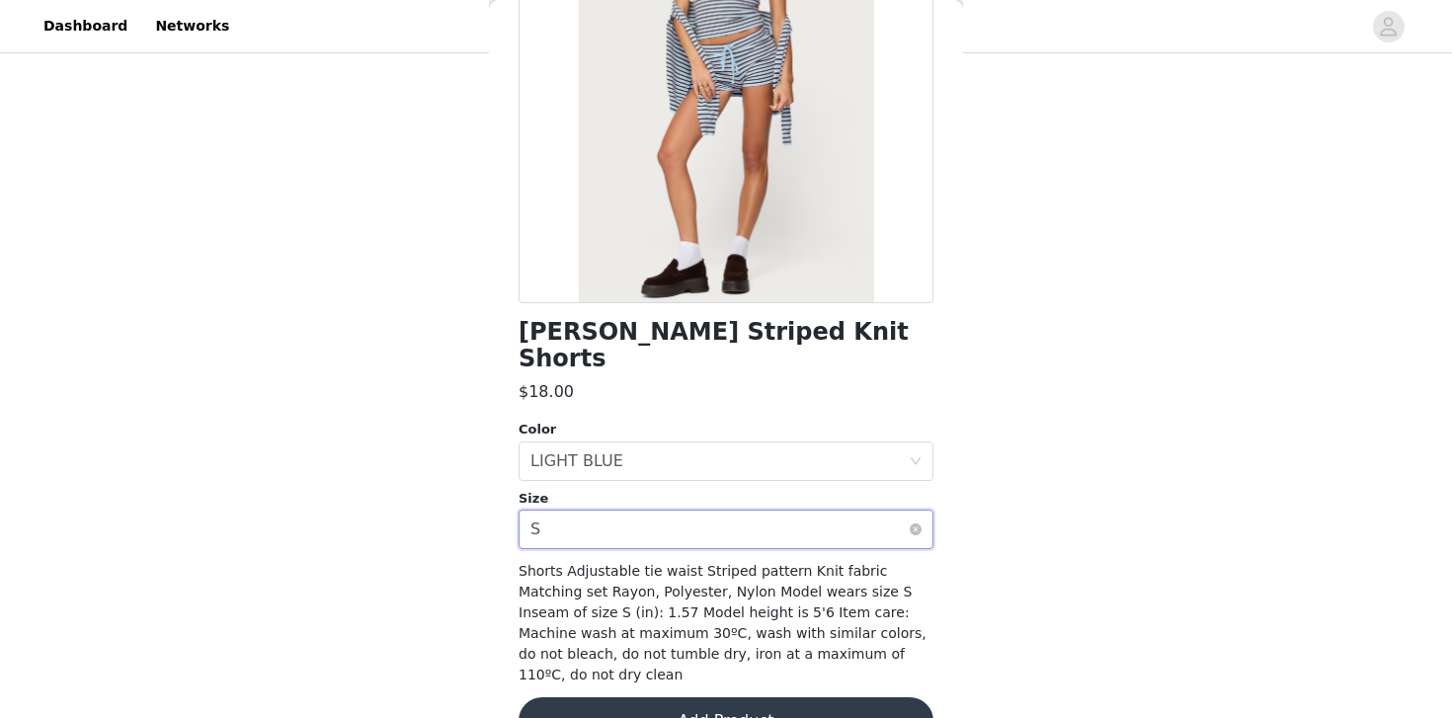
scroll to position [243, 0]
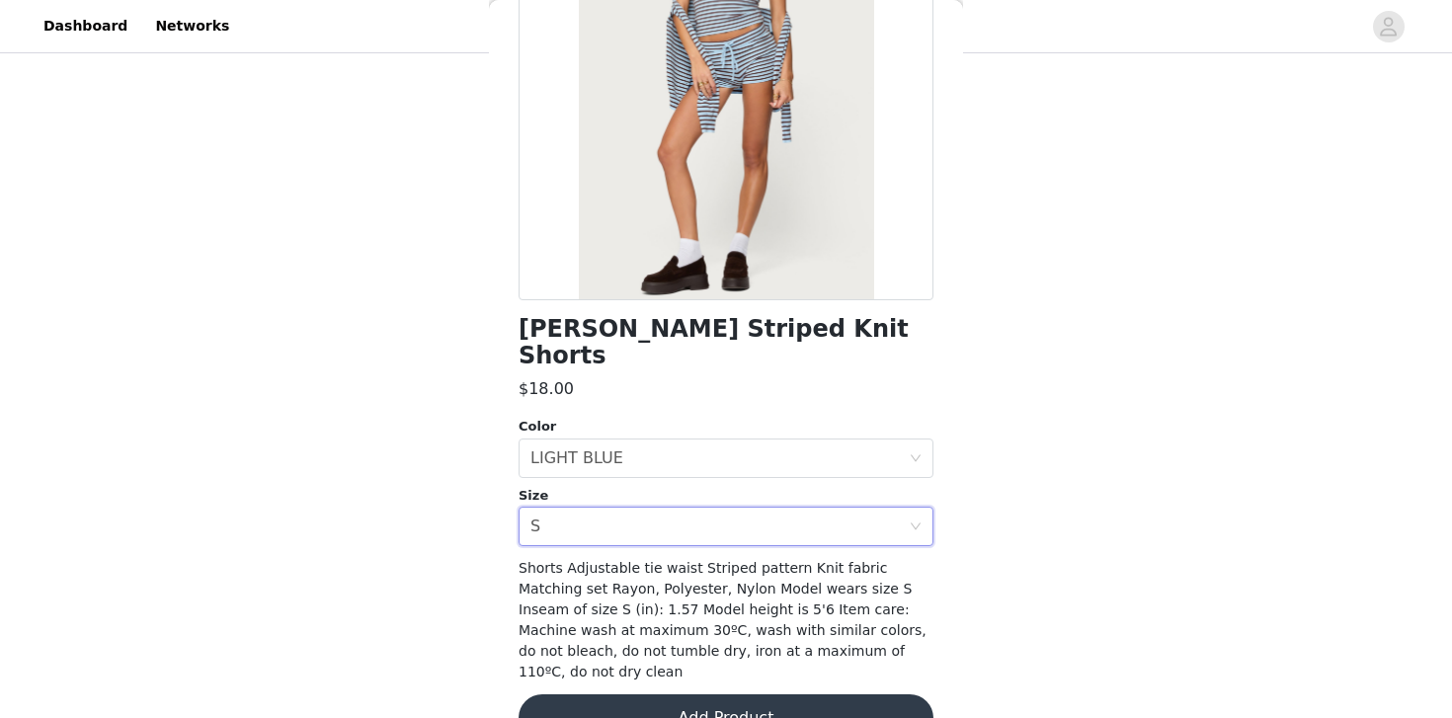
click at [708, 695] on button "Add Product" at bounding box center [726, 718] width 415 height 47
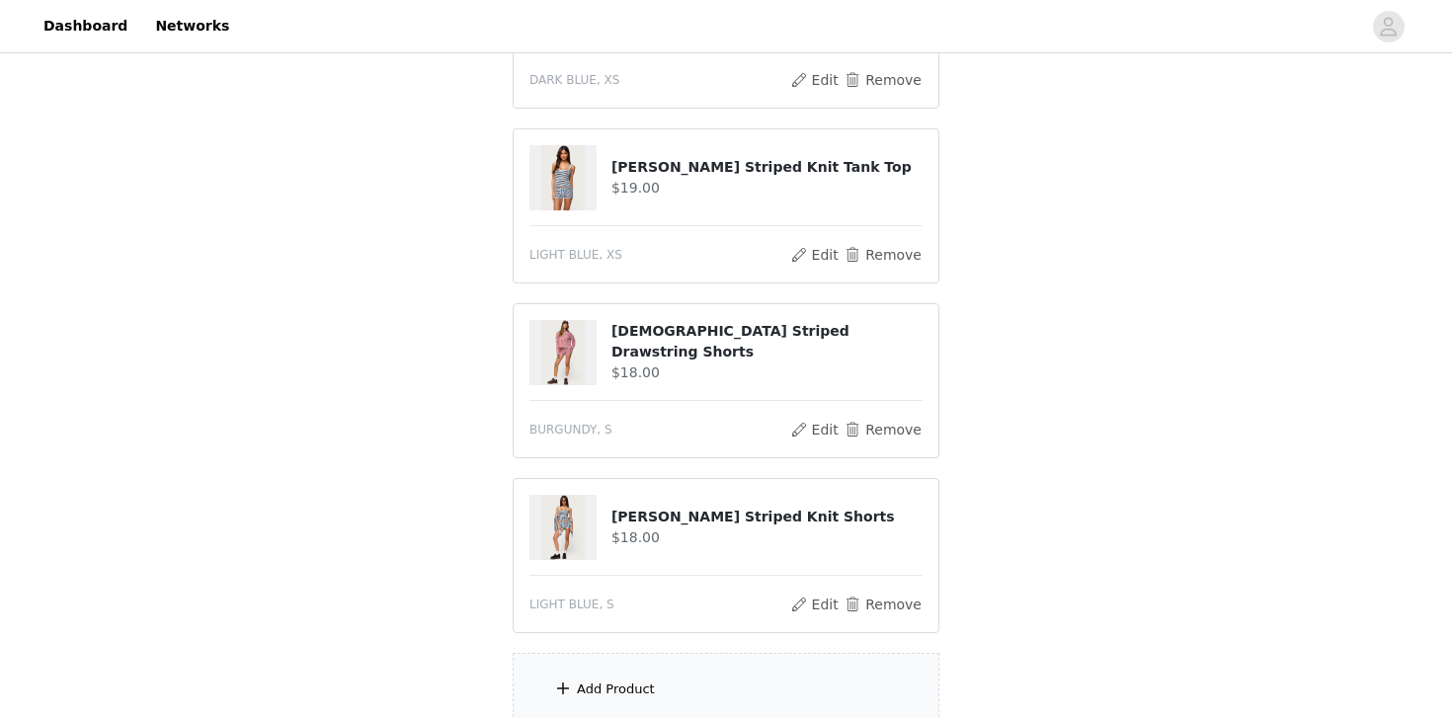
scroll to position [705, 0]
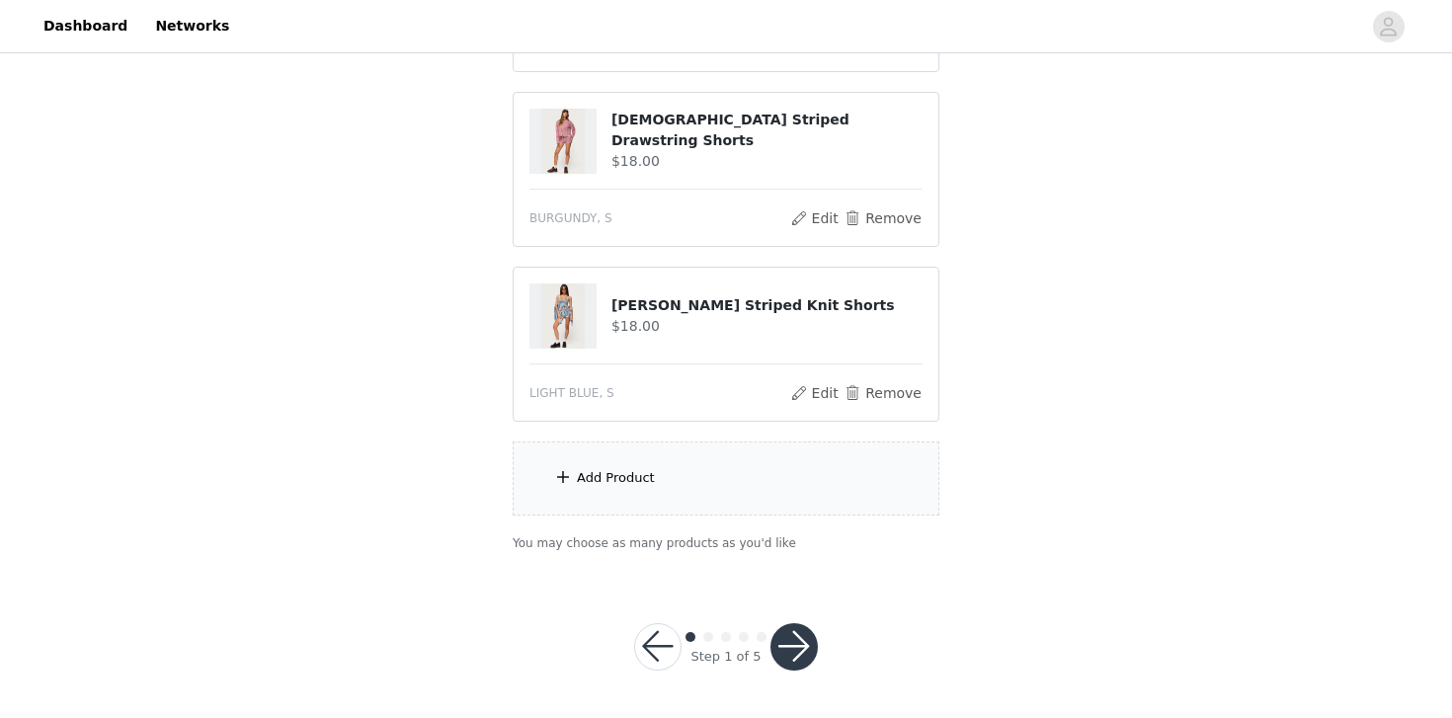
click at [647, 486] on div "Add Product" at bounding box center [616, 478] width 78 height 20
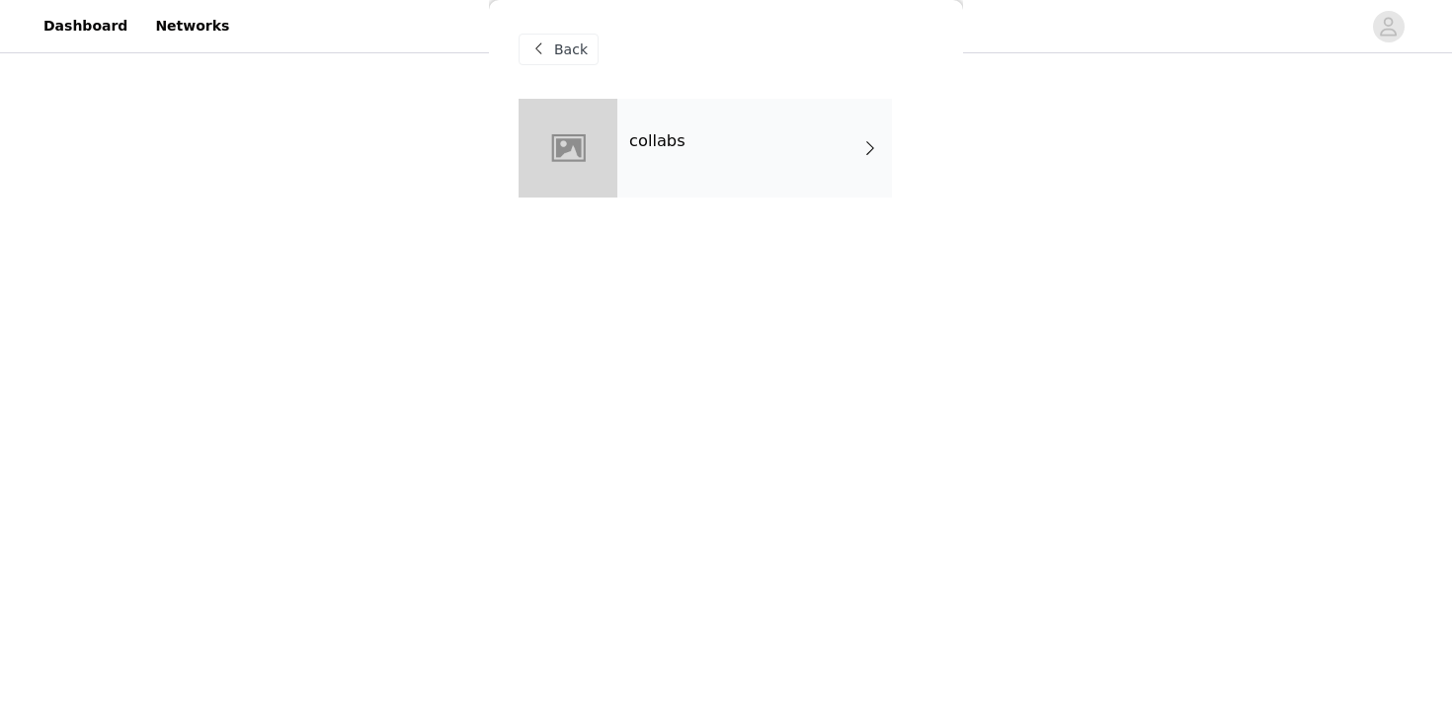
click at [682, 196] on div "collabs" at bounding box center [754, 148] width 275 height 99
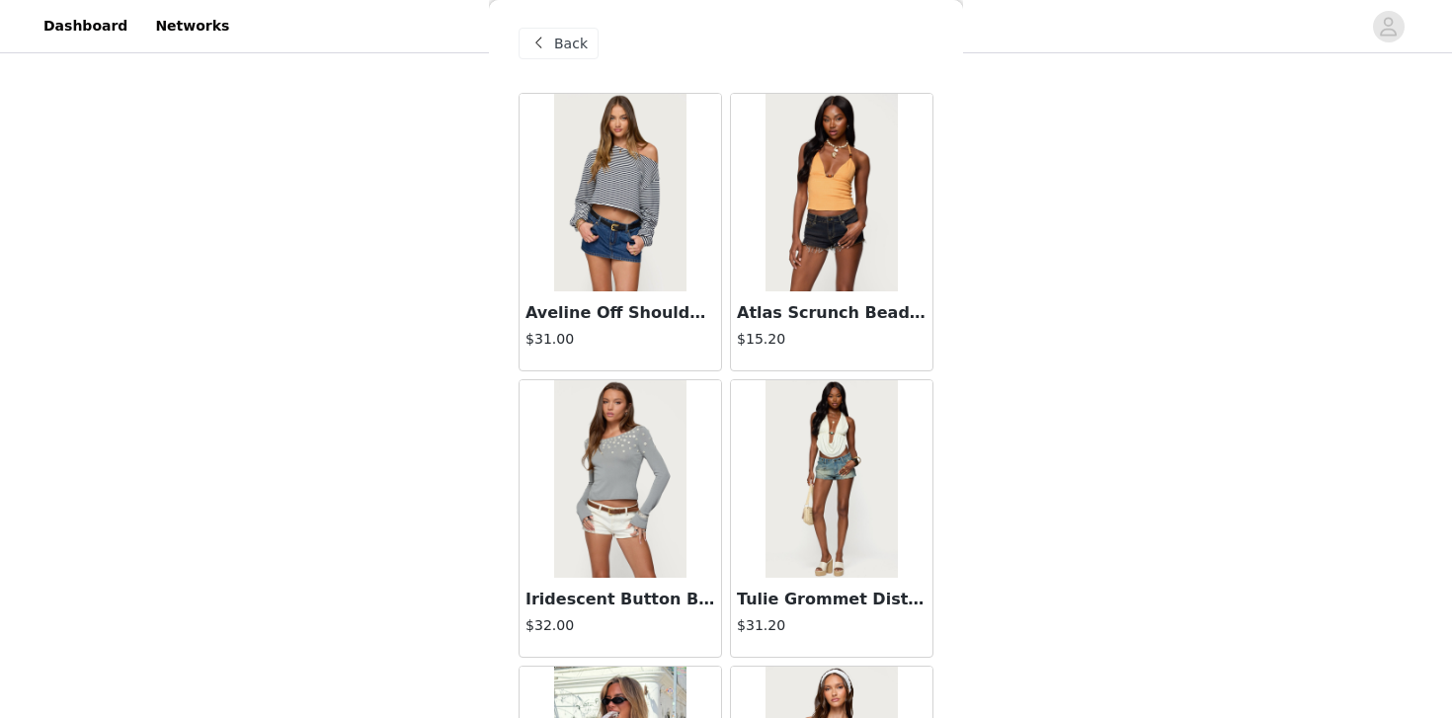
scroll to position [0, 0]
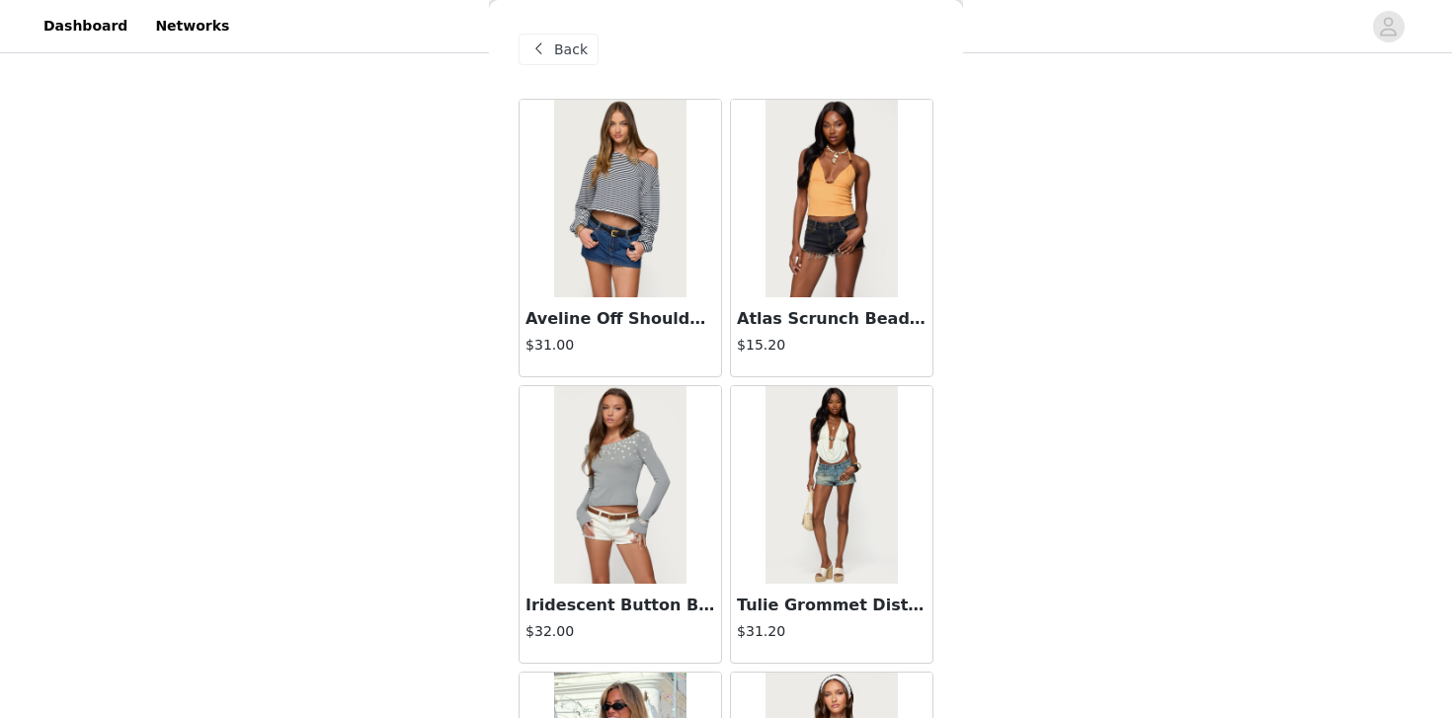
click at [591, 53] on div "Back" at bounding box center [559, 50] width 80 height 32
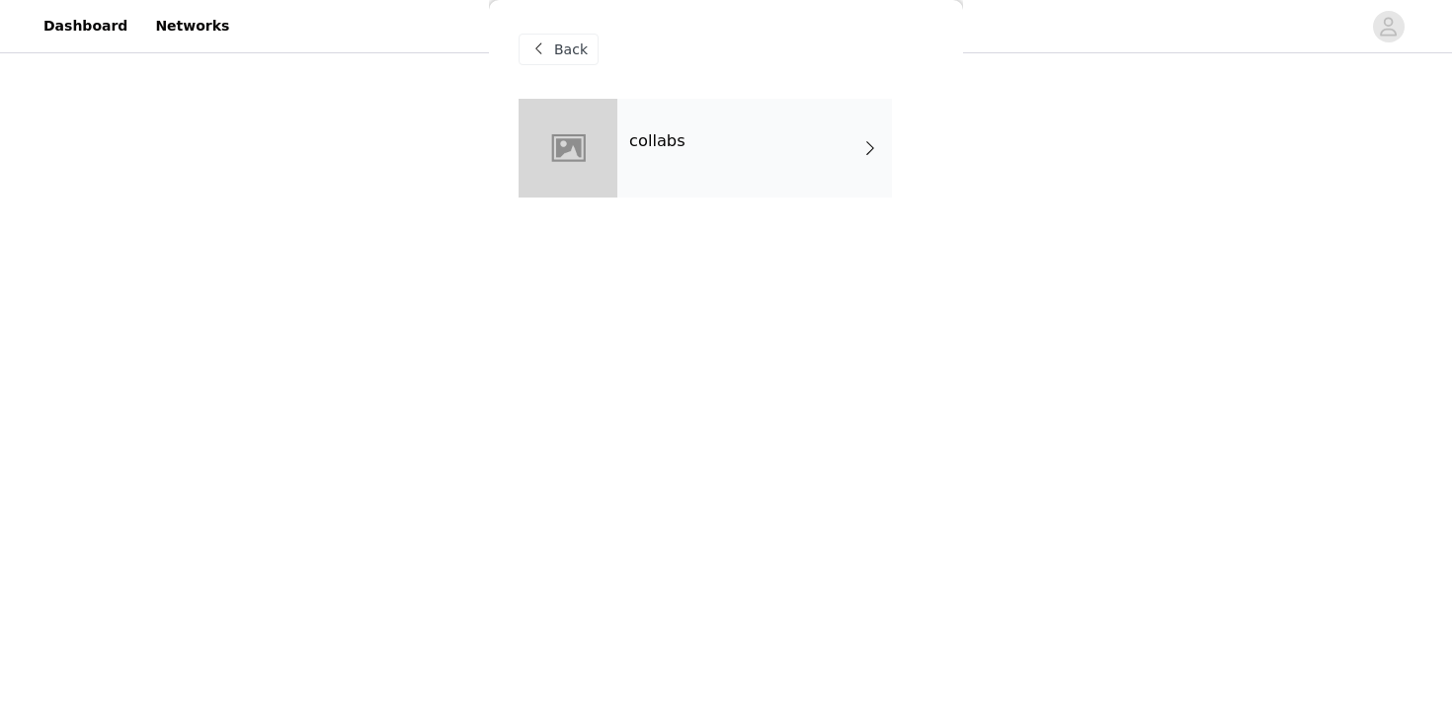
click at [566, 37] on div "Back" at bounding box center [559, 50] width 80 height 32
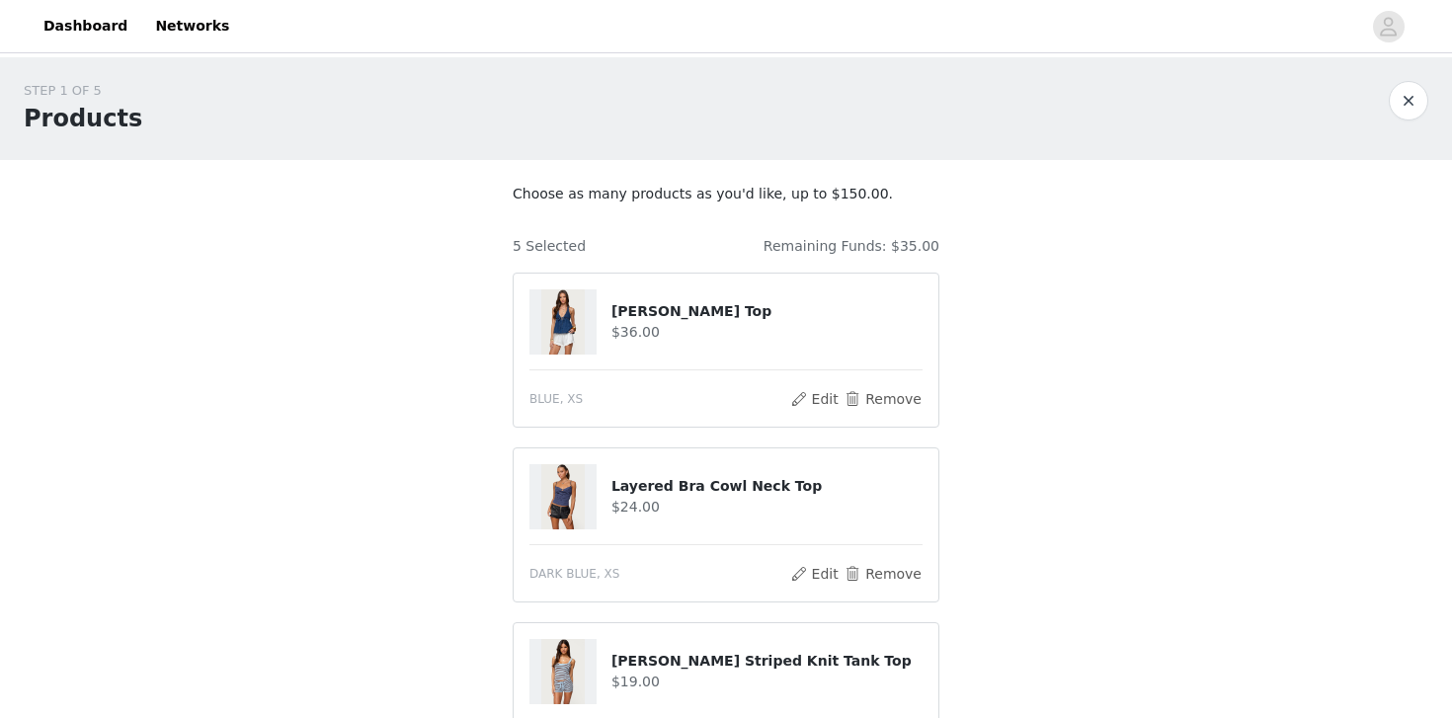
scroll to position [705, 0]
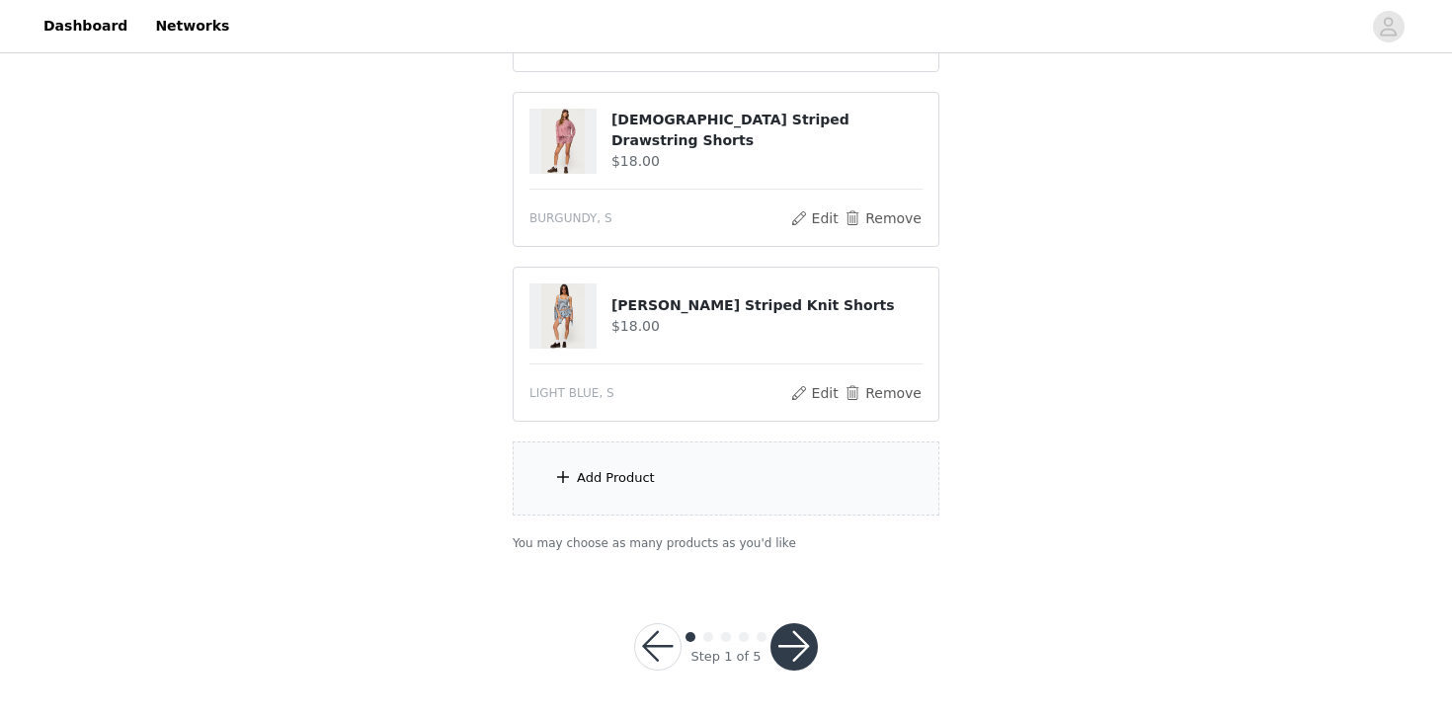
click at [703, 482] on div "Add Product" at bounding box center [726, 479] width 427 height 74
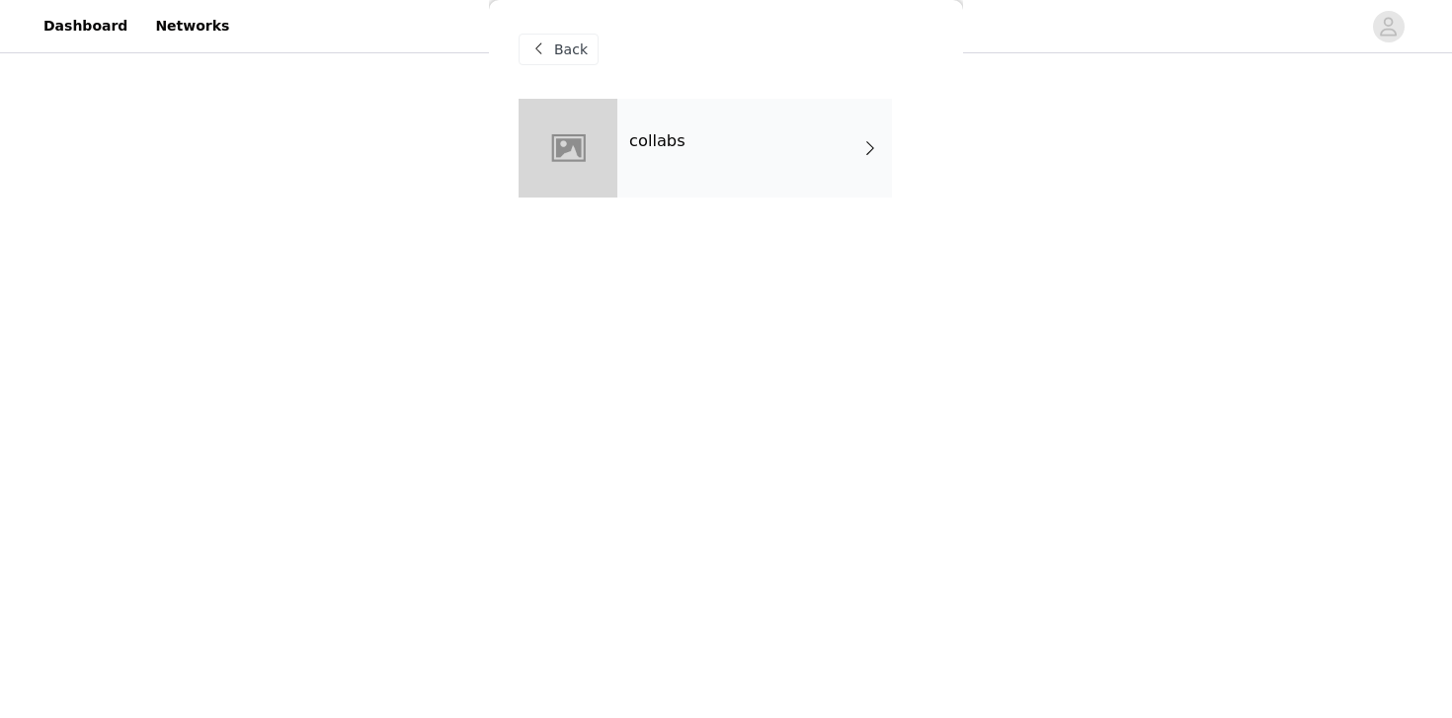
click at [740, 159] on div "collabs" at bounding box center [754, 148] width 275 height 99
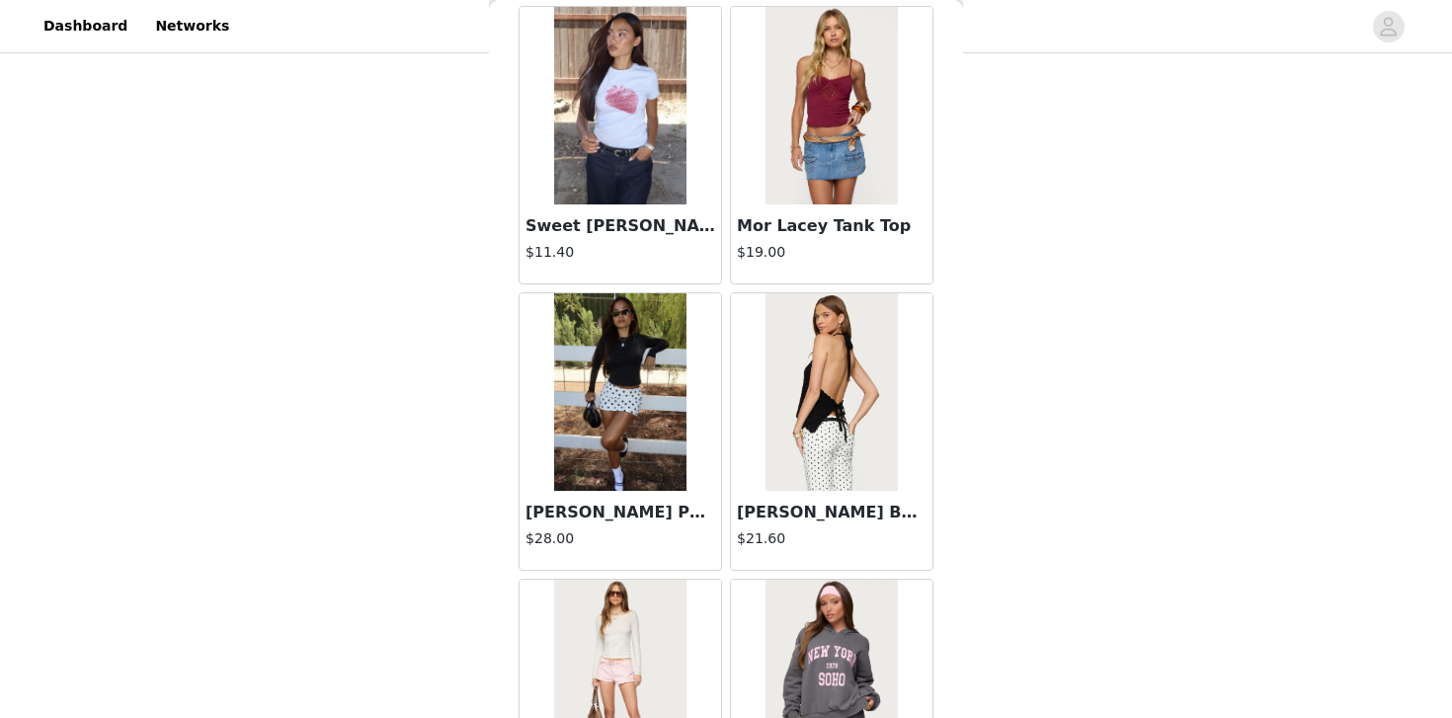
scroll to position [2305, 0]
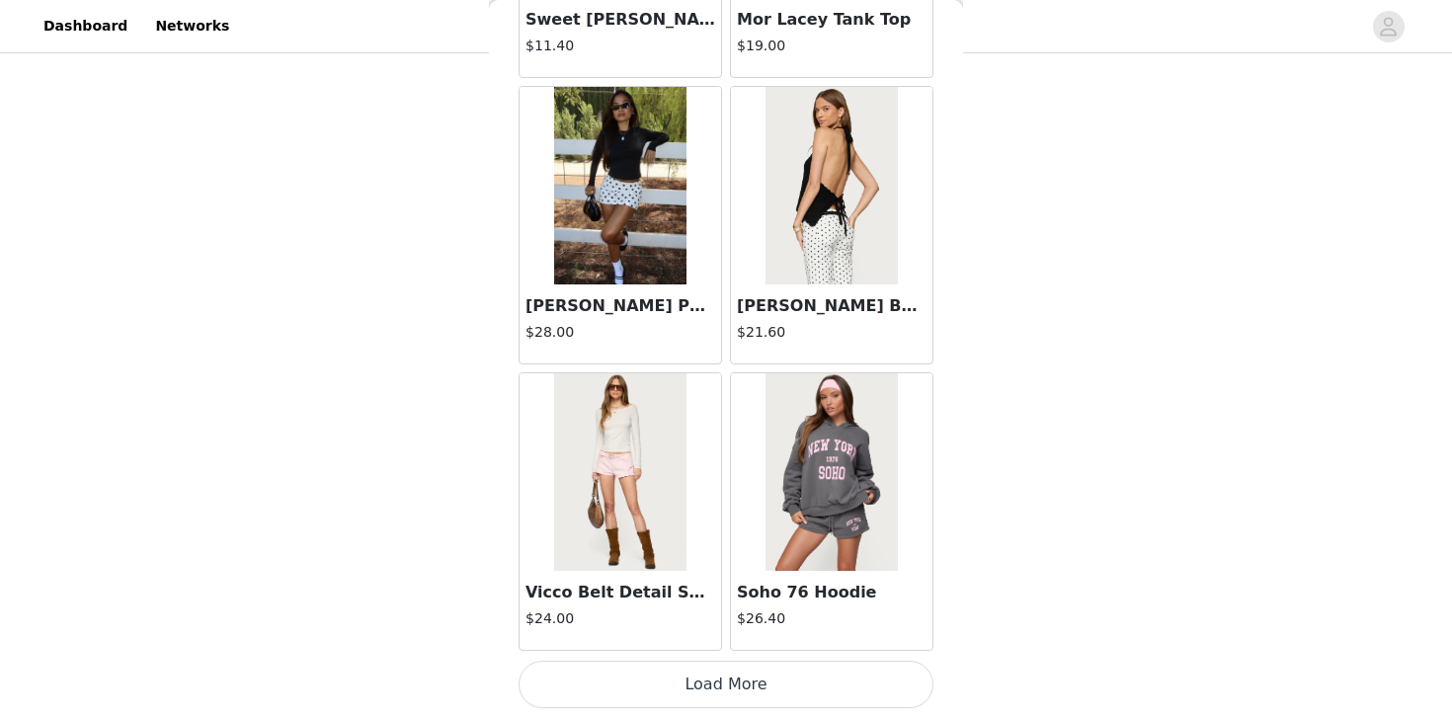
click at [714, 681] on button "Load More" at bounding box center [726, 684] width 415 height 47
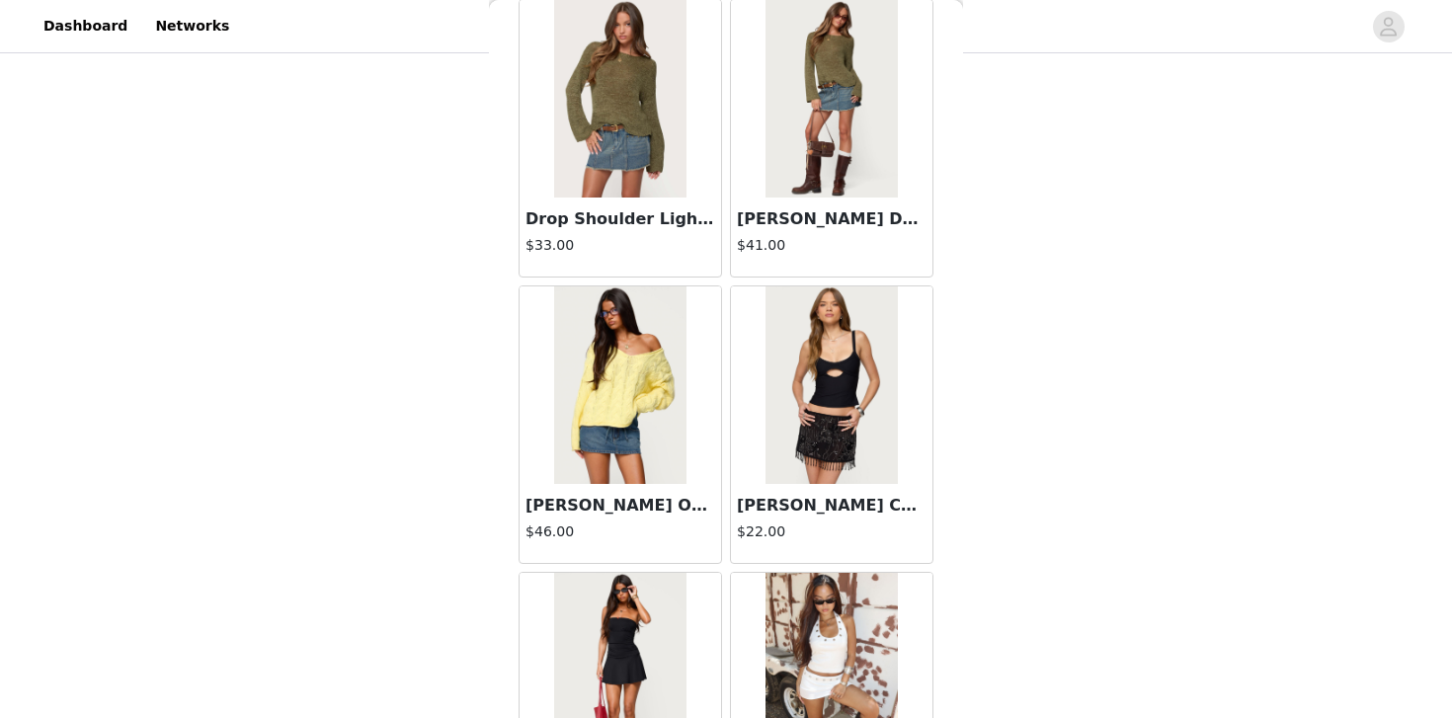
scroll to position [5170, 0]
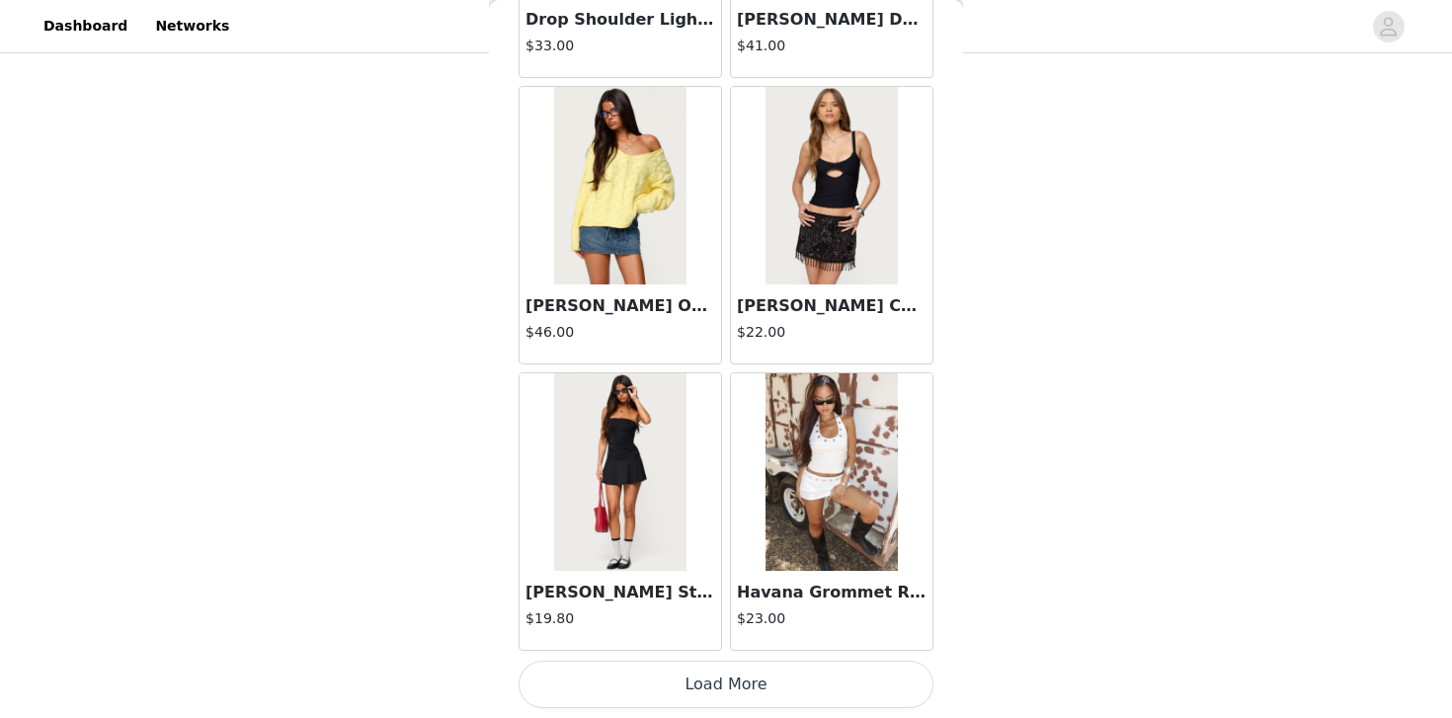
click at [757, 695] on button "Load More" at bounding box center [726, 684] width 415 height 47
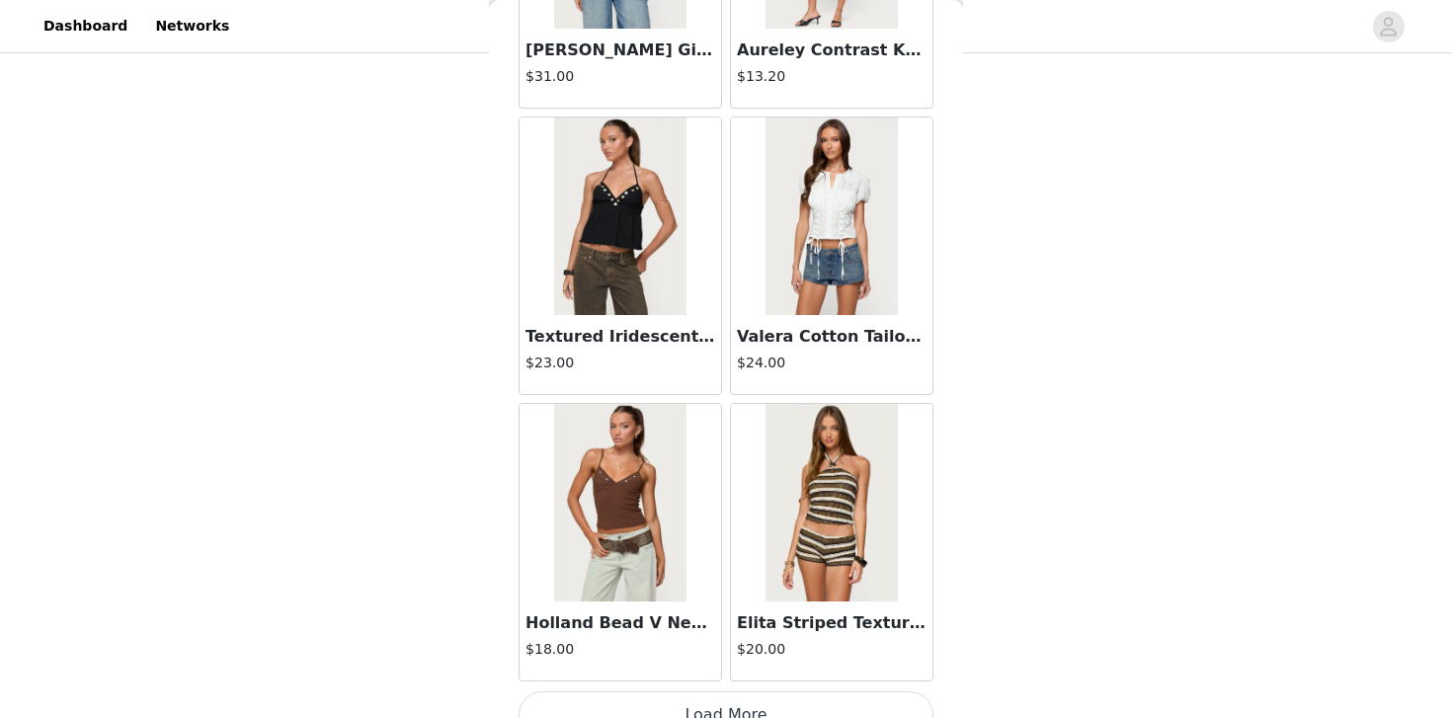
scroll to position [8035, 0]
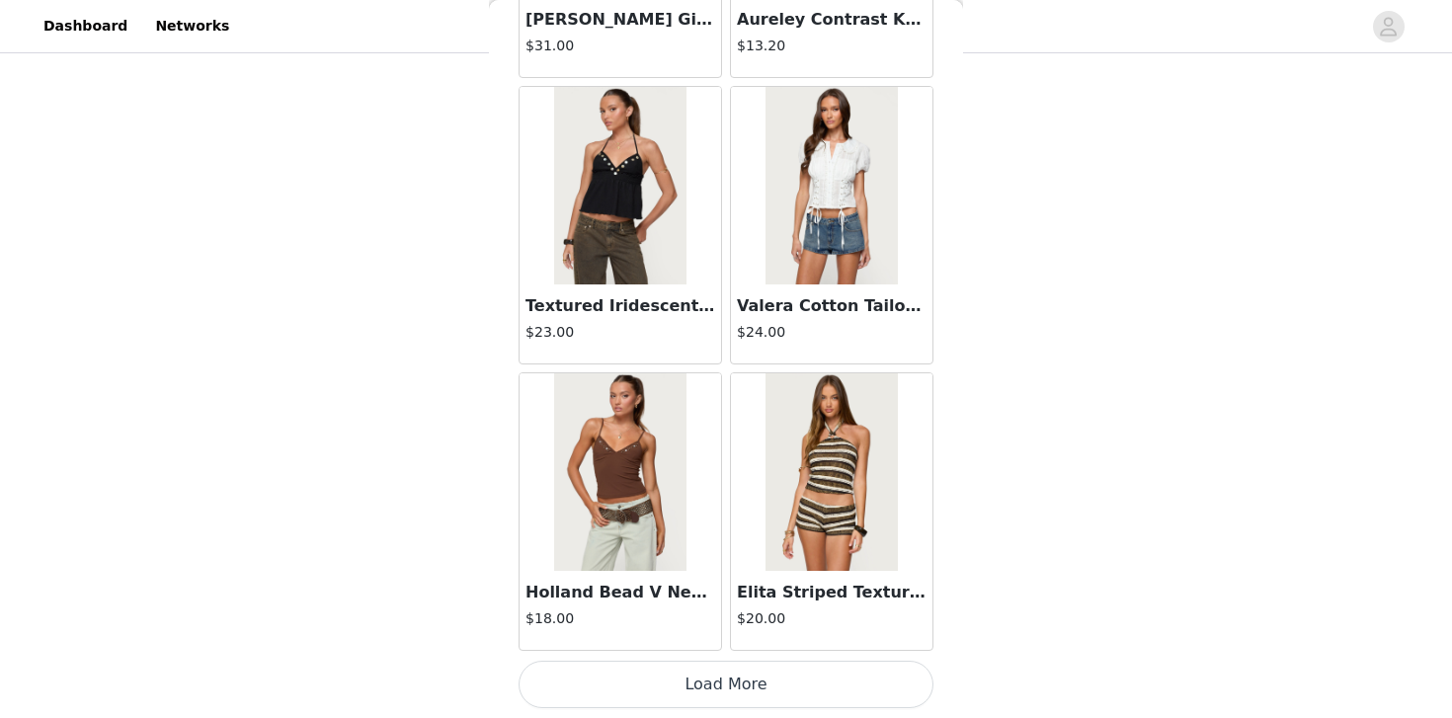
click at [734, 691] on button "Load More" at bounding box center [726, 684] width 415 height 47
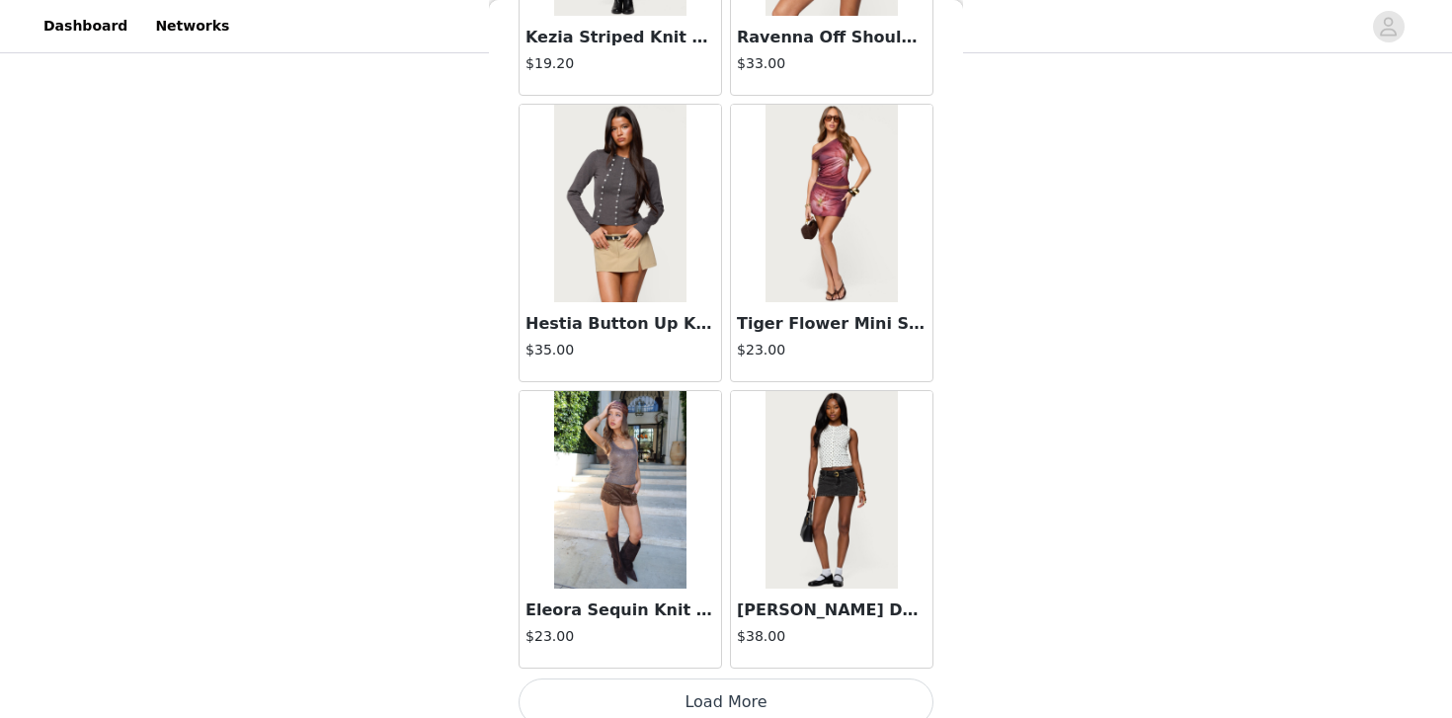
scroll to position [10900, 0]
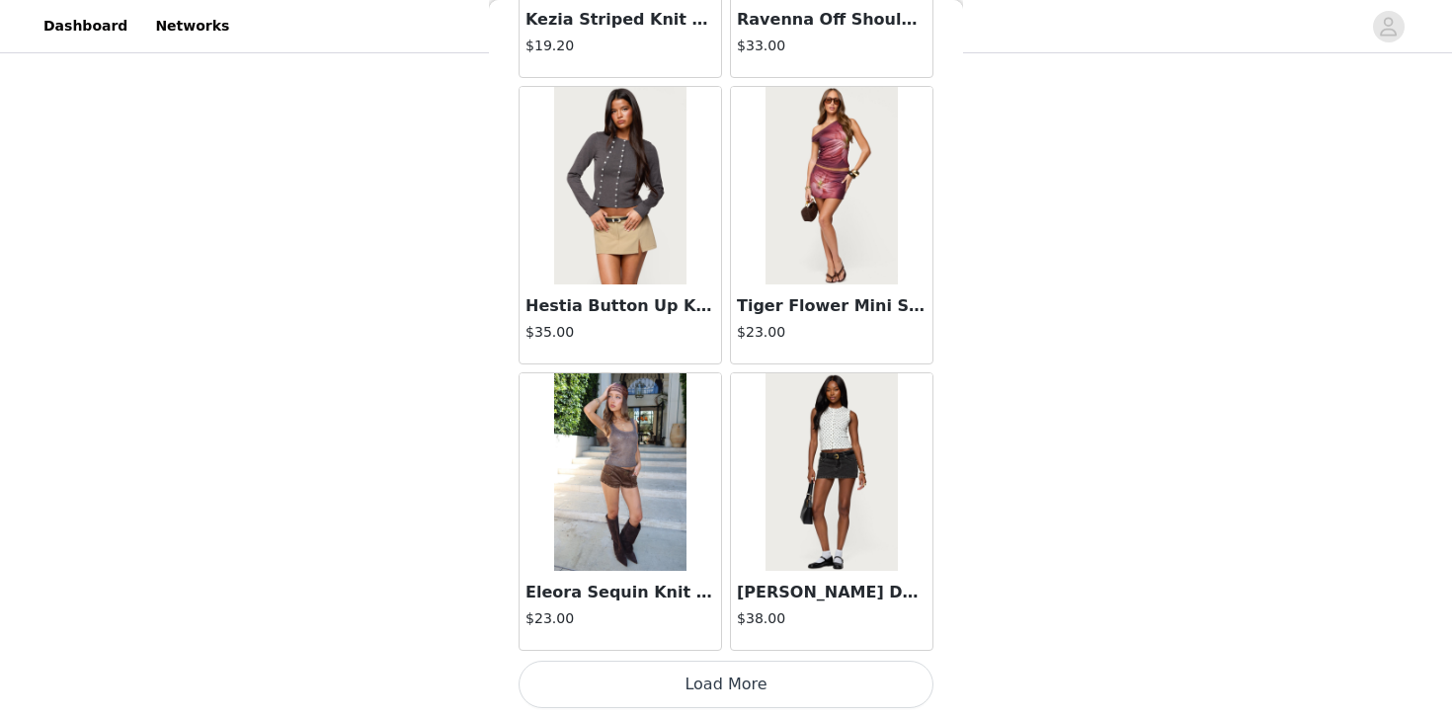
click at [721, 668] on button "Load More" at bounding box center [726, 684] width 415 height 47
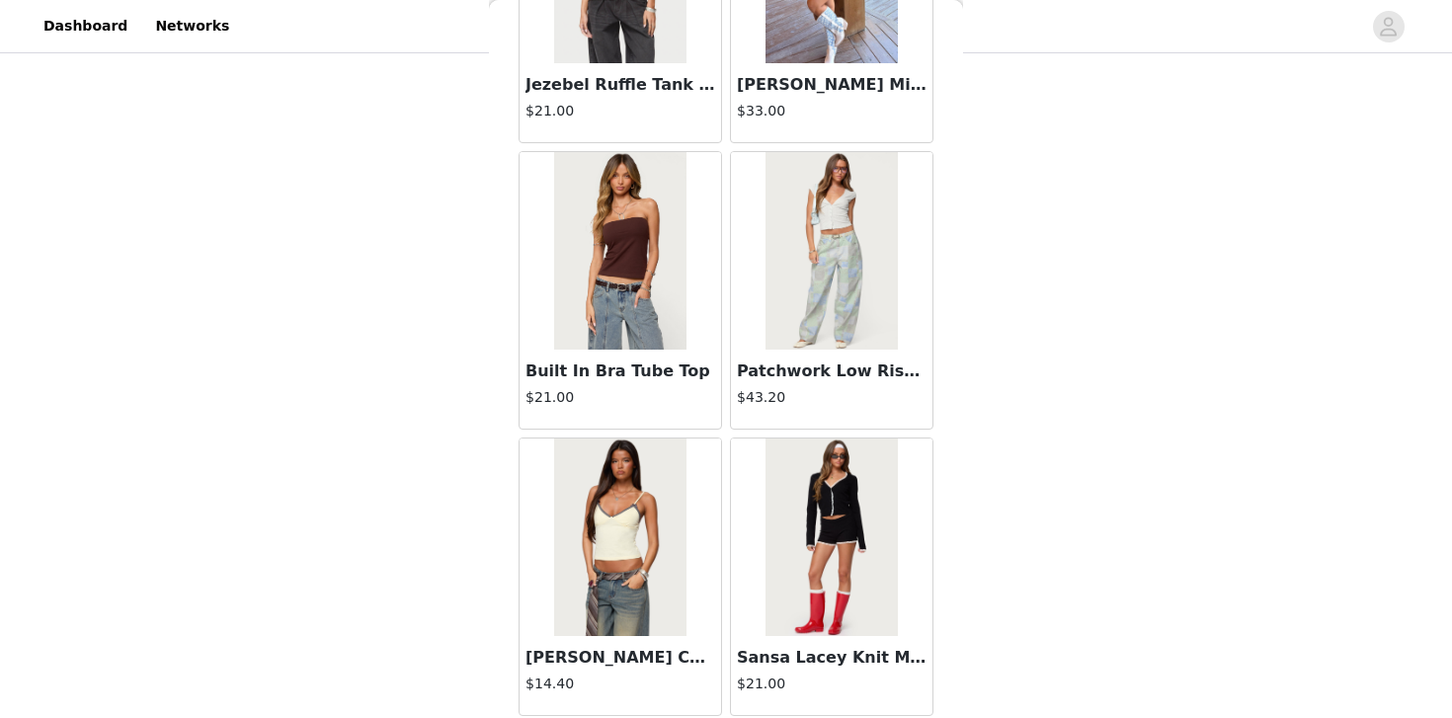
scroll to position [13765, 0]
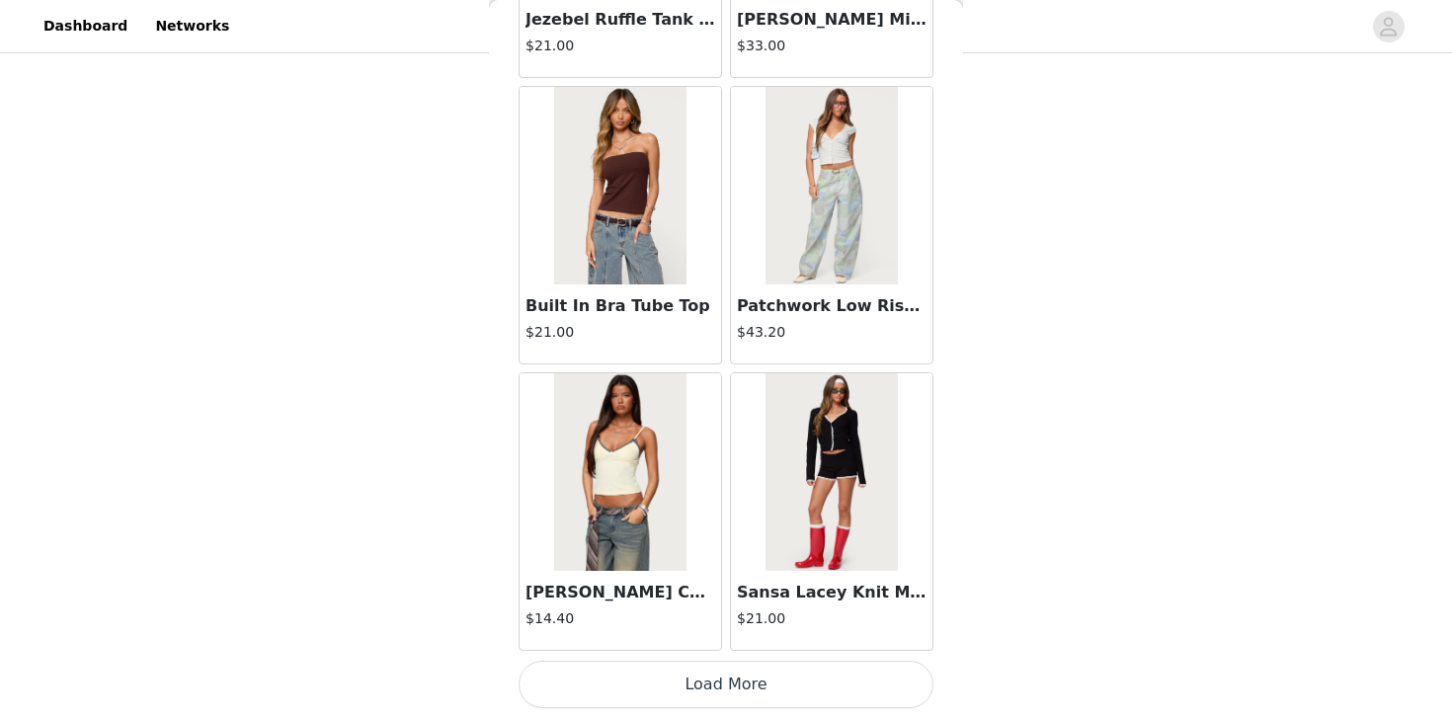
click at [720, 687] on button "Load More" at bounding box center [726, 684] width 415 height 47
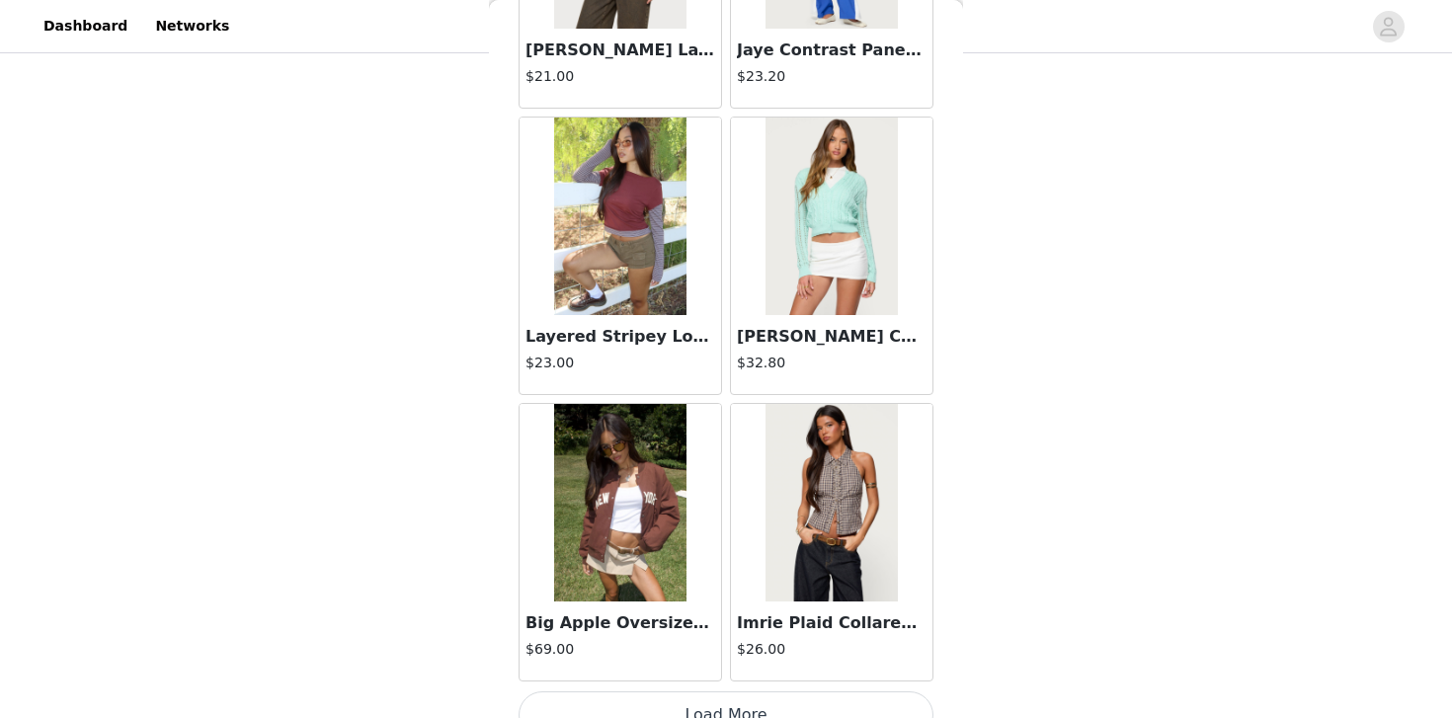
scroll to position [16630, 0]
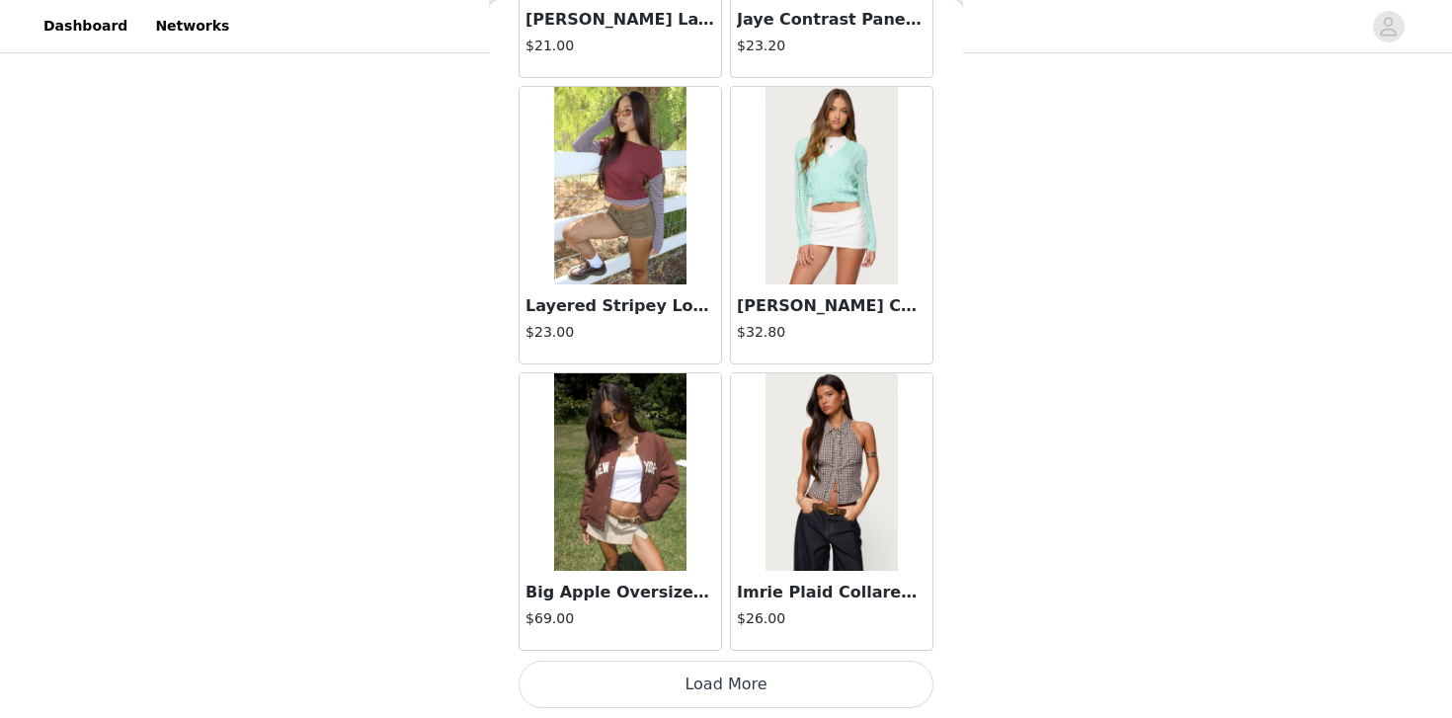
click at [741, 700] on button "Load More" at bounding box center [726, 684] width 415 height 47
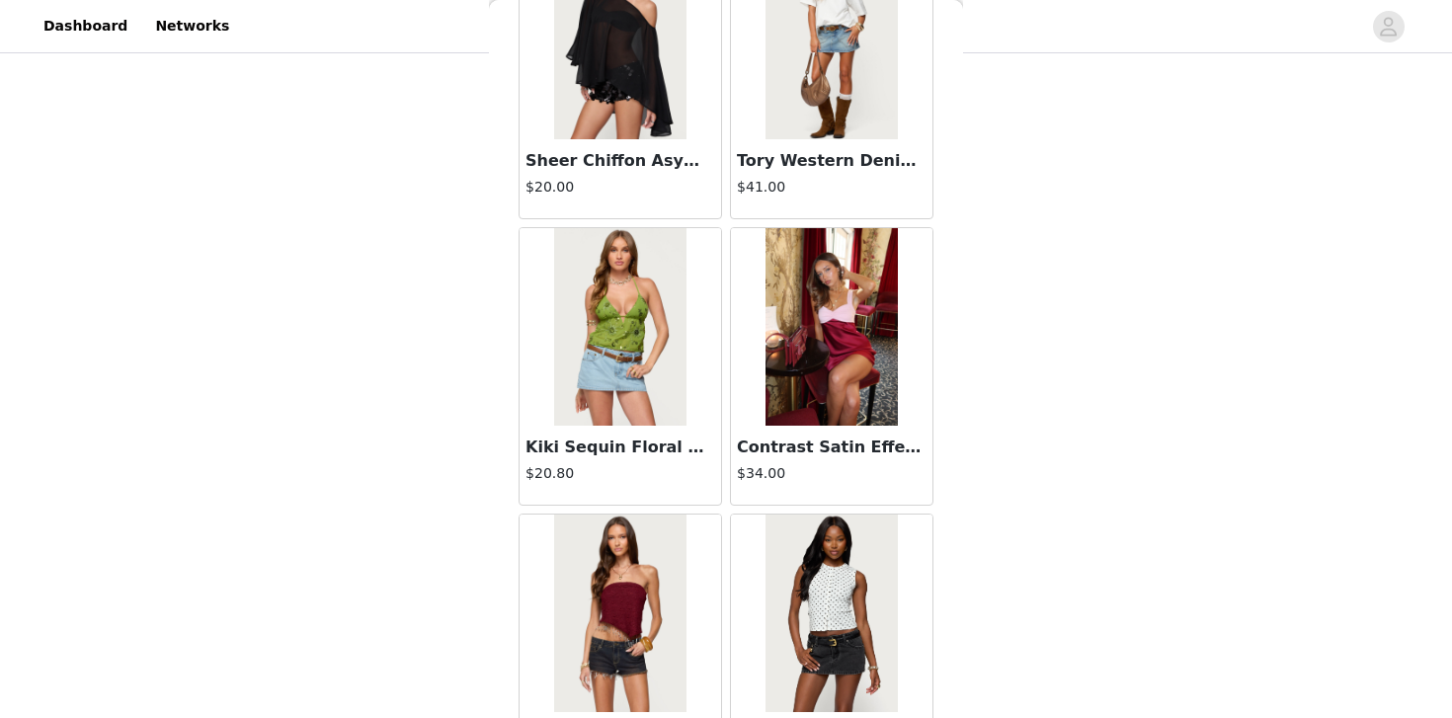
scroll to position [19494, 0]
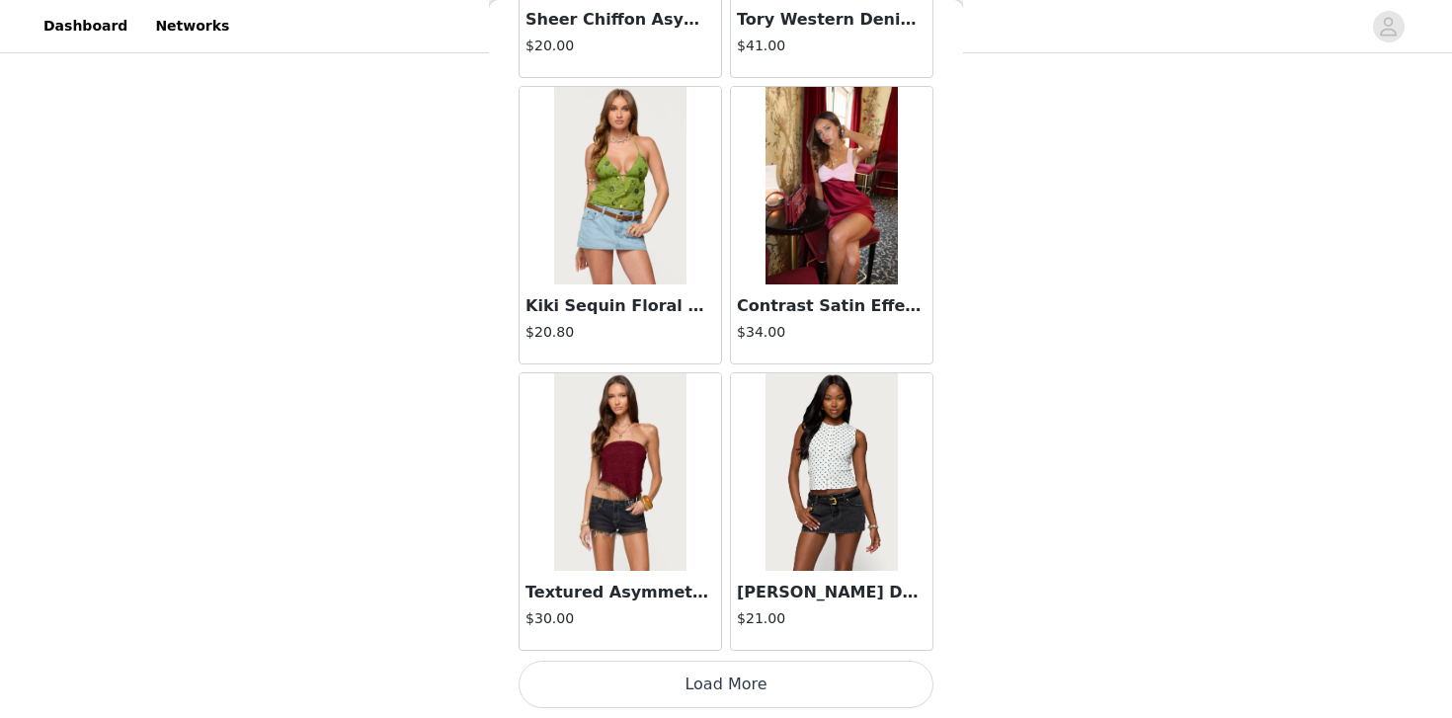
click at [730, 669] on button "Load More" at bounding box center [726, 684] width 415 height 47
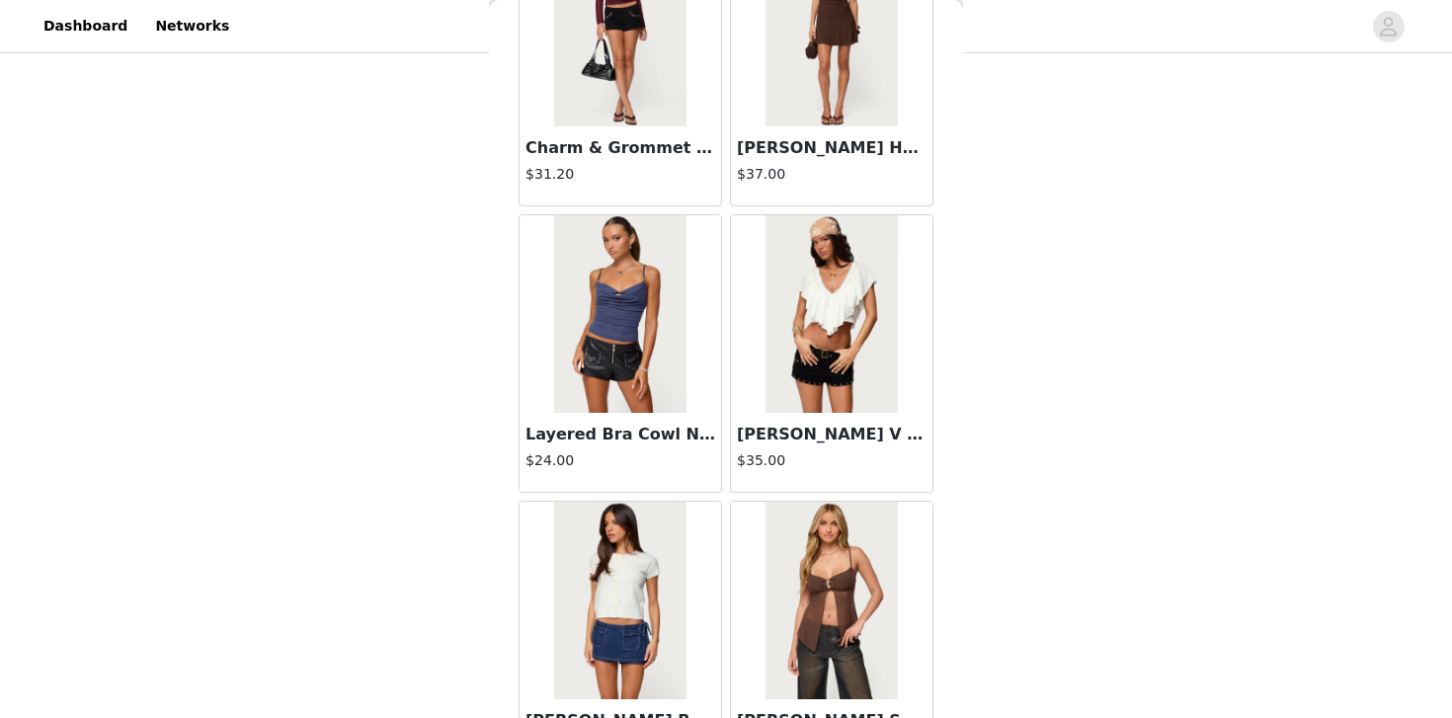
scroll to position [22359, 0]
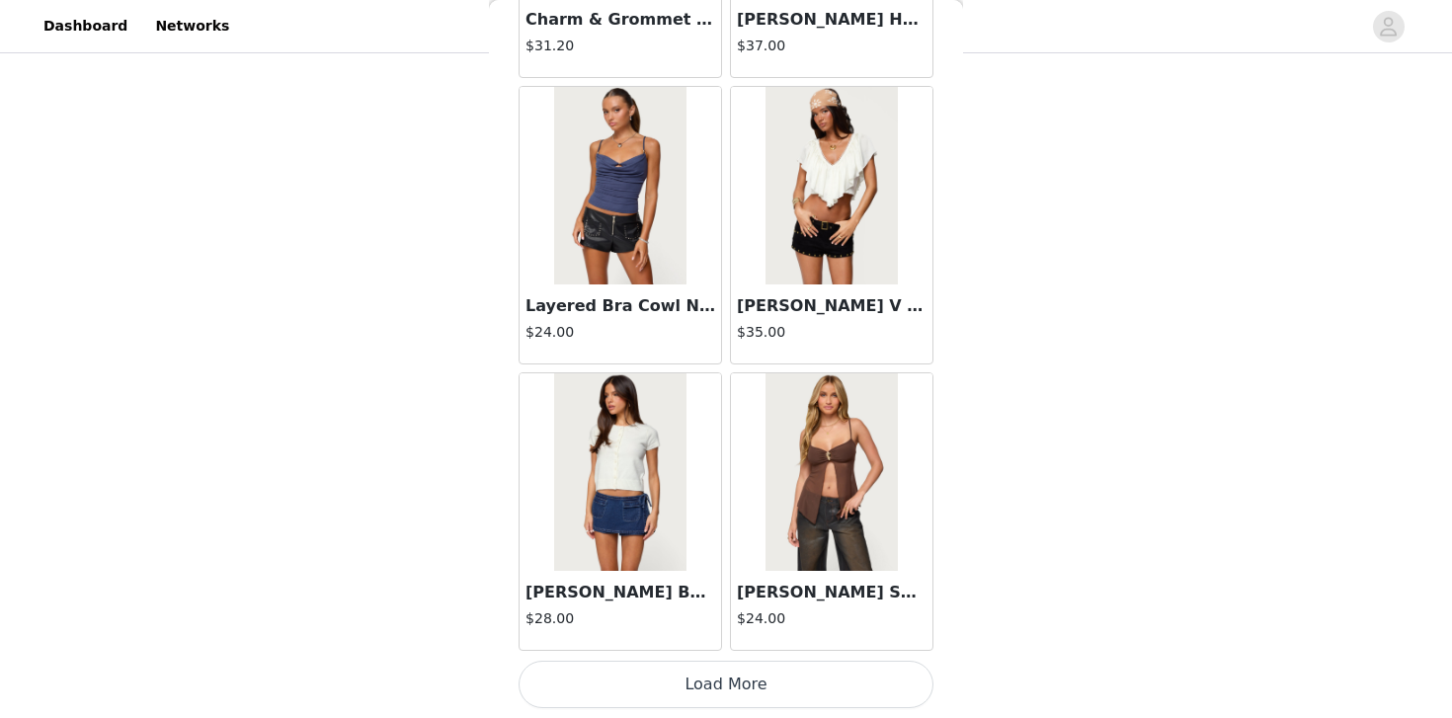
click at [728, 689] on button "Load More" at bounding box center [726, 684] width 415 height 47
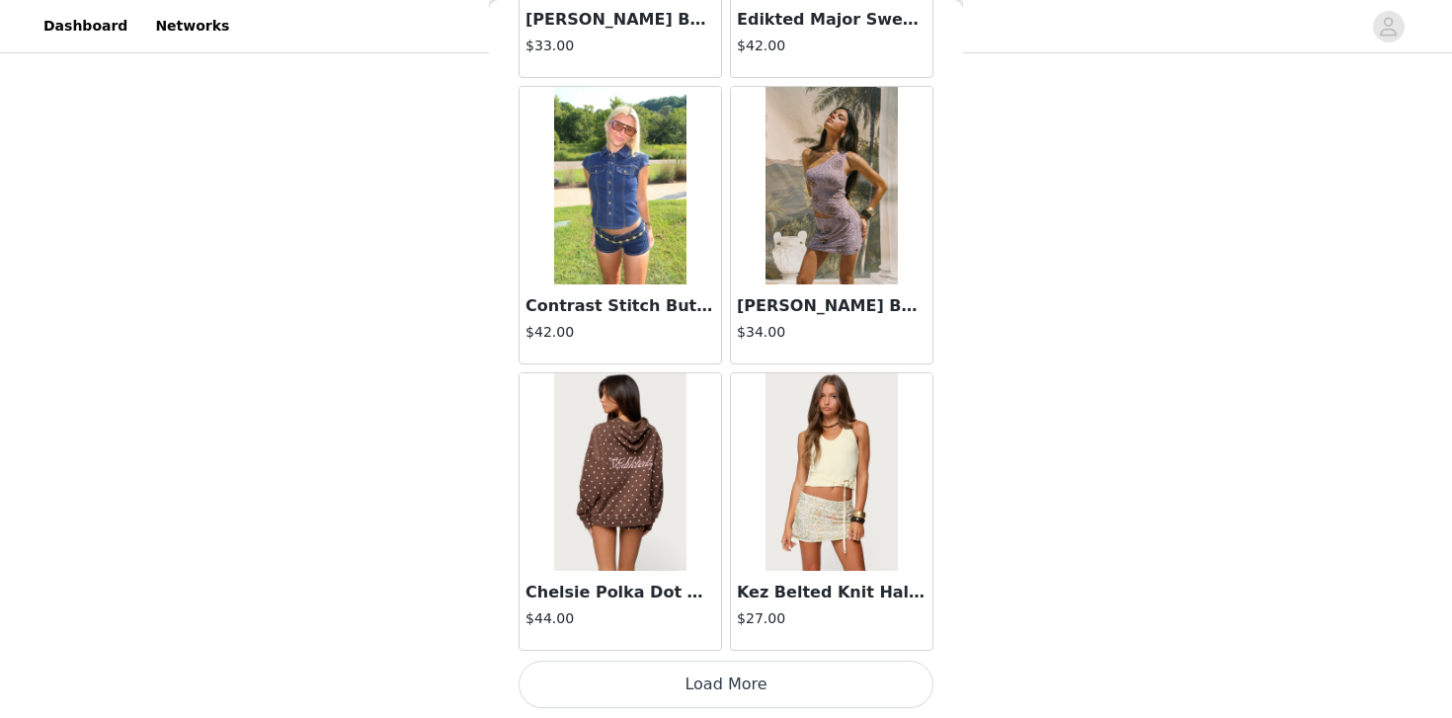
scroll to position [25221, 0]
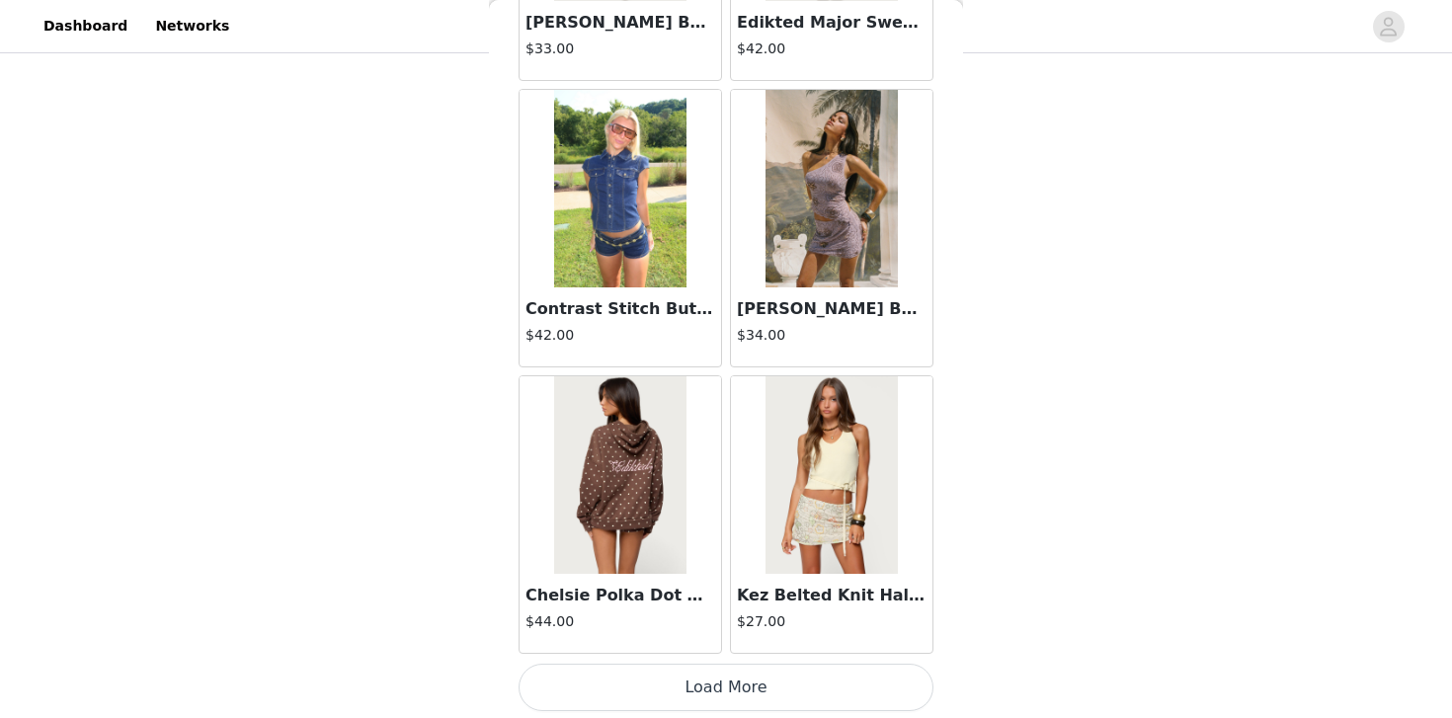
click at [718, 685] on button "Load More" at bounding box center [726, 687] width 415 height 47
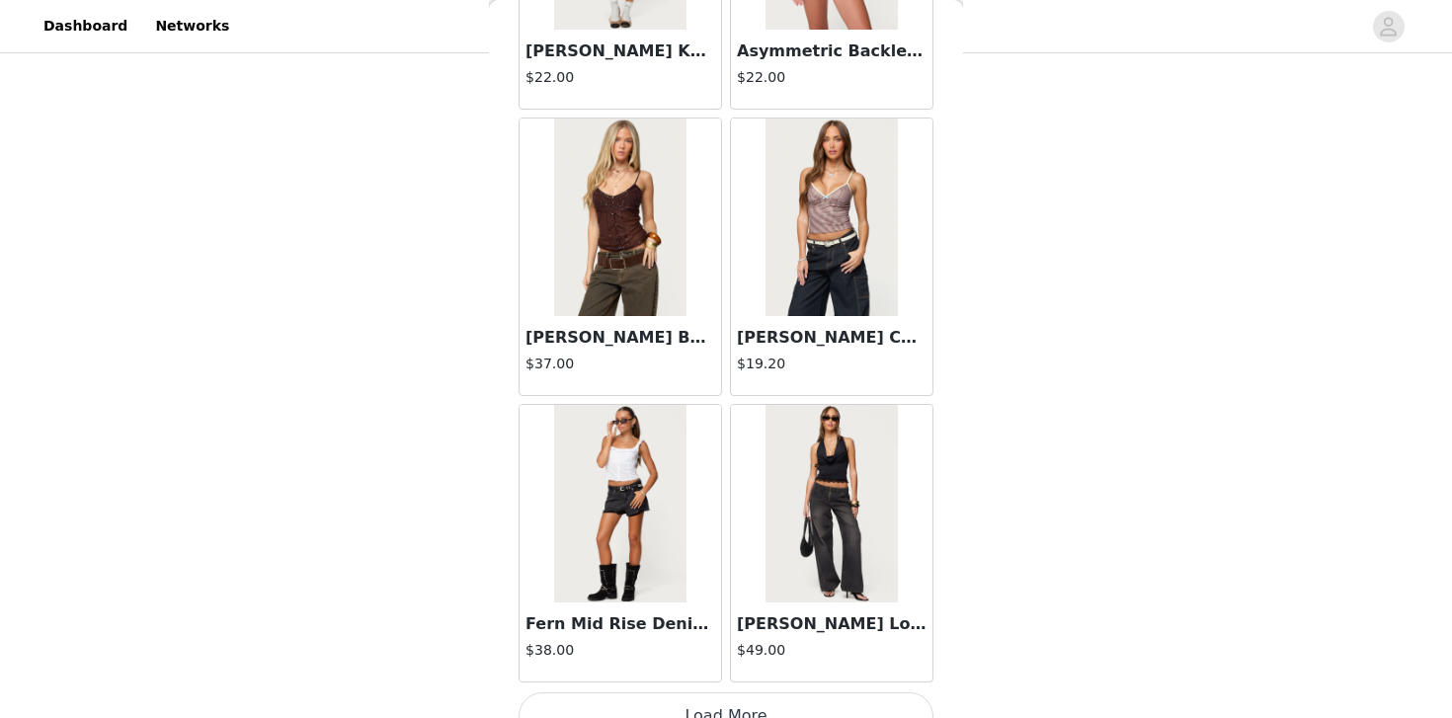
scroll to position [28089, 0]
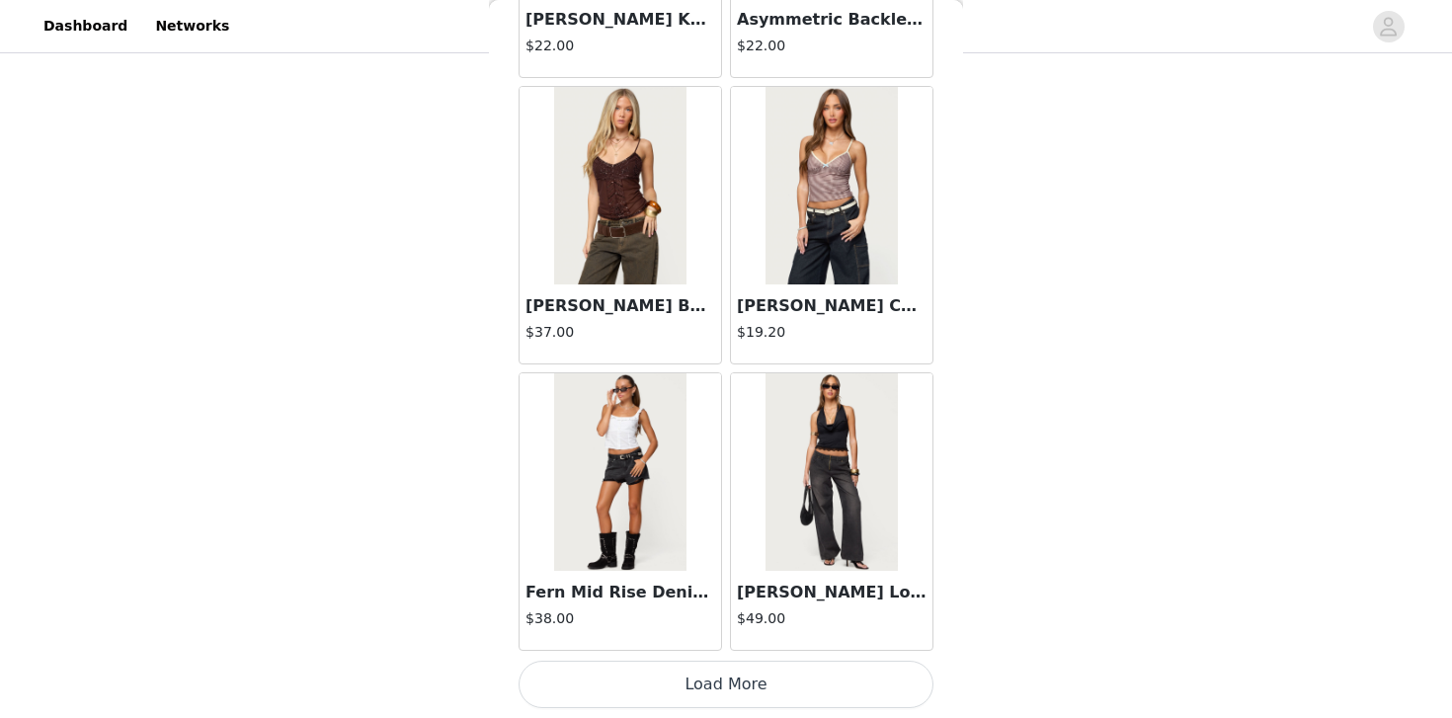
click at [749, 687] on button "Load More" at bounding box center [726, 684] width 415 height 47
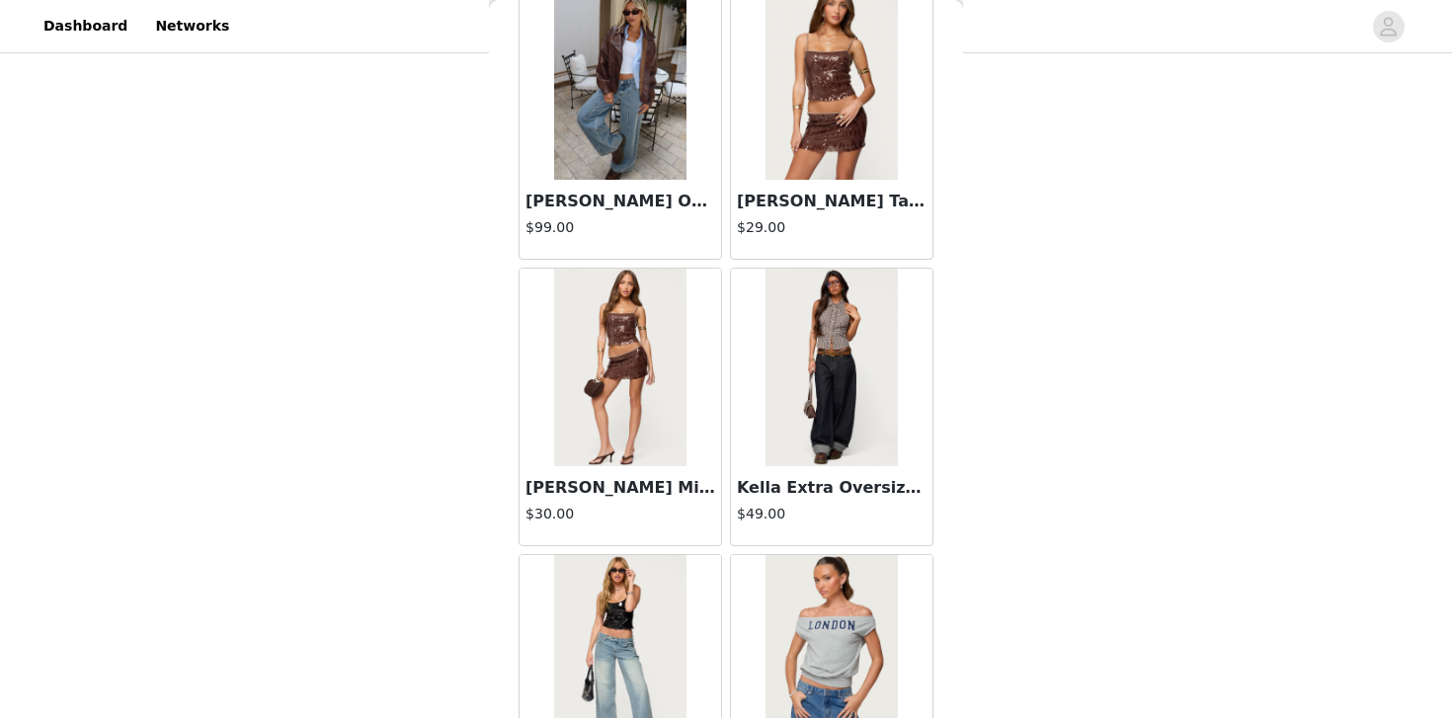
scroll to position [30954, 0]
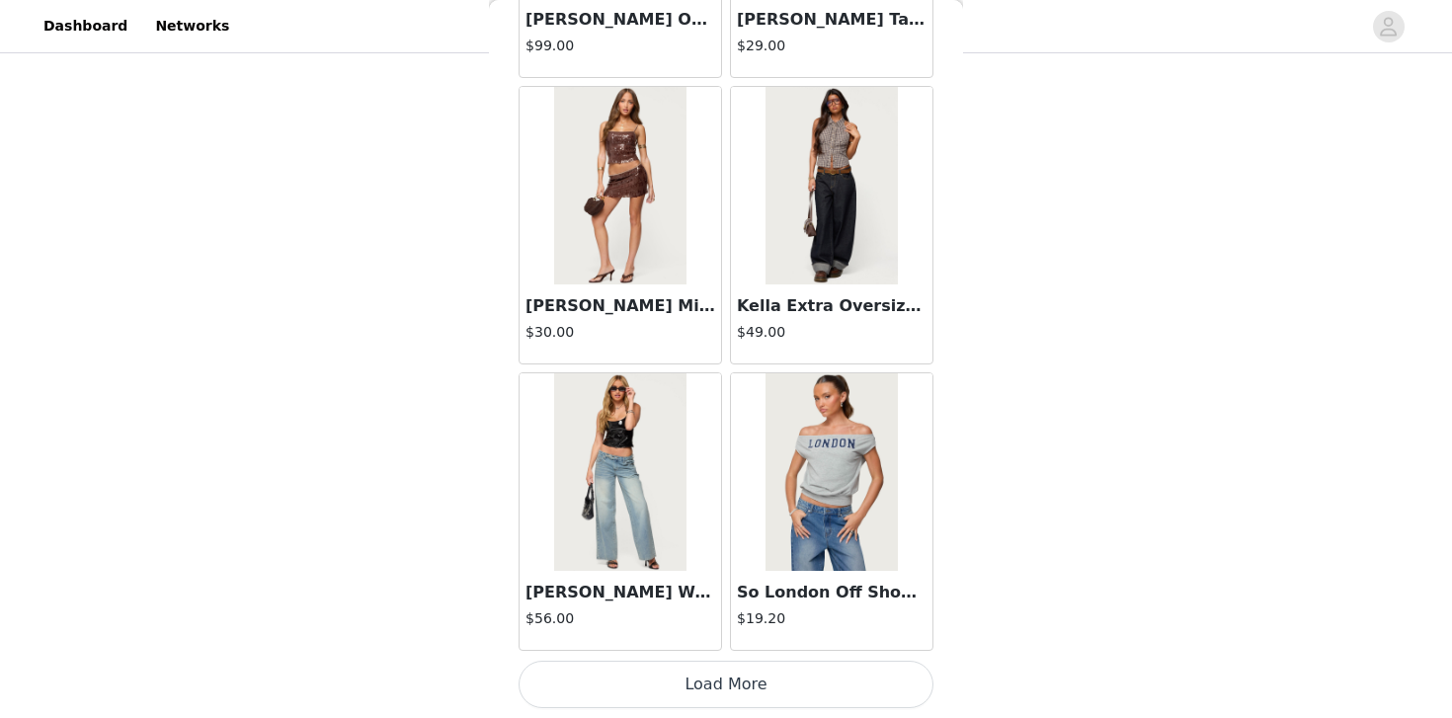
click at [734, 691] on button "Load More" at bounding box center [726, 684] width 415 height 47
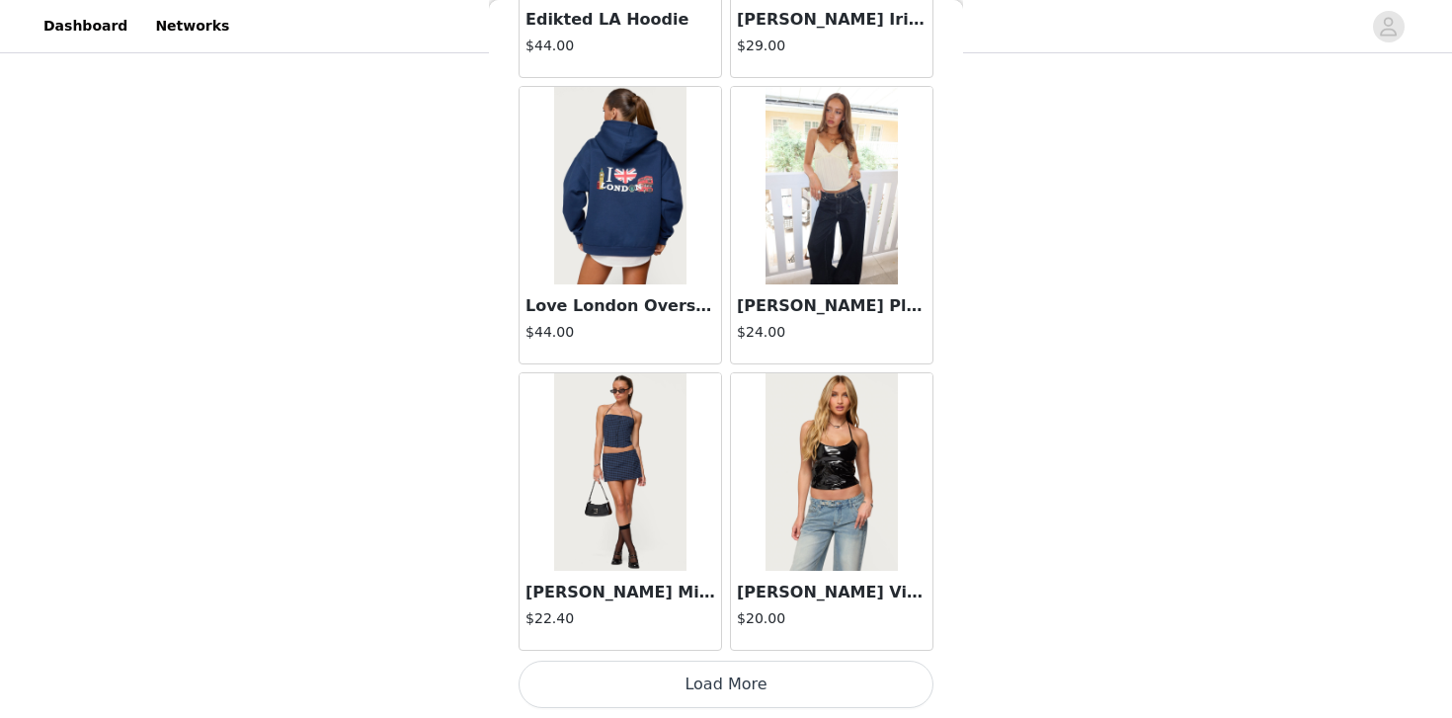
click at [723, 685] on button "Load More" at bounding box center [726, 684] width 415 height 47
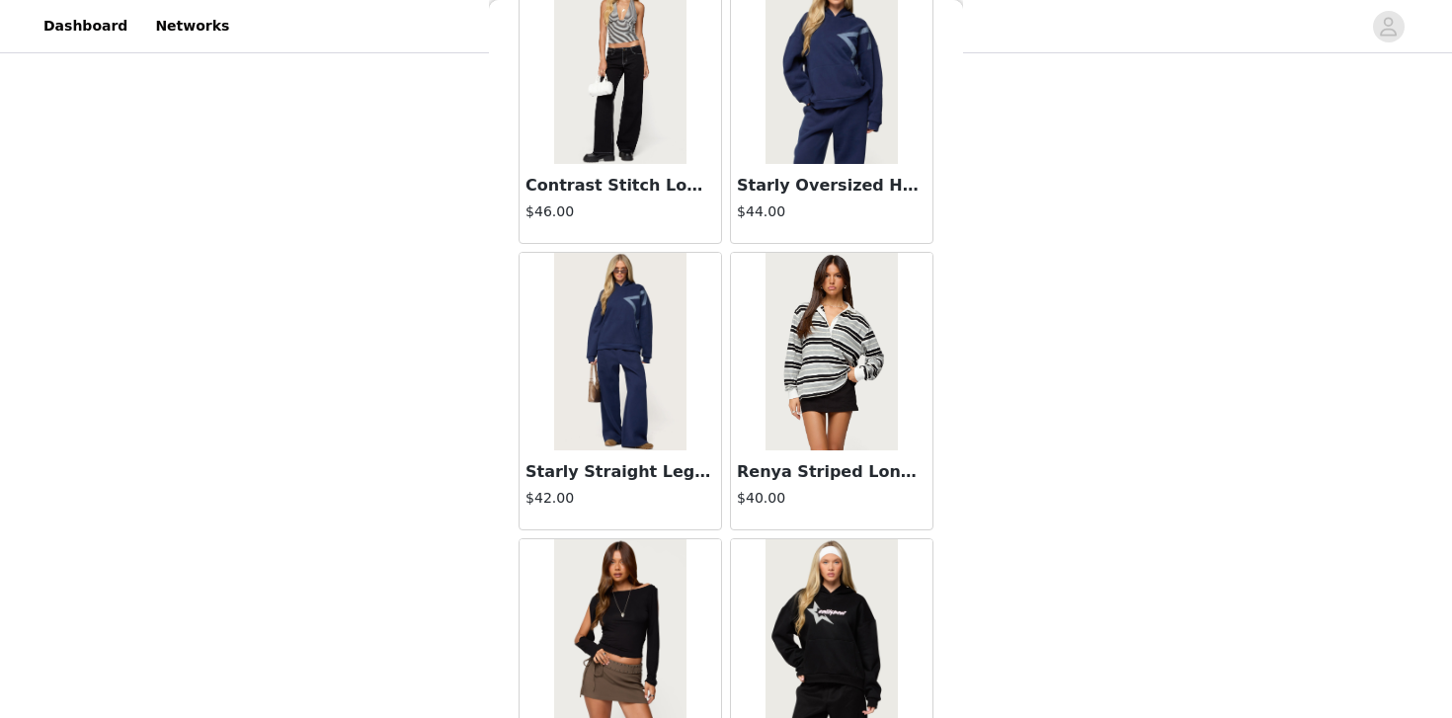
scroll to position [35948, 0]
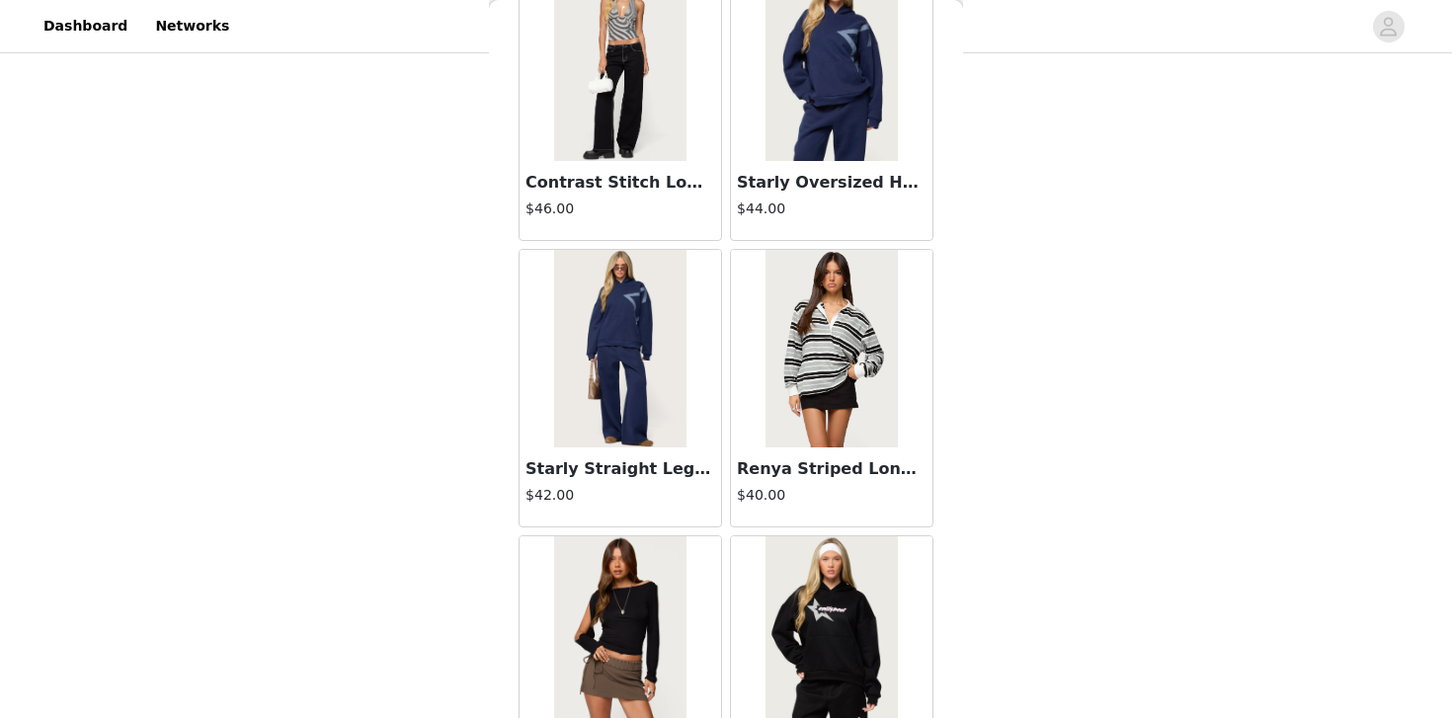
click at [823, 324] on img at bounding box center [831, 349] width 131 height 198
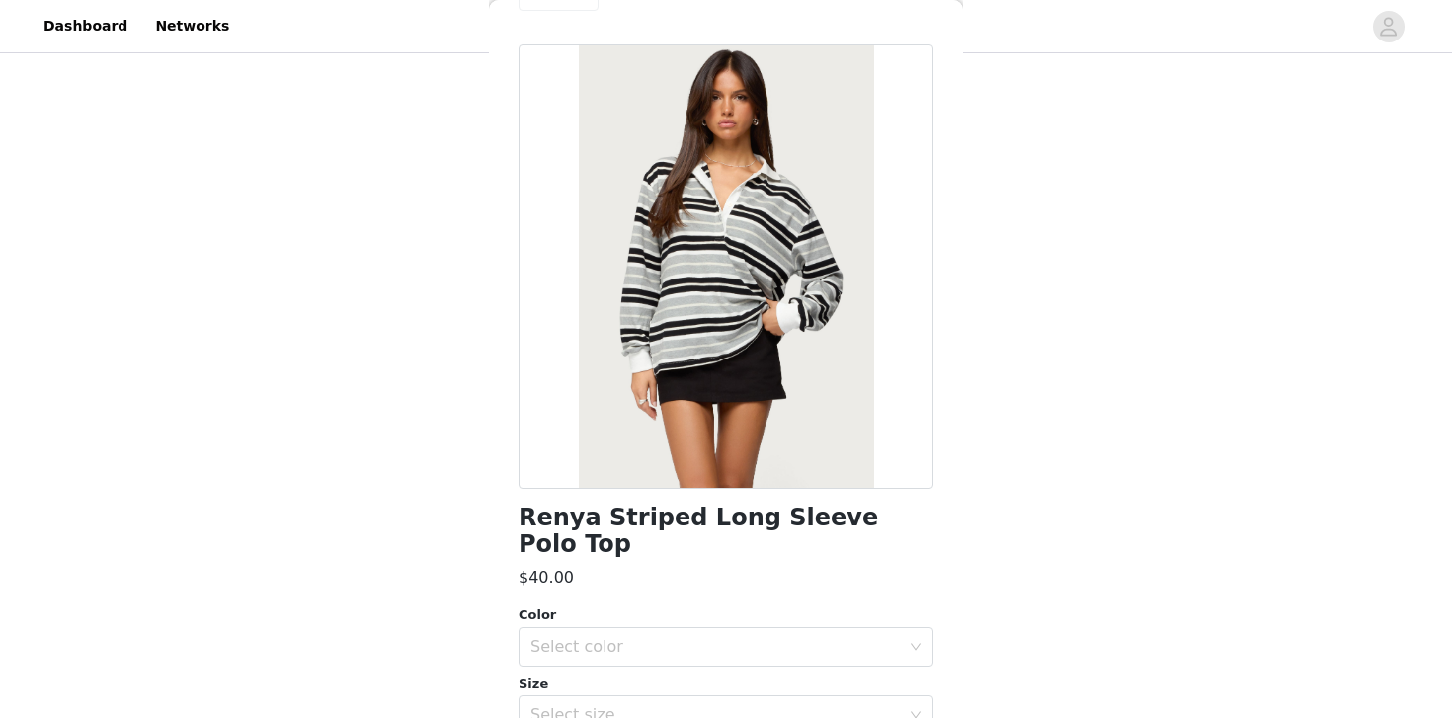
scroll to position [0, 0]
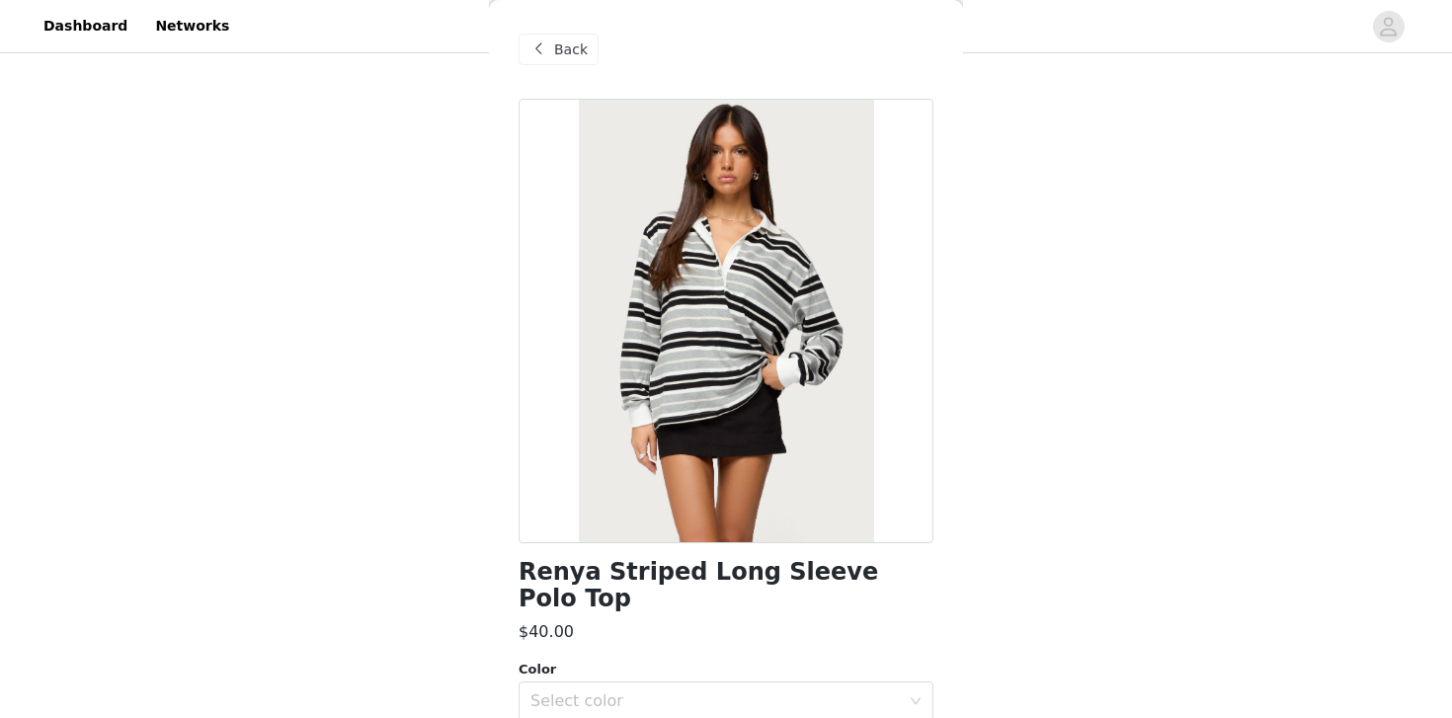
click at [535, 41] on span at bounding box center [539, 50] width 24 height 24
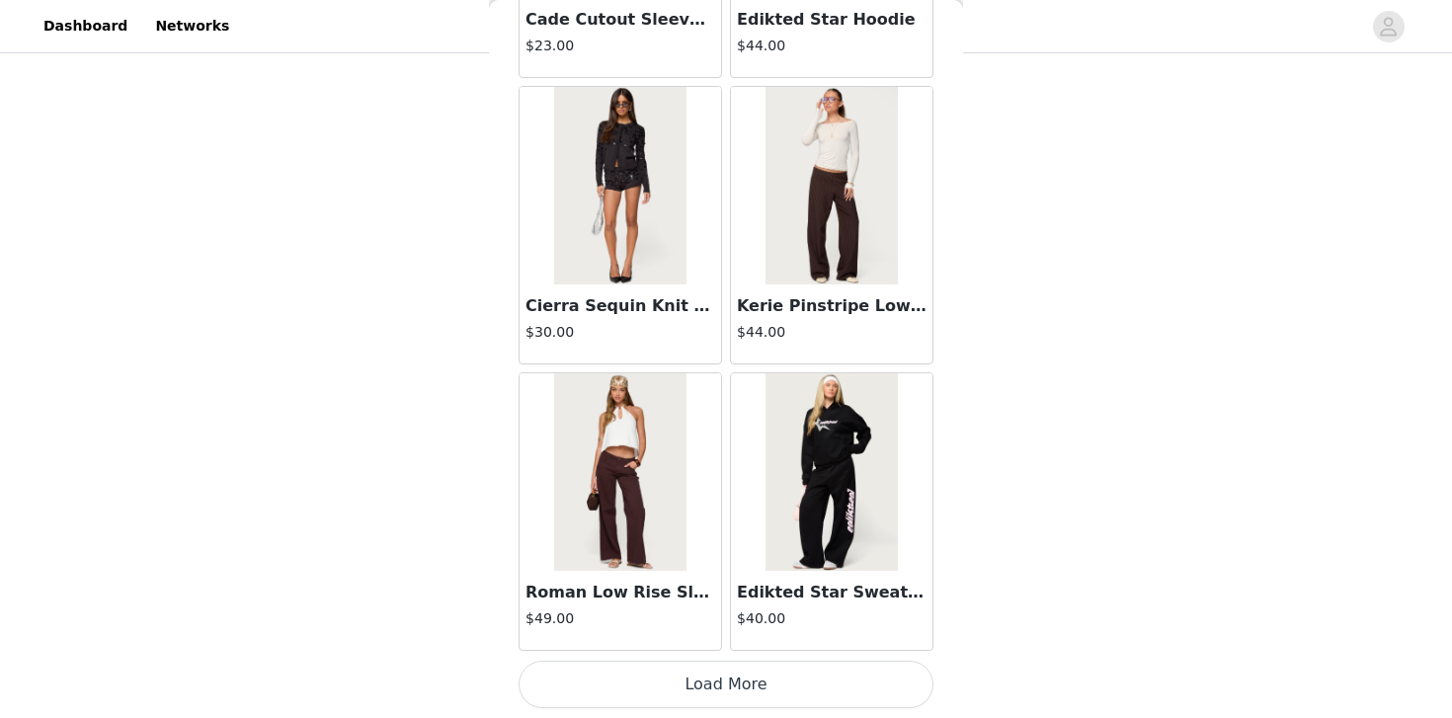
scroll to position [705, 0]
click at [748, 668] on button "Load More" at bounding box center [726, 684] width 415 height 47
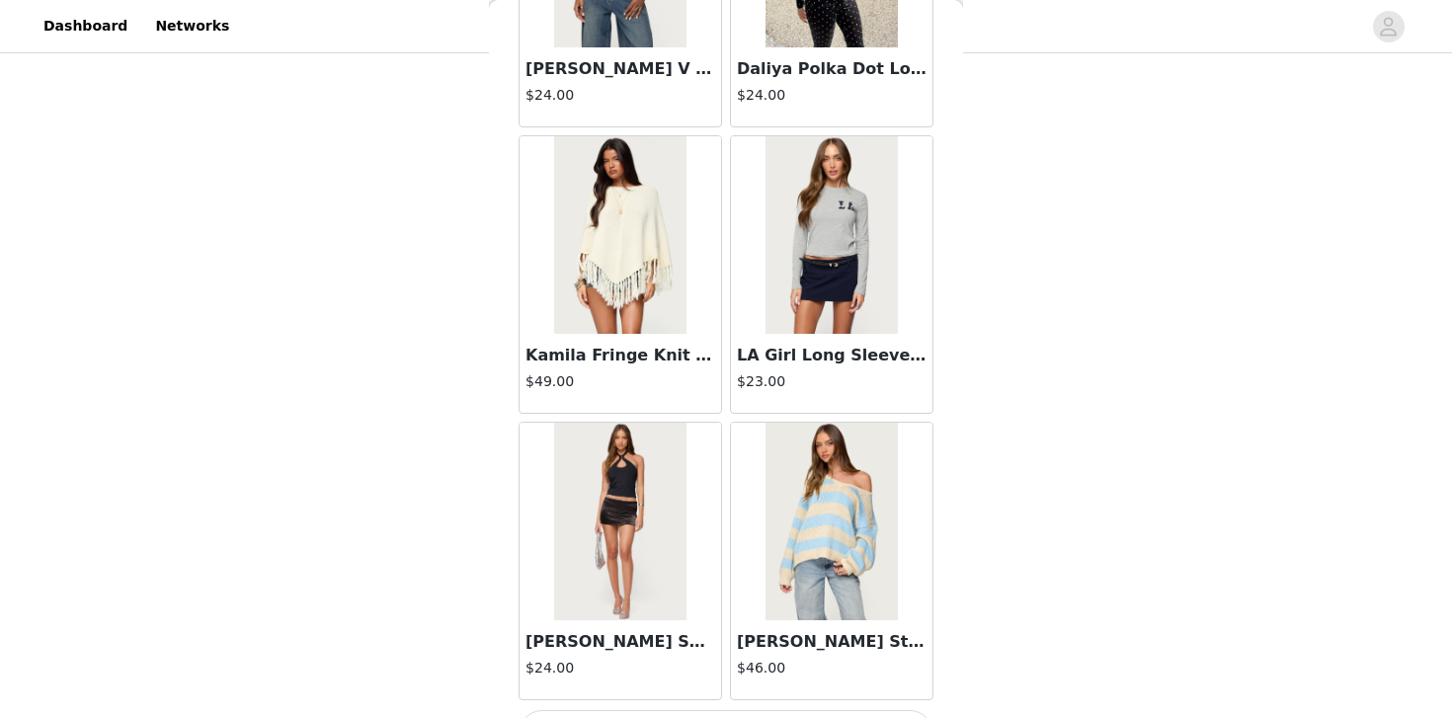
scroll to position [39549, 0]
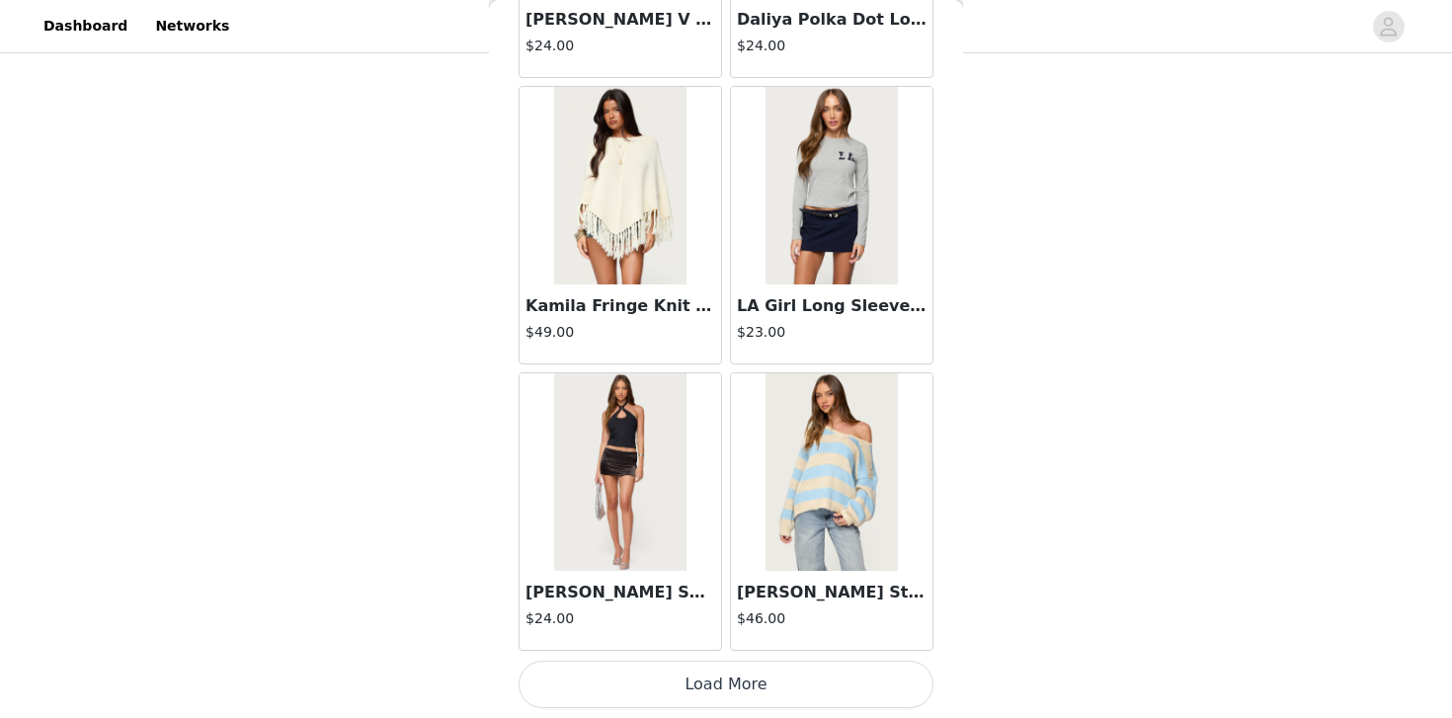
click at [776, 682] on button "Load More" at bounding box center [726, 684] width 415 height 47
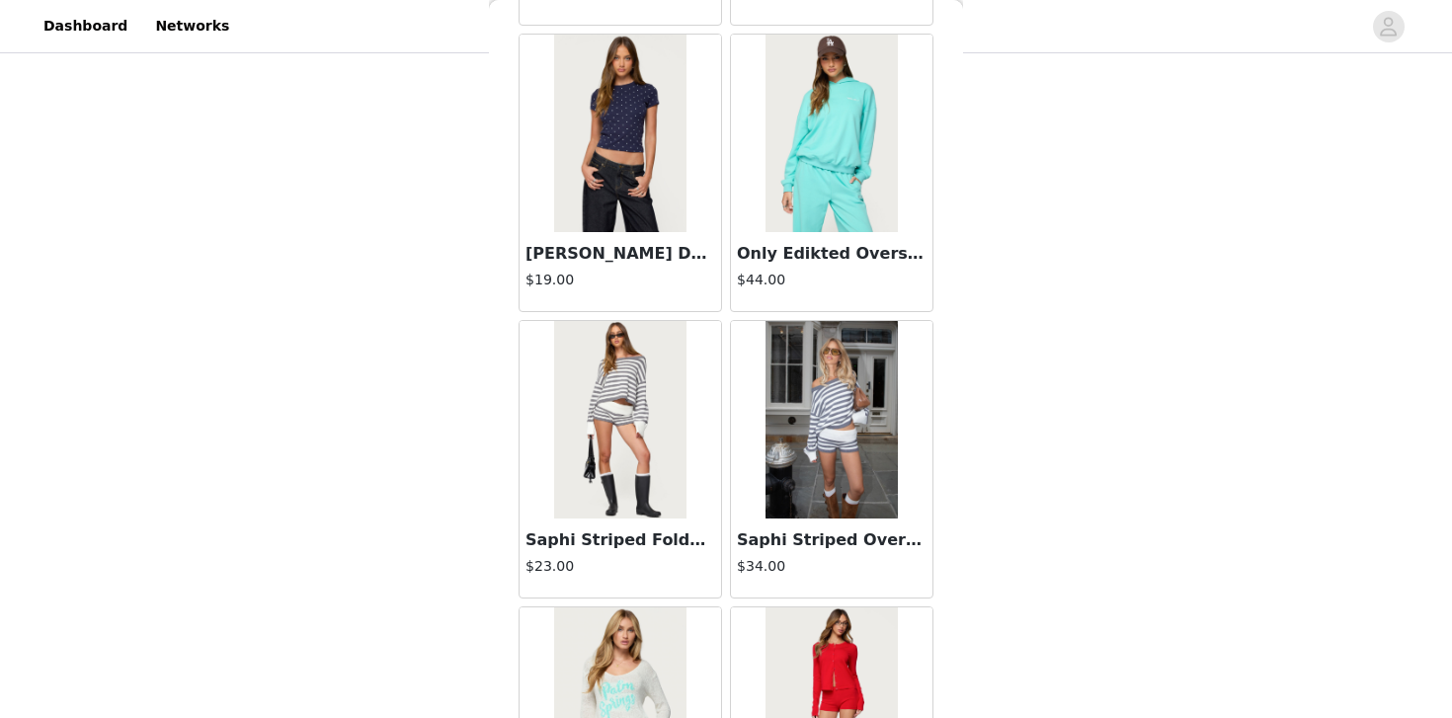
scroll to position [40527, 0]
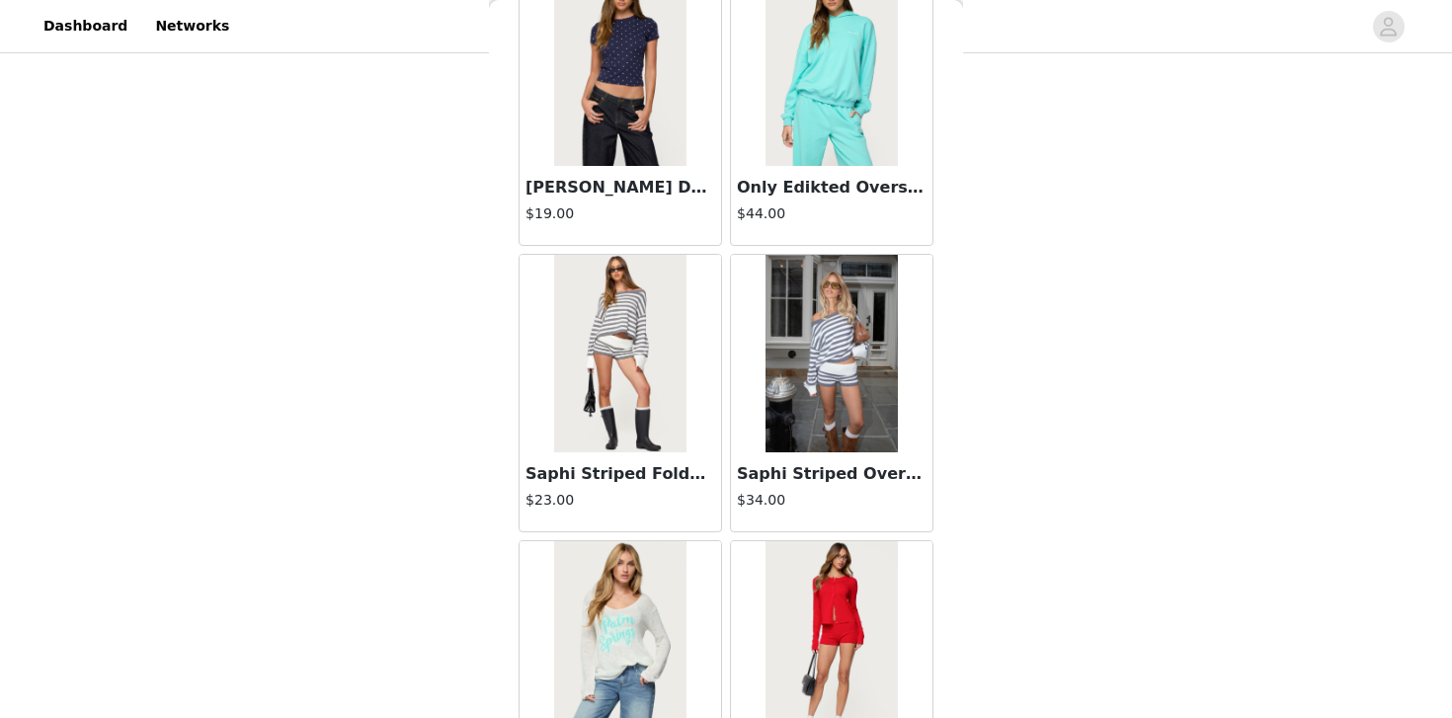
click at [803, 419] on img at bounding box center [831, 354] width 131 height 198
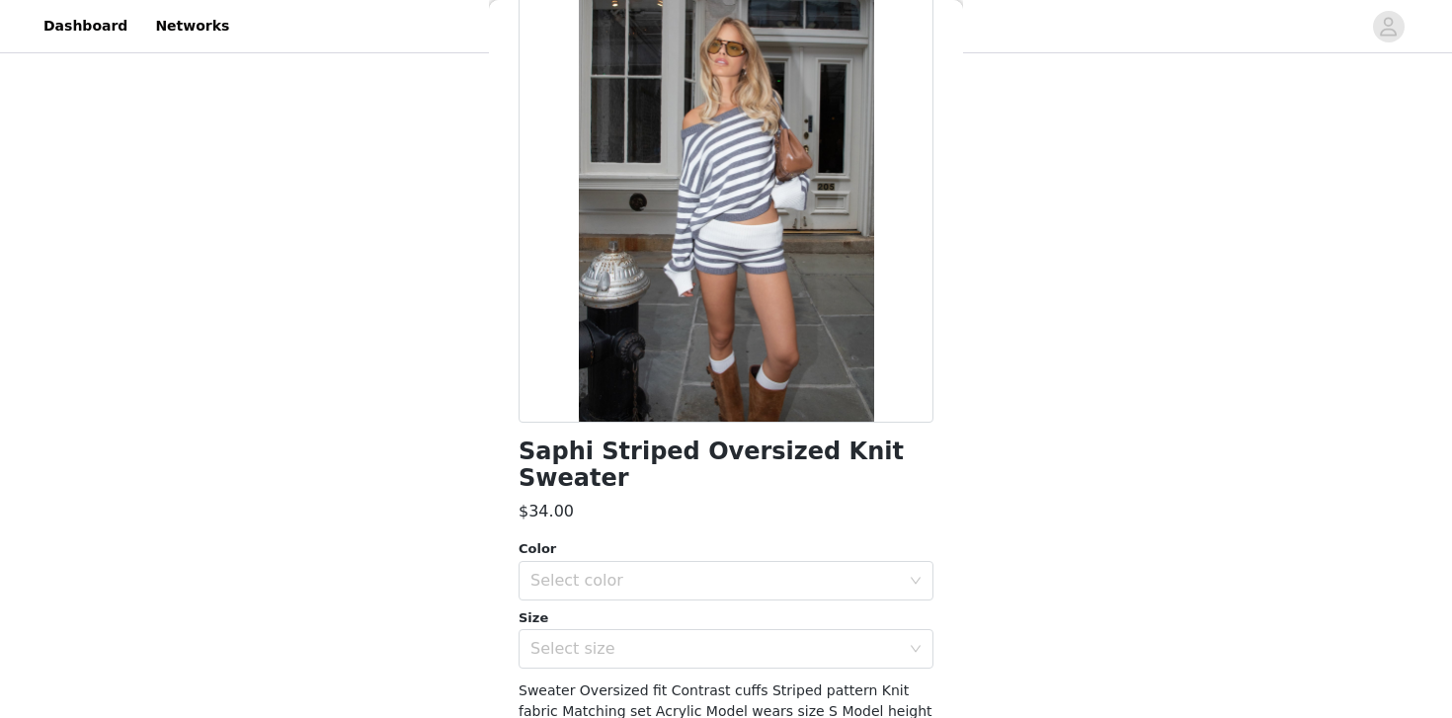
scroll to position [126, 0]
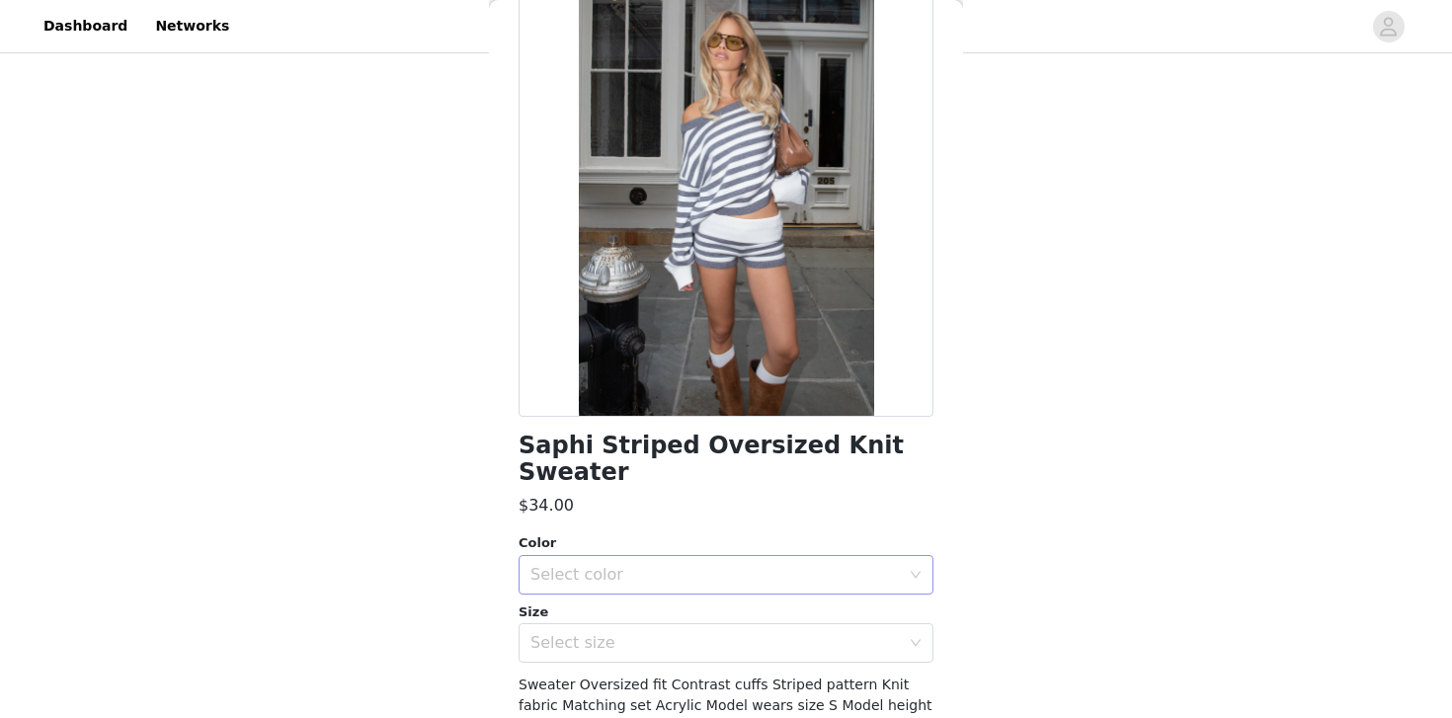
click at [694, 565] on div "Select color" at bounding box center [715, 575] width 369 height 20
click at [678, 579] on li "GRAY-AND-WHITE" at bounding box center [726, 592] width 415 height 32
click at [677, 624] on div "Select size" at bounding box center [720, 643] width 378 height 38
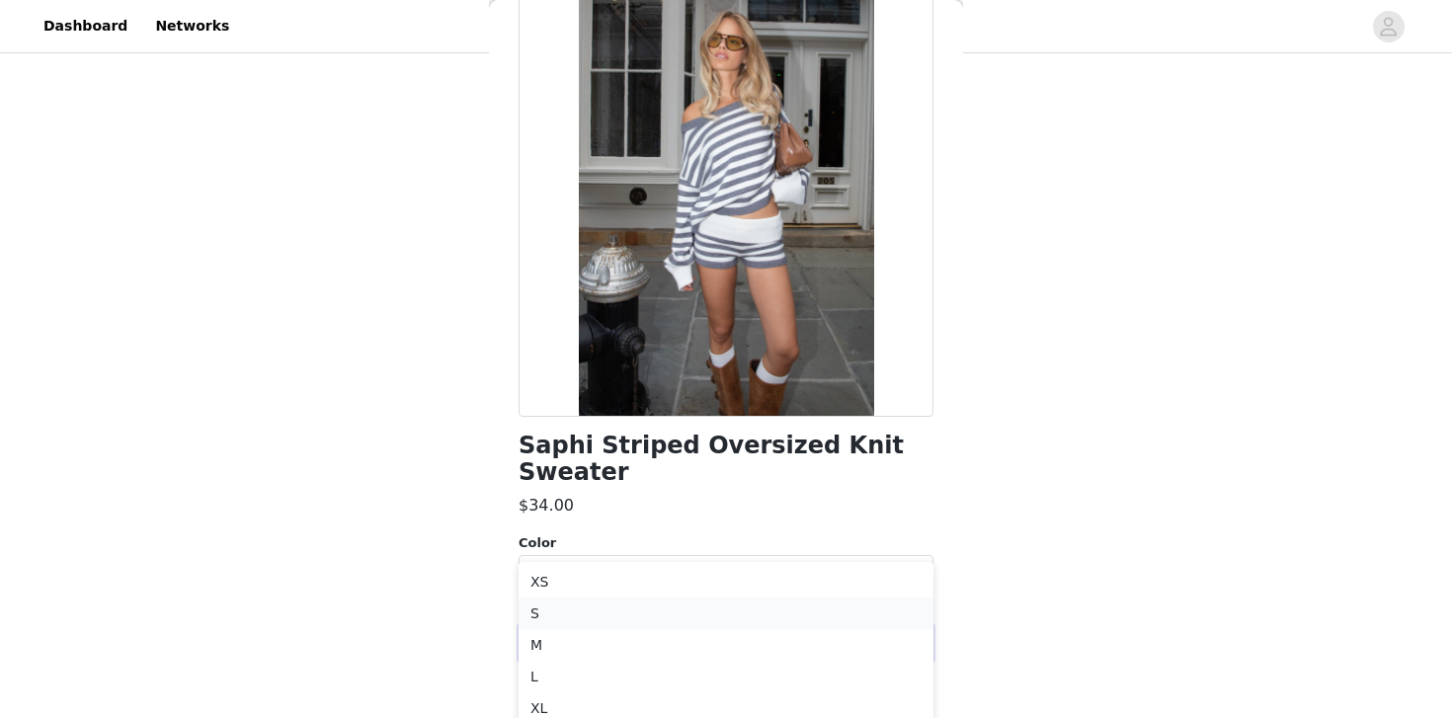
scroll to position [784, 0]
click at [662, 646] on li "M" at bounding box center [726, 644] width 415 height 32
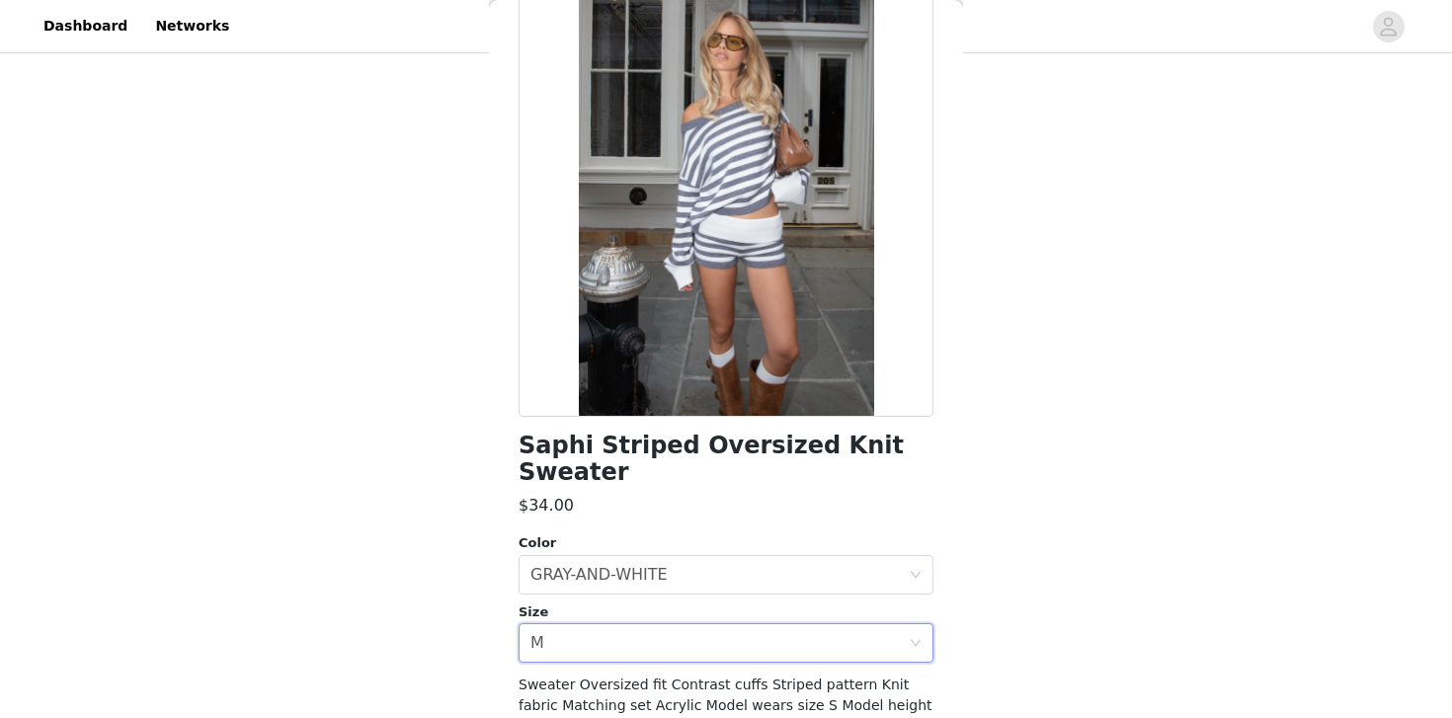
scroll to position [222, 0]
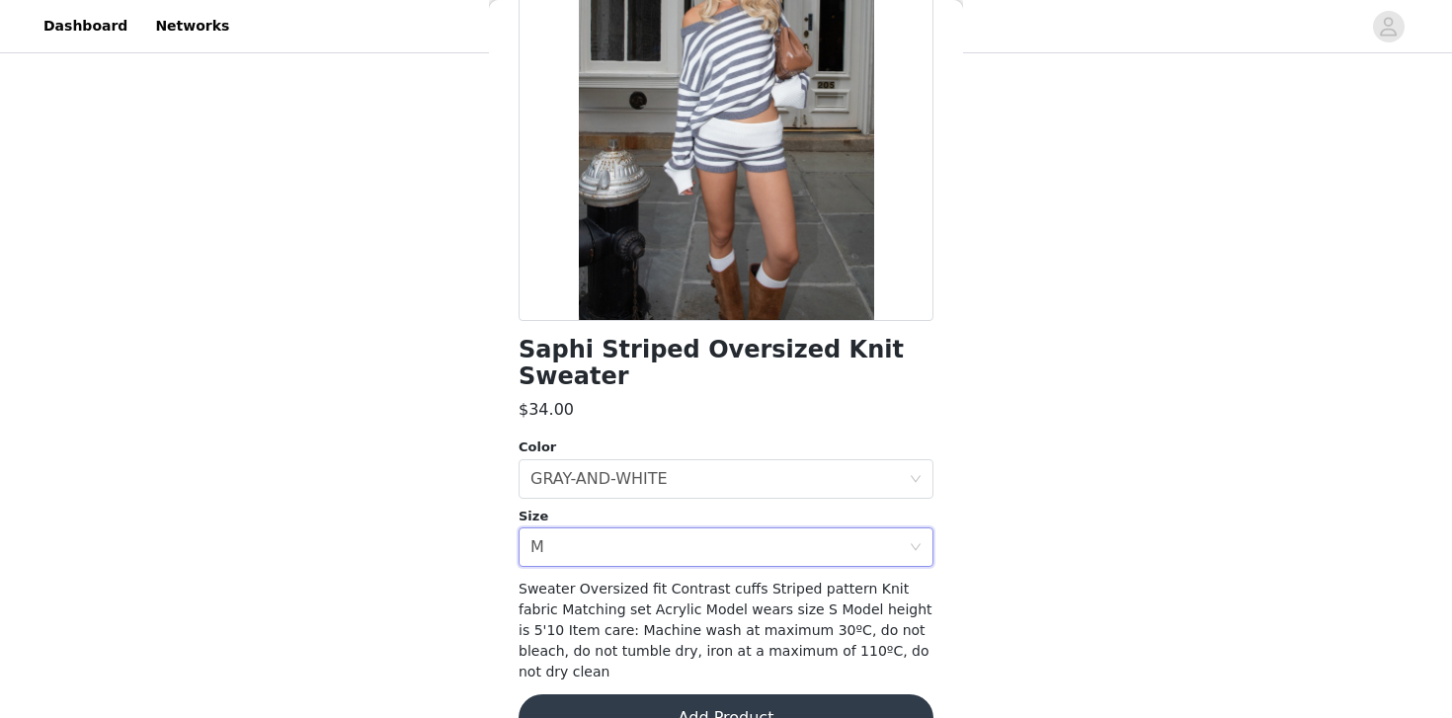
click at [832, 695] on button "Add Product" at bounding box center [726, 718] width 415 height 47
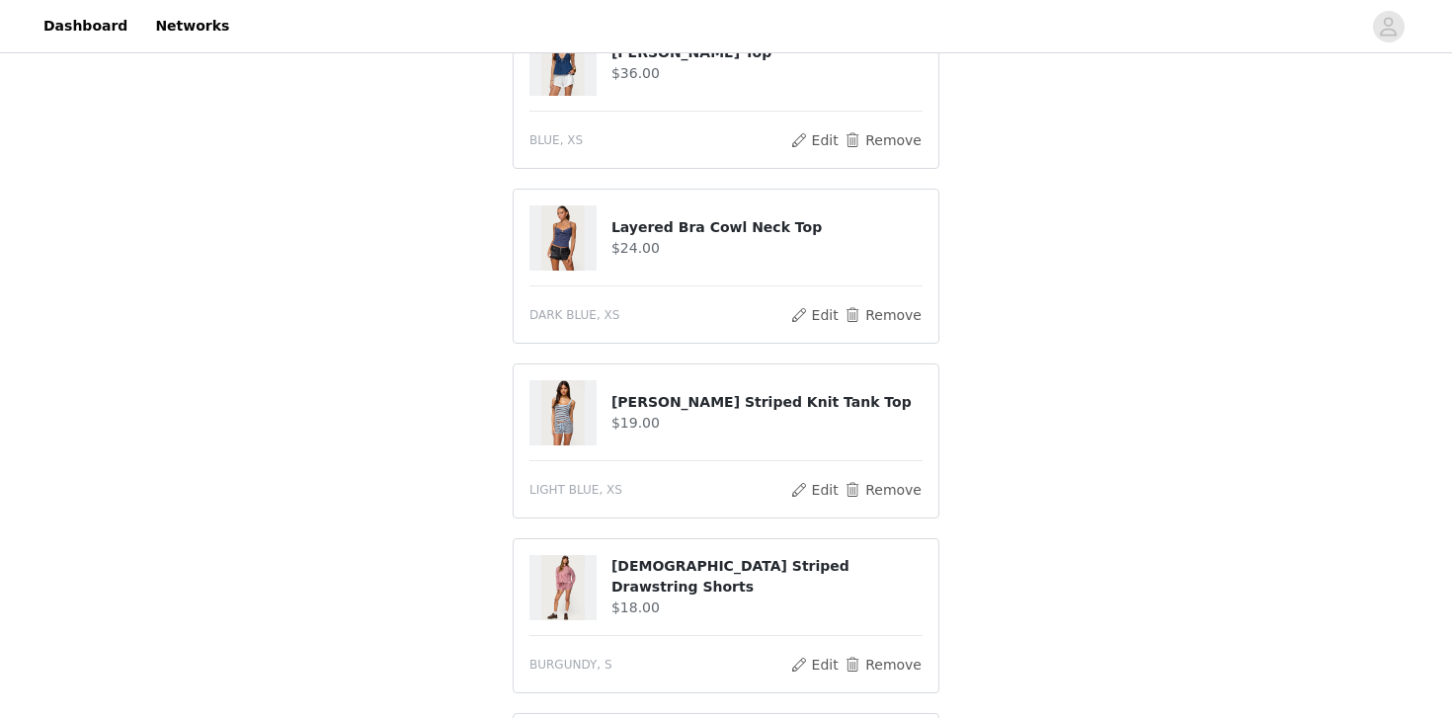
scroll to position [880, 0]
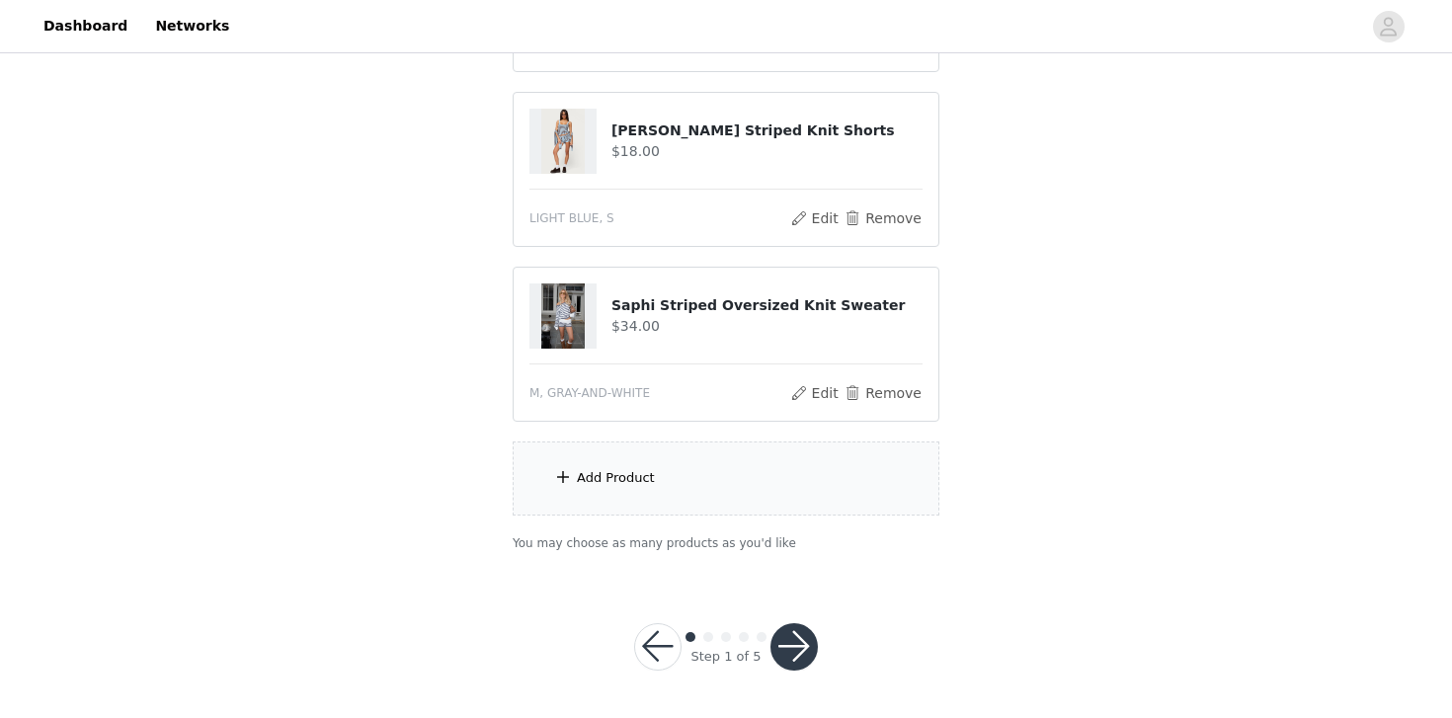
click at [786, 642] on button "button" at bounding box center [794, 646] width 47 height 47
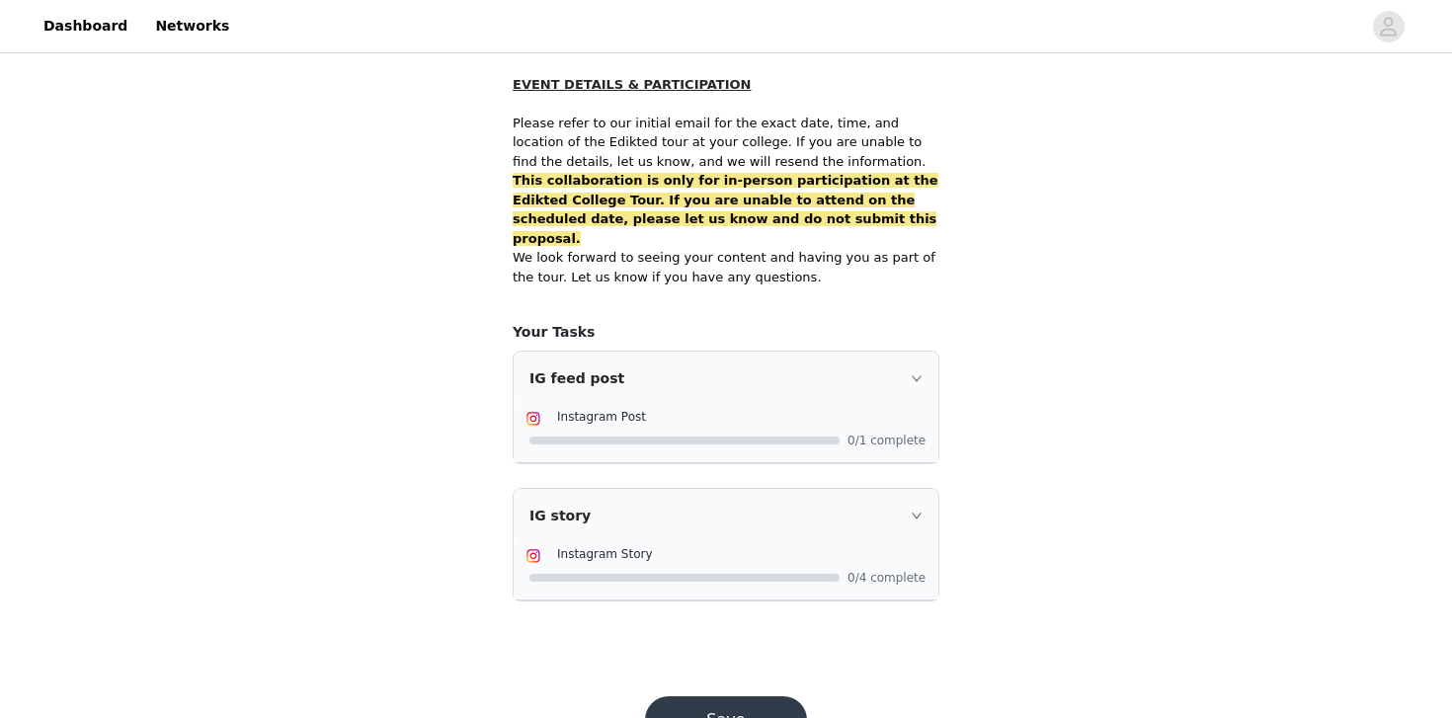
scroll to position [1323, 0]
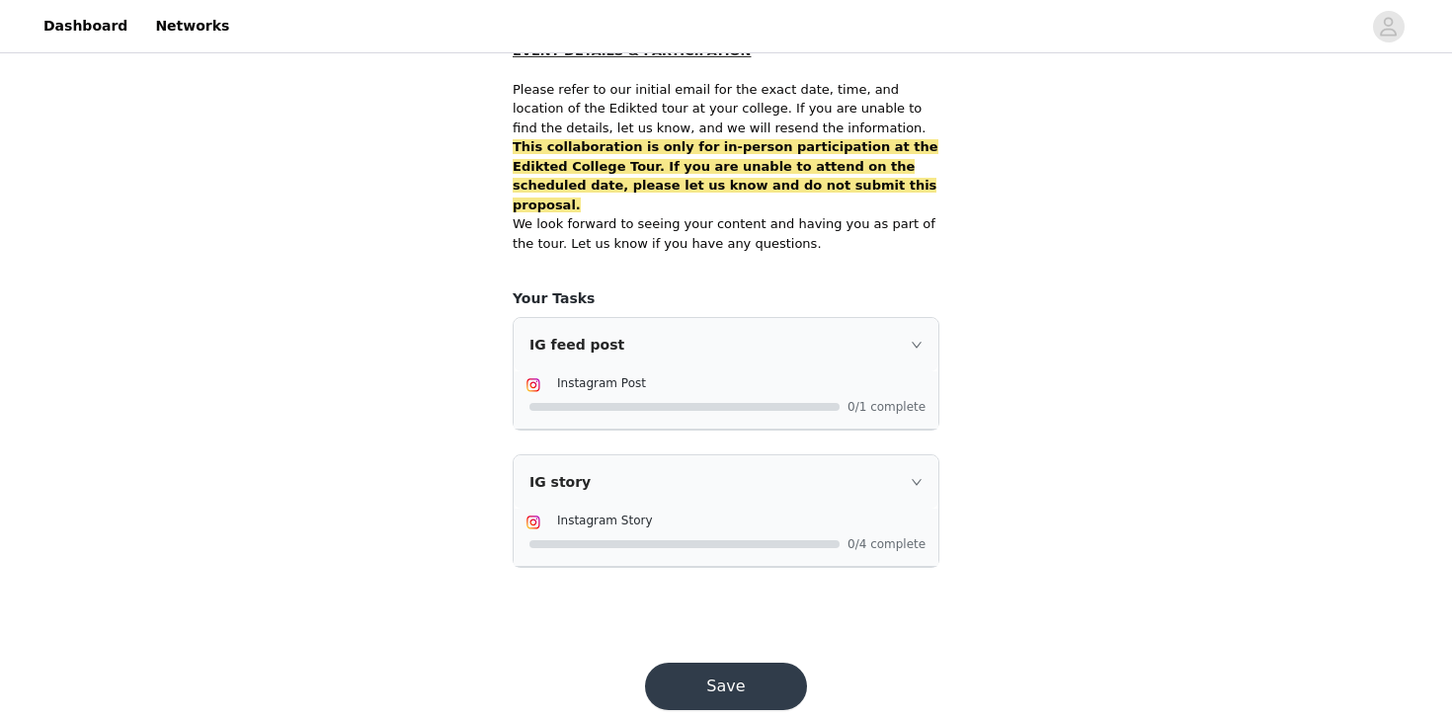
click at [695, 663] on button "Save" at bounding box center [726, 686] width 162 height 47
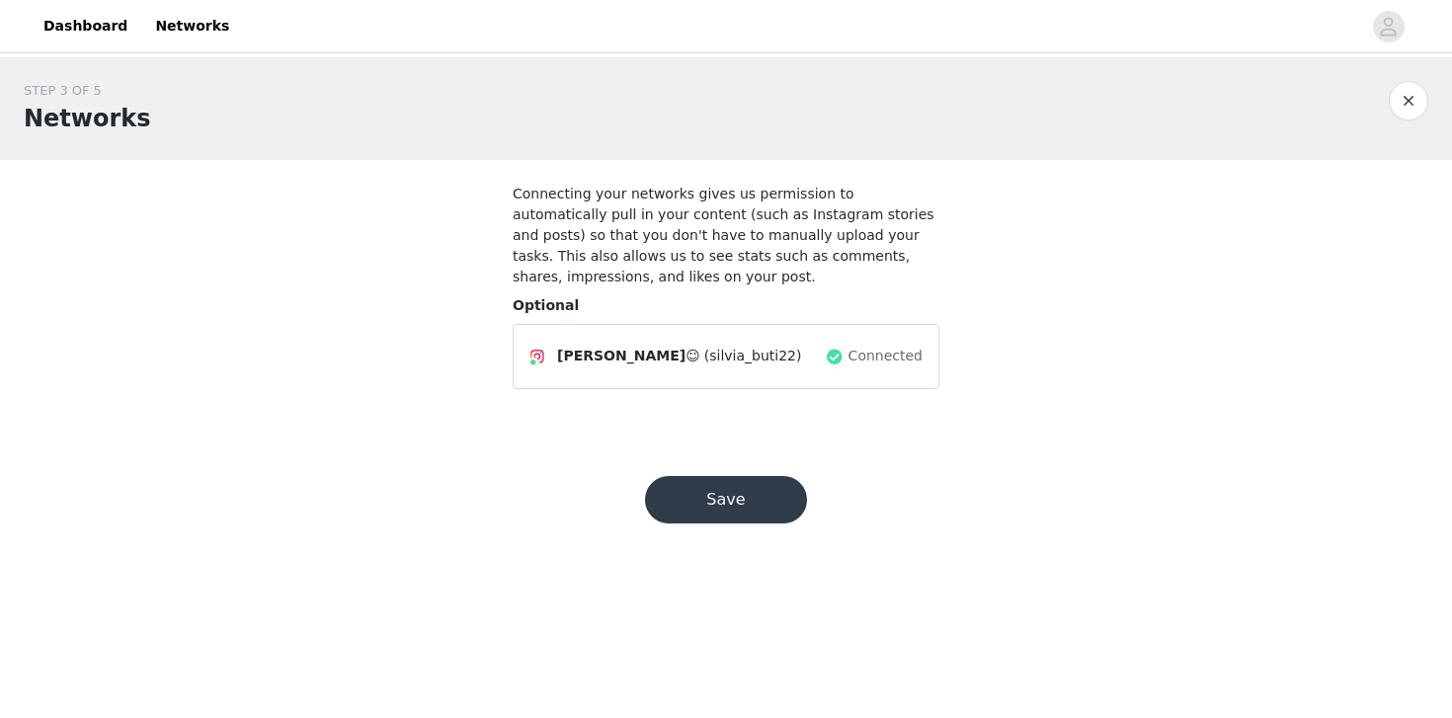
click at [725, 496] on button "Save" at bounding box center [726, 499] width 162 height 47
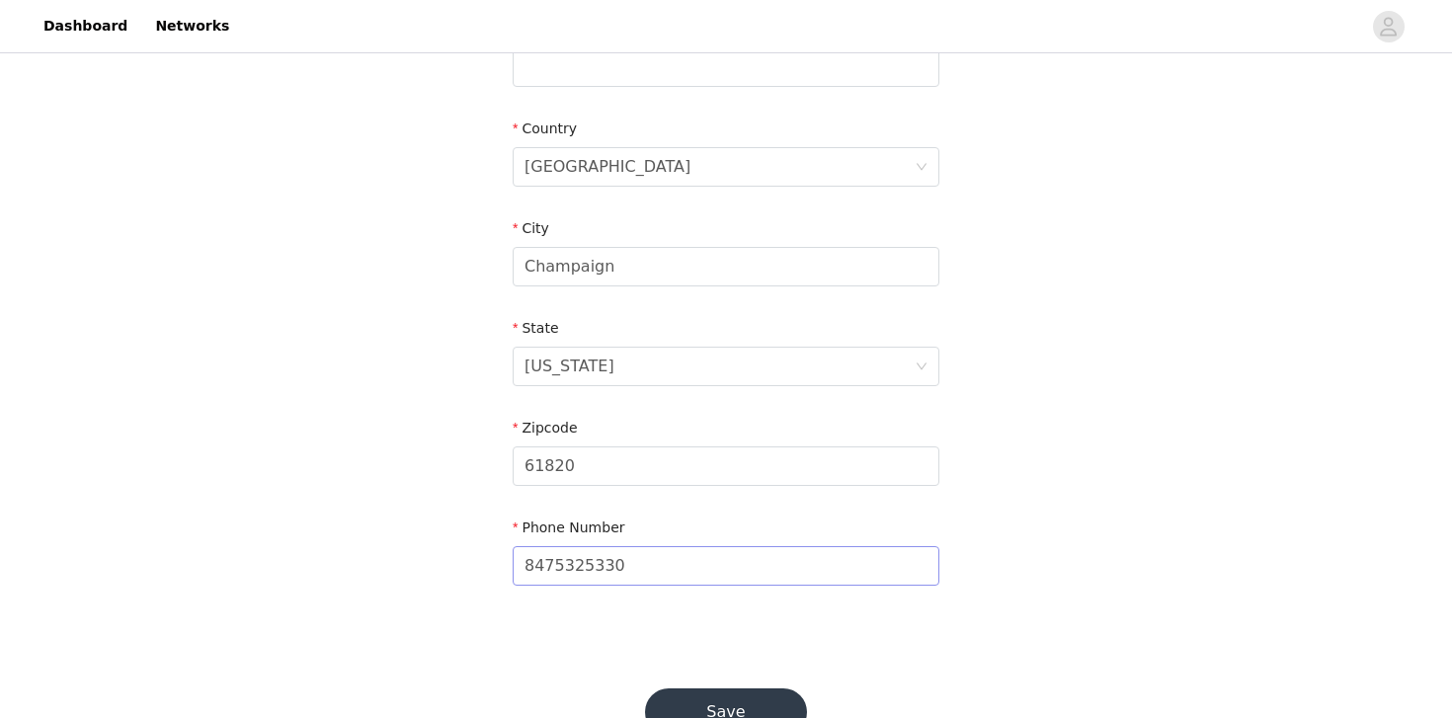
scroll to position [628, 0]
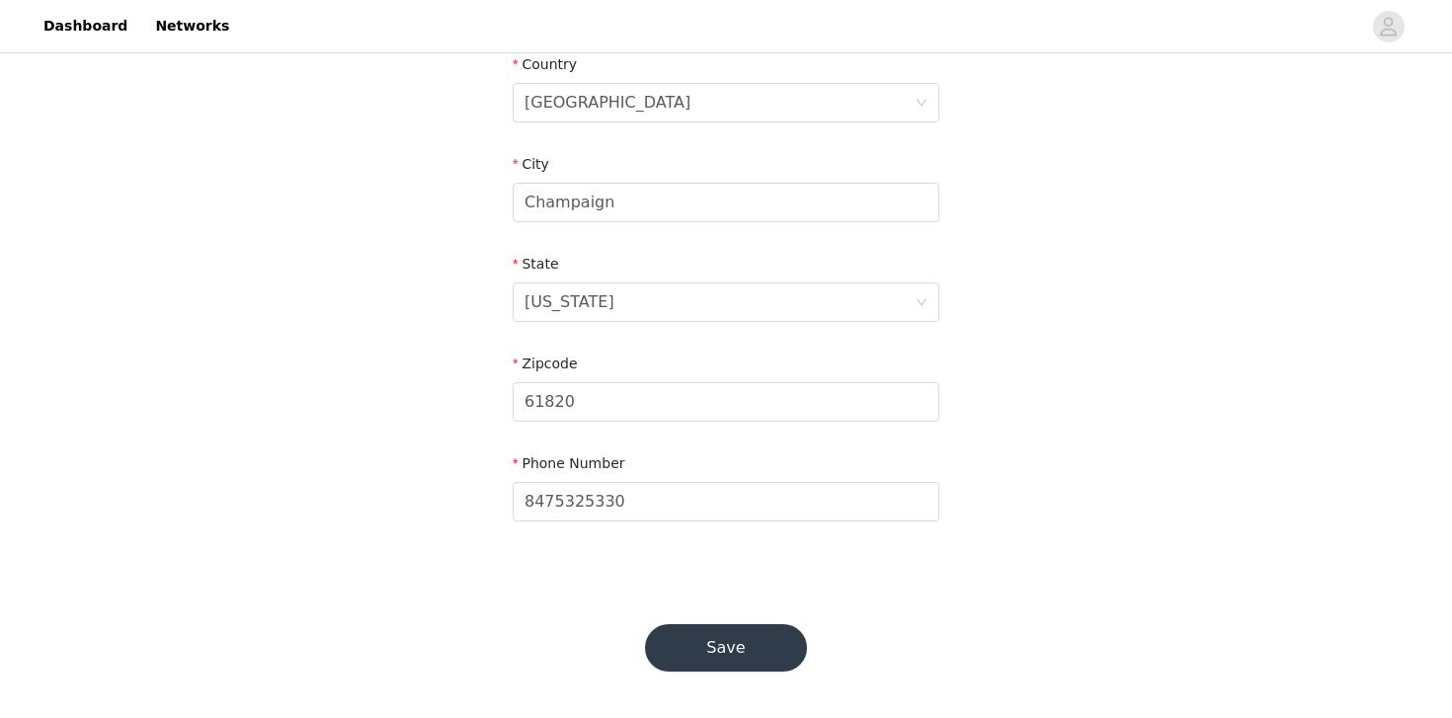
click at [721, 648] on button "Save" at bounding box center [726, 647] width 162 height 47
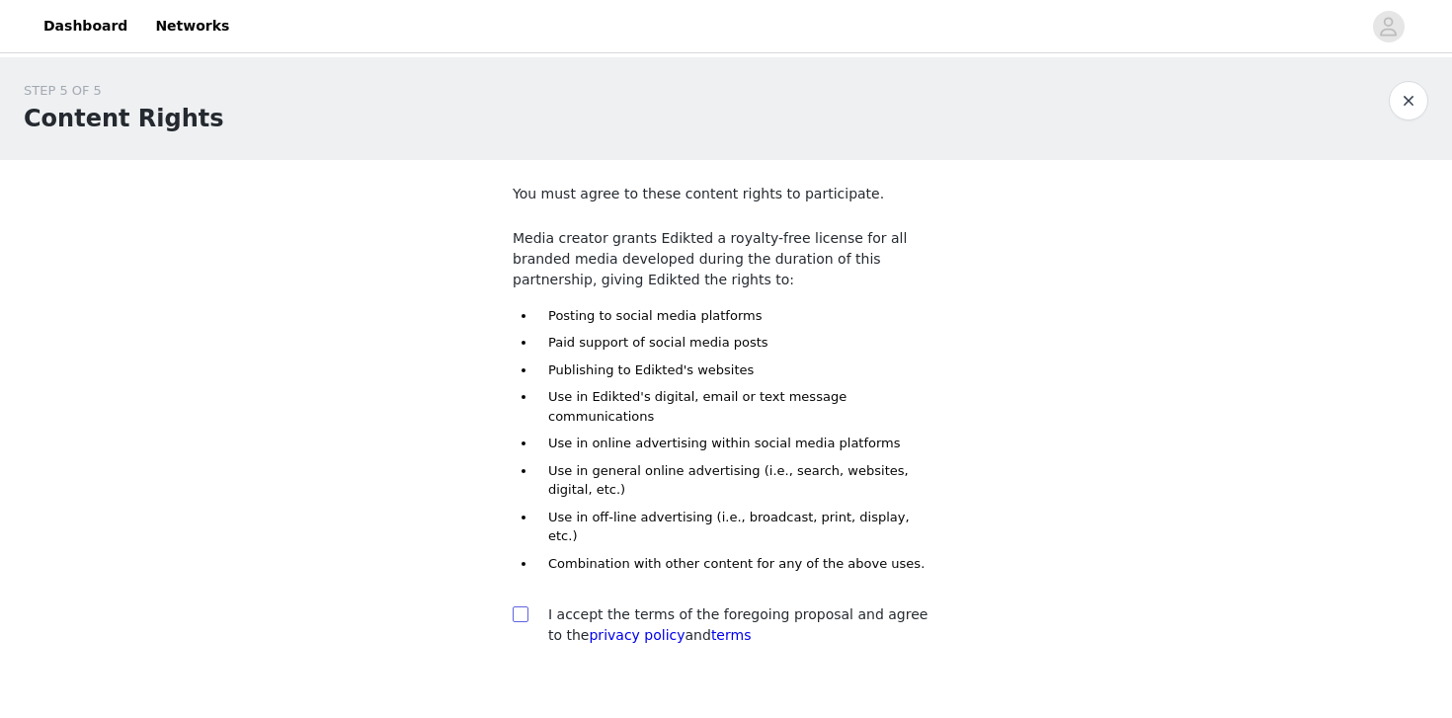
click at [525, 607] on input "checkbox" at bounding box center [520, 614] width 14 height 14
checkbox input "true"
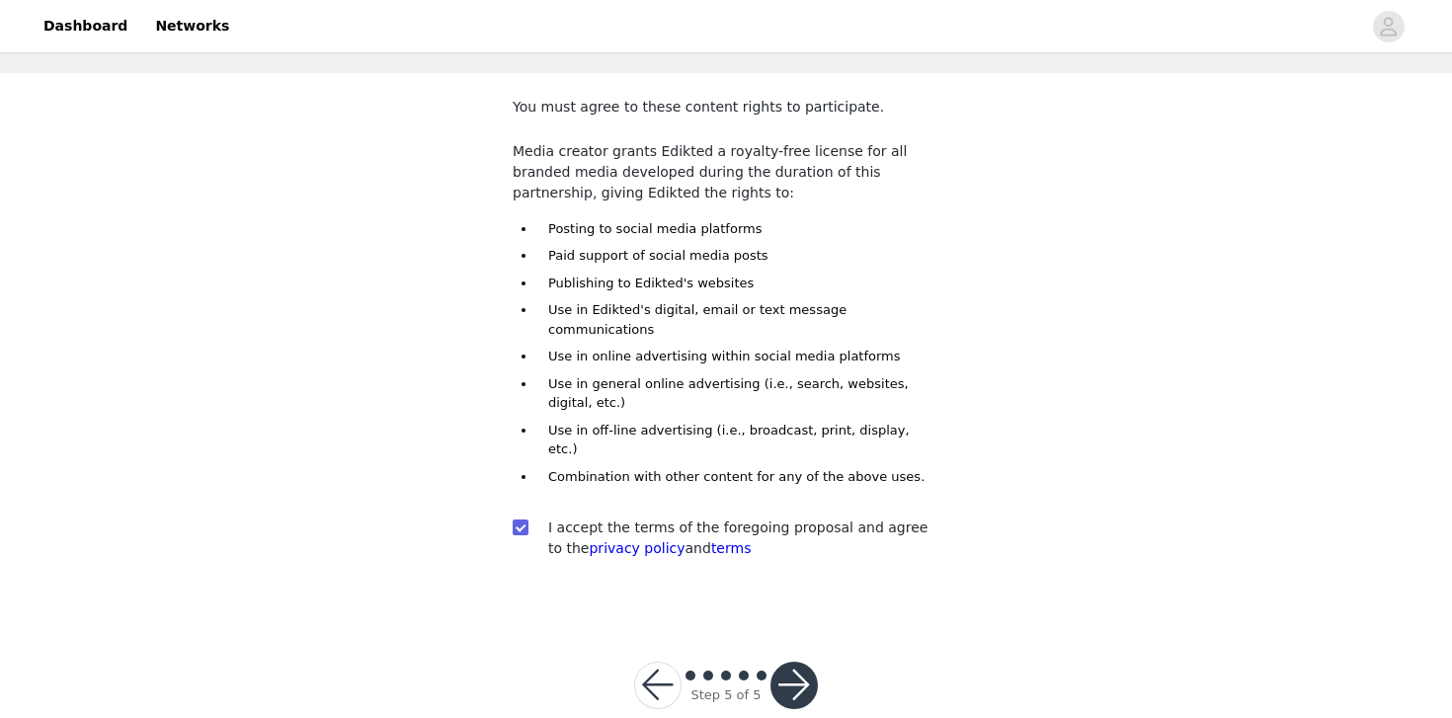
click at [786, 662] on button "button" at bounding box center [794, 685] width 47 height 47
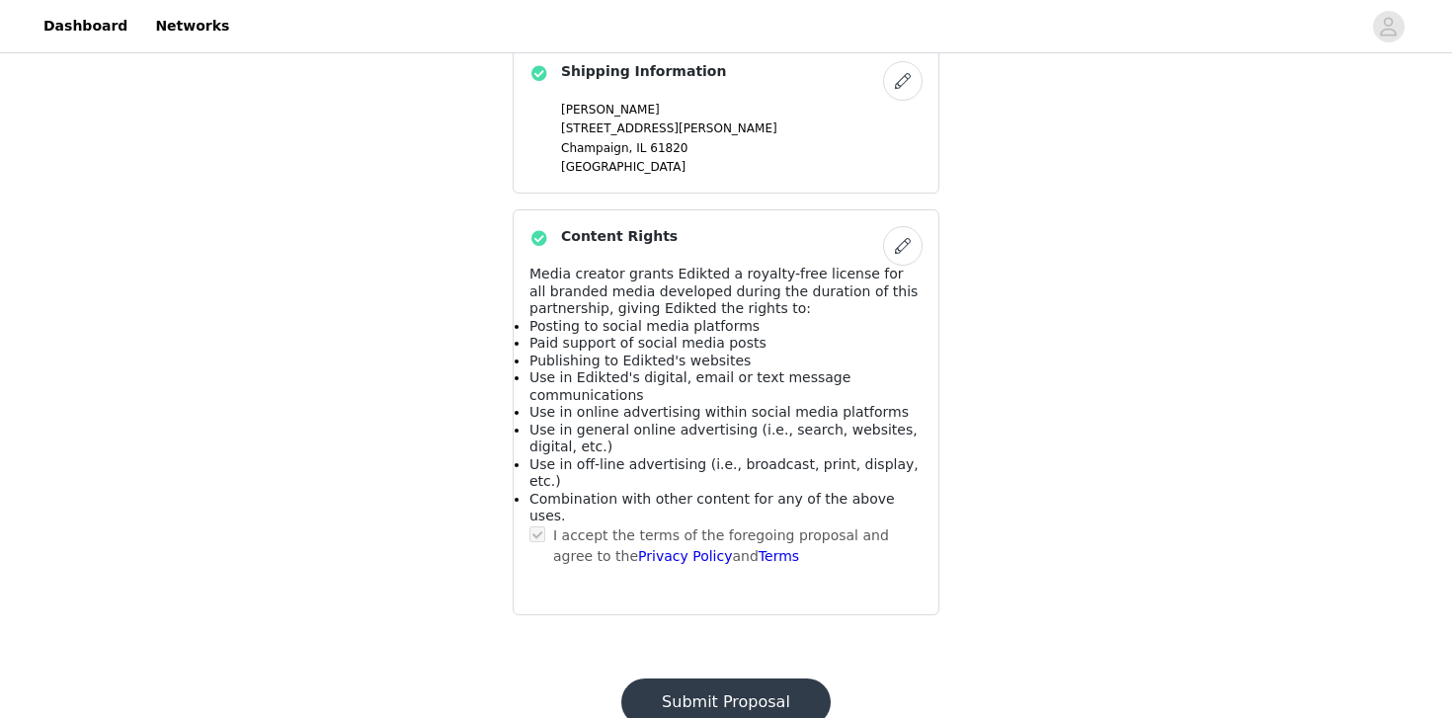
scroll to position [1397, 0]
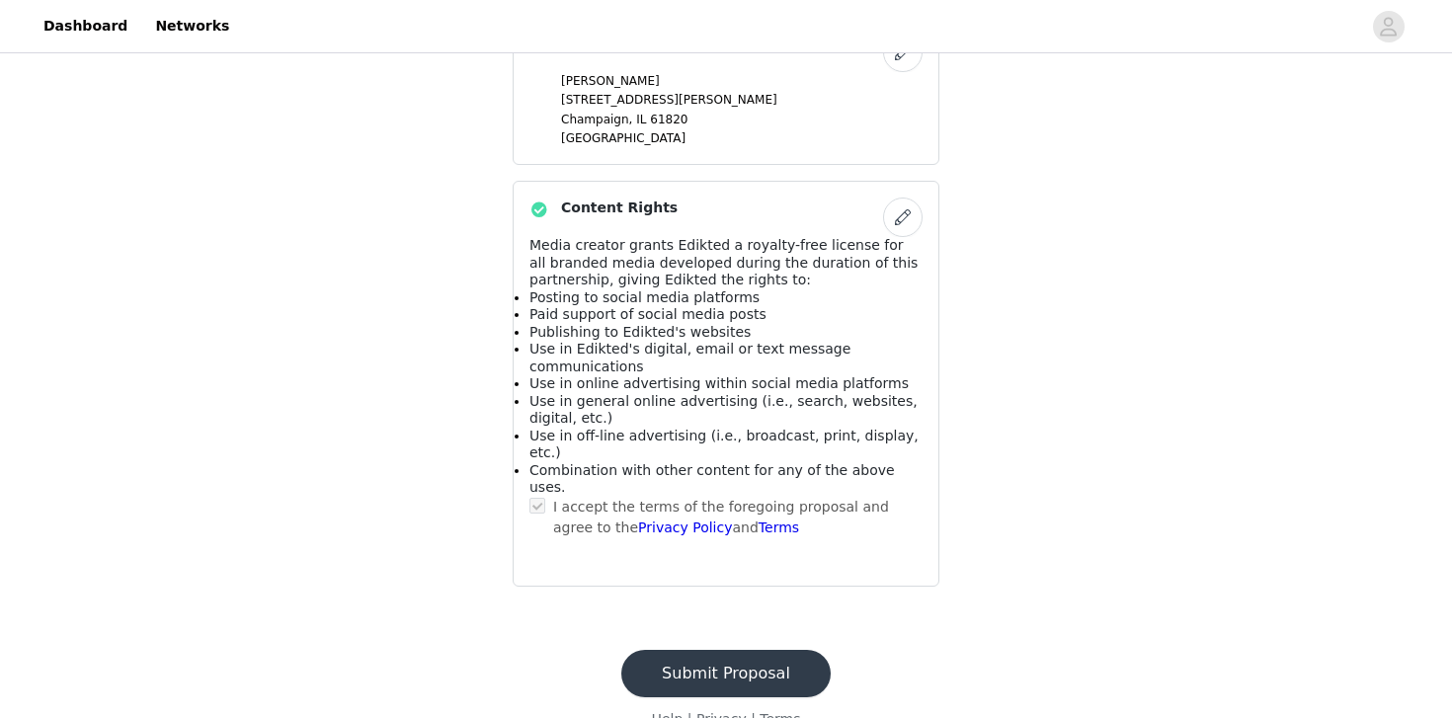
click at [721, 650] on button "Submit Proposal" at bounding box center [725, 673] width 209 height 47
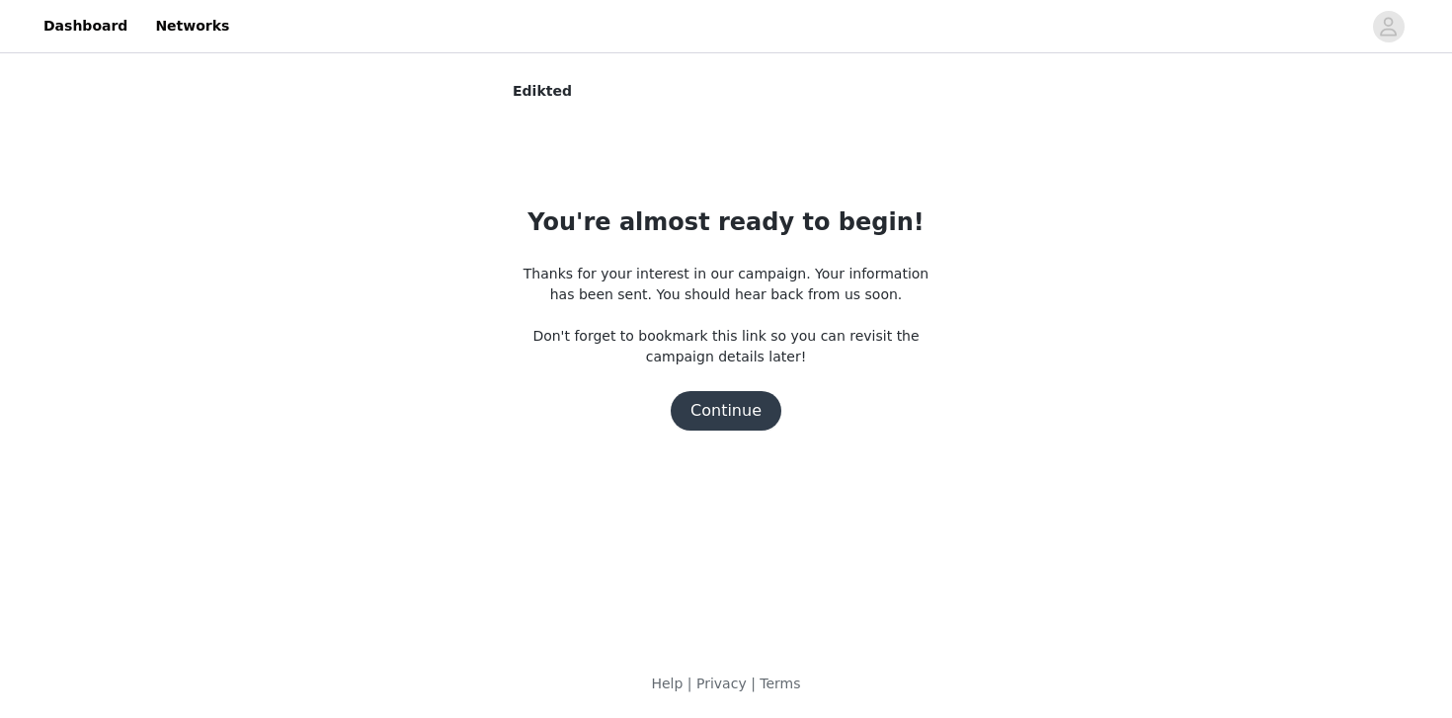
click at [742, 412] on button "Continue" at bounding box center [726, 411] width 111 height 40
